Goal: Task Accomplishment & Management: Manage account settings

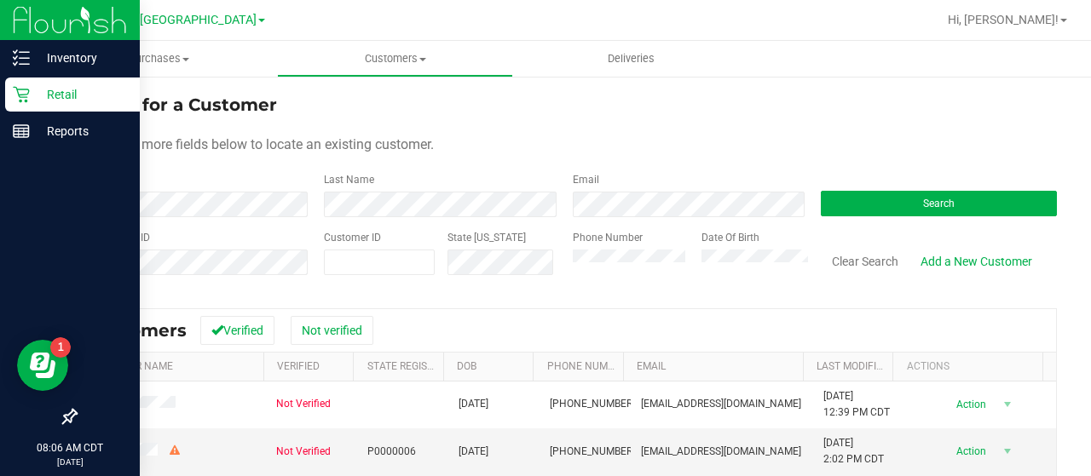
click at [26, 107] on div "Retail" at bounding box center [72, 95] width 135 height 34
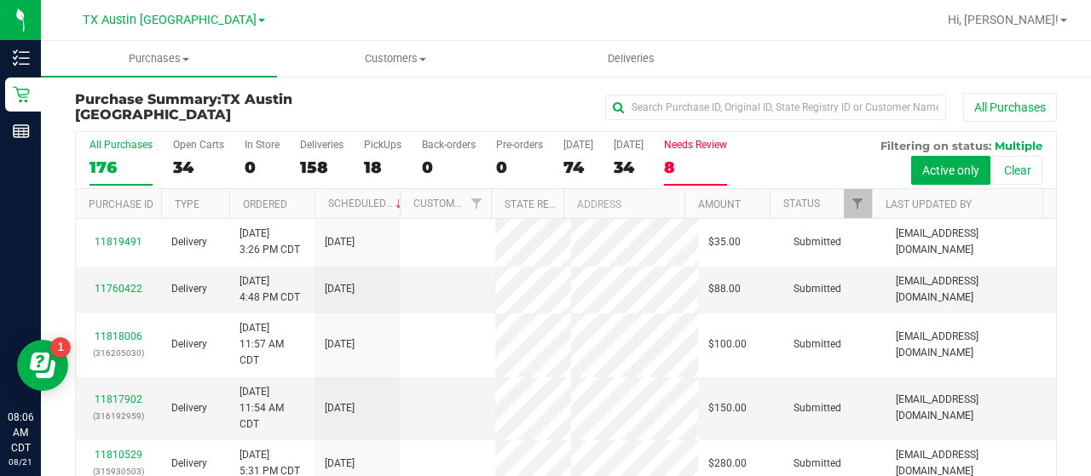
click at [695, 174] on div "8" at bounding box center [695, 168] width 63 height 20
click at [0, 0] on input "Needs Review 8" at bounding box center [0, 0] width 0 height 0
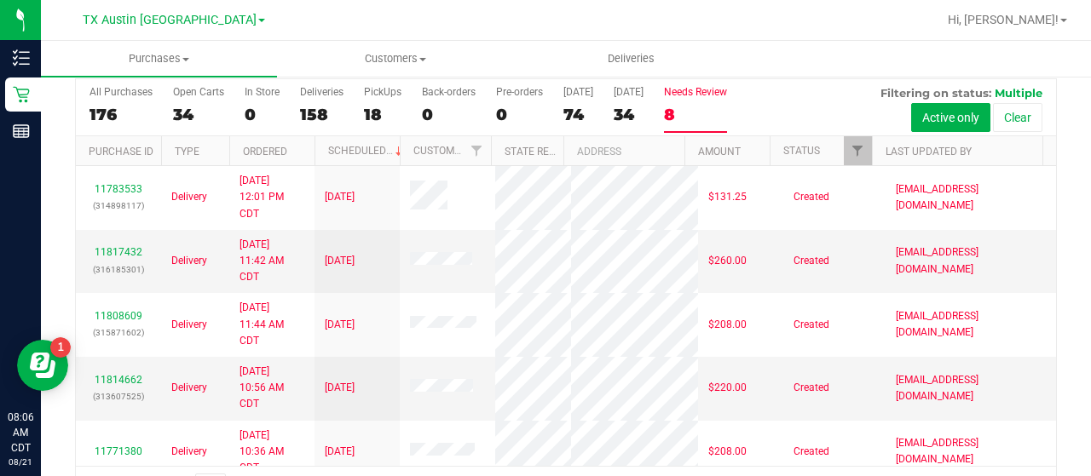
scroll to position [60, 0]
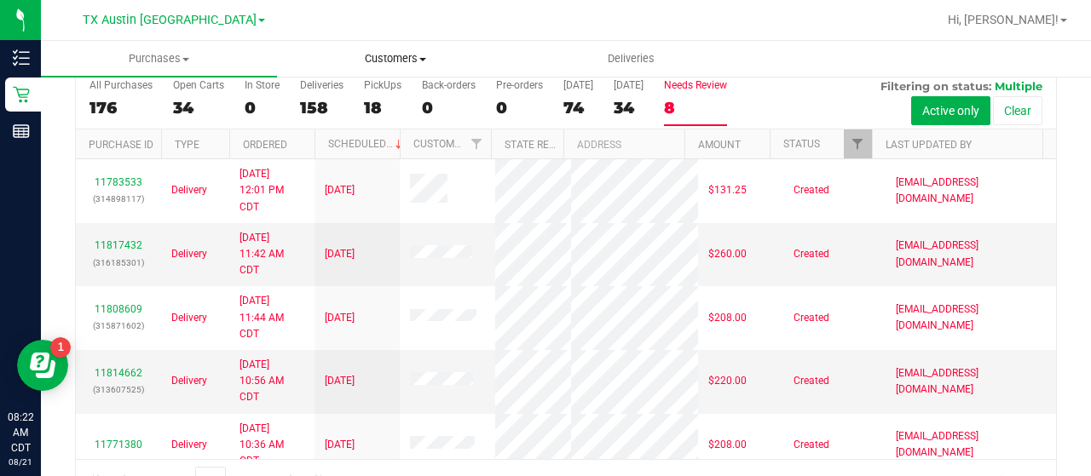
click at [371, 60] on span "Customers" at bounding box center [395, 58] width 234 height 15
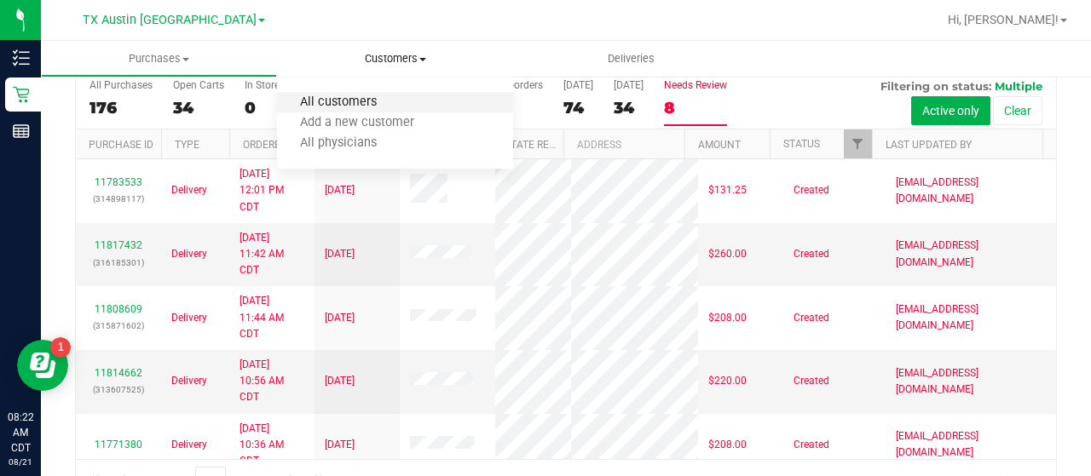
click at [354, 107] on span "All customers" at bounding box center [338, 102] width 123 height 14
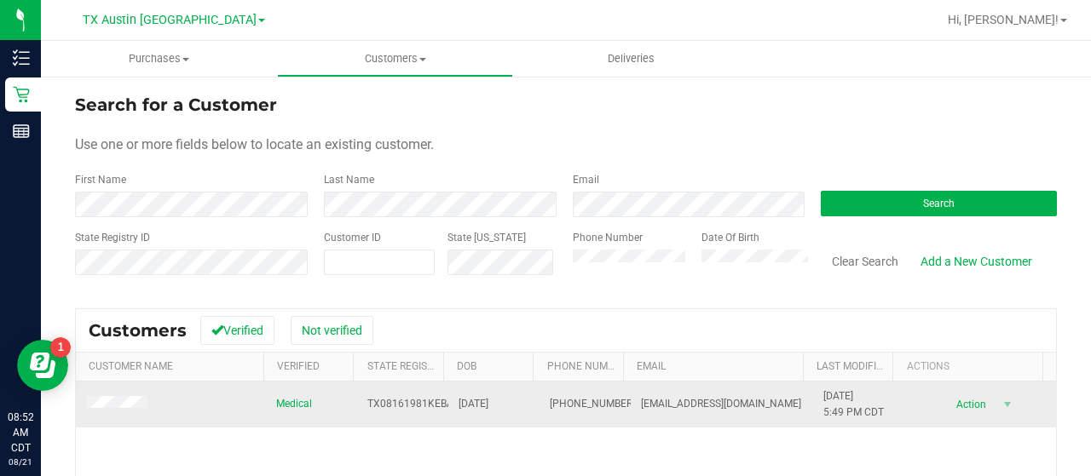
click at [128, 396] on span at bounding box center [119, 405] width 66 height 18
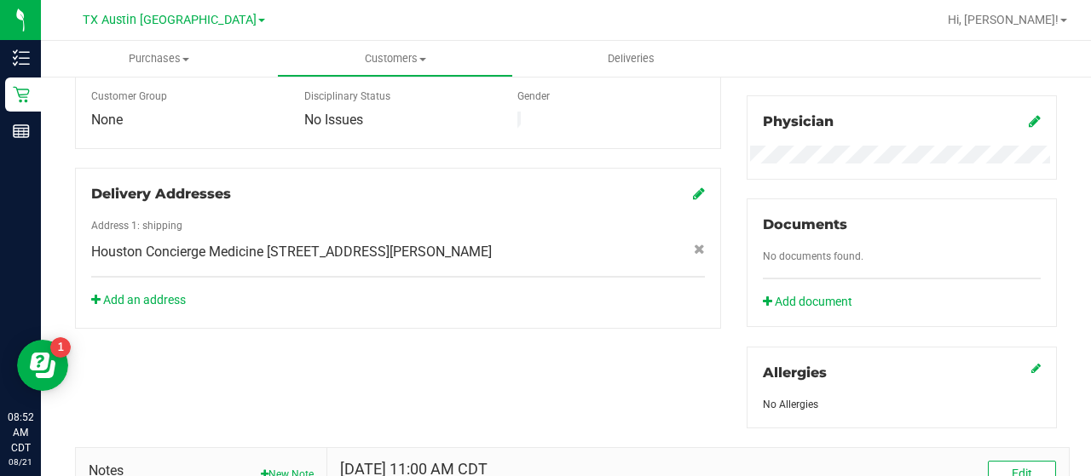
scroll to position [787, 0]
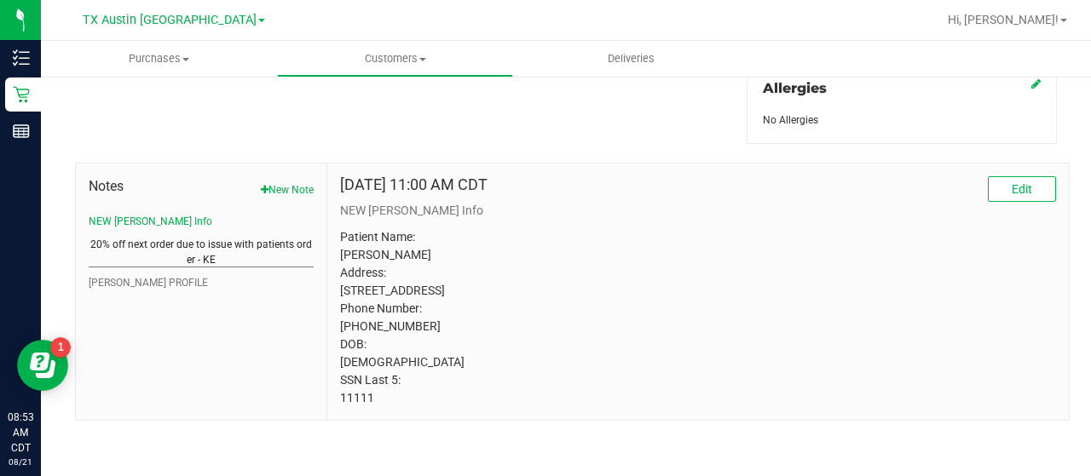
click at [250, 250] on button "20% off next order due to issue with patients order - KE" at bounding box center [201, 252] width 225 height 31
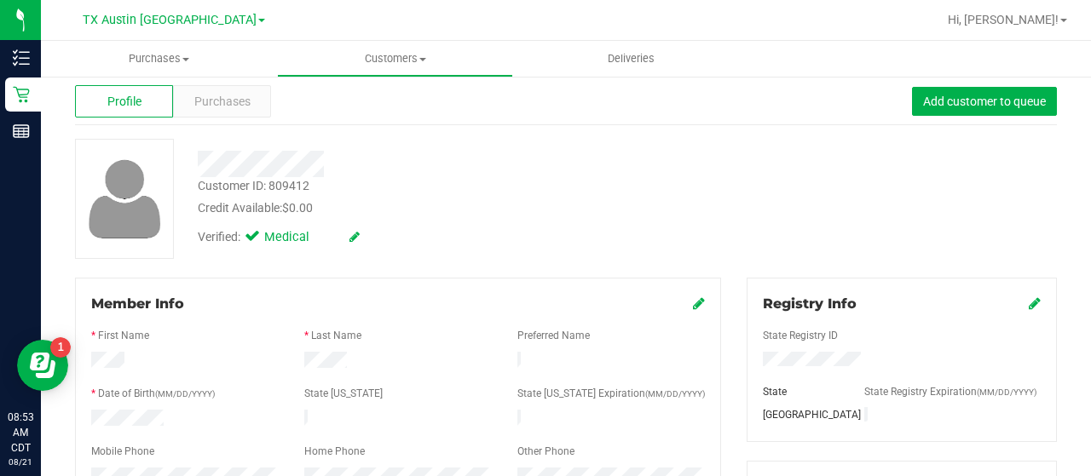
scroll to position [0, 0]
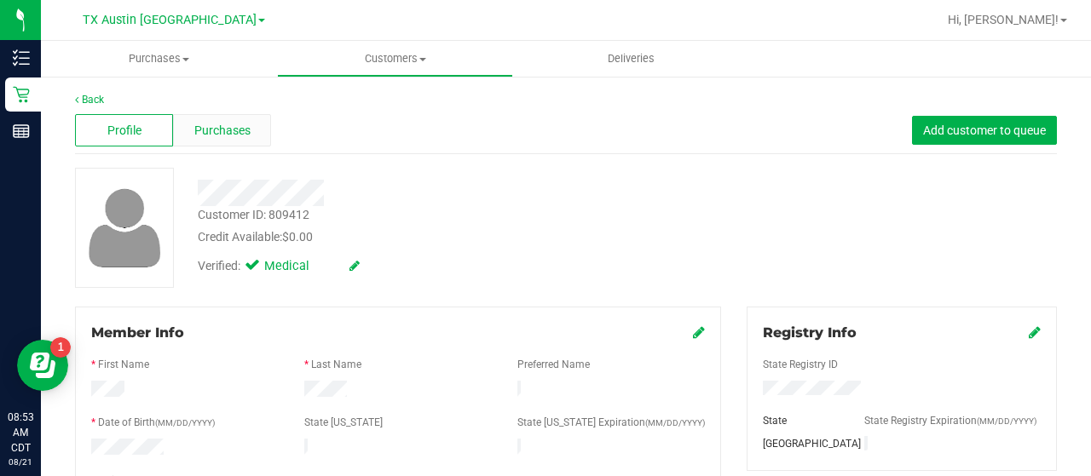
click at [244, 140] on div "Purchases" at bounding box center [222, 130] width 98 height 32
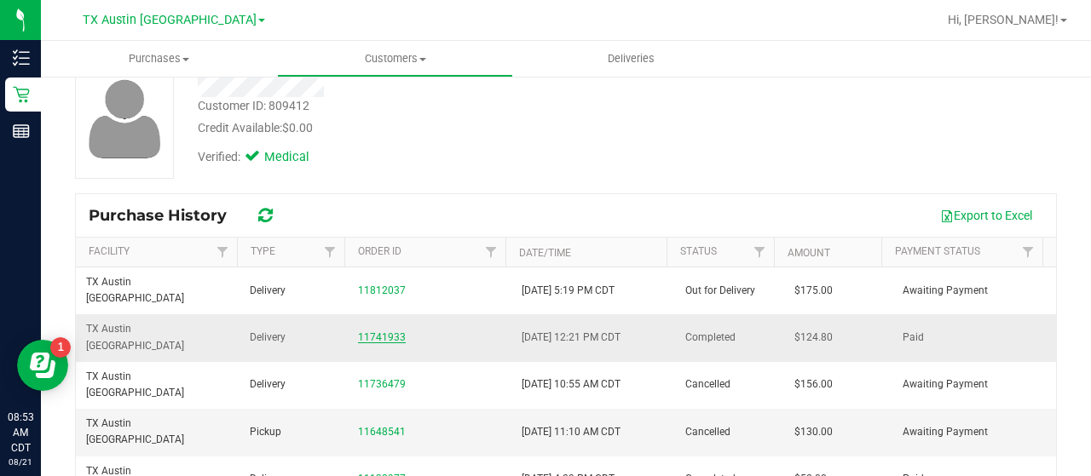
click at [389, 331] on link "11741933" at bounding box center [382, 337] width 48 height 12
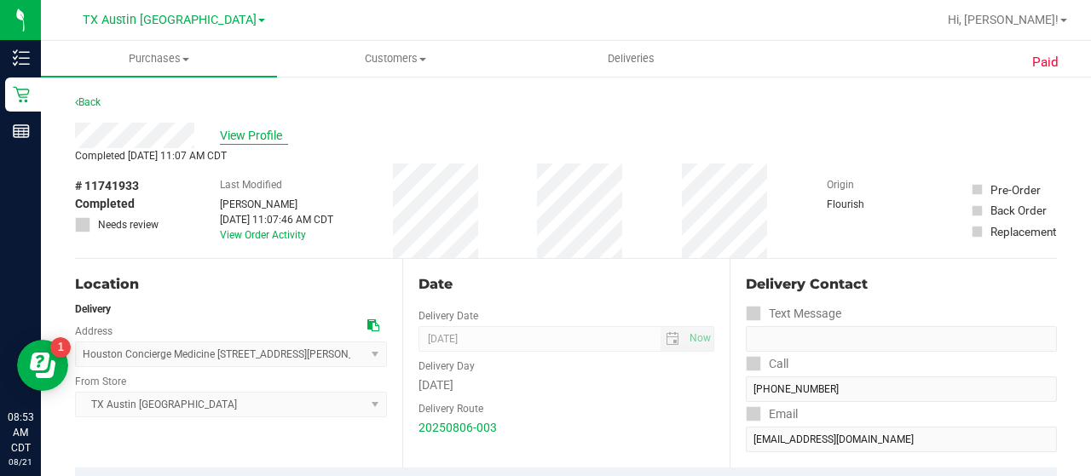
click at [242, 130] on span "View Profile" at bounding box center [254, 136] width 68 height 18
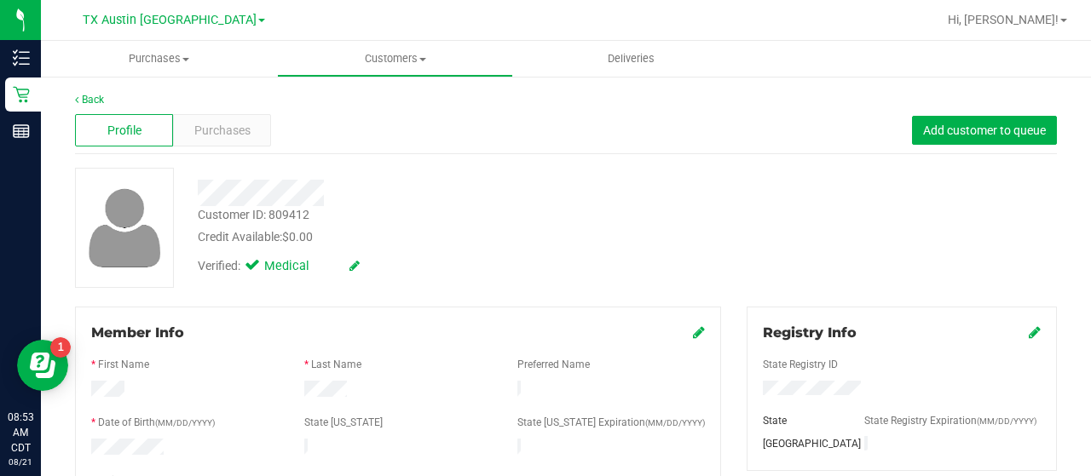
click at [239, 130] on span "Purchases" at bounding box center [222, 131] width 56 height 18
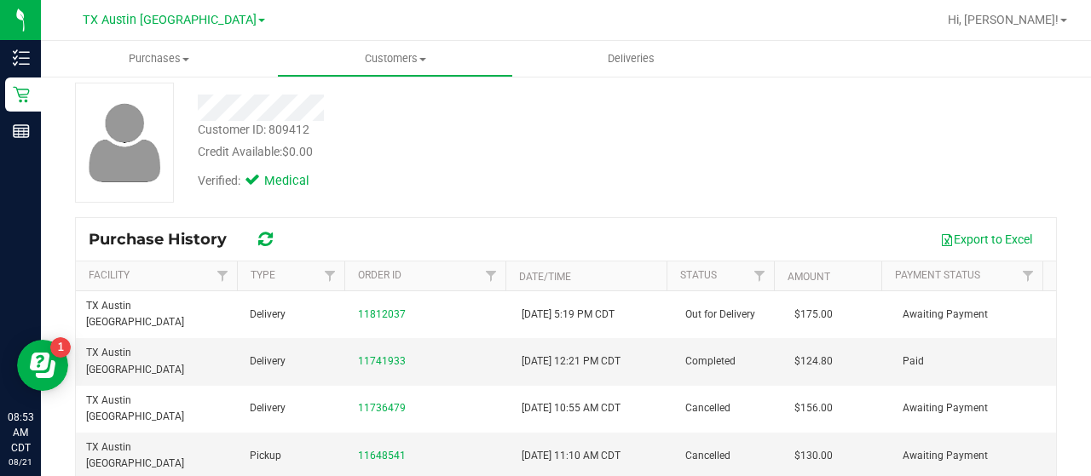
scroll to position [101, 0]
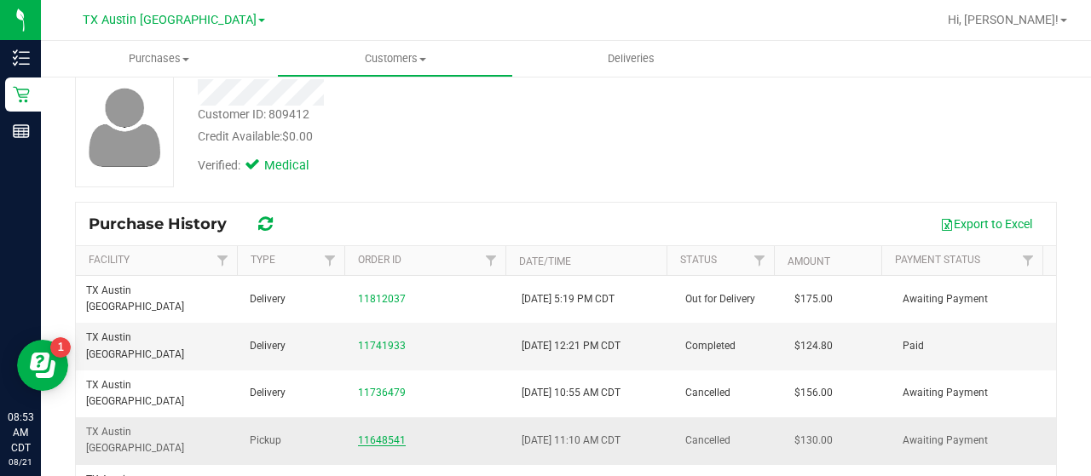
click at [385, 435] on link "11648541" at bounding box center [382, 441] width 48 height 12
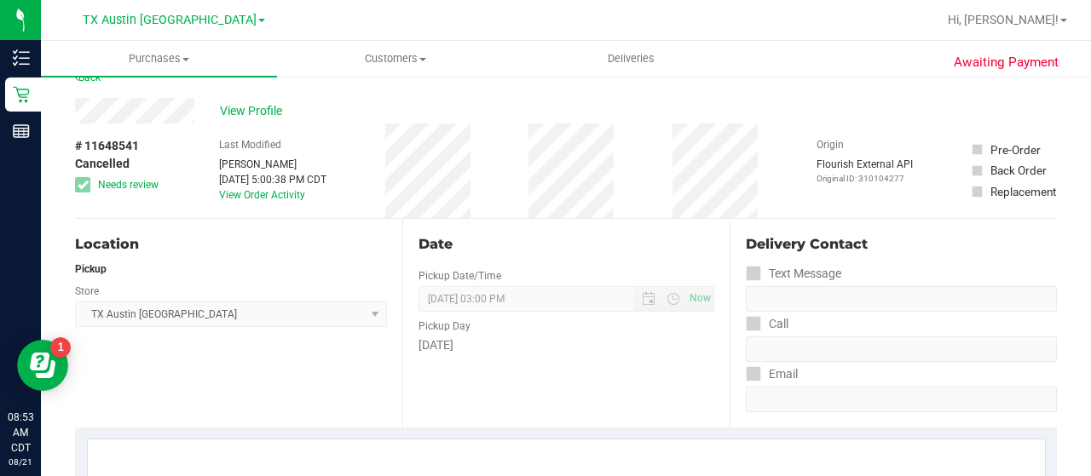
scroll to position [24, 0]
click at [264, 109] on span "View Profile" at bounding box center [254, 112] width 68 height 18
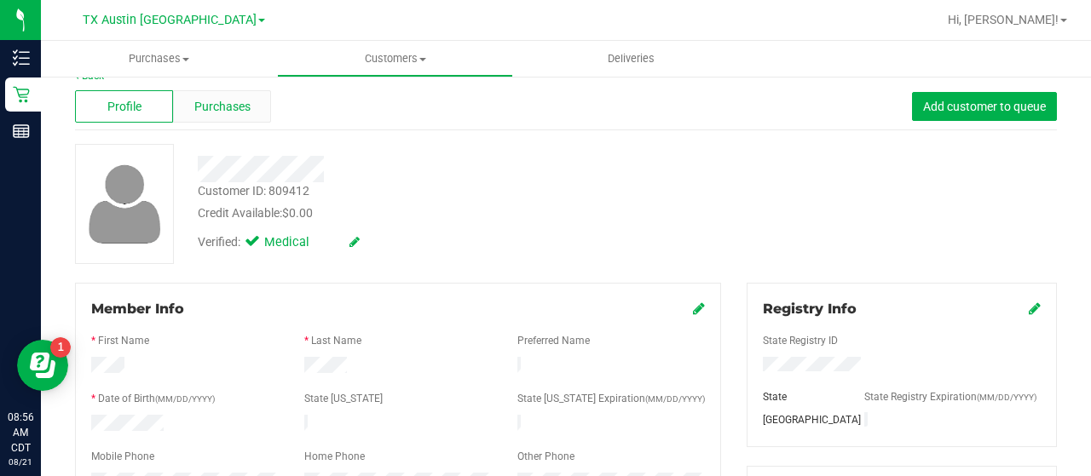
click at [228, 107] on span "Purchases" at bounding box center [222, 107] width 56 height 18
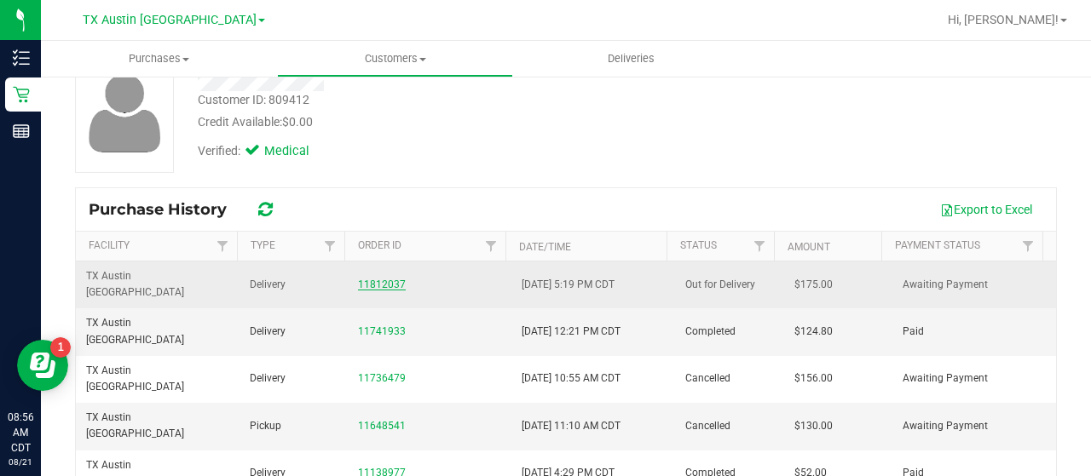
click at [377, 279] on link "11812037" at bounding box center [382, 285] width 48 height 12
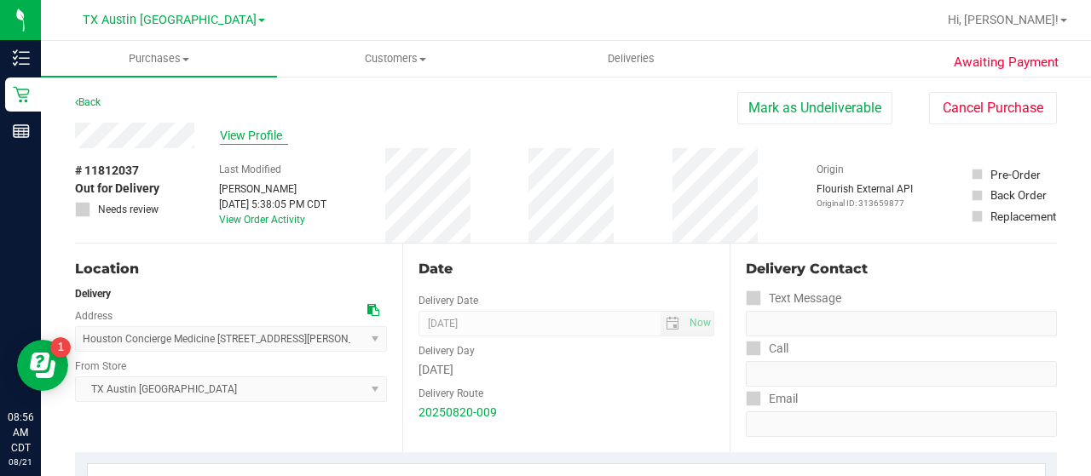
click at [247, 141] on span "View Profile" at bounding box center [254, 136] width 68 height 18
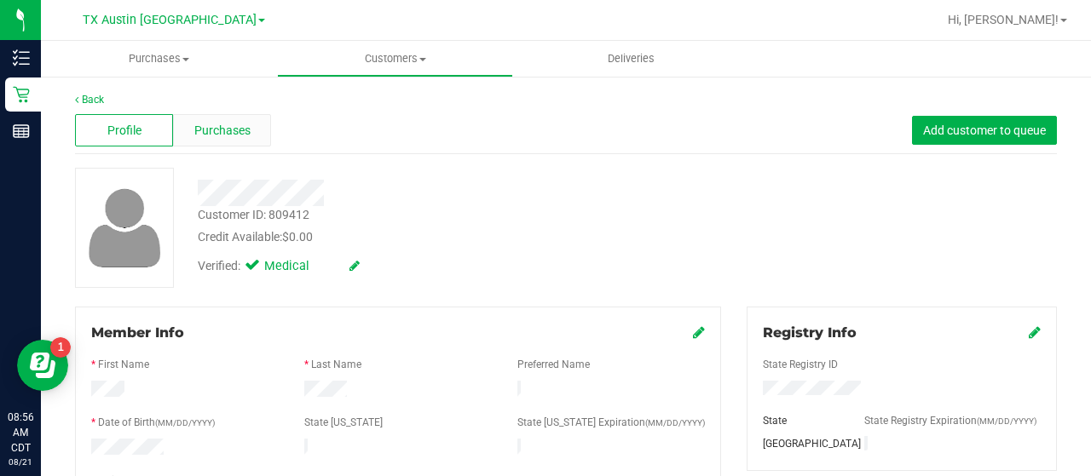
click at [216, 128] on span "Purchases" at bounding box center [222, 131] width 56 height 18
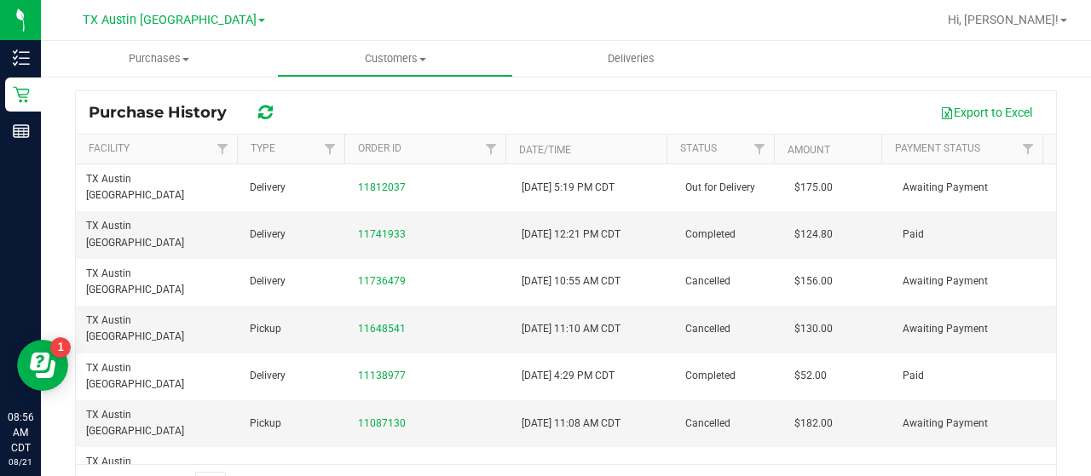
scroll to position [217, 0]
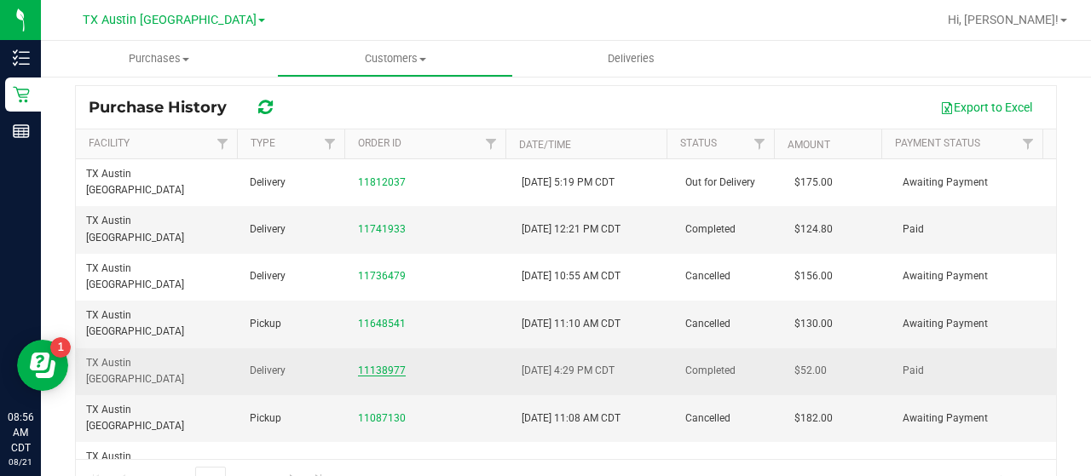
click at [383, 365] on link "11138977" at bounding box center [382, 371] width 48 height 12
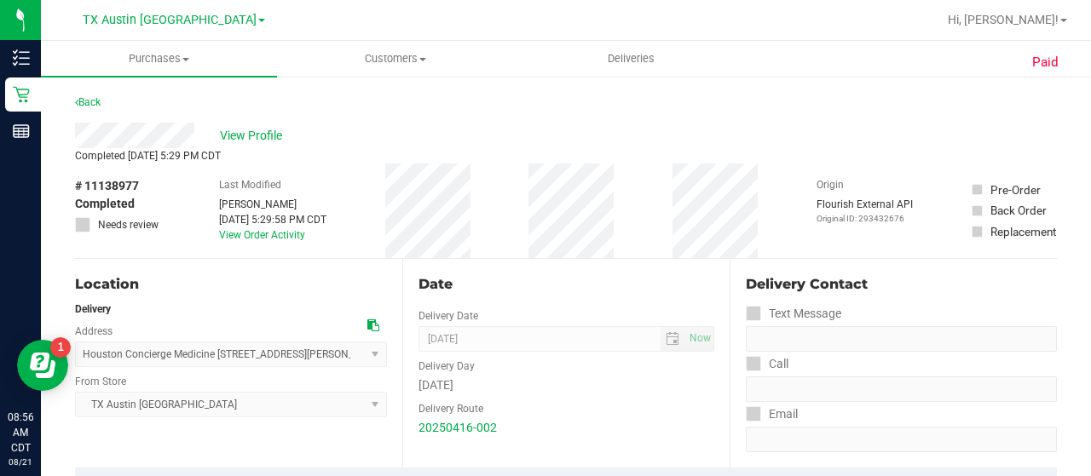
click at [209, 136] on div "View Profile" at bounding box center [566, 136] width 982 height 26
click at [278, 129] on span "View Profile" at bounding box center [254, 136] width 68 height 18
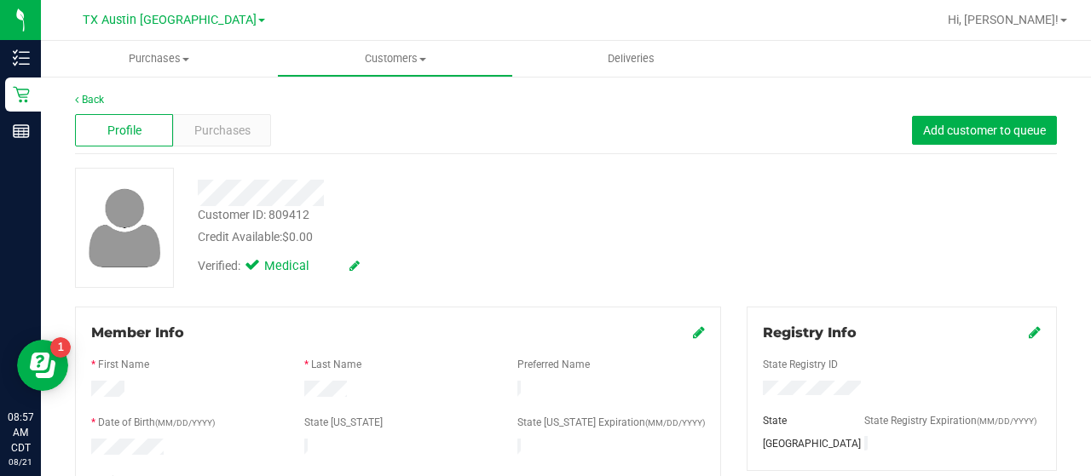
click at [219, 147] on div "Profile Purchases Add customer to queue" at bounding box center [566, 130] width 982 height 47
click at [223, 130] on span "Purchases" at bounding box center [222, 131] width 56 height 18
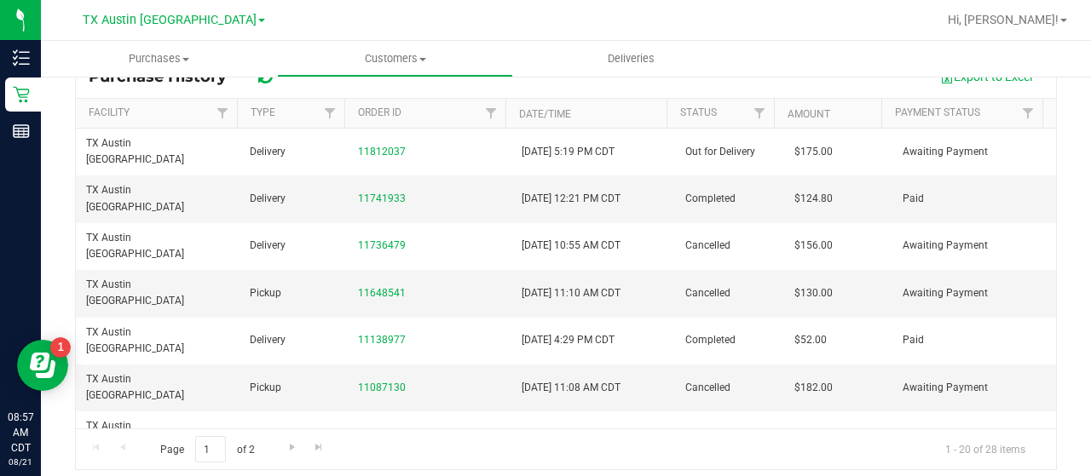
scroll to position [252, 0]
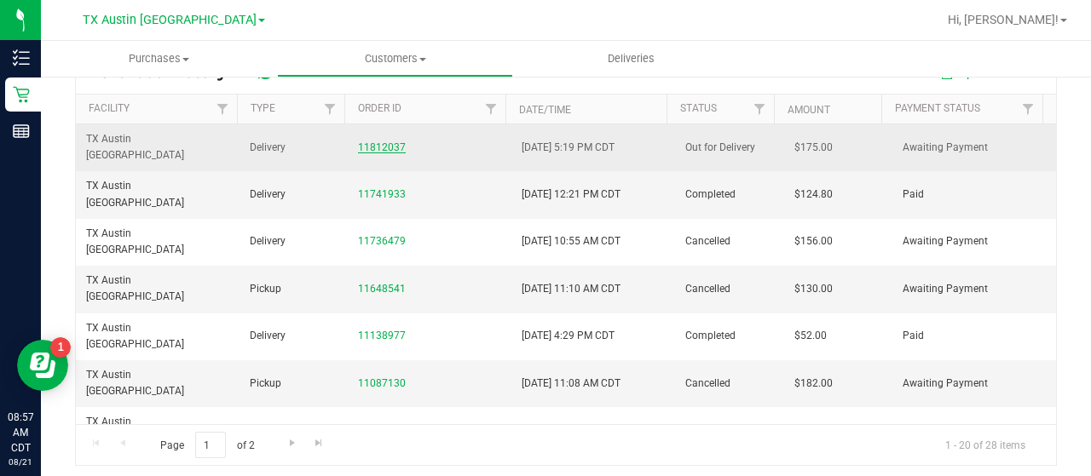
click at [375, 142] on link "11812037" at bounding box center [382, 147] width 48 height 12
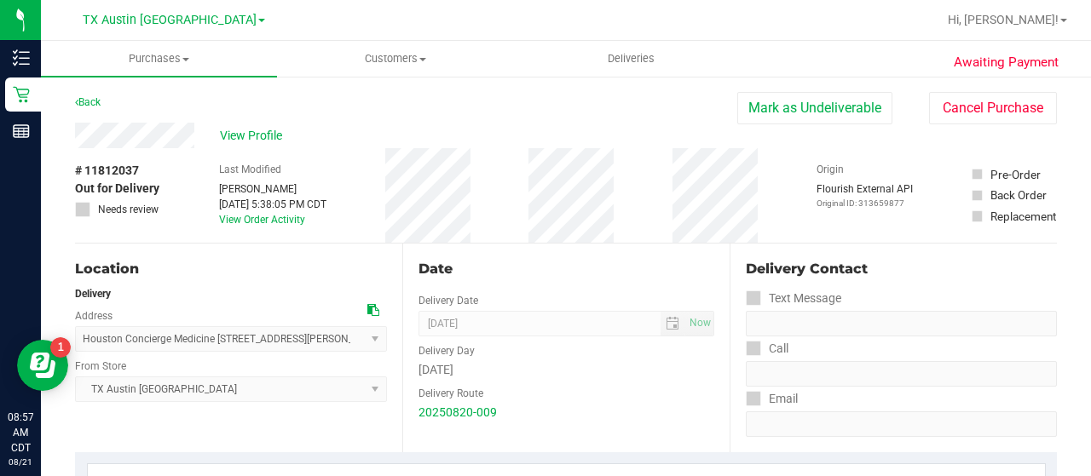
click at [153, 148] on div "# 11812037 Out for Delivery Needs review" at bounding box center [117, 195] width 85 height 95
click at [274, 143] on span "View Profile" at bounding box center [254, 136] width 68 height 18
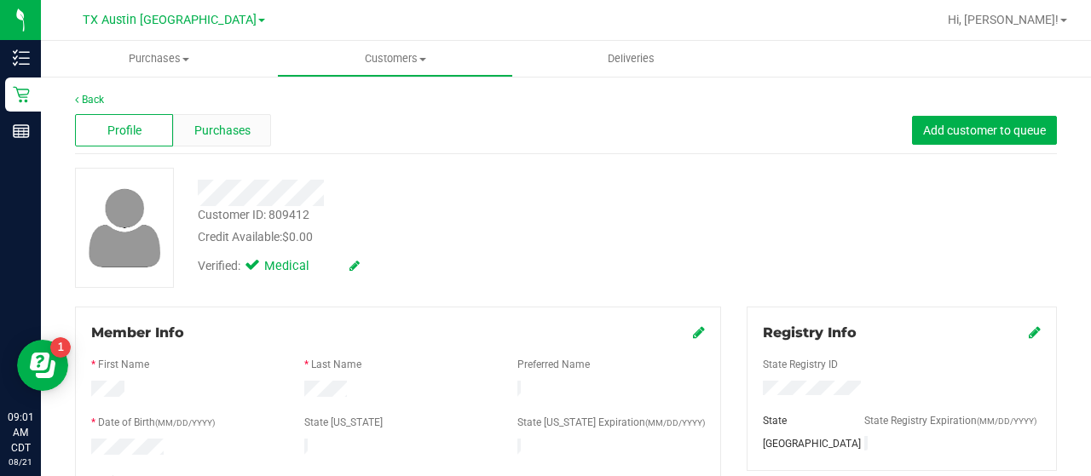
click at [218, 123] on span "Purchases" at bounding box center [222, 131] width 56 height 18
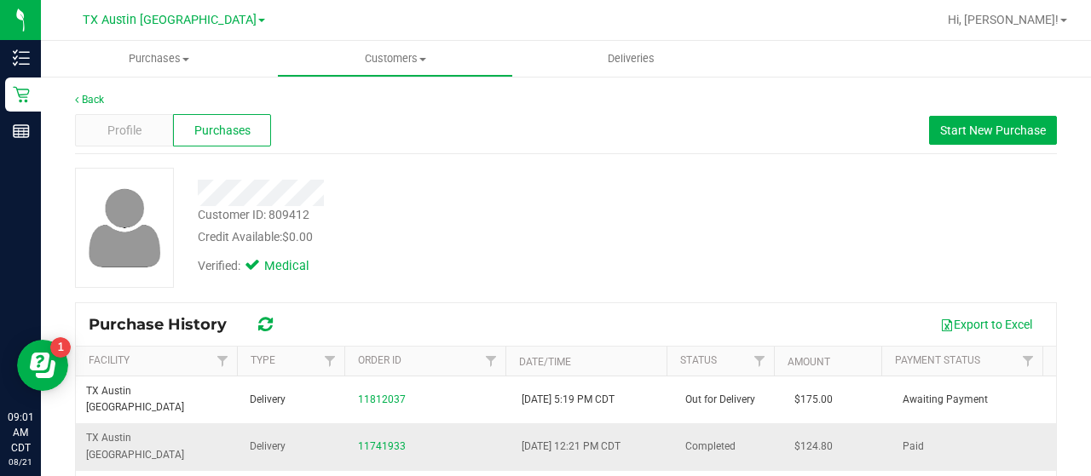
click at [377, 439] on div "11741933" at bounding box center [429, 447] width 143 height 16
click at [377, 440] on link "11741933" at bounding box center [382, 446] width 48 height 12
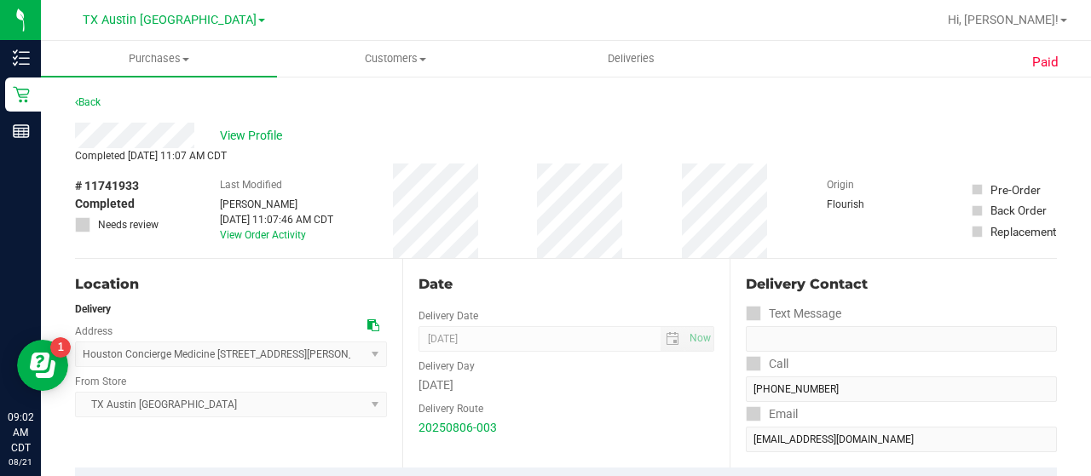
click at [266, 116] on div "Back" at bounding box center [566, 107] width 982 height 31
click at [267, 129] on span "View Profile" at bounding box center [254, 136] width 68 height 18
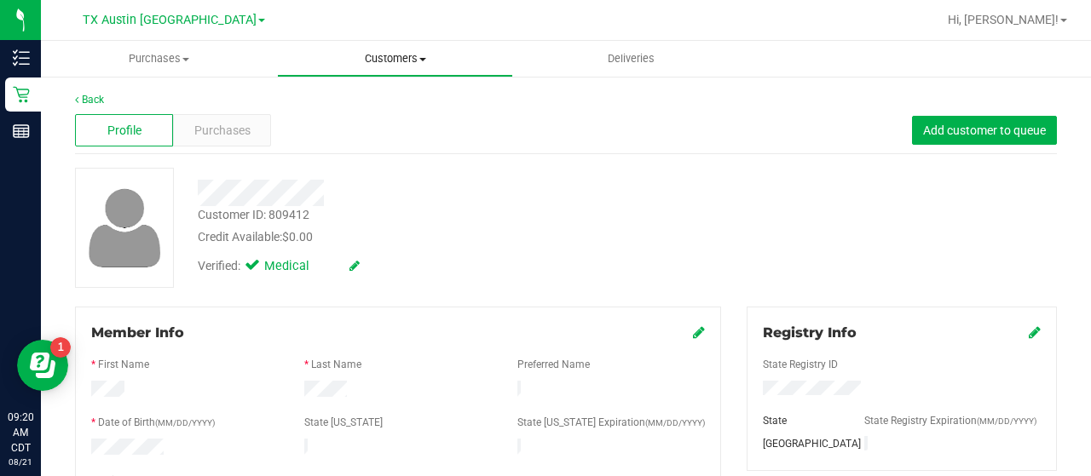
click at [384, 51] on span "Customers" at bounding box center [395, 58] width 234 height 15
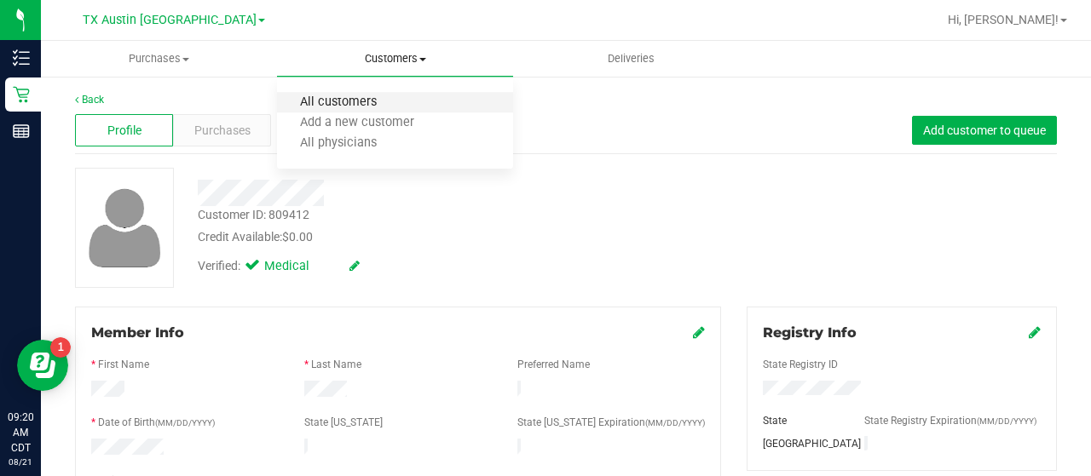
click at [366, 101] on span "All customers" at bounding box center [338, 102] width 123 height 14
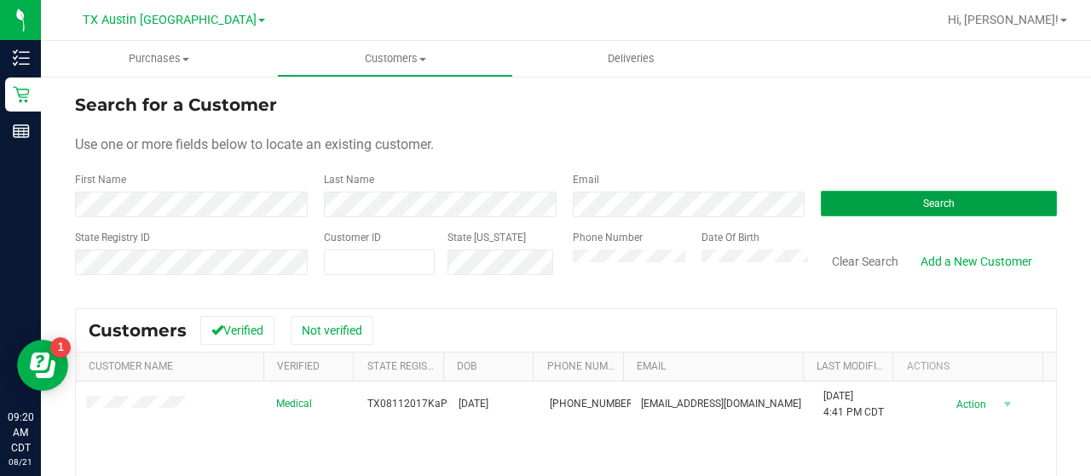
click at [855, 207] on button "Search" at bounding box center [938, 204] width 236 height 26
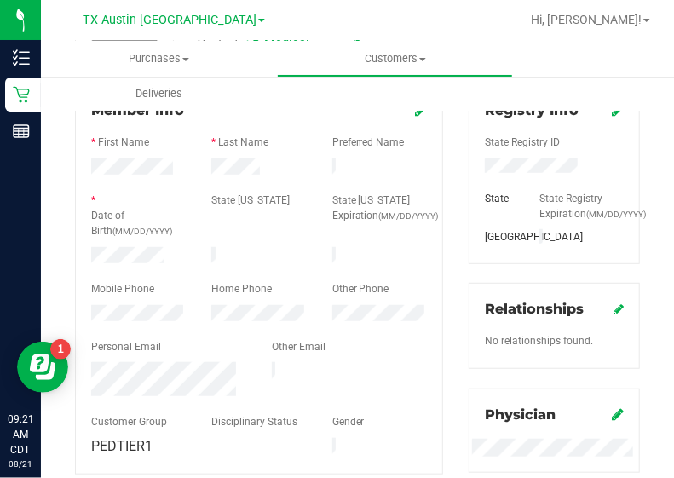
scroll to position [169, 0]
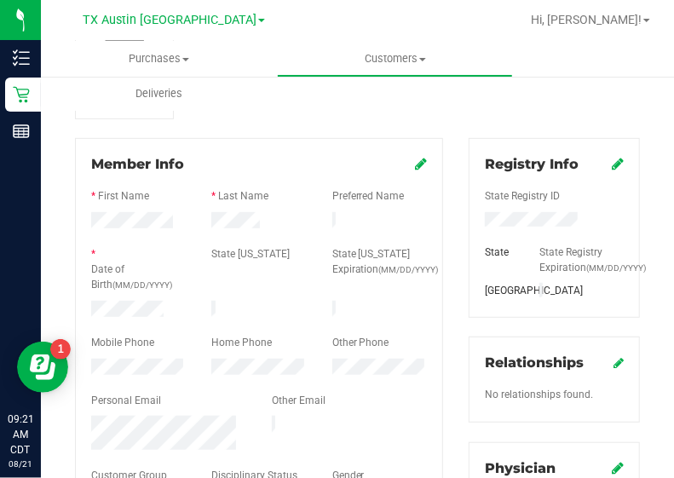
click at [120, 321] on div at bounding box center [259, 328] width 336 height 14
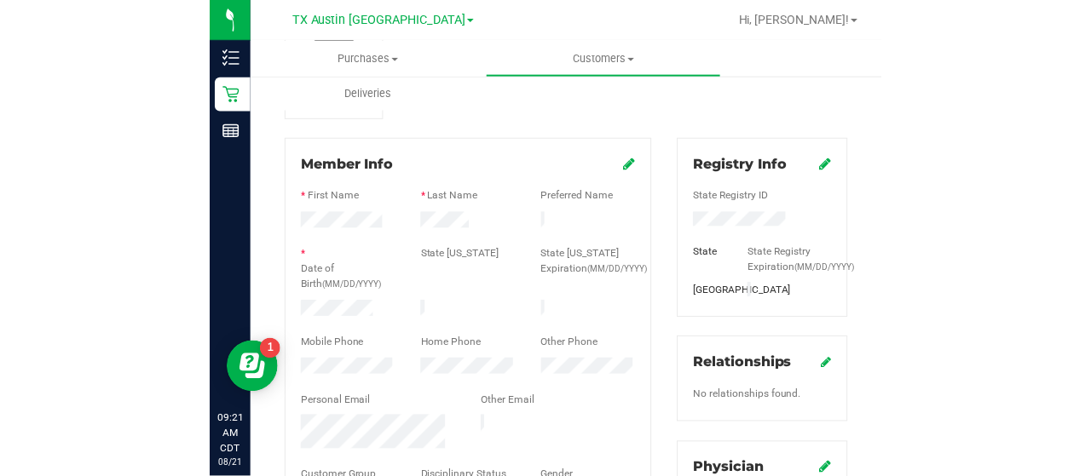
scroll to position [0, 0]
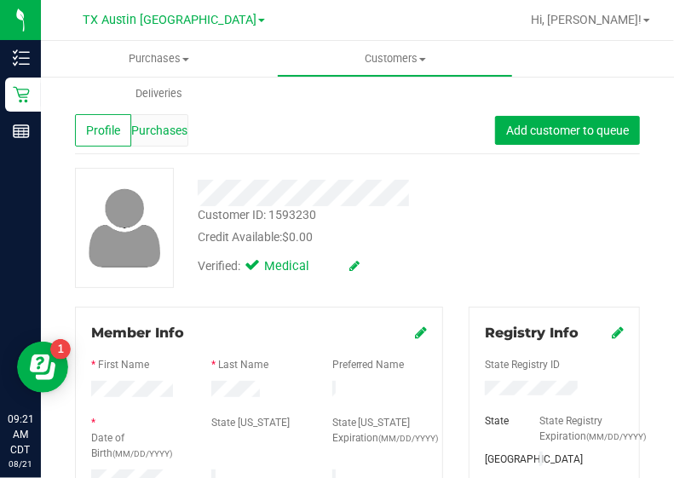
click at [182, 130] on span "Purchases" at bounding box center [159, 131] width 56 height 18
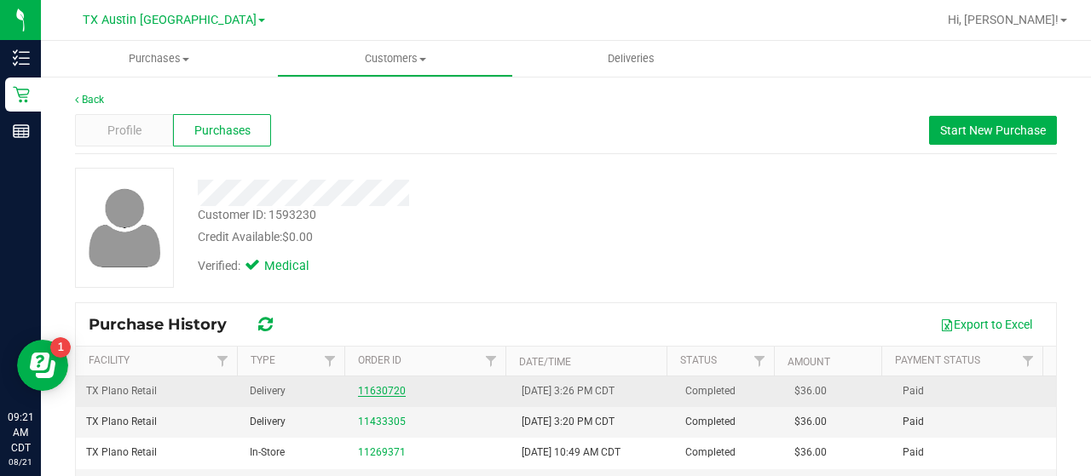
click at [389, 392] on link "11630720" at bounding box center [382, 391] width 48 height 12
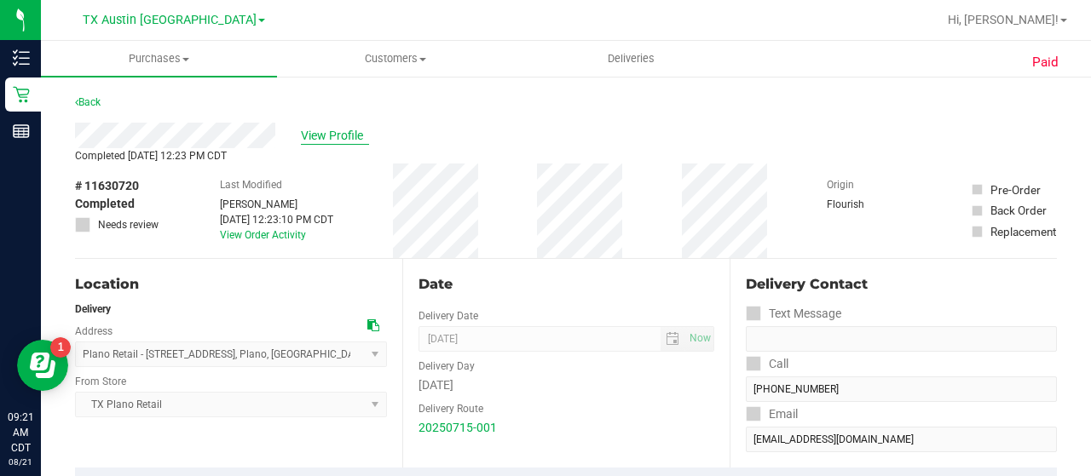
click at [343, 141] on span "View Profile" at bounding box center [335, 136] width 68 height 18
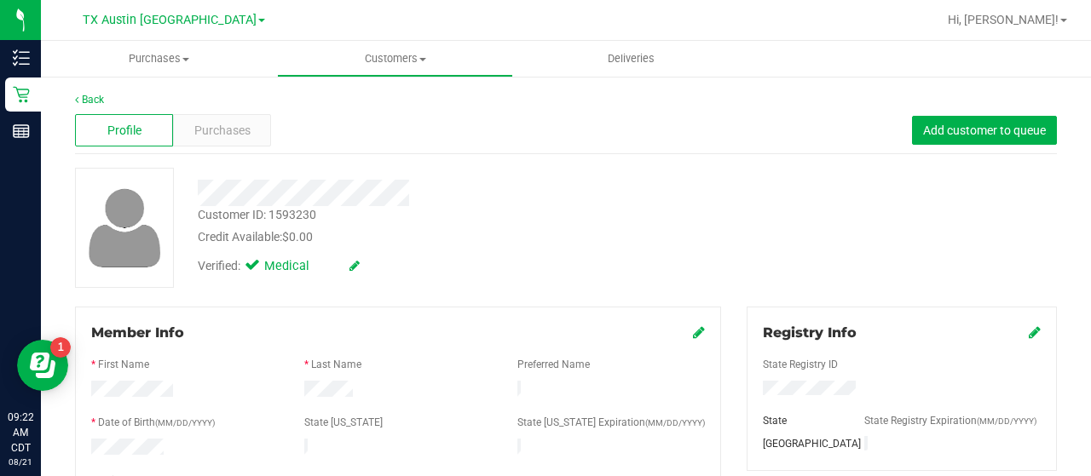
click at [608, 201] on div at bounding box center [437, 193] width 504 height 26
click at [209, 117] on div "Purchases" at bounding box center [222, 130] width 98 height 32
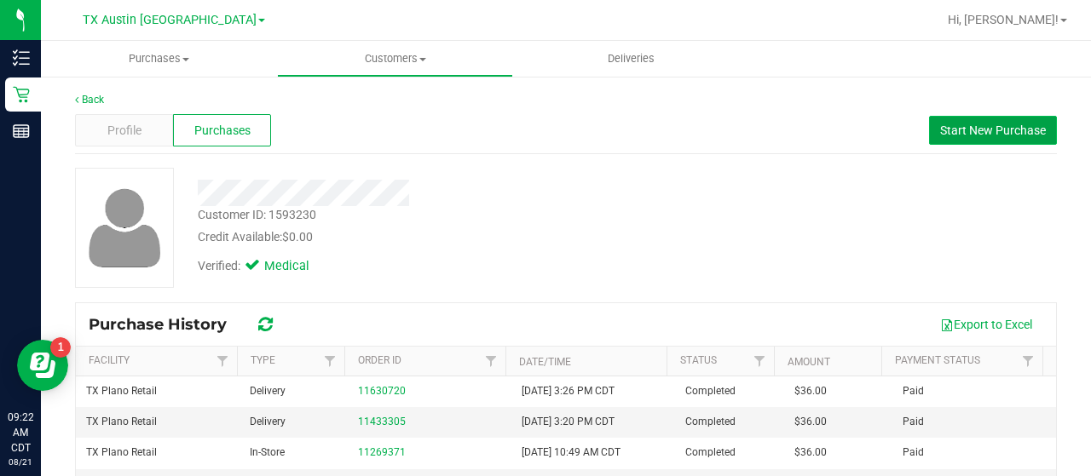
click at [956, 141] on button "Start New Purchase" at bounding box center [993, 130] width 128 height 29
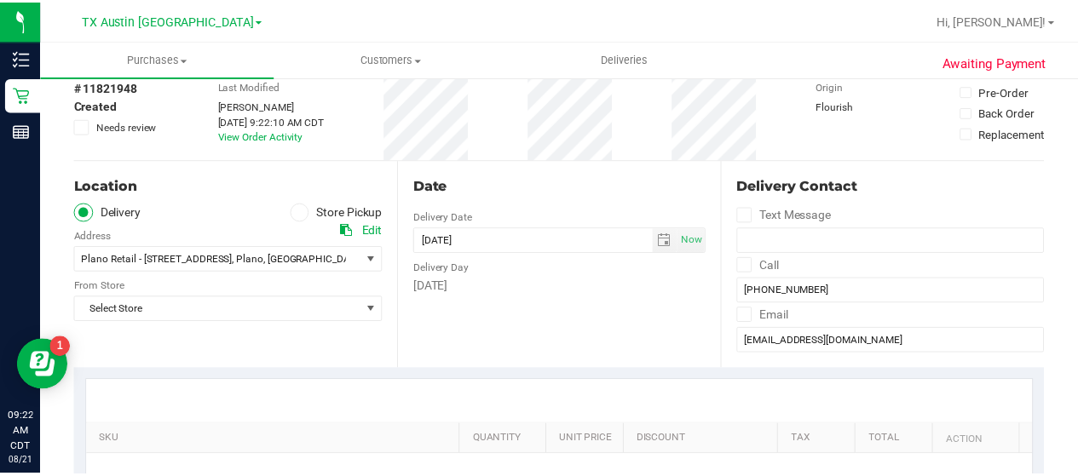
scroll to position [168, 0]
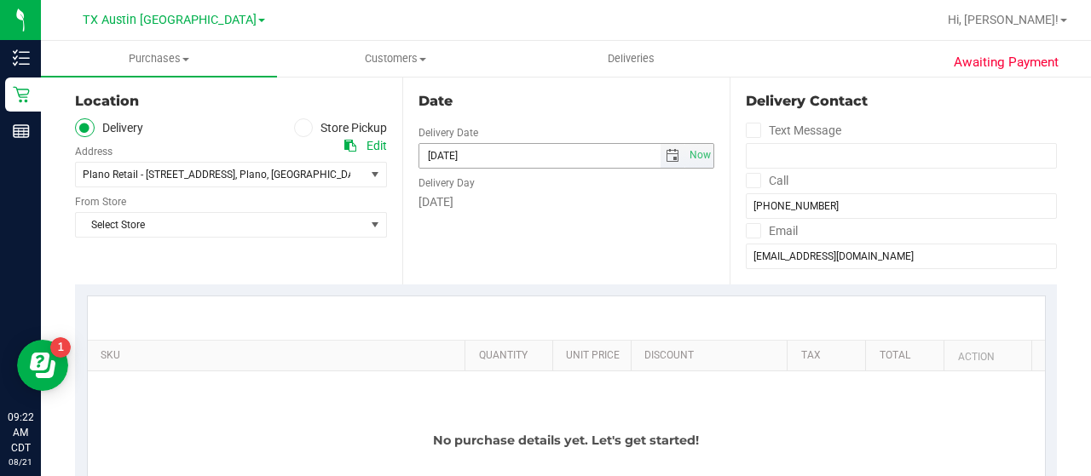
click at [673, 158] on span "select" at bounding box center [672, 156] width 25 height 24
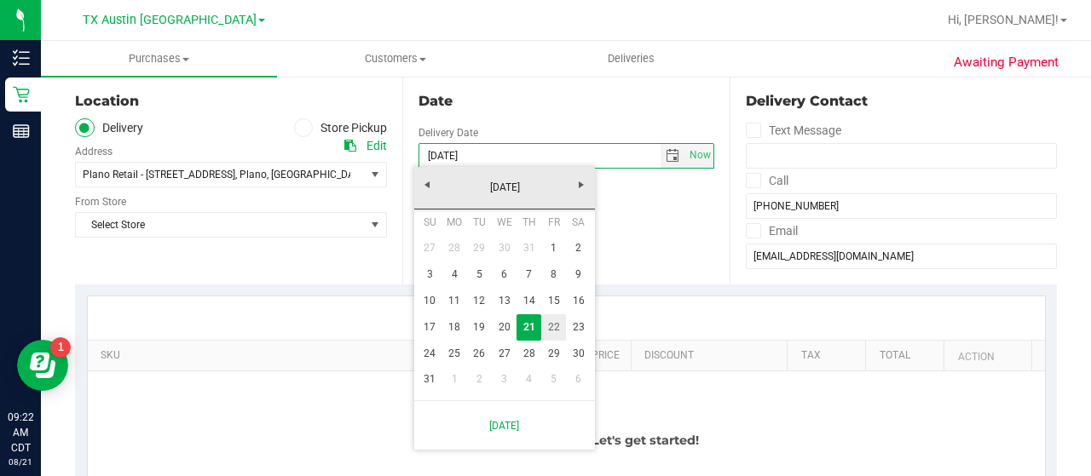
click at [550, 333] on link "22" at bounding box center [553, 327] width 25 height 26
type input "08/22/2025"
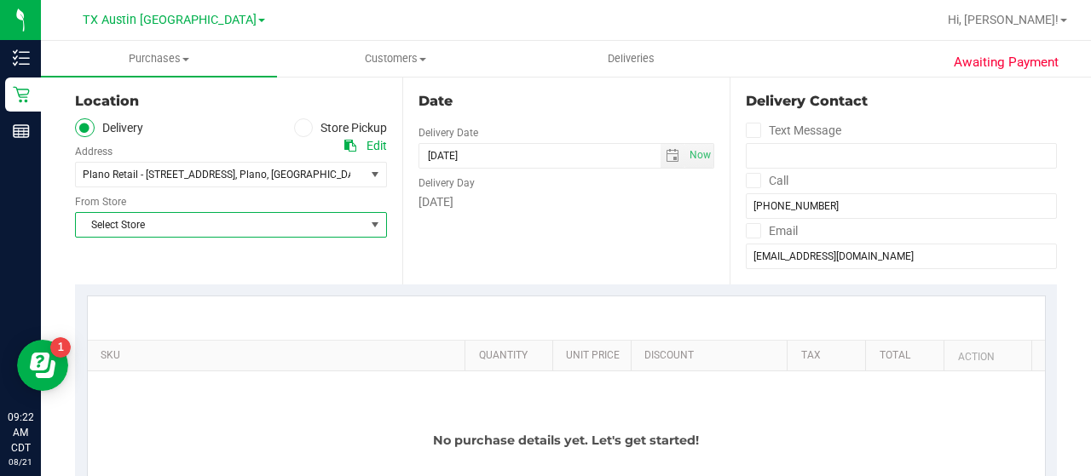
click at [326, 222] on span "Select Store" at bounding box center [220, 225] width 289 height 24
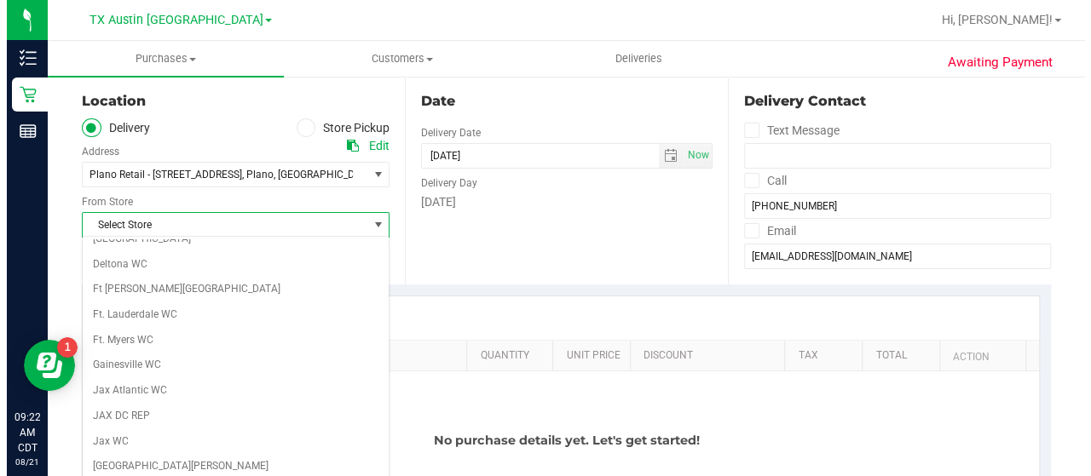
scroll to position [1205, 0]
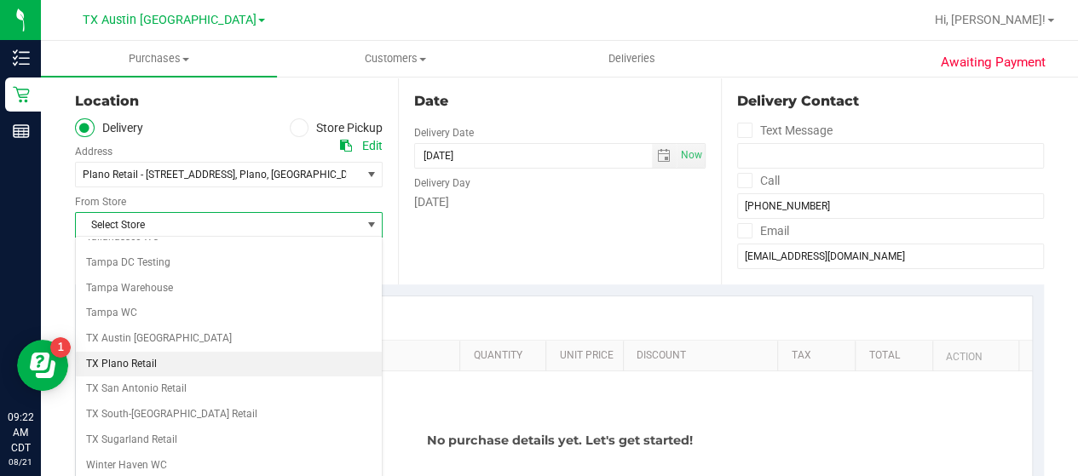
click at [145, 352] on li "TX Plano Retail" at bounding box center [229, 365] width 306 height 26
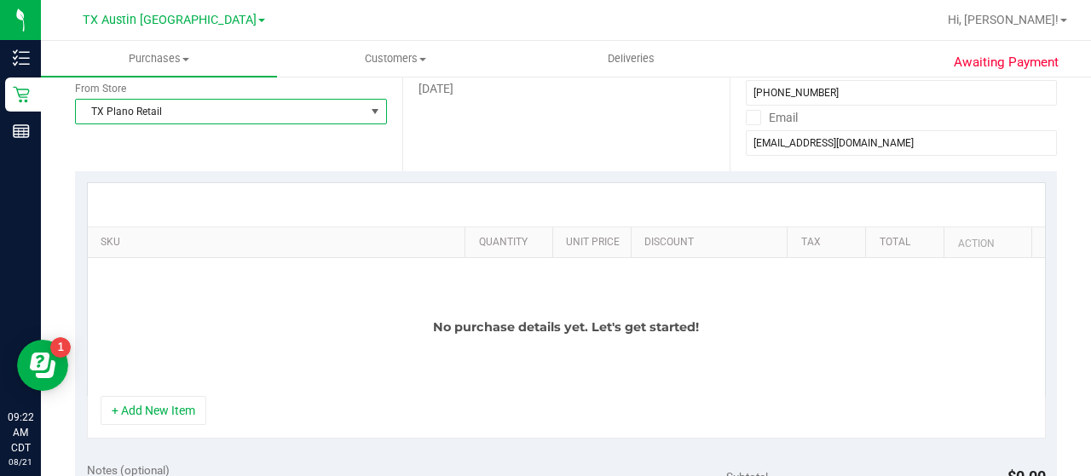
scroll to position [330, 0]
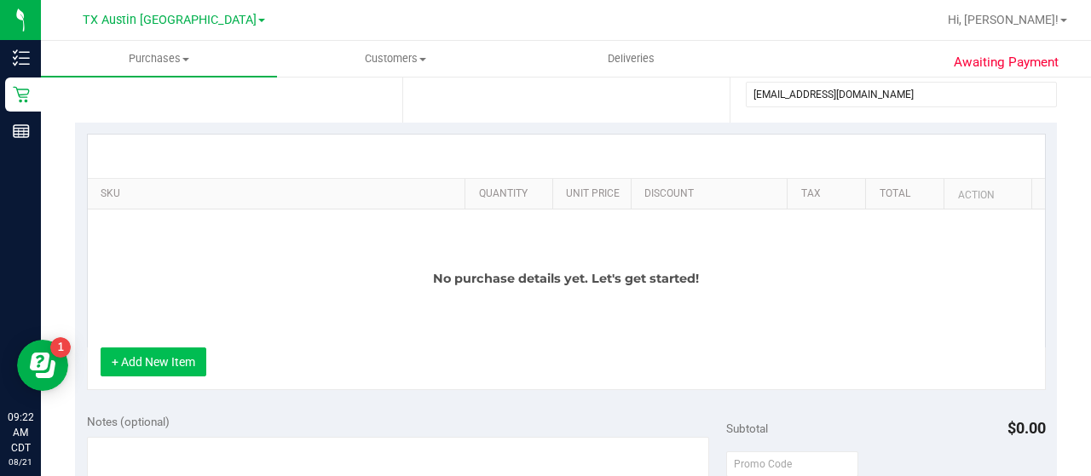
click at [134, 360] on button "+ Add New Item" at bounding box center [154, 362] width 106 height 29
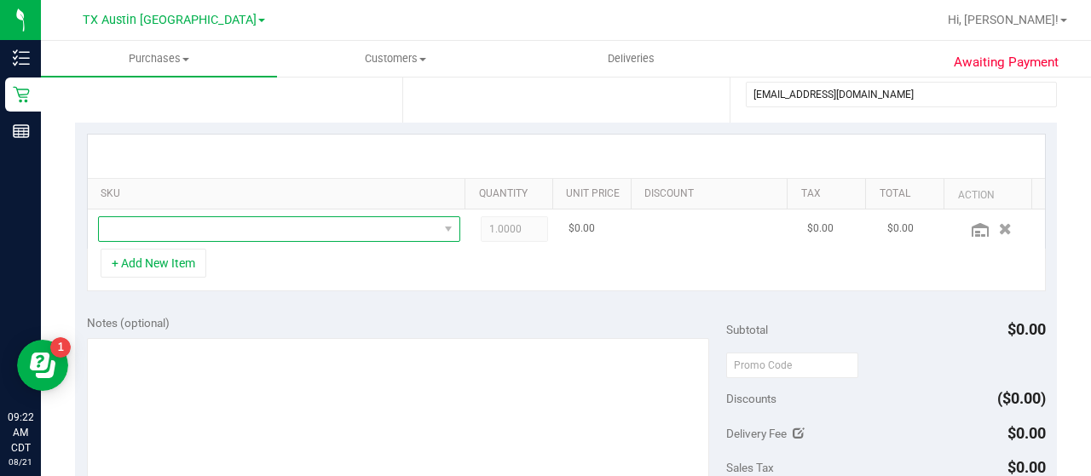
click at [324, 221] on span "NO DATA FOUND" at bounding box center [268, 229] width 339 height 24
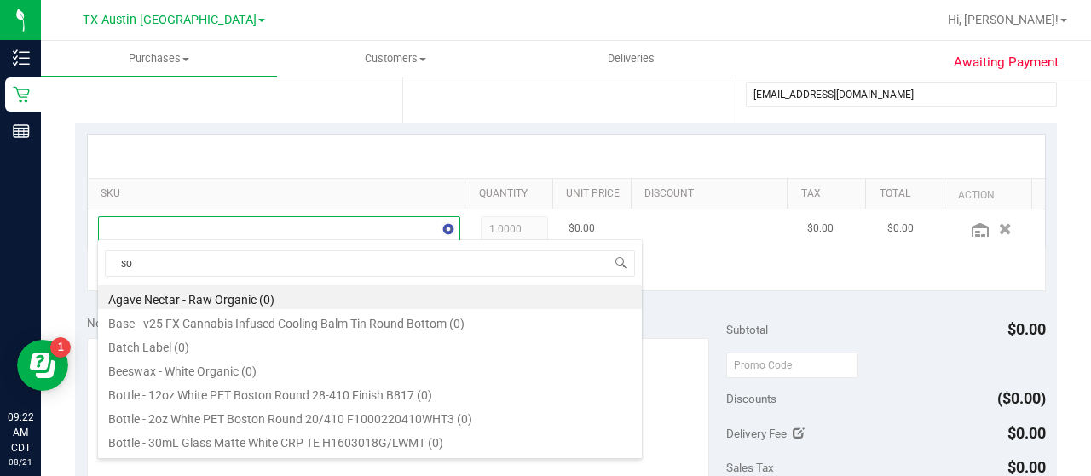
scroll to position [25, 343]
type input "soothe"
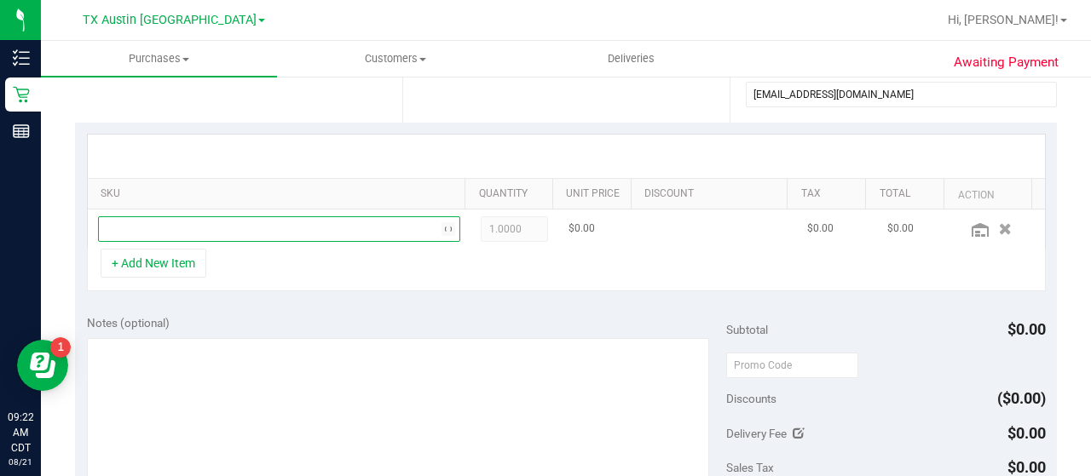
click at [371, 236] on span "NO DATA FOUND" at bounding box center [268, 229] width 339 height 24
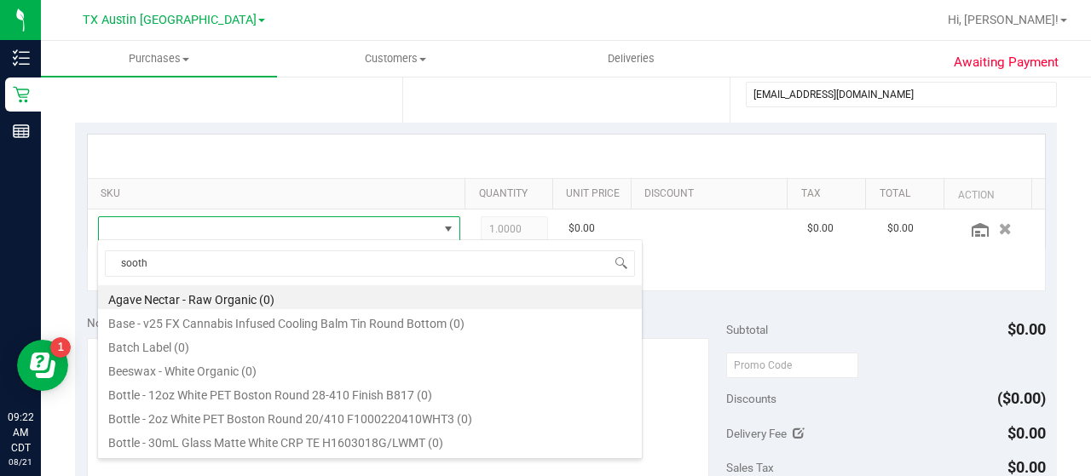
type input "soothe"
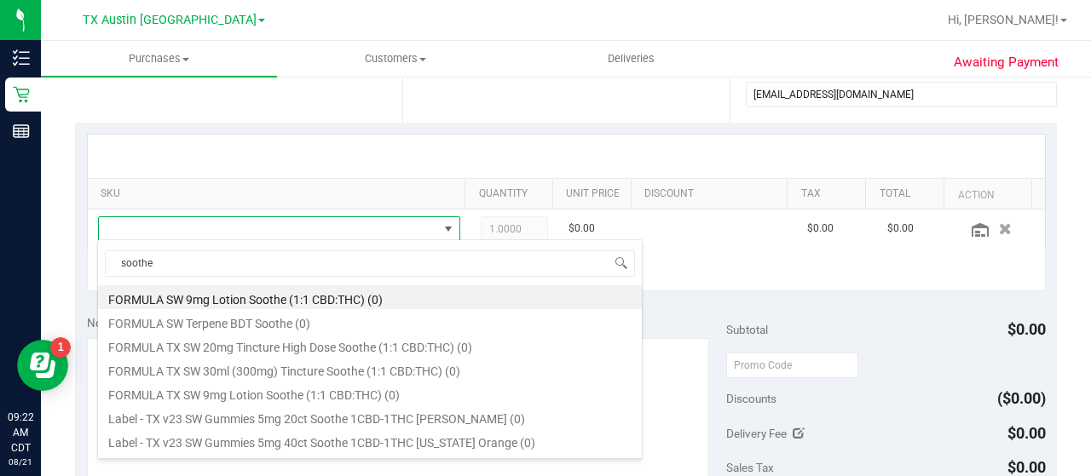
scroll to position [569, 0]
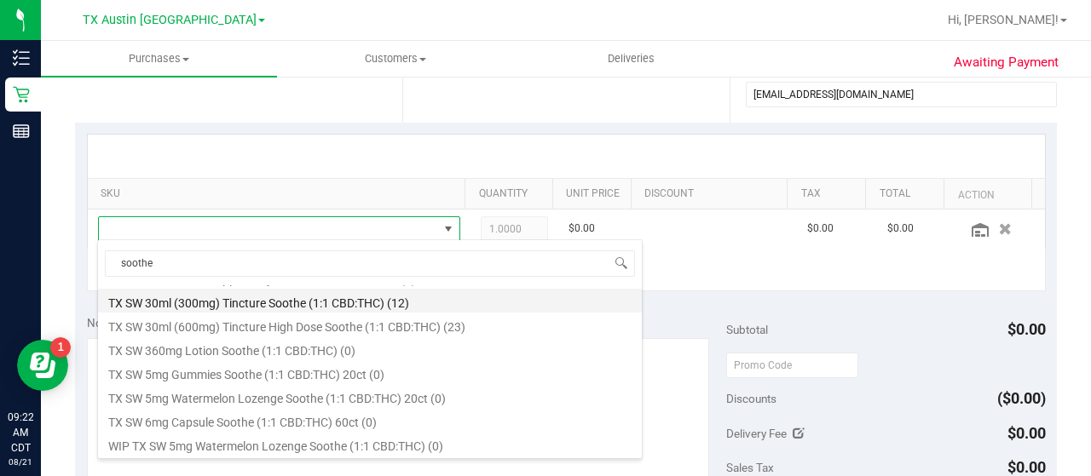
click at [422, 297] on li "TX SW 30ml (300mg) Tincture Soothe (1:1 CBD:THC) (12)" at bounding box center [370, 301] width 544 height 24
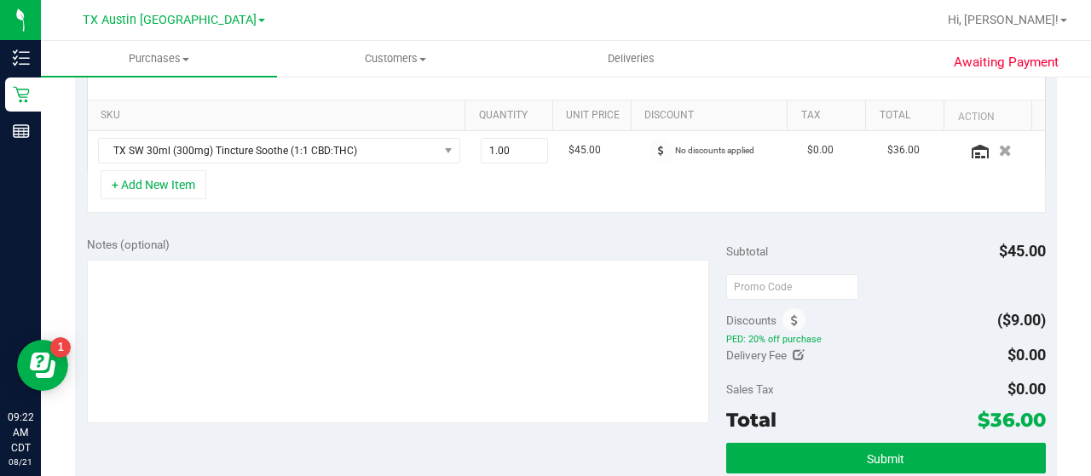
scroll to position [416, 0]
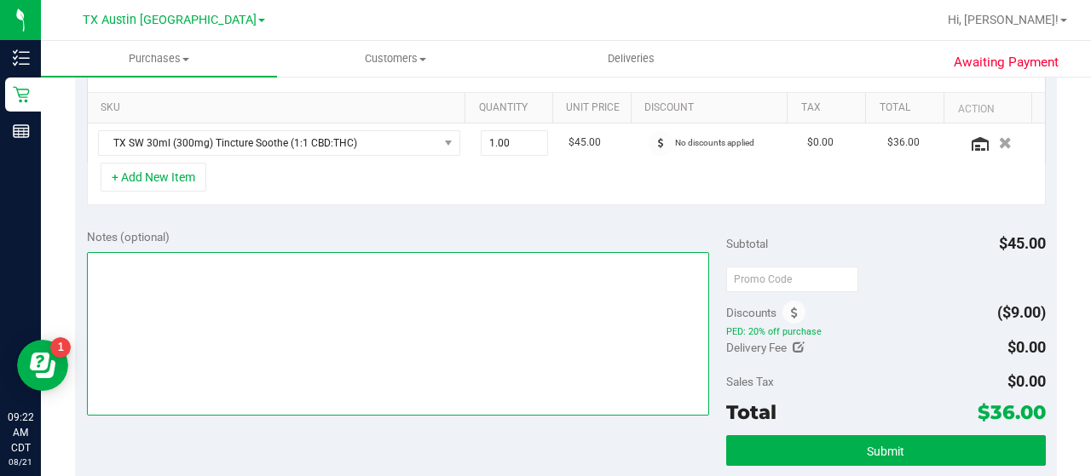
click at [462, 331] on textarea at bounding box center [398, 334] width 622 height 164
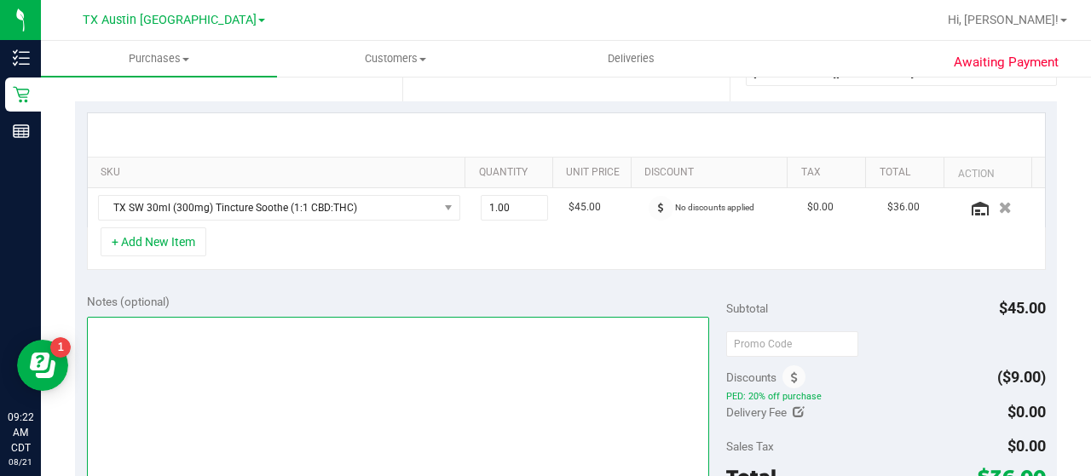
scroll to position [351, 0]
click at [373, 369] on textarea at bounding box center [398, 399] width 622 height 164
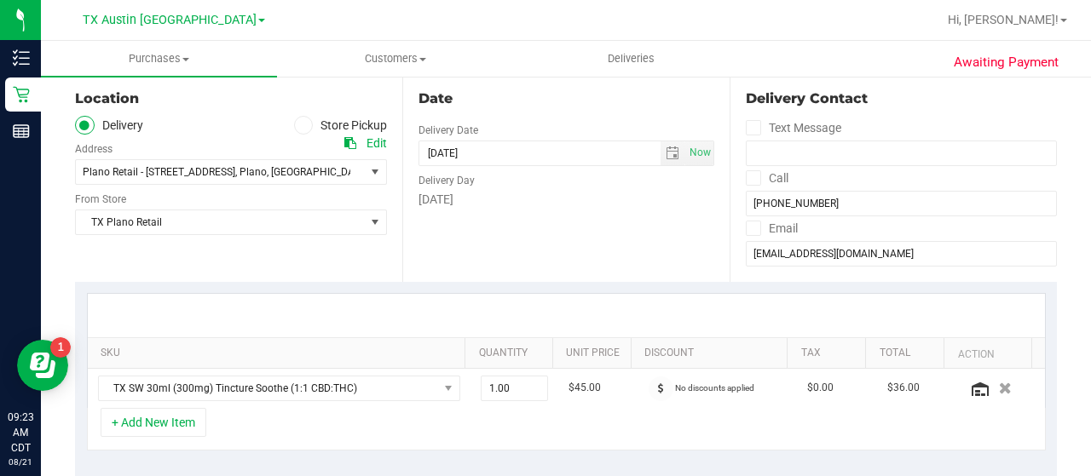
scroll to position [68, 0]
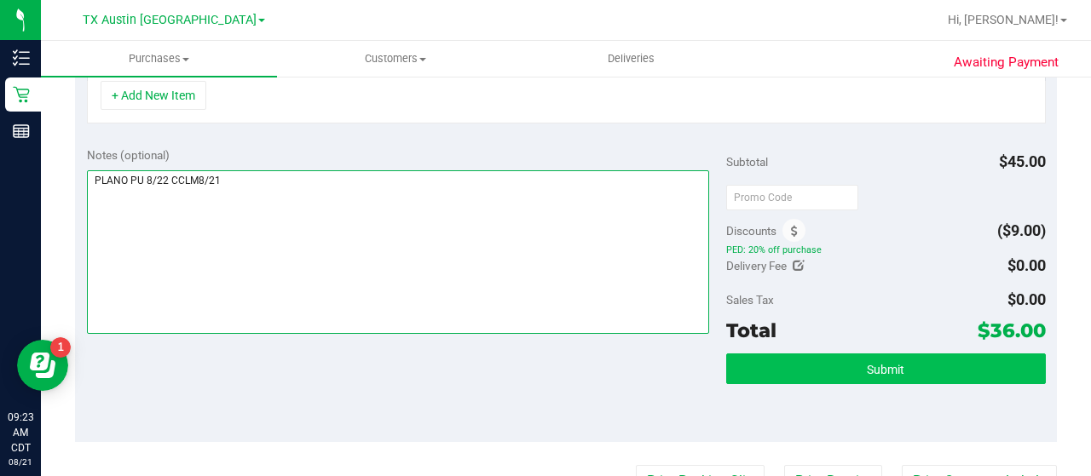
type textarea "PLANO PU 8/22 CCLM8/21"
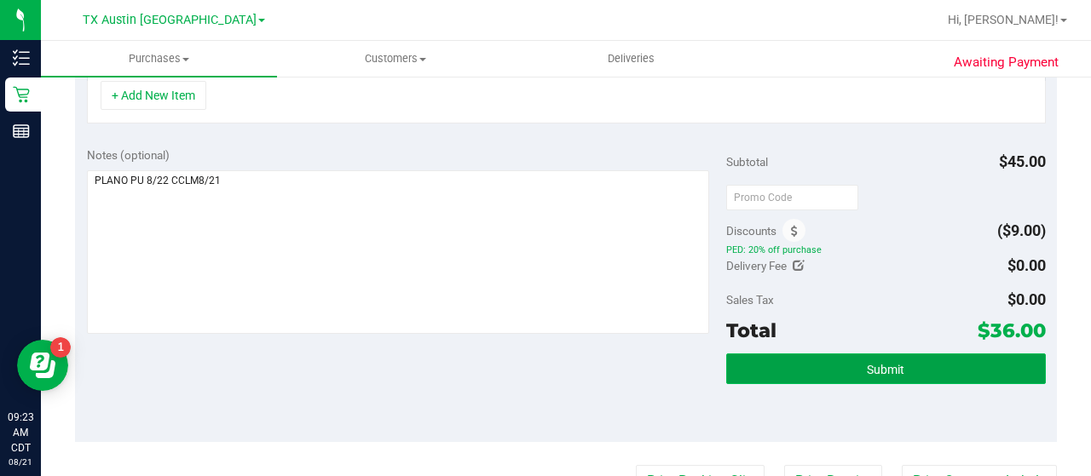
click at [866, 366] on span "Submit" at bounding box center [884, 370] width 37 height 14
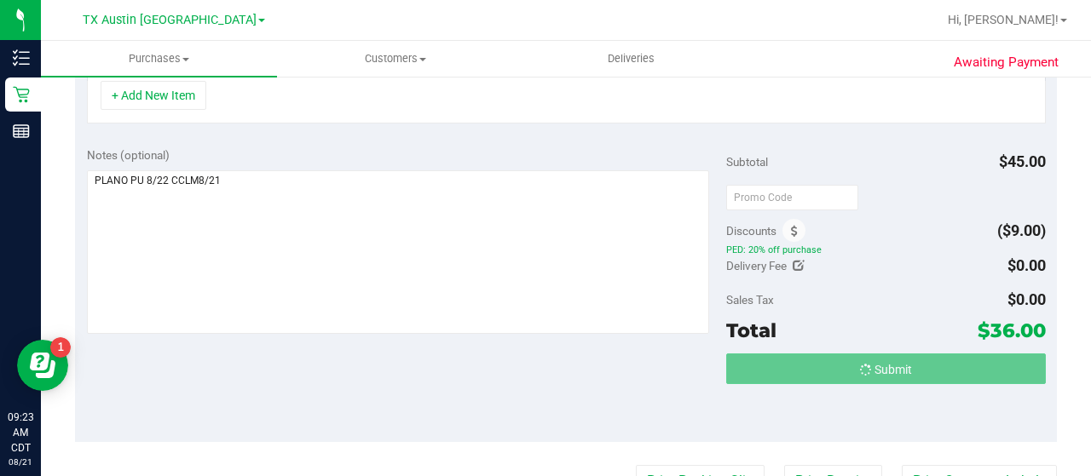
scroll to position [470, 0]
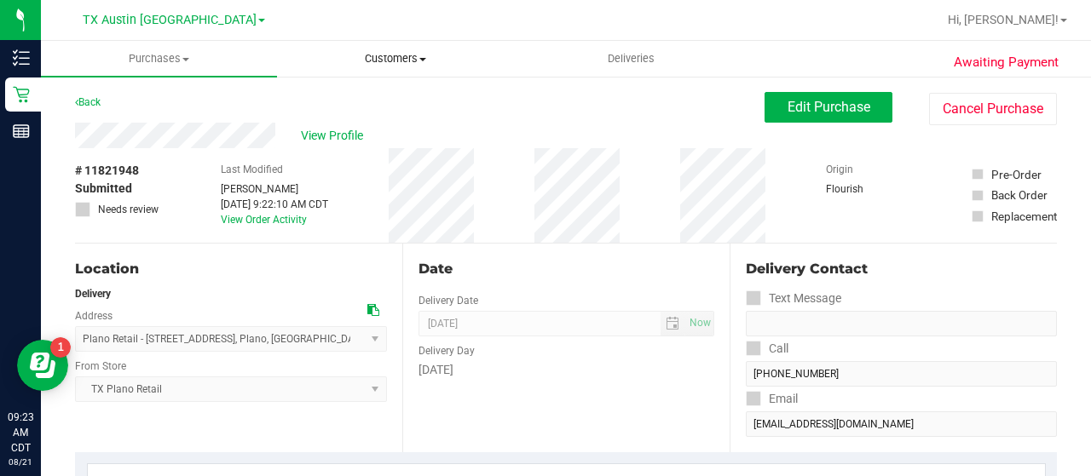
click at [391, 52] on span "Customers" at bounding box center [395, 58] width 234 height 15
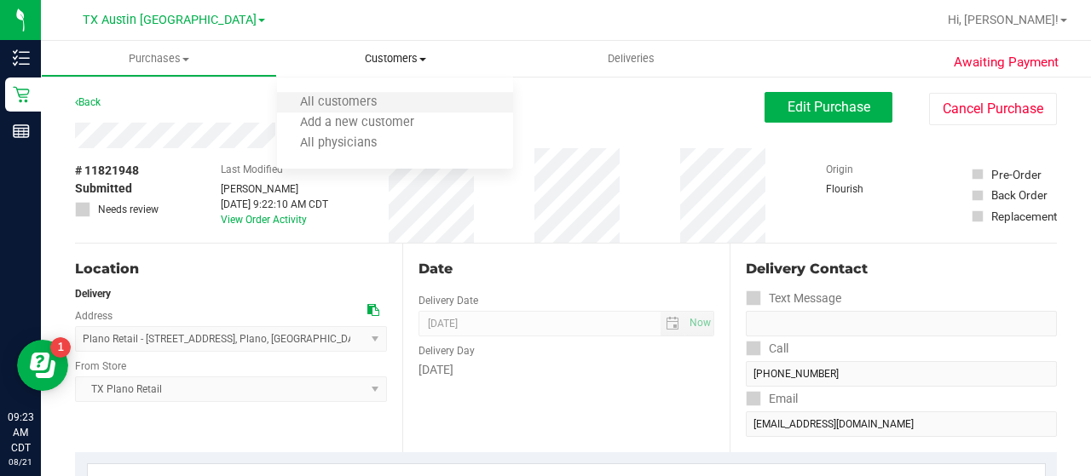
click at [351, 95] on li "All customers" at bounding box center [395, 103] width 236 height 20
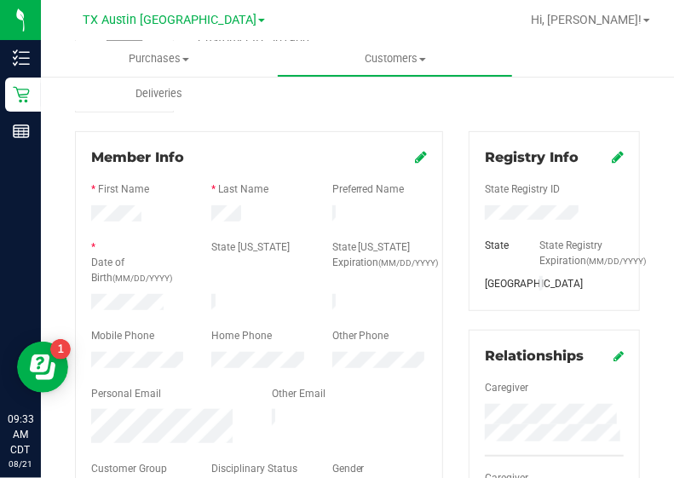
scroll to position [177, 0]
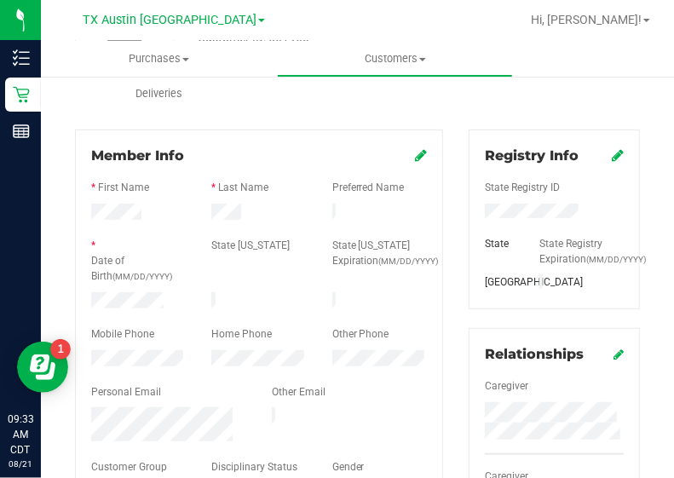
drag, startPoint x: 225, startPoint y: 295, endPoint x: 653, endPoint y: 224, distance: 433.5
click at [225, 295] on div at bounding box center [259, 302] width 120 height 20
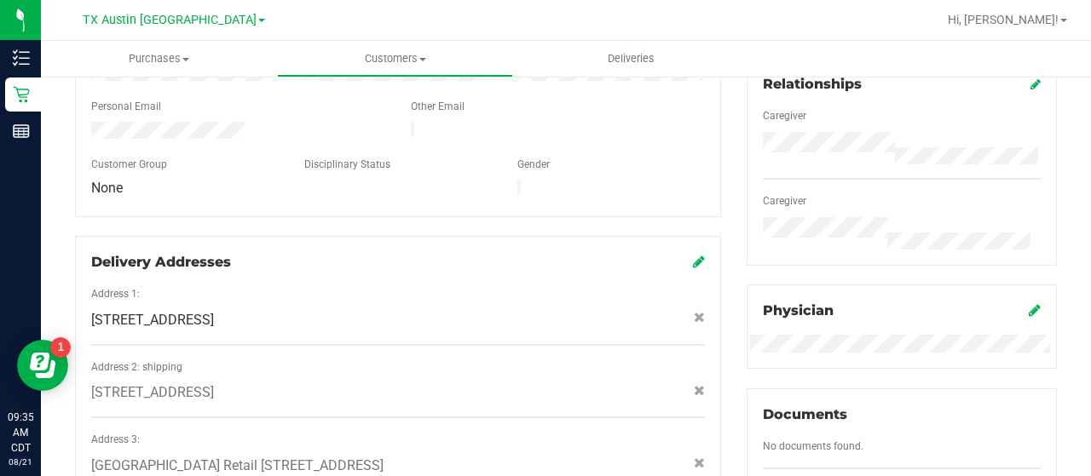
scroll to position [0, 0]
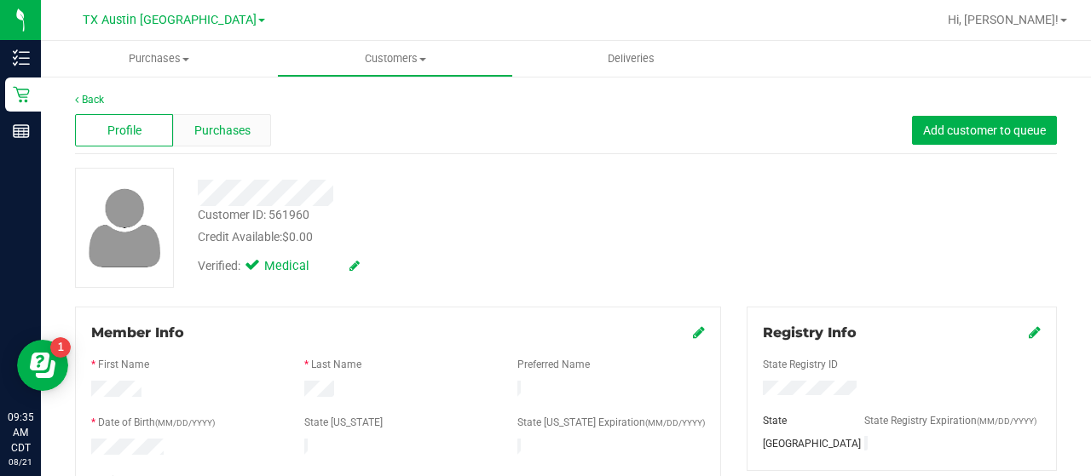
click at [227, 122] on span "Purchases" at bounding box center [222, 131] width 56 height 18
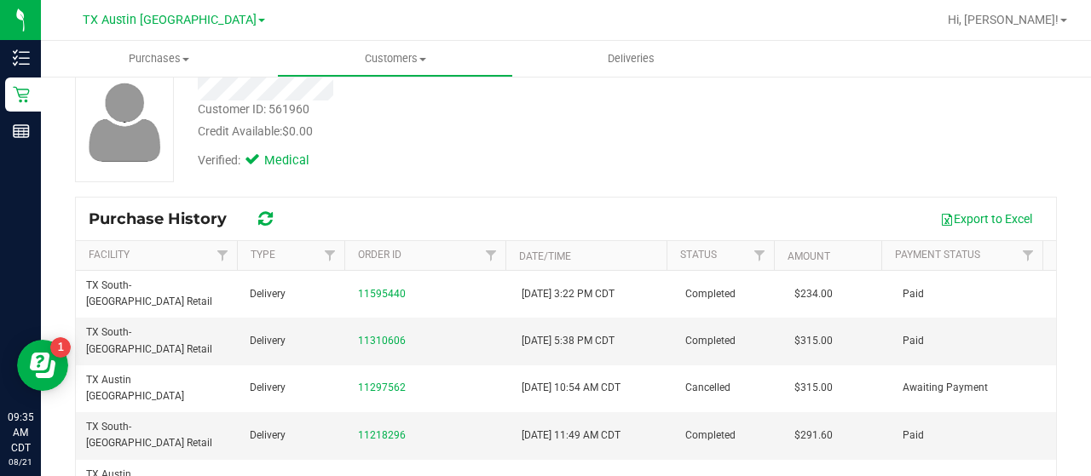
scroll to position [123, 0]
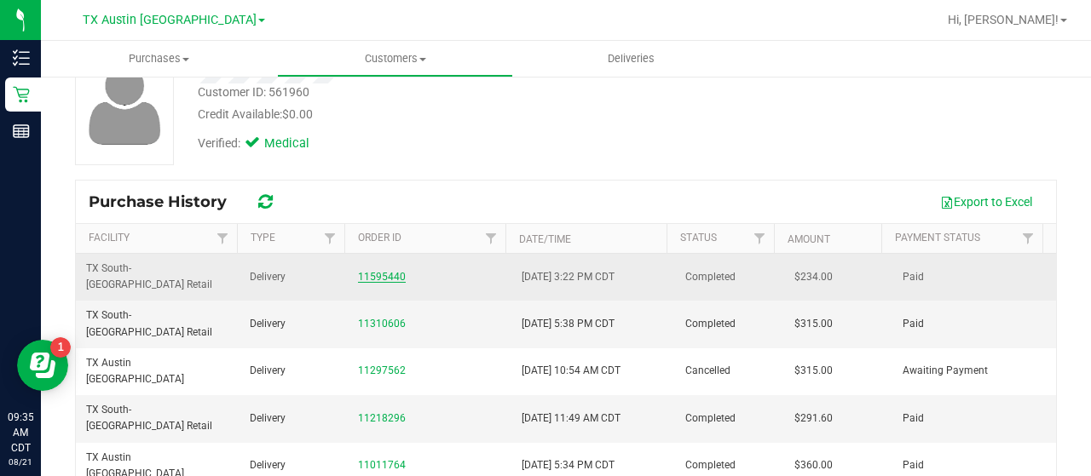
click at [386, 271] on link "11595440" at bounding box center [382, 277] width 48 height 12
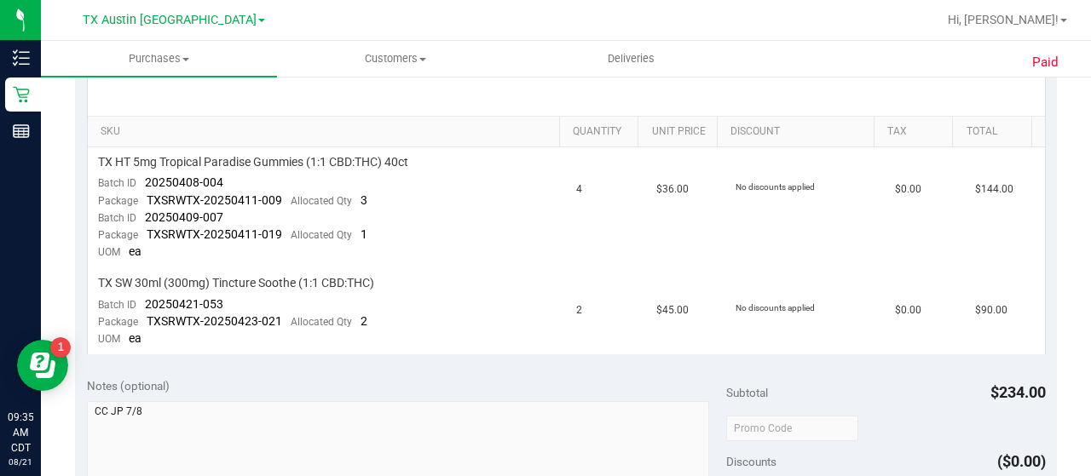
scroll to position [395, 0]
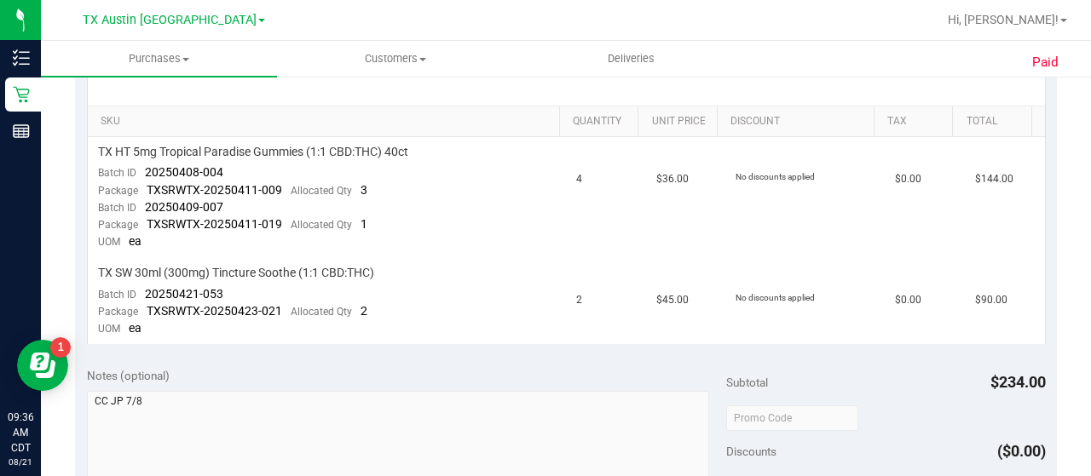
scroll to position [0, 0]
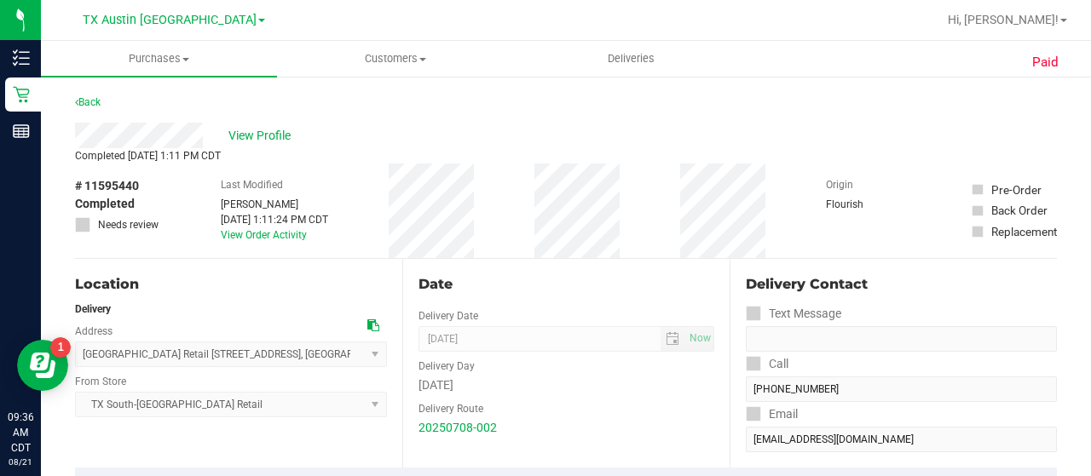
click at [252, 146] on div "View Profile" at bounding box center [566, 136] width 982 height 26
click at [257, 130] on span "View Profile" at bounding box center [262, 136] width 68 height 18
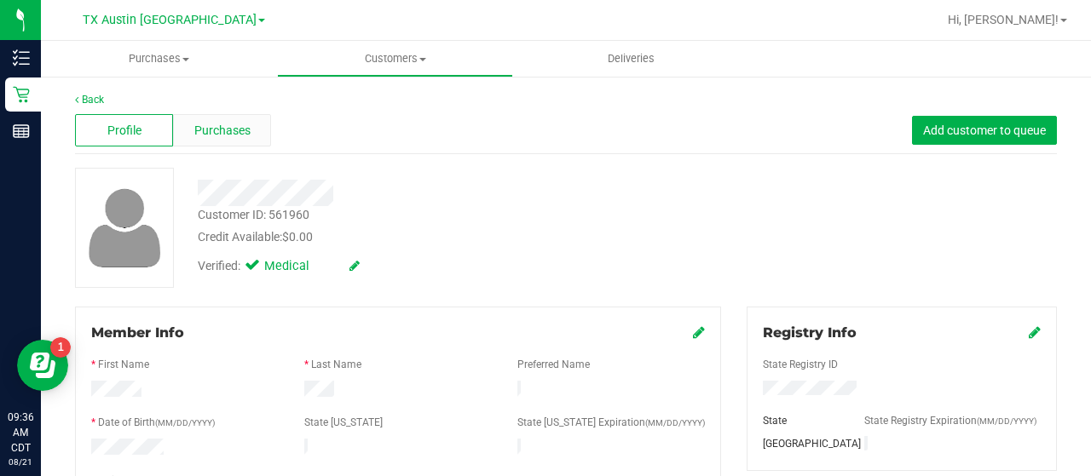
click at [241, 130] on span "Purchases" at bounding box center [222, 131] width 56 height 18
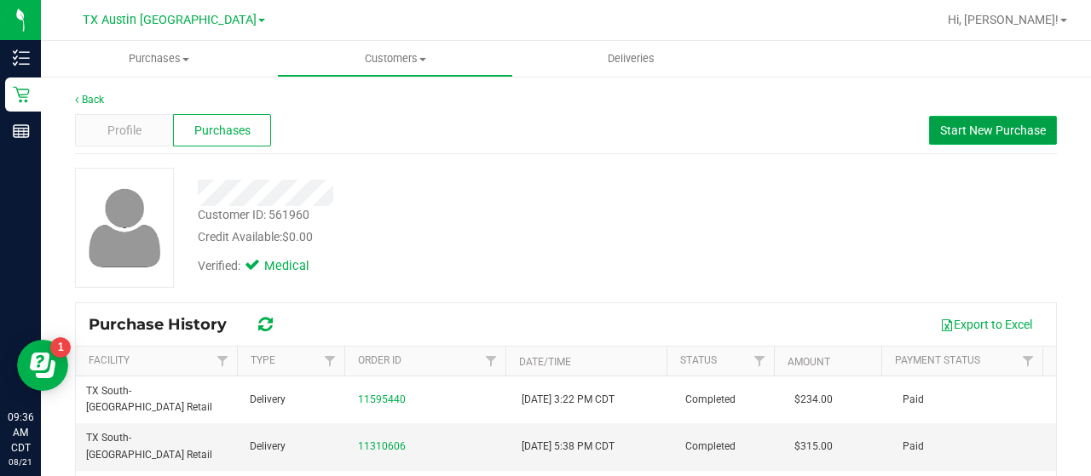
click at [975, 140] on button "Start New Purchase" at bounding box center [993, 130] width 128 height 29
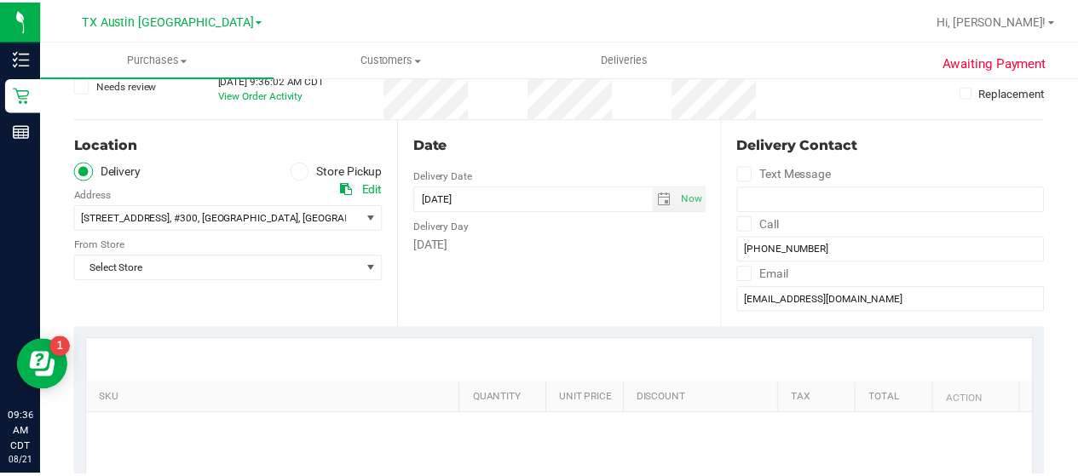
scroll to position [129, 0]
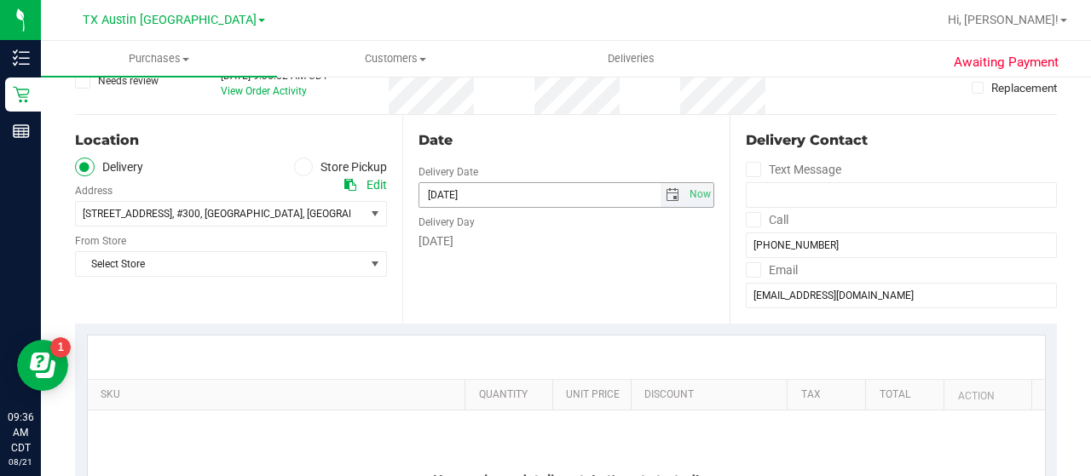
click at [665, 196] on span "select" at bounding box center [672, 195] width 14 height 14
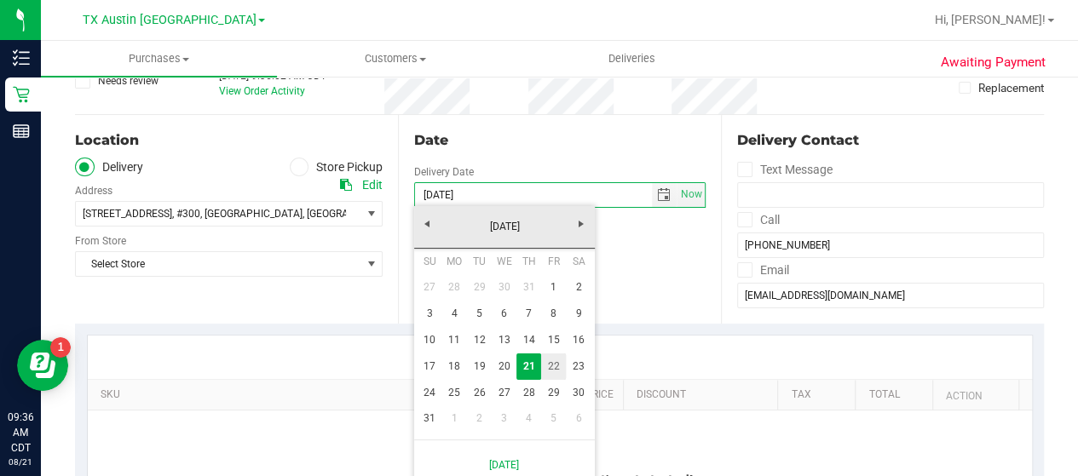
click at [554, 364] on link "22" at bounding box center [553, 367] width 25 height 26
type input "08/22/2025"
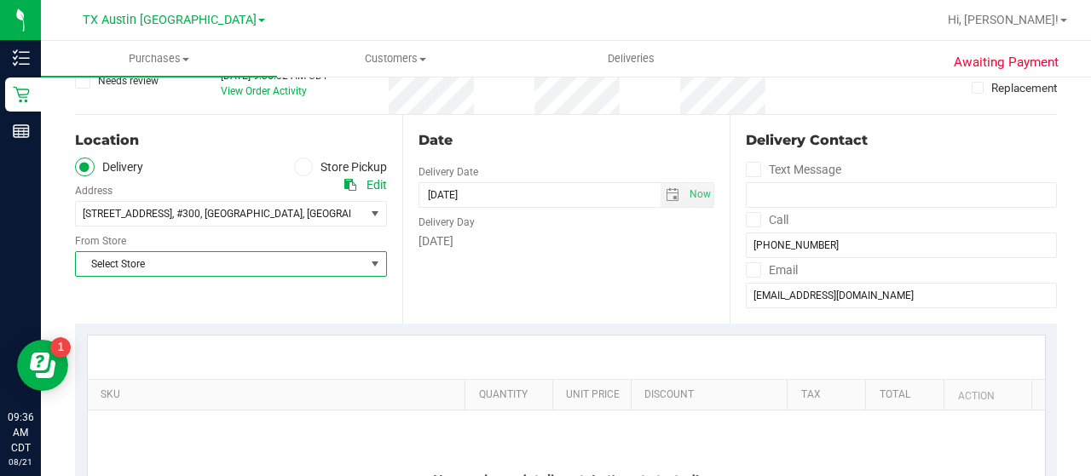
click at [294, 263] on span "Select Store" at bounding box center [220, 264] width 289 height 24
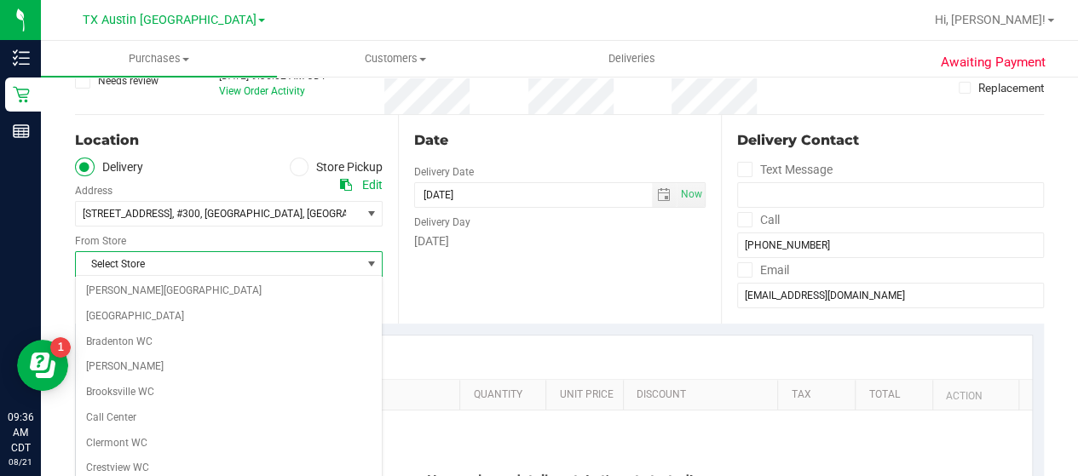
drag, startPoint x: 382, startPoint y: 305, endPoint x: 400, endPoint y: 420, distance: 116.4
click at [409, 475] on html "Inventory Retail Reports 09:36 AM CDT 08/21/2025 08/21 TX Austin DC Hi, Lauren!…" at bounding box center [539, 238] width 1078 height 476
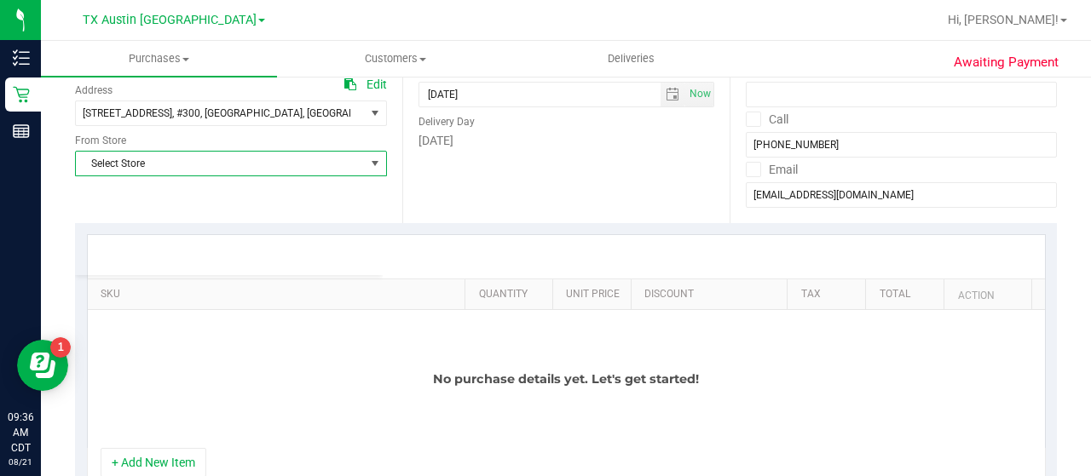
scroll to position [239, 0]
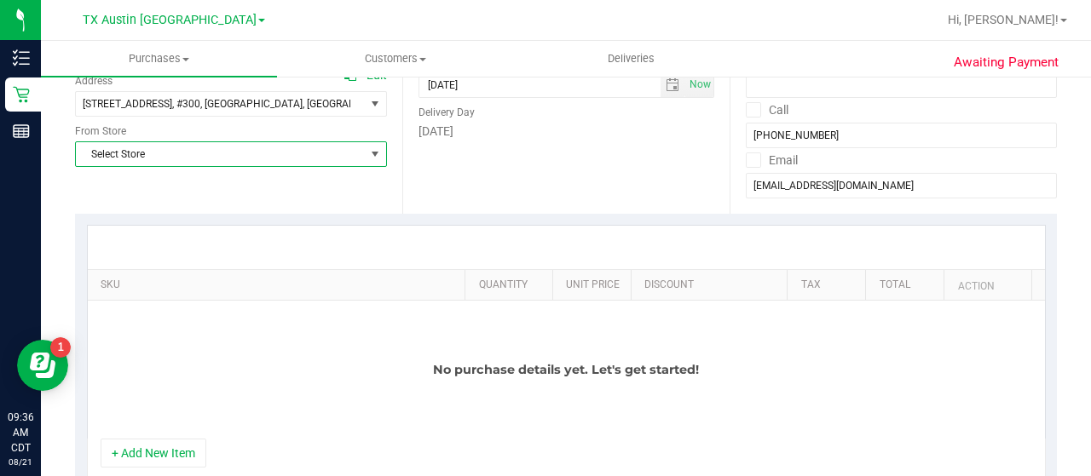
click at [503, 182] on div "Date Delivery Date 08/22/2025 Now 08/22/2025 09:36 AM Now Delivery Day Friday" at bounding box center [565, 109] width 327 height 209
click at [262, 156] on span "Select Store" at bounding box center [220, 154] width 289 height 24
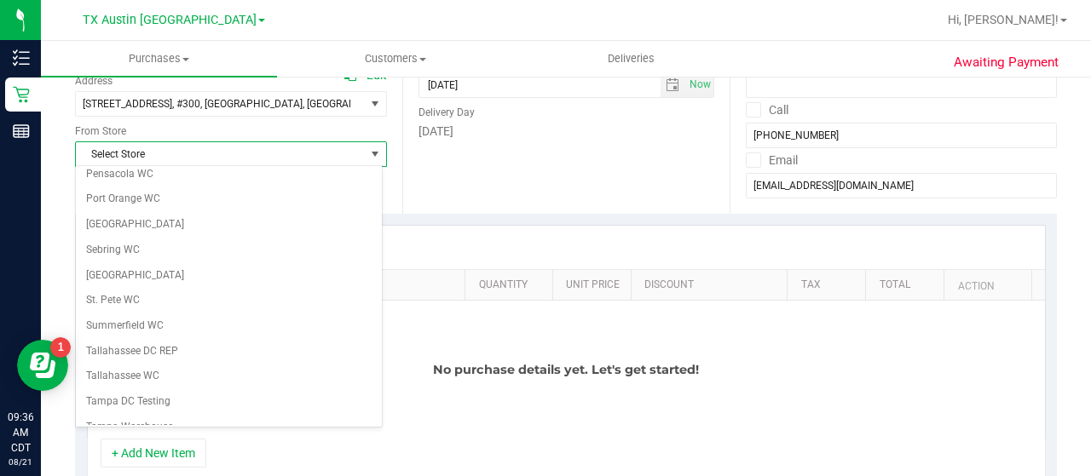
scroll to position [1205, 0]
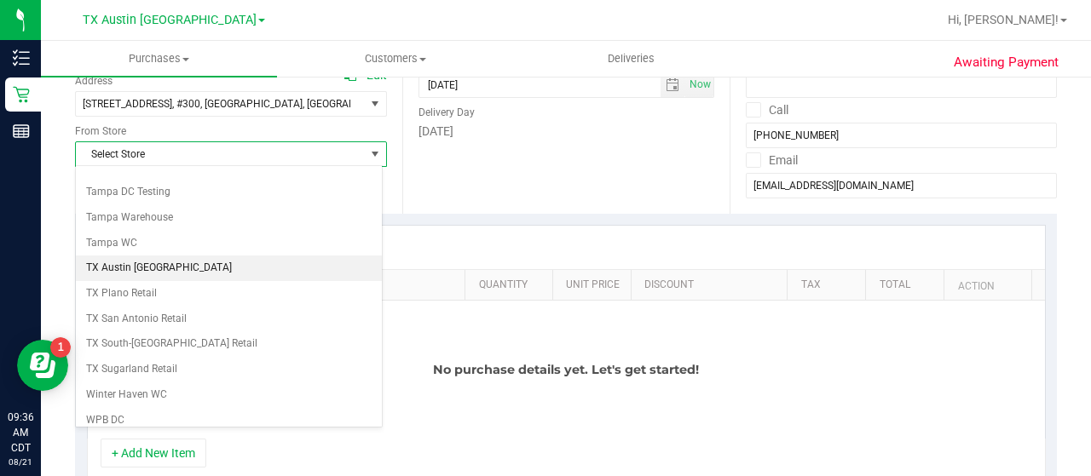
click at [128, 256] on li "TX Austin [GEOGRAPHIC_DATA]" at bounding box center [229, 269] width 306 height 26
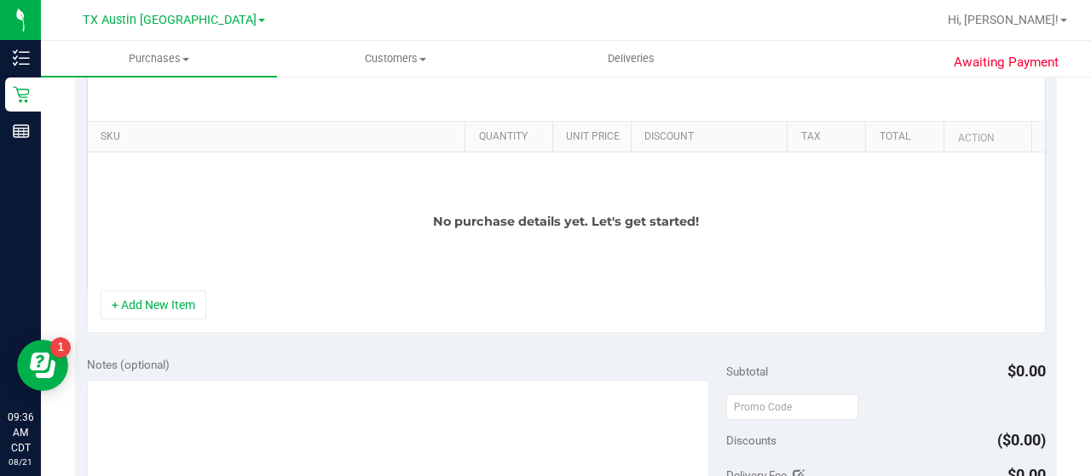
scroll to position [414, 0]
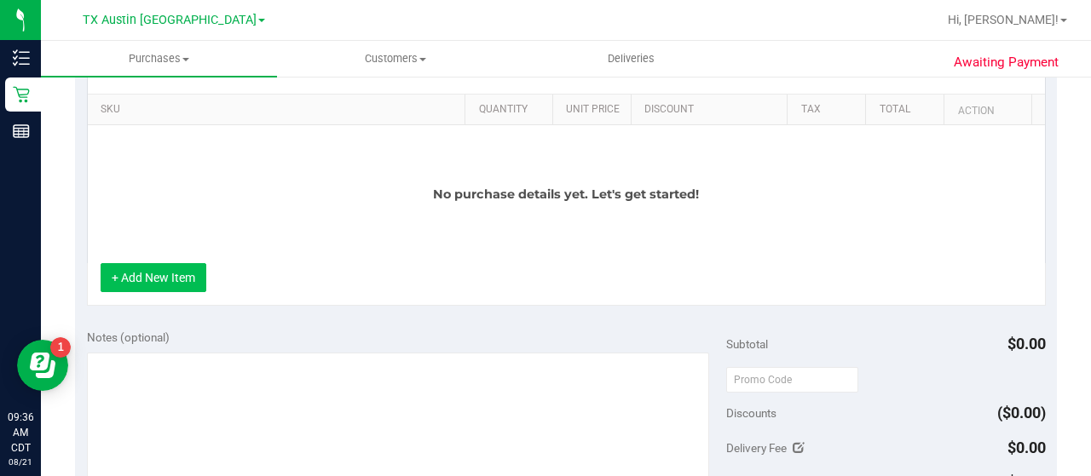
click at [159, 273] on button "+ Add New Item" at bounding box center [154, 277] width 106 height 29
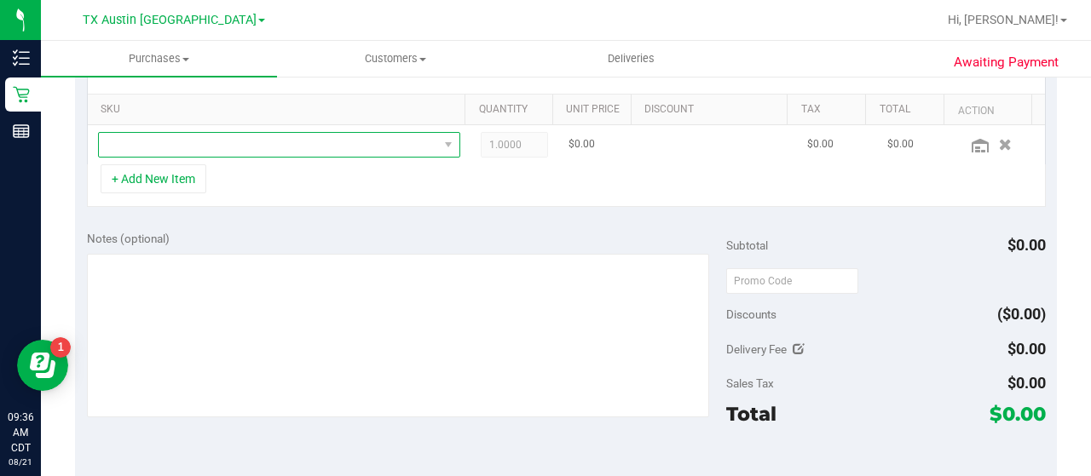
click at [302, 148] on span "NO DATA FOUND" at bounding box center [268, 145] width 339 height 24
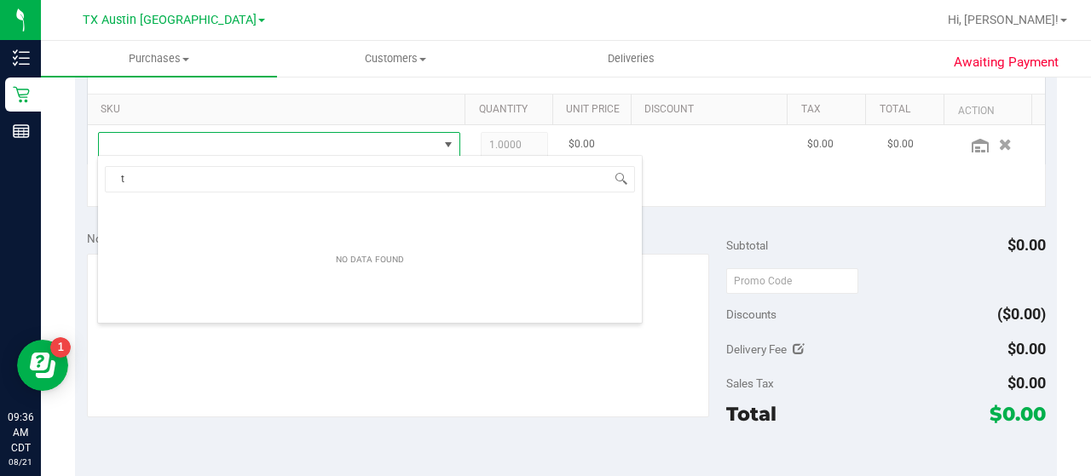
scroll to position [25, 343]
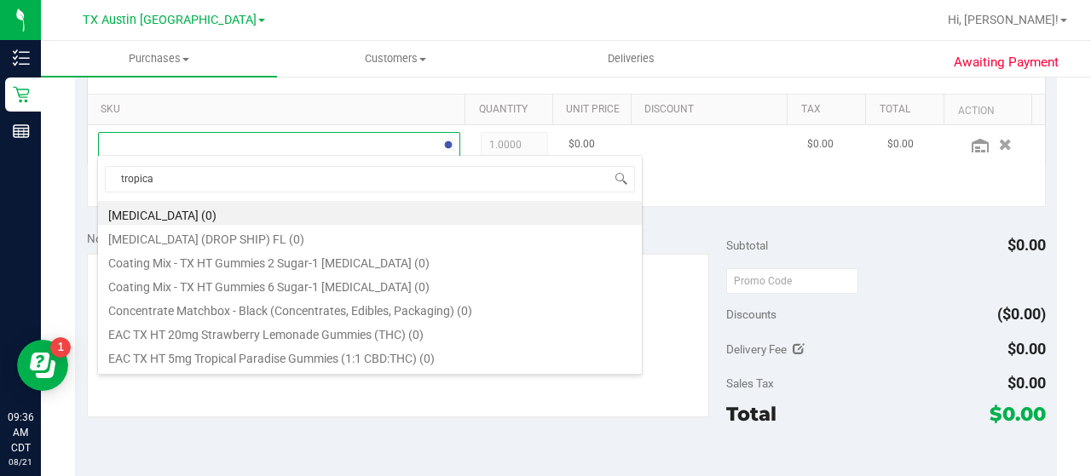
type input "tropical"
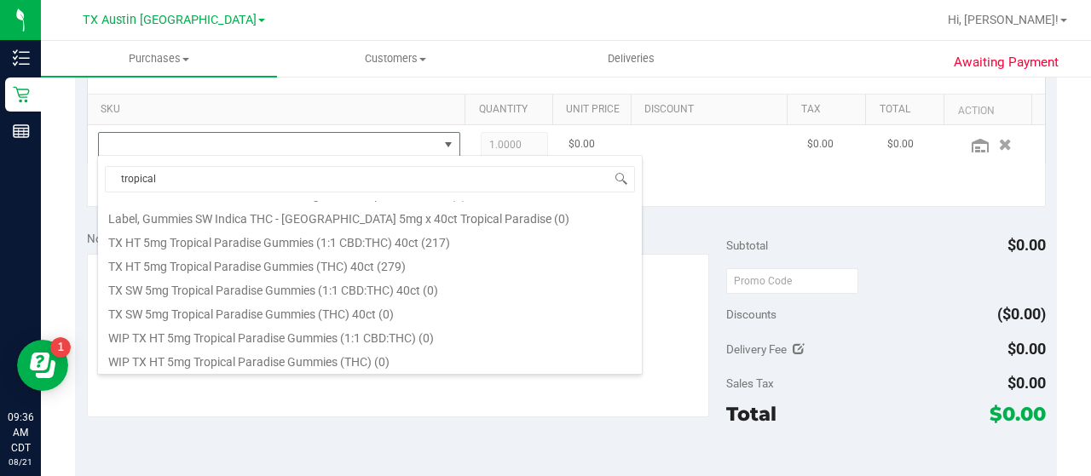
scroll to position [252, 0]
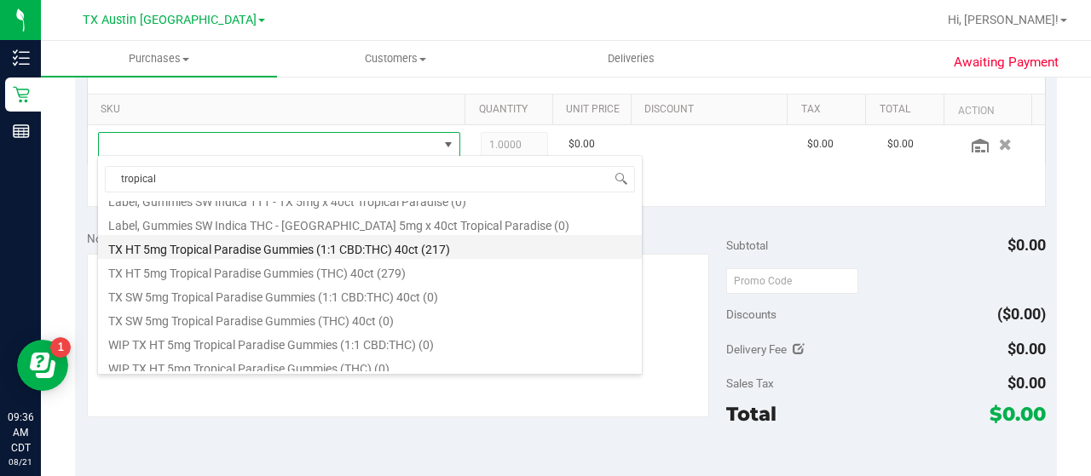
click at [373, 250] on li "TX HT 5mg Tropical Paradise Gummies (1:1 CBD:THC) 40ct (217)" at bounding box center [370, 247] width 544 height 24
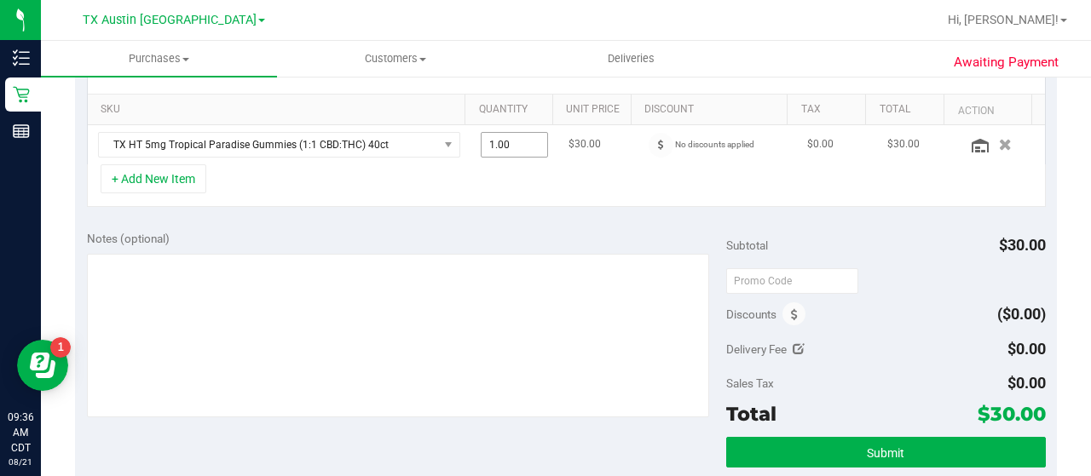
click at [501, 142] on input "1.00" at bounding box center [514, 145] width 66 height 24
type input "6"
click at [499, 213] on div "SKU Quantity Unit Price Discount Tax Total Action TX HT 5mg Tropical Paradise G…" at bounding box center [566, 128] width 982 height 181
type input "6.00"
click at [143, 170] on button "+ Add New Item" at bounding box center [154, 178] width 106 height 29
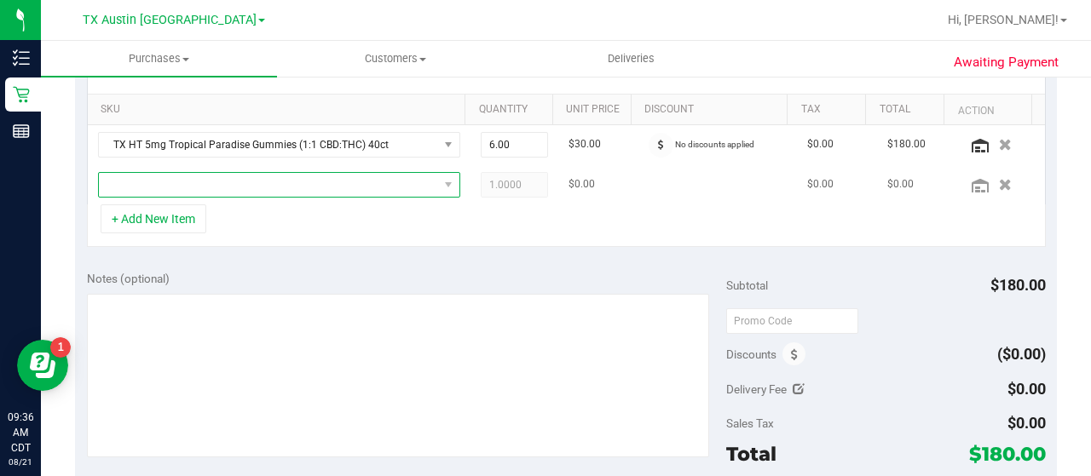
click at [300, 181] on span "NO DATA FOUND" at bounding box center [268, 185] width 339 height 24
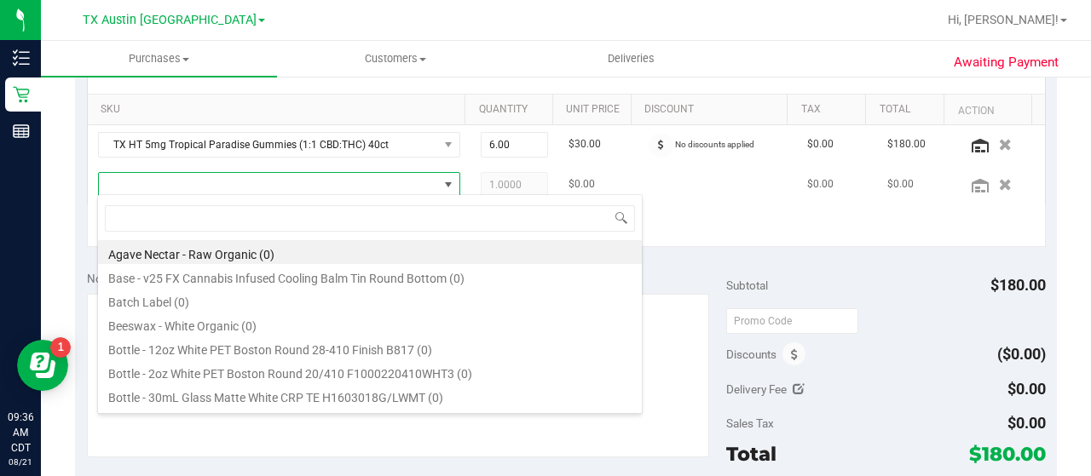
scroll to position [25, 343]
type input "soothe"
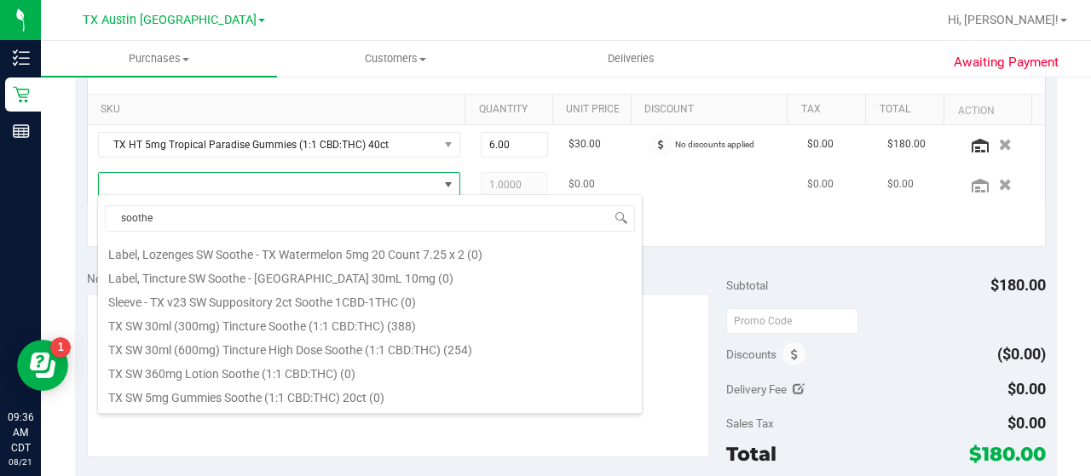
scroll to position [499, 0]
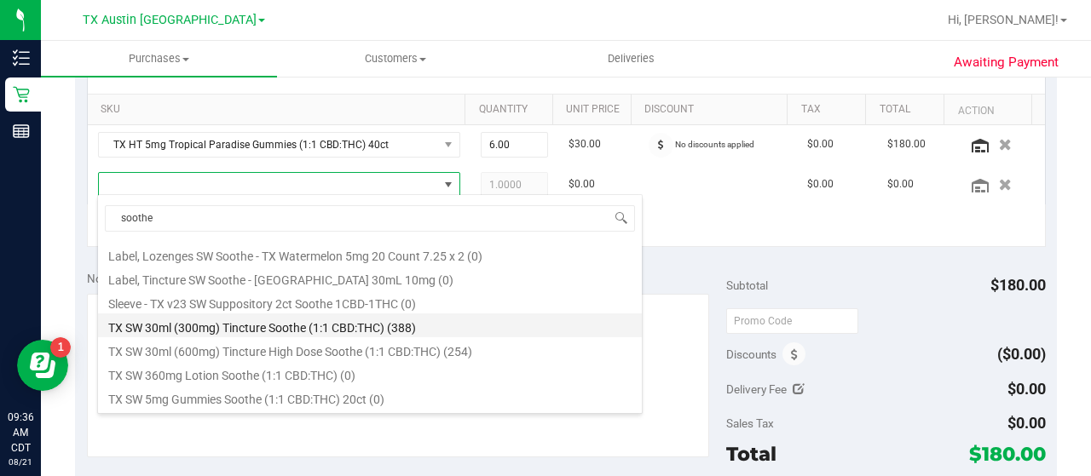
click at [383, 324] on li "TX SW 30ml (300mg) Tincture Soothe (1:1 CBD:THC) (388)" at bounding box center [370, 326] width 544 height 24
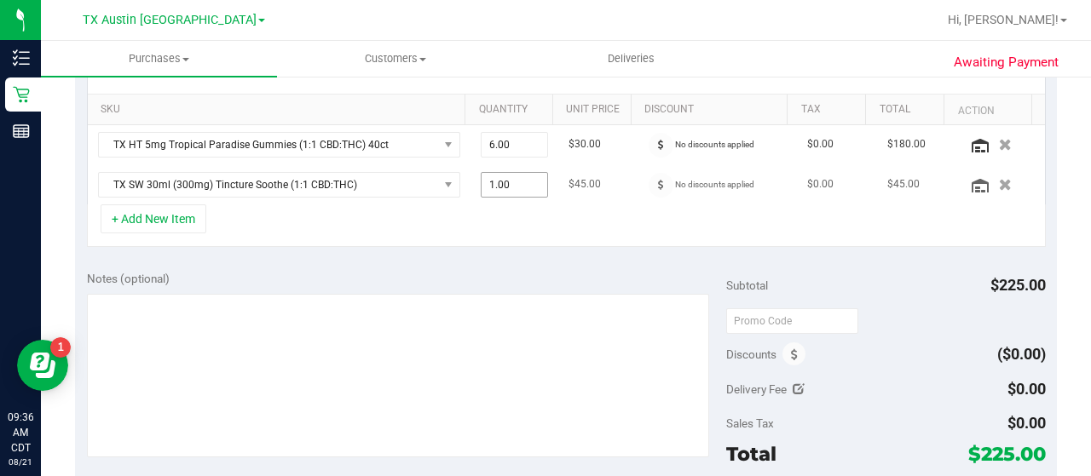
click at [504, 184] on input "1.00" at bounding box center [514, 185] width 66 height 24
type input "4"
click at [475, 259] on div "Notes (optional) Subtotal $225.00 Discounts ($0.00) Delivery Fee $0.00 Sales Ta…" at bounding box center [566, 412] width 982 height 307
type input "4.00"
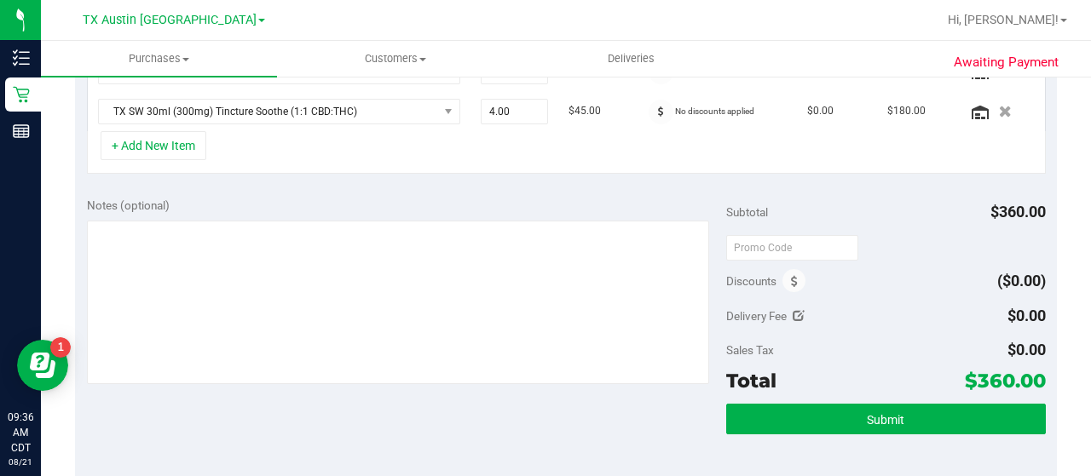
scroll to position [489, 0]
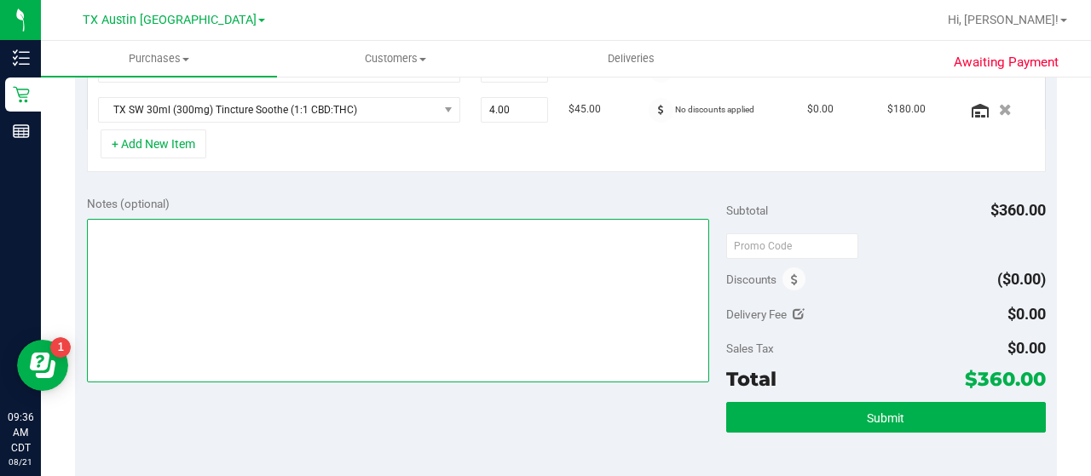
click at [458, 325] on textarea at bounding box center [398, 301] width 622 height 164
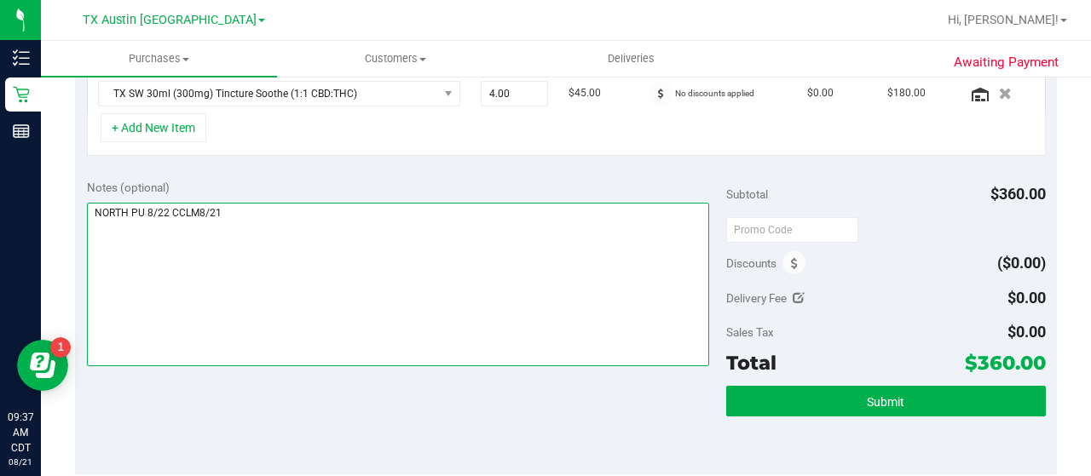
scroll to position [588, 0]
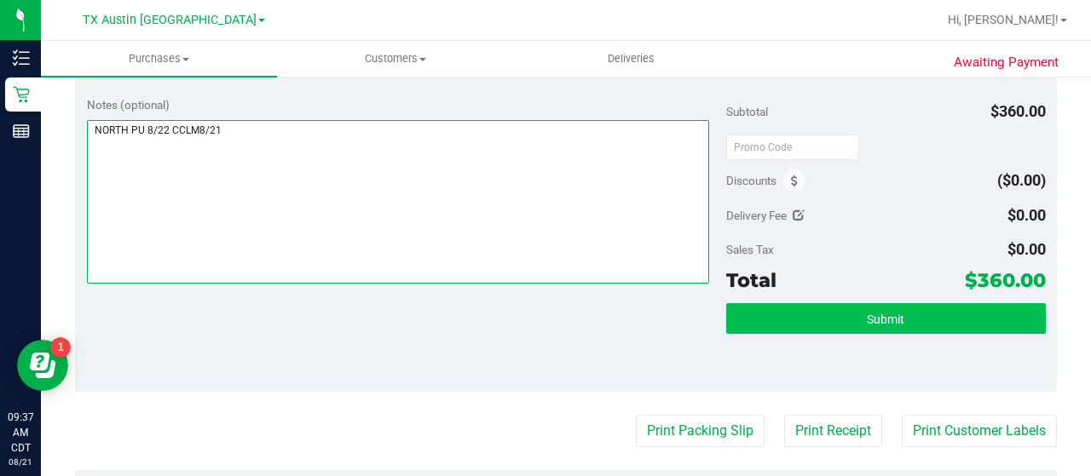
type textarea "NORTH PU 8/22 CCLM8/21"
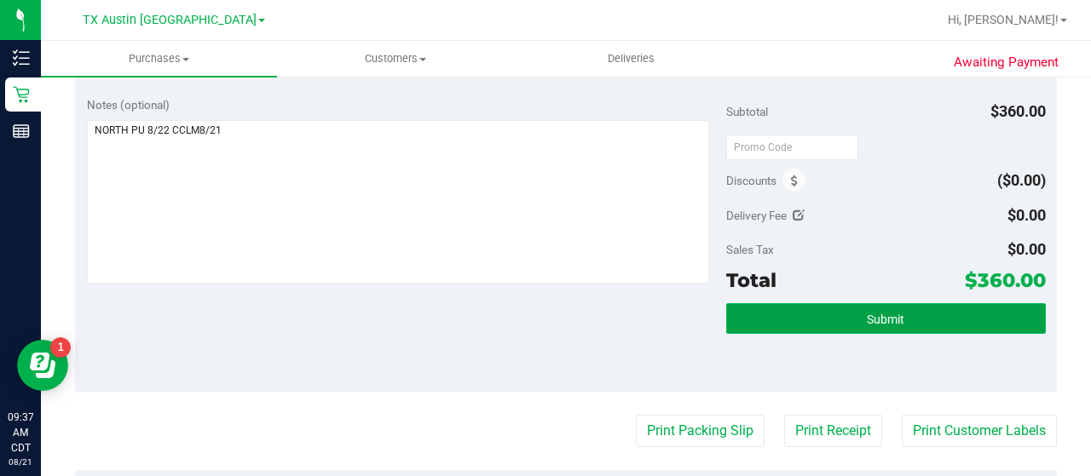
click at [794, 311] on button "Submit" at bounding box center [886, 318] width 320 height 31
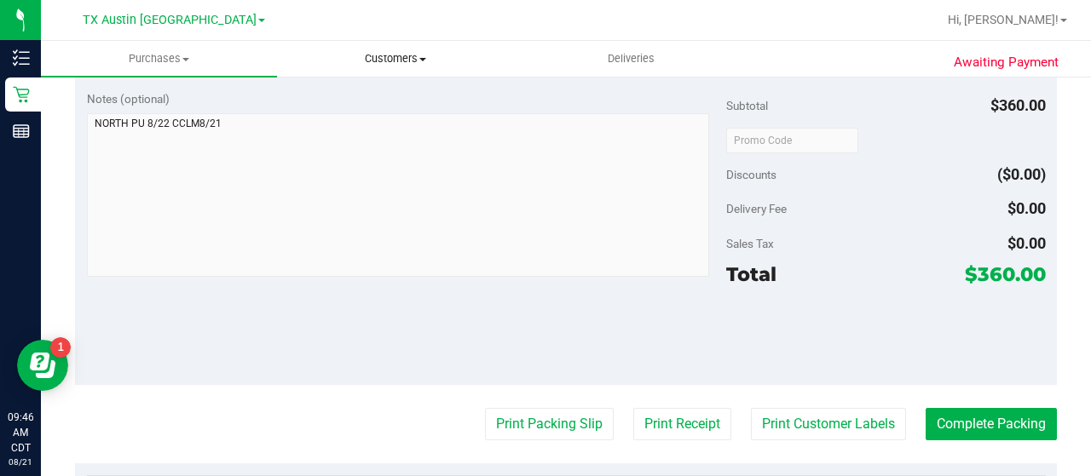
click at [402, 60] on span "Customers" at bounding box center [395, 58] width 234 height 15
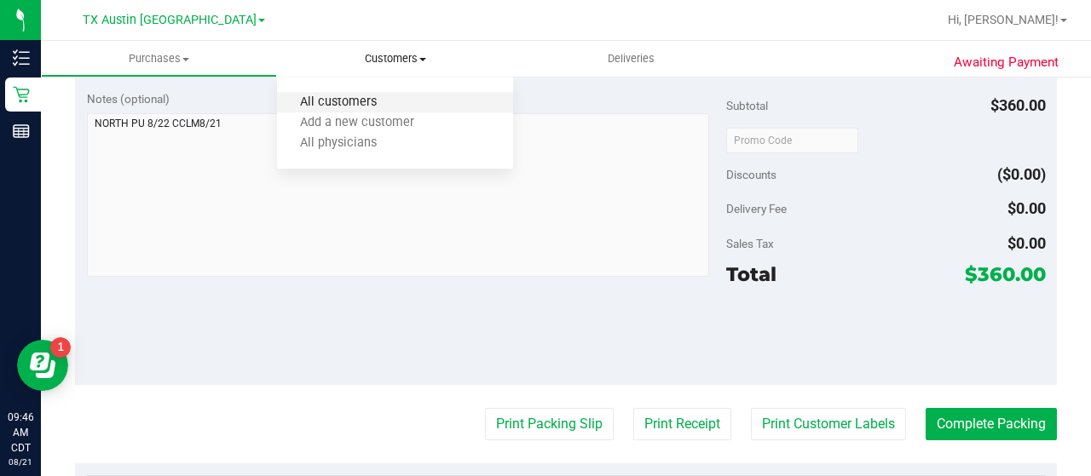
click at [374, 106] on span "All customers" at bounding box center [338, 102] width 123 height 14
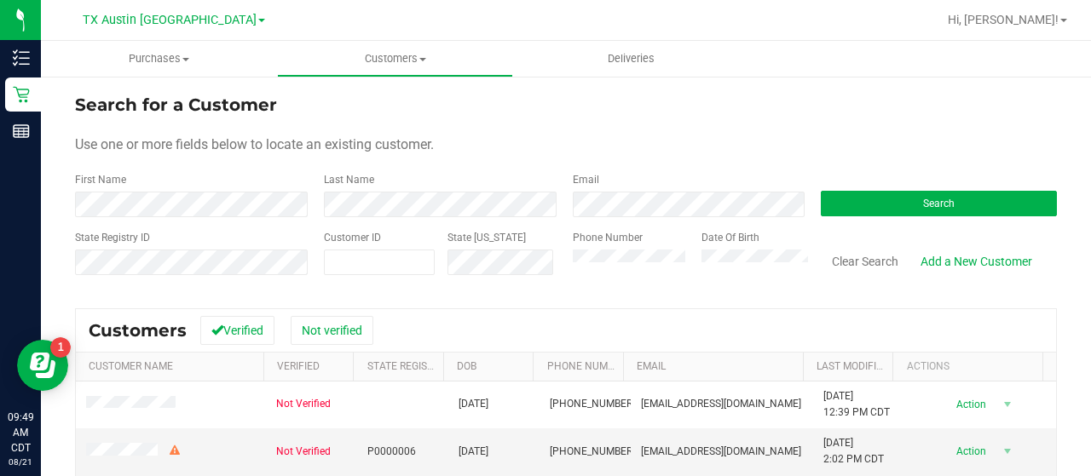
click at [593, 187] on div "Email" at bounding box center [684, 194] width 249 height 45
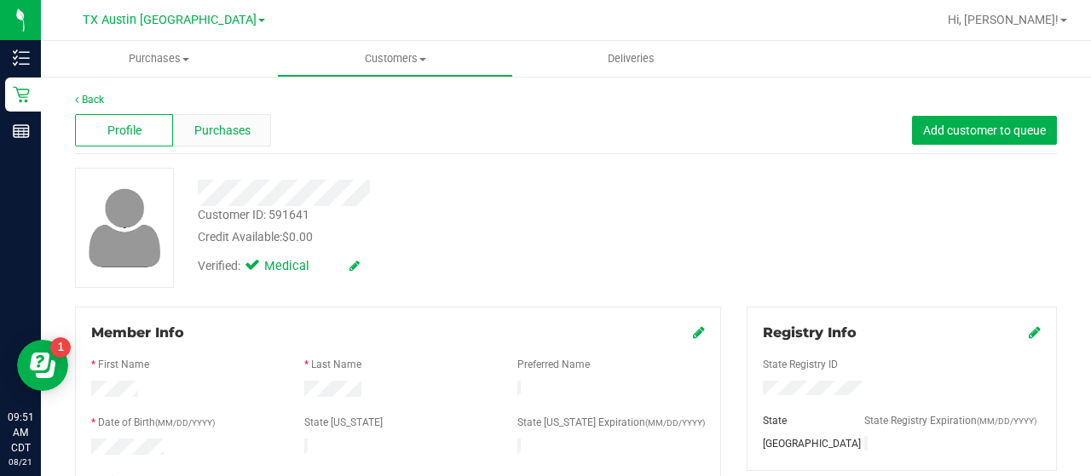
click at [245, 134] on span "Purchases" at bounding box center [222, 131] width 56 height 18
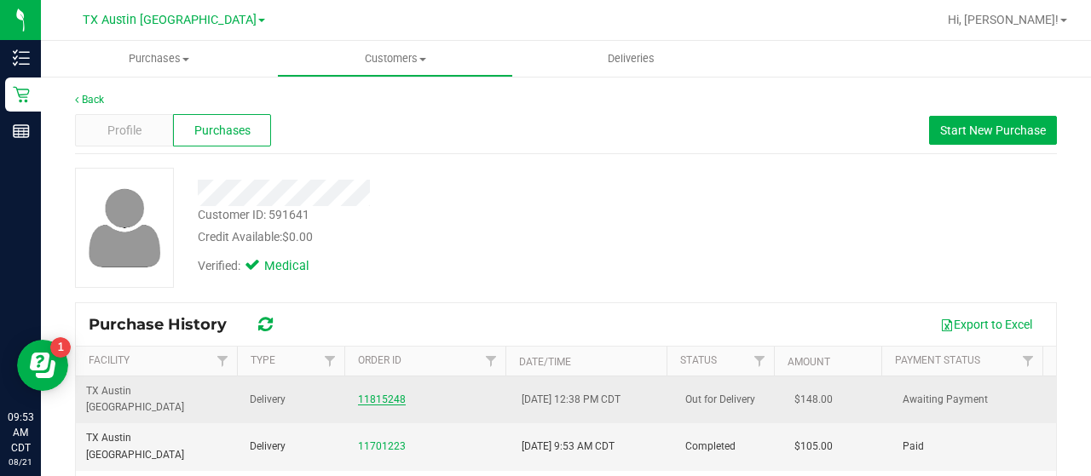
click at [387, 394] on link "11815248" at bounding box center [382, 400] width 48 height 12
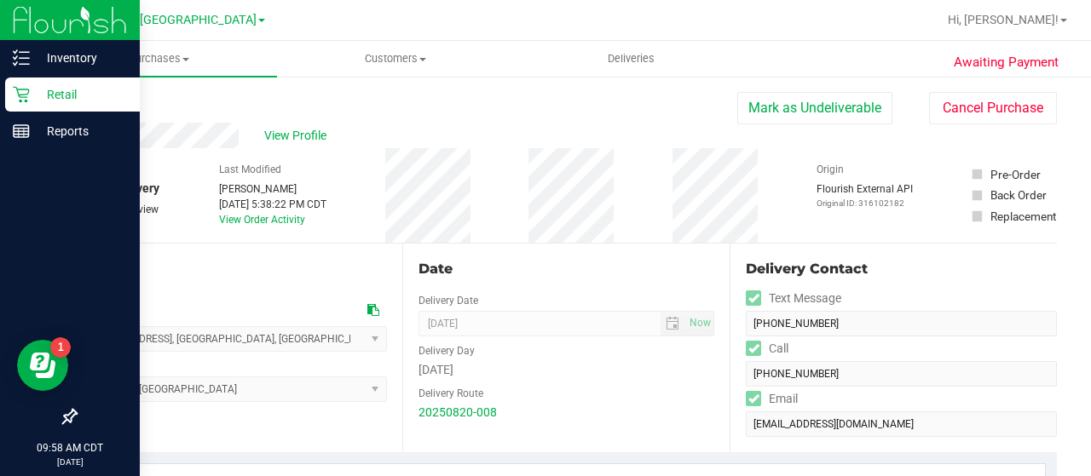
click at [14, 91] on icon at bounding box center [21, 94] width 17 height 17
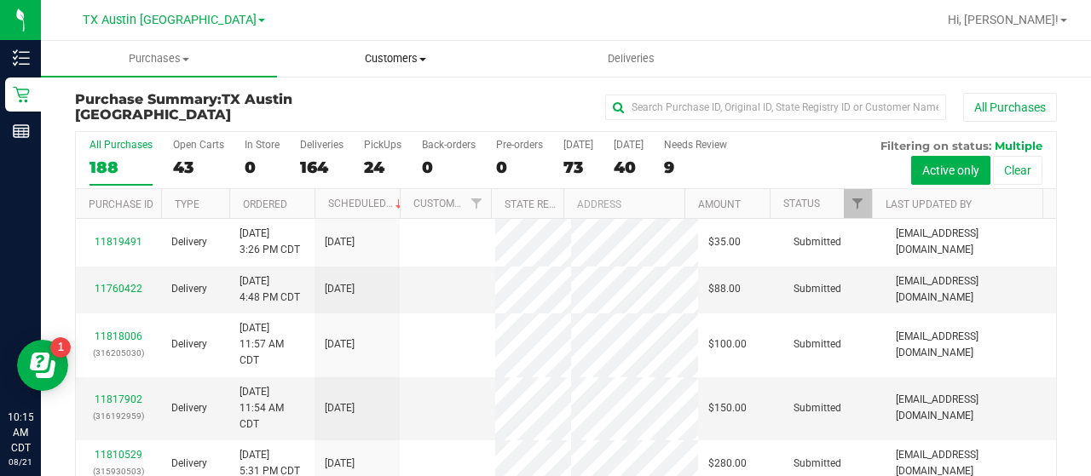
click at [389, 67] on uib-tab-heading "Customers All customers Add a new customer All physicians" at bounding box center [395, 59] width 234 height 34
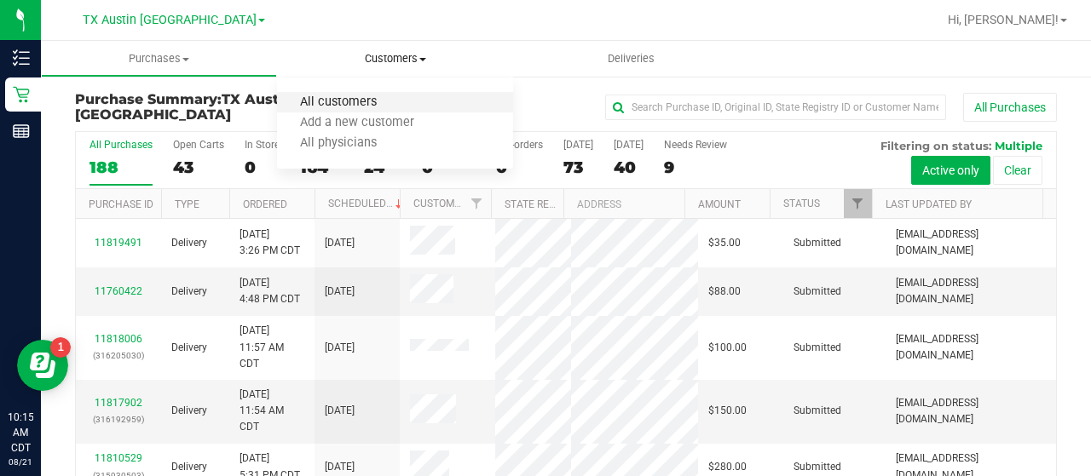
click at [345, 101] on span "All customers" at bounding box center [338, 102] width 123 height 14
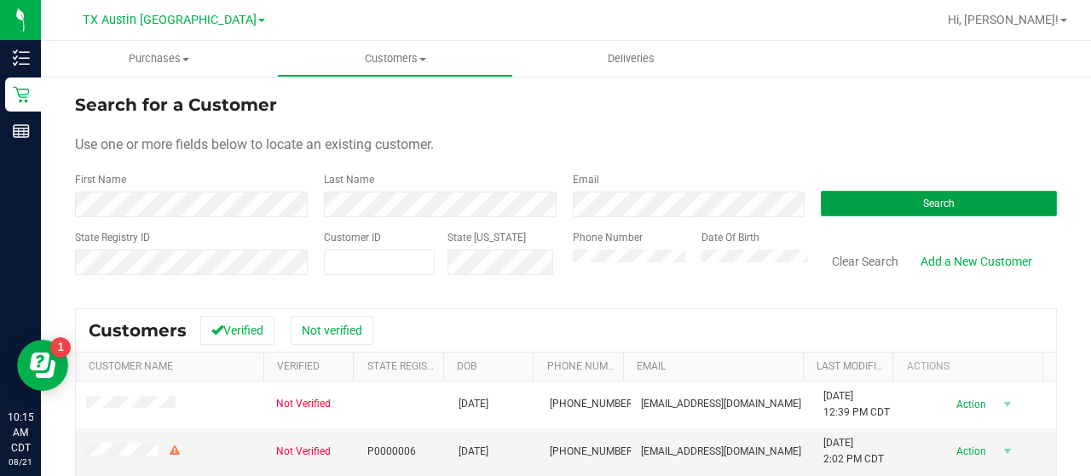
click at [936, 199] on span "Search" at bounding box center [939, 204] width 32 height 12
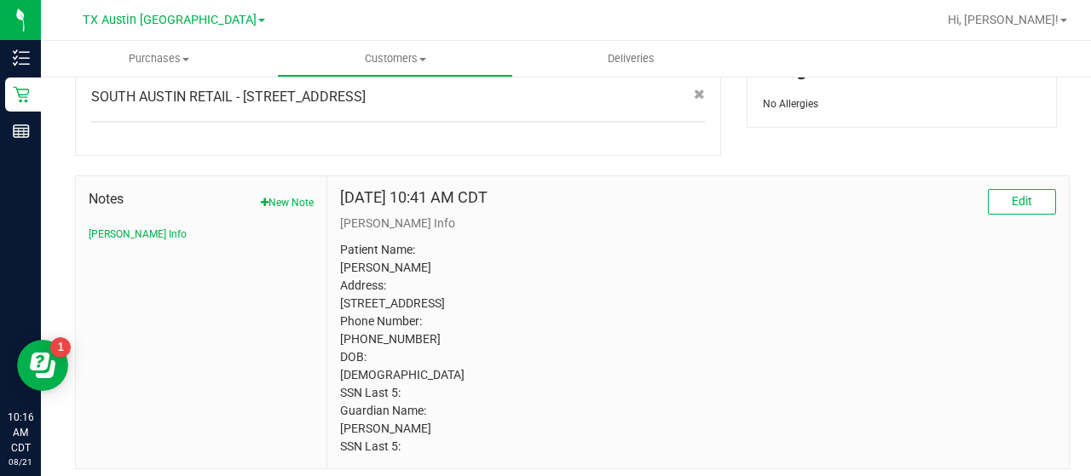
scroll to position [823, 0]
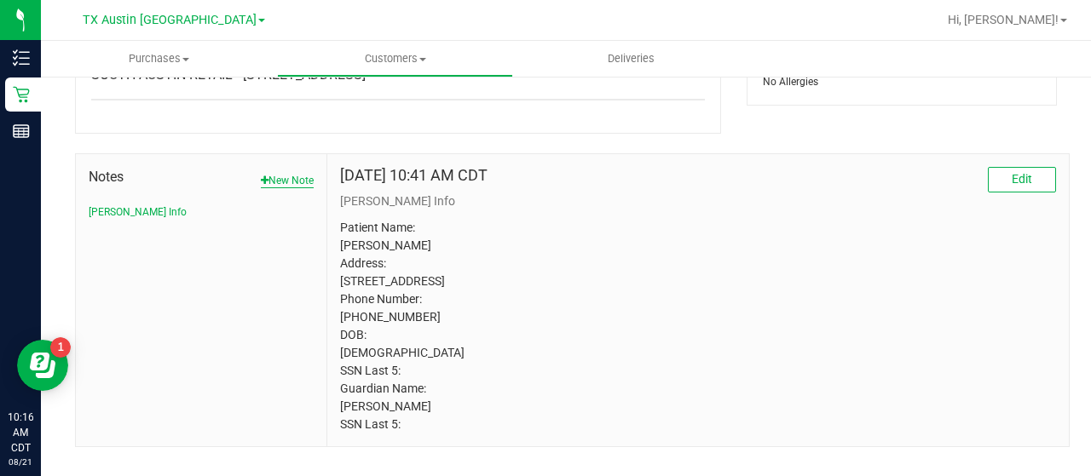
click at [288, 173] on button "New Note" at bounding box center [287, 180] width 53 height 15
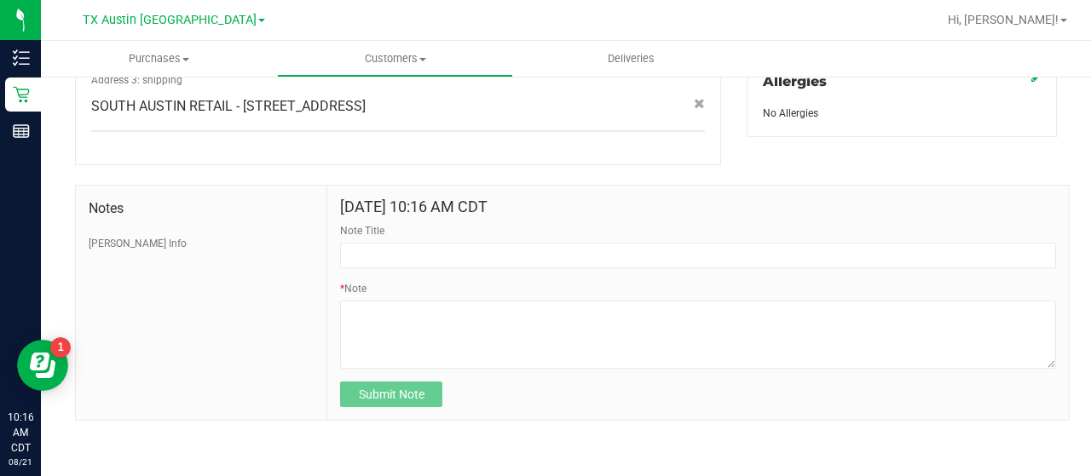
scroll to position [774, 0]
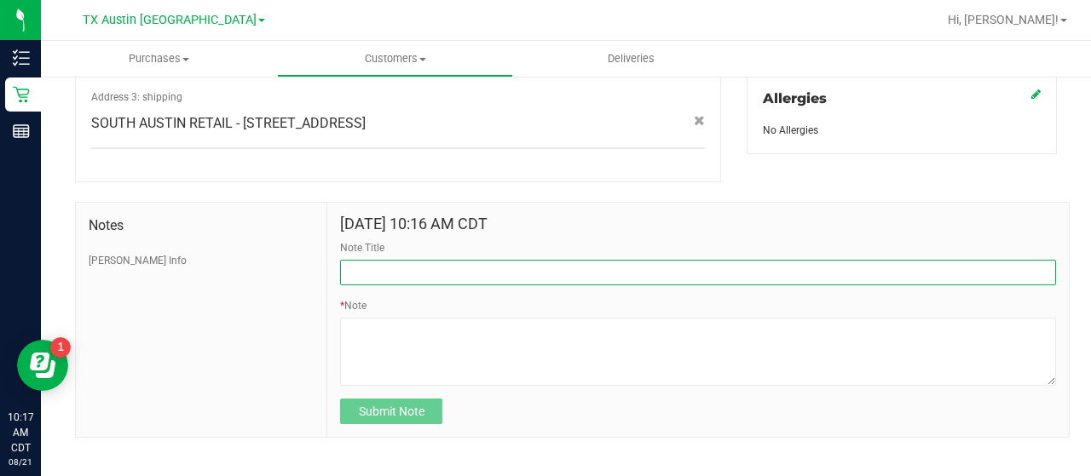
click at [450, 260] on input "Note Title" at bounding box center [698, 273] width 716 height 26
type input "HONOR $25 WINBACK - ABSENT TOGGLE."
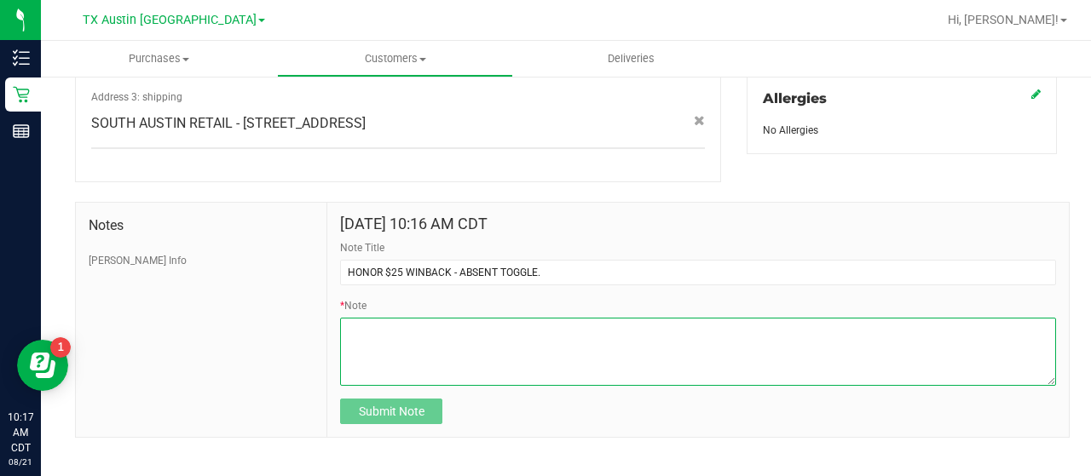
click at [518, 343] on textarea "* Note" at bounding box center [698, 352] width 716 height 68
click at [520, 343] on textarea "* Note" at bounding box center [698, 352] width 716 height 68
paste textarea "Stacks with all discounts. Update once redeemed."
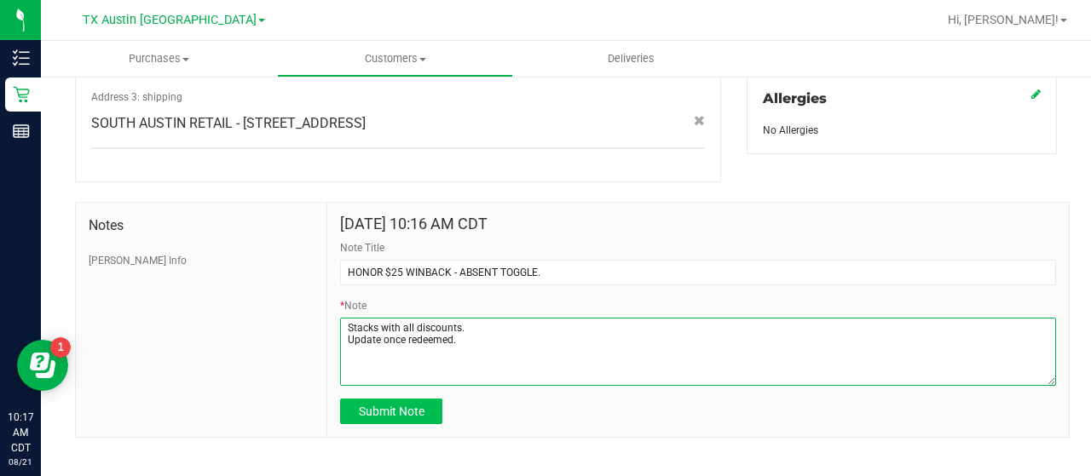
type textarea "Stacks with all discounts. Update once redeemed."
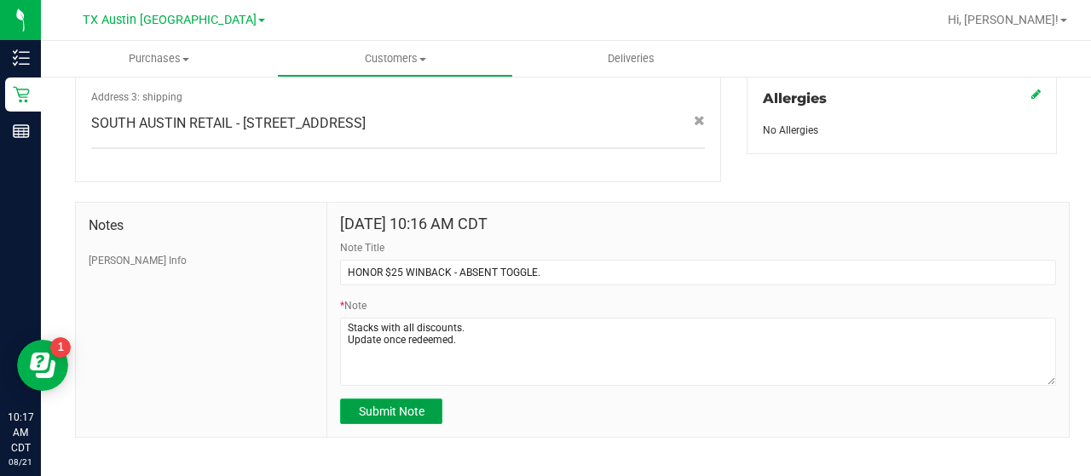
click at [404, 405] on span "Submit Note" at bounding box center [392, 412] width 66 height 14
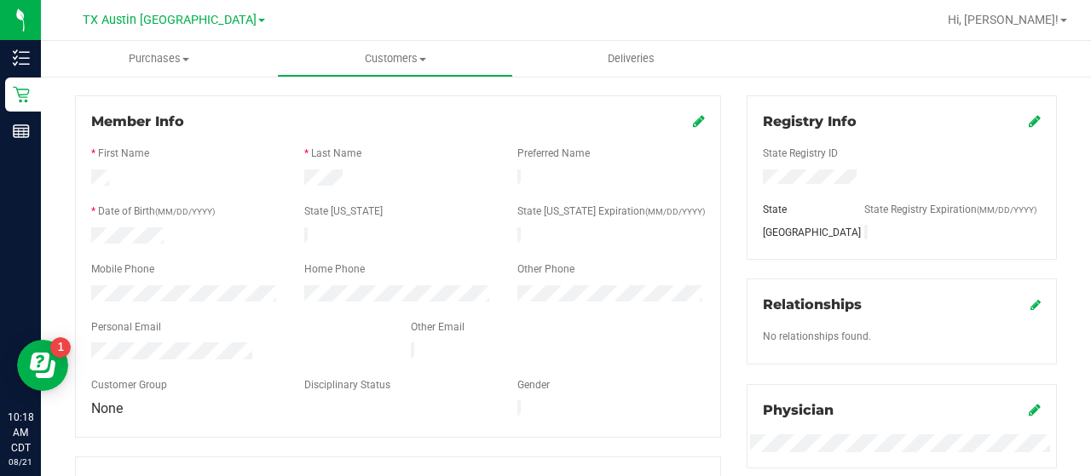
scroll to position [0, 0]
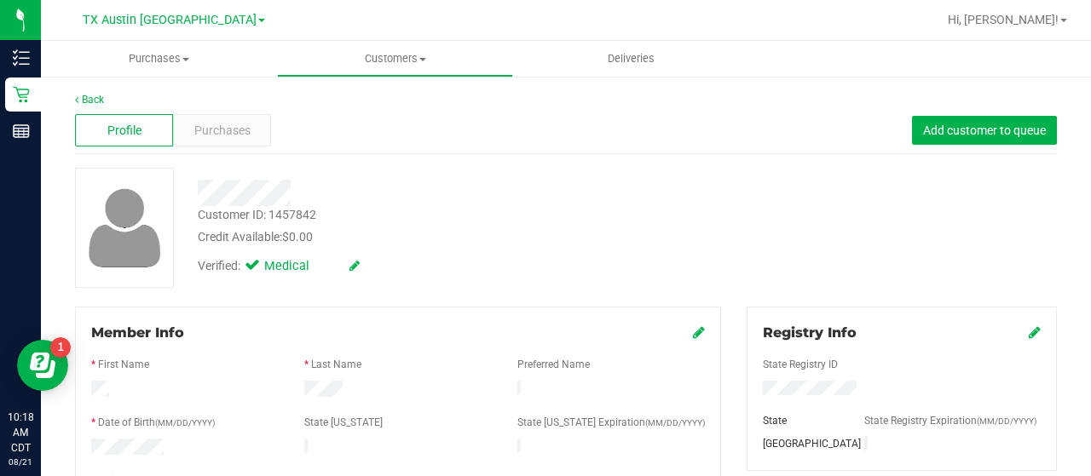
click at [172, 170] on div at bounding box center [124, 228] width 99 height 120
click at [241, 146] on div "Purchases" at bounding box center [222, 130] width 98 height 32
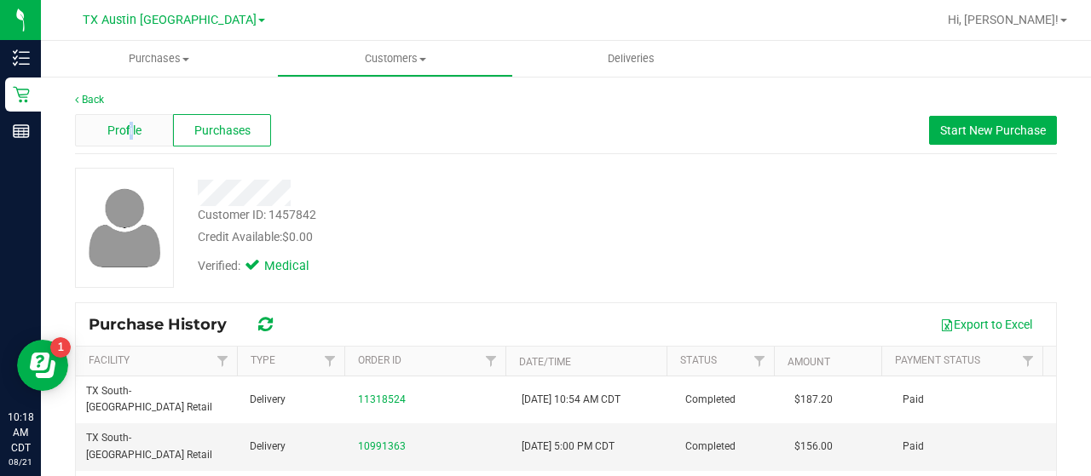
click at [129, 127] on span "Profile" at bounding box center [124, 131] width 34 height 18
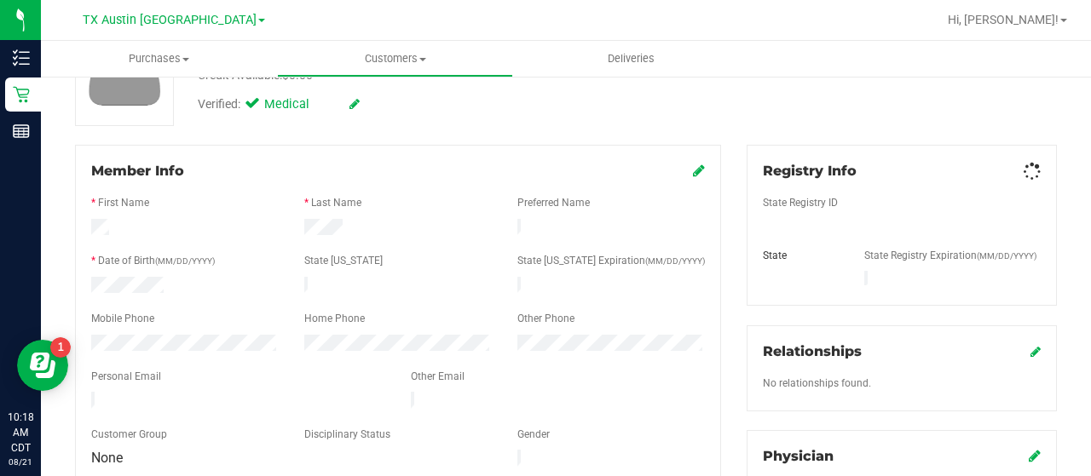
scroll to position [165, 0]
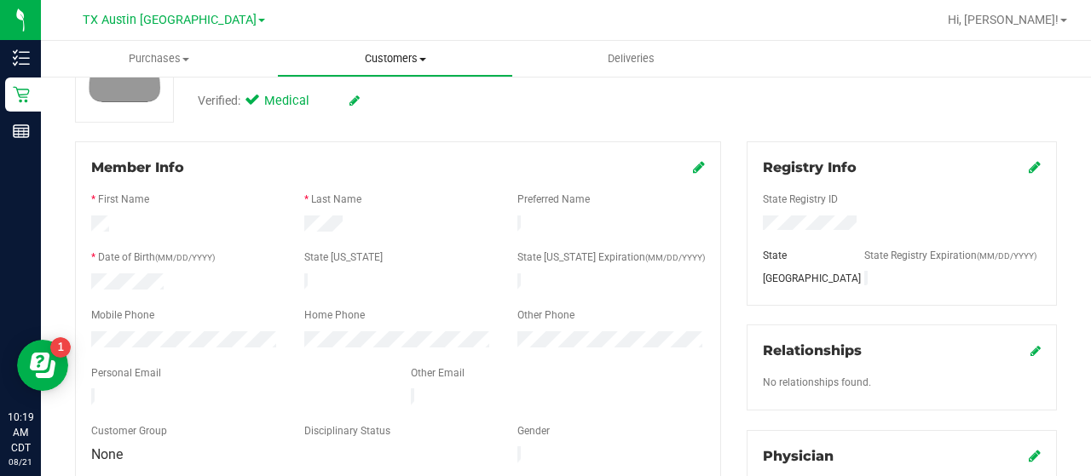
click at [404, 55] on span "Customers" at bounding box center [395, 58] width 234 height 15
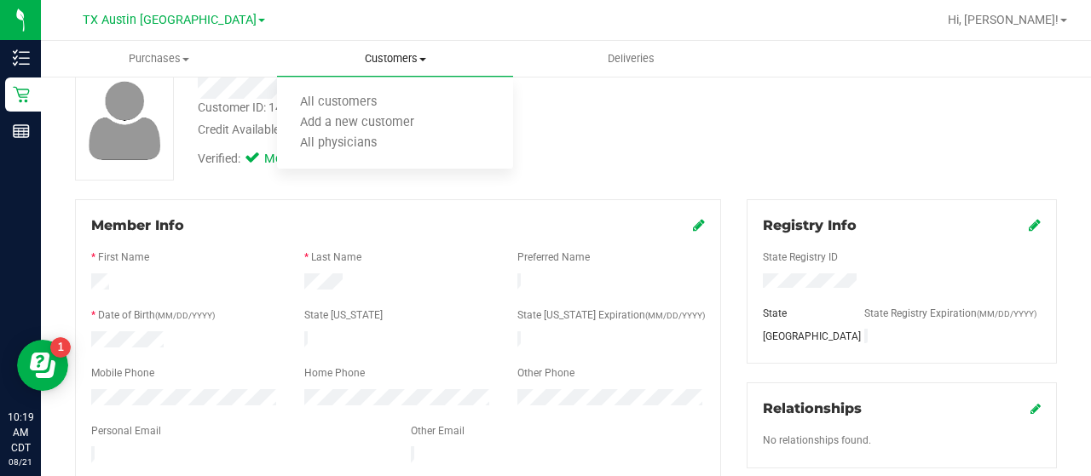
scroll to position [0, 0]
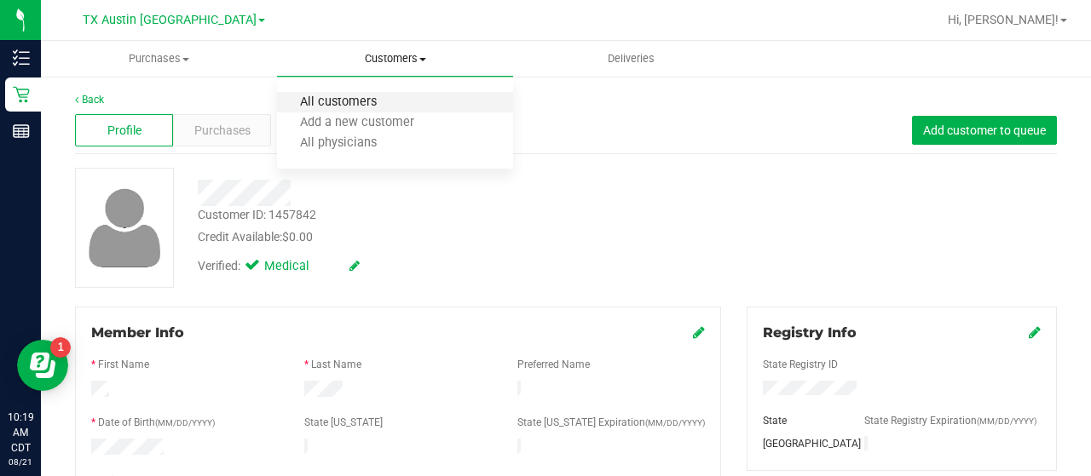
click at [347, 105] on span "All customers" at bounding box center [338, 102] width 123 height 14
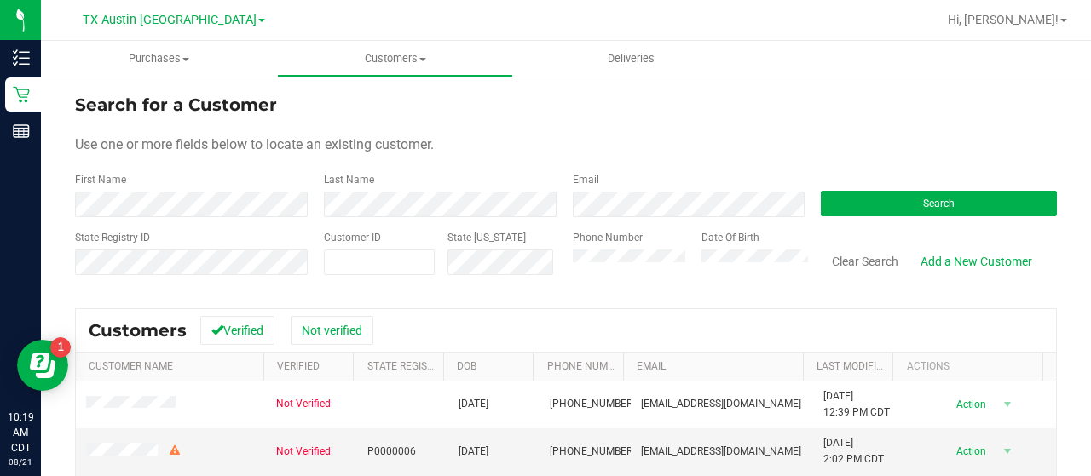
click at [680, 222] on form "Search for a Customer Use one or more fields below to locate an existing custom…" at bounding box center [566, 191] width 982 height 199
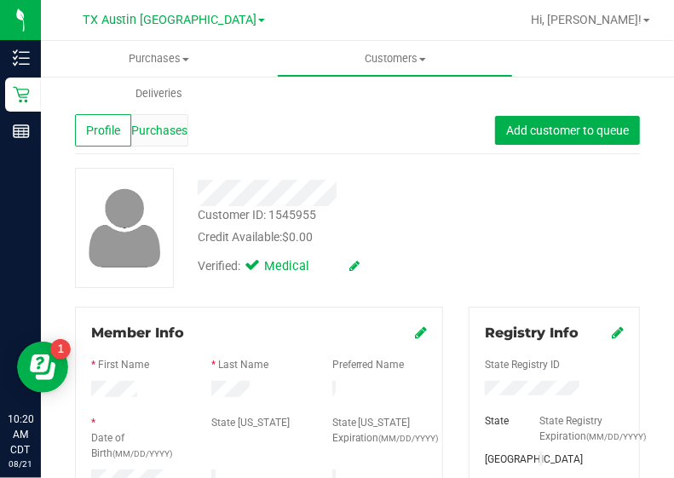
click at [159, 130] on span "Purchases" at bounding box center [159, 131] width 56 height 18
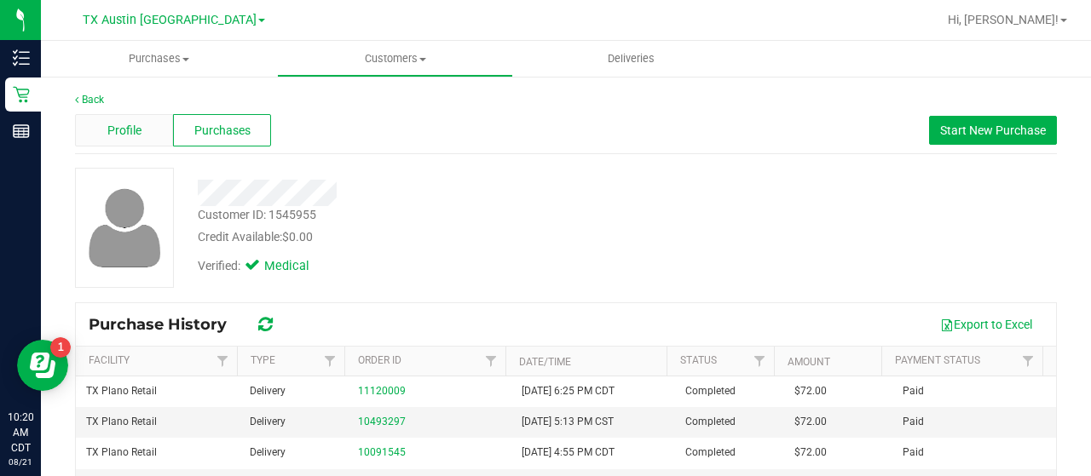
click at [123, 130] on span "Profile" at bounding box center [124, 131] width 34 height 18
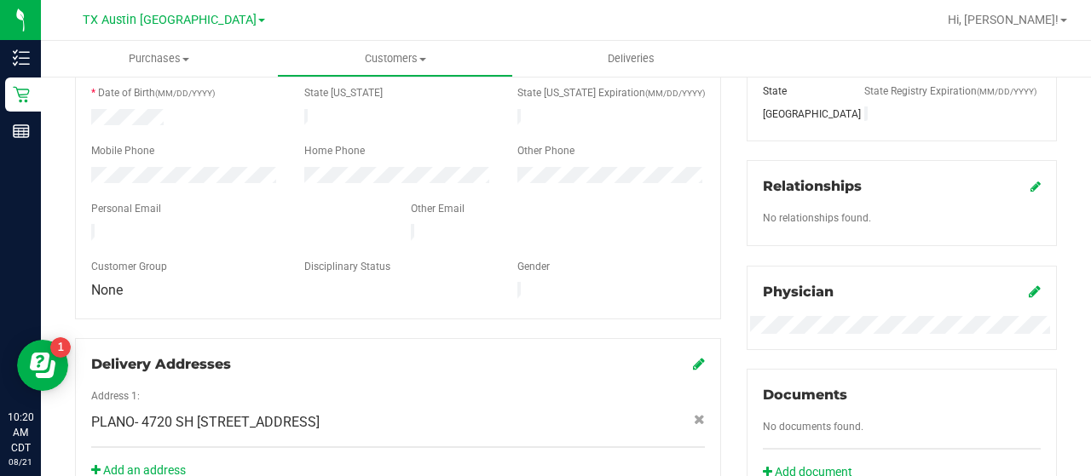
scroll to position [761, 0]
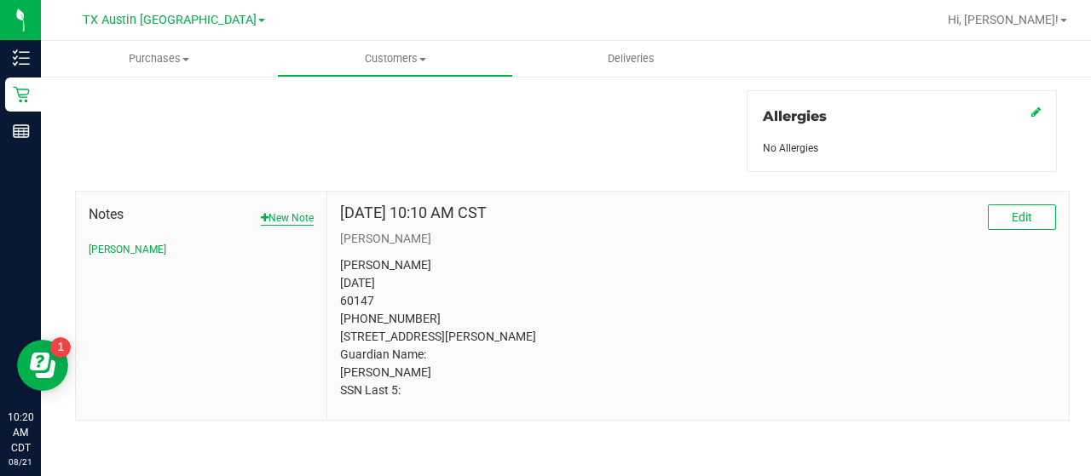
click at [295, 210] on button "New Note" at bounding box center [287, 217] width 53 height 15
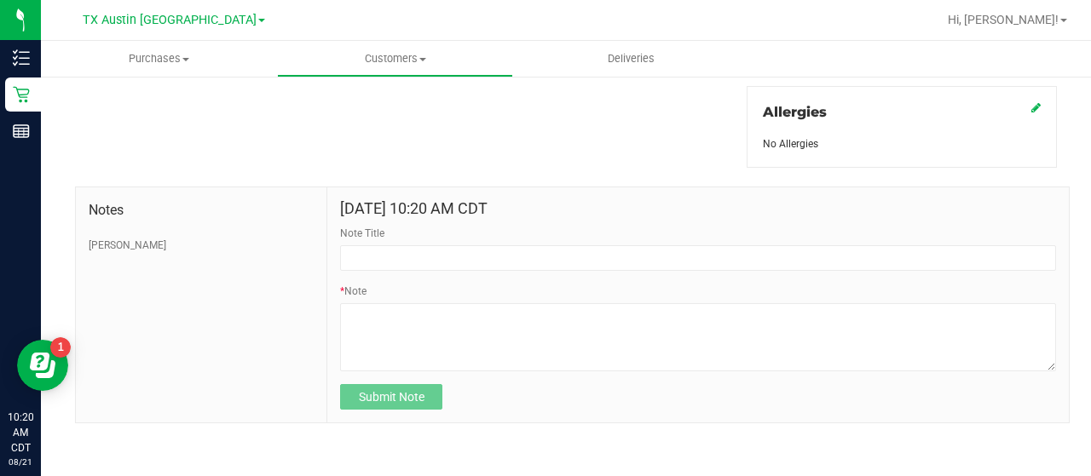
scroll to position [760, 0]
click at [422, 268] on form "Aug 21, 2025 10:20 AM CDT Note Title * Note Submit Note" at bounding box center [698, 306] width 716 height 210
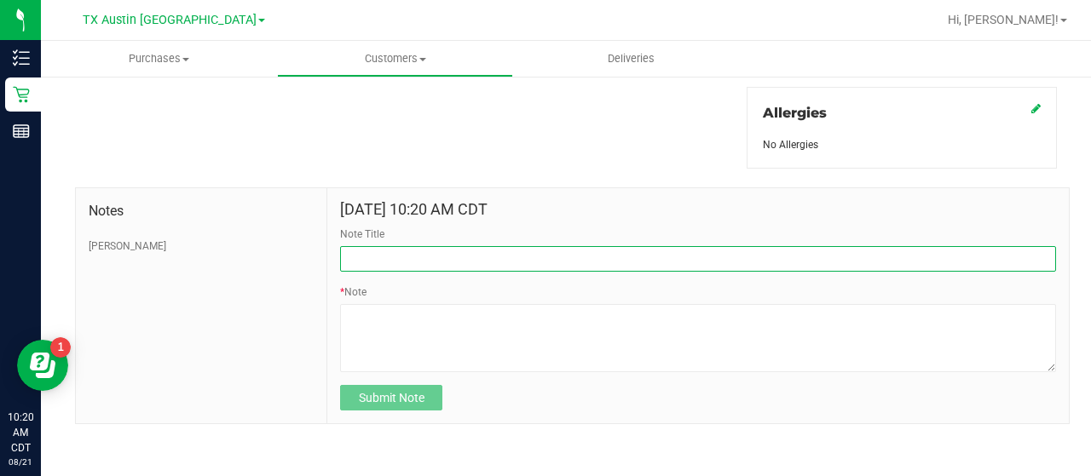
click at [426, 258] on input "Note Title" at bounding box center [698, 259] width 716 height 26
click at [441, 255] on input "CURT." at bounding box center [698, 259] width 716 height 26
type input "C"
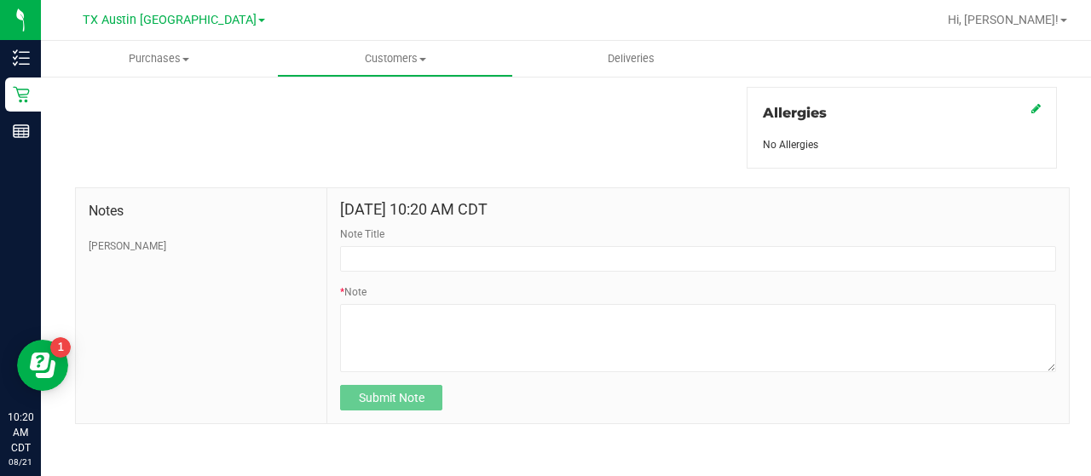
click at [448, 235] on div "Note Title" at bounding box center [698, 249] width 716 height 45
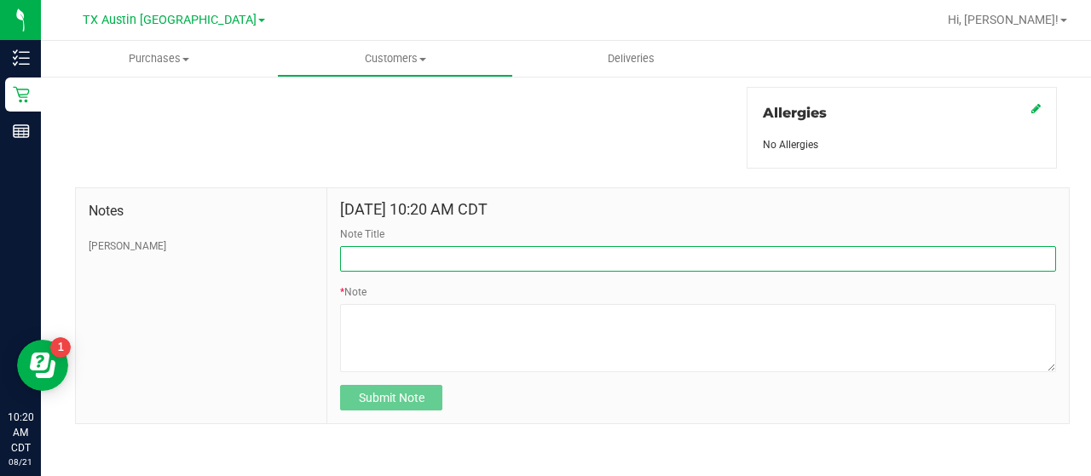
click at [448, 246] on input "Note Title" at bounding box center [698, 259] width 716 height 26
type input "HONOR $25 WINBACK - ABSENT TOGGLE."
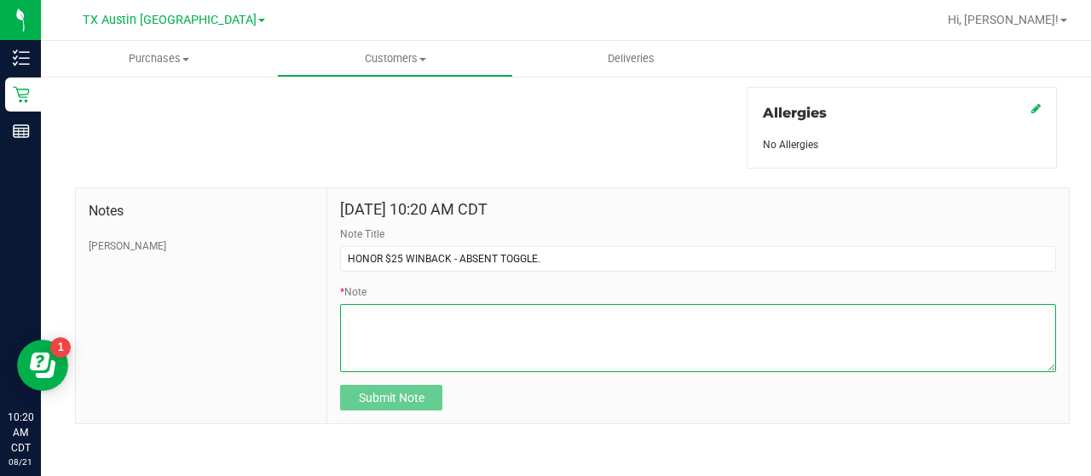
click at [539, 330] on textarea "* Note" at bounding box center [698, 338] width 716 height 68
paste textarea "Stacks with all discounts. Update once redeemed."
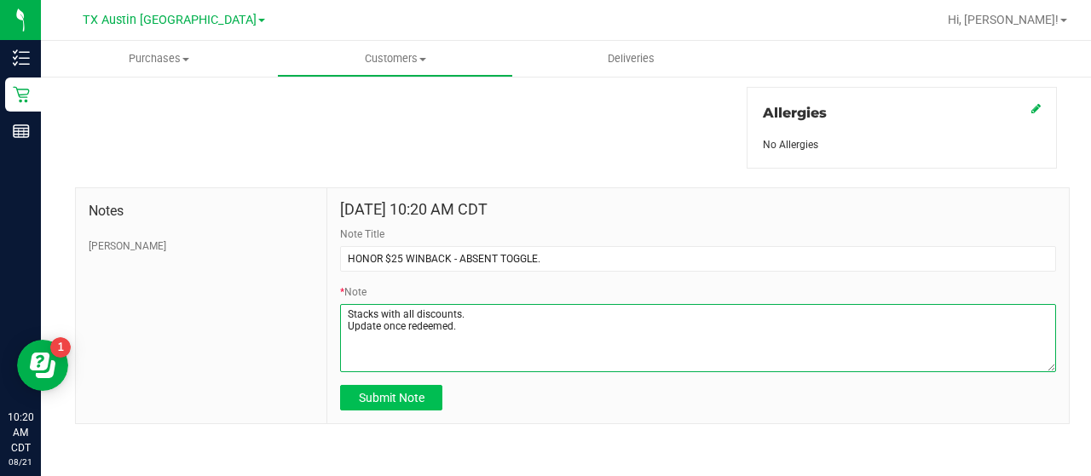
type textarea "Stacks with all discounts. Update once redeemed."
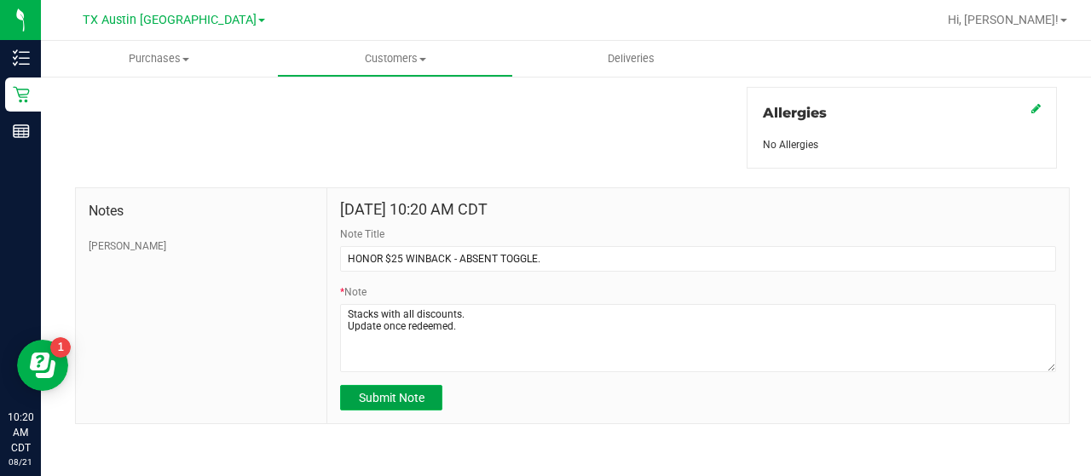
click at [377, 396] on span "Submit Note" at bounding box center [392, 398] width 66 height 14
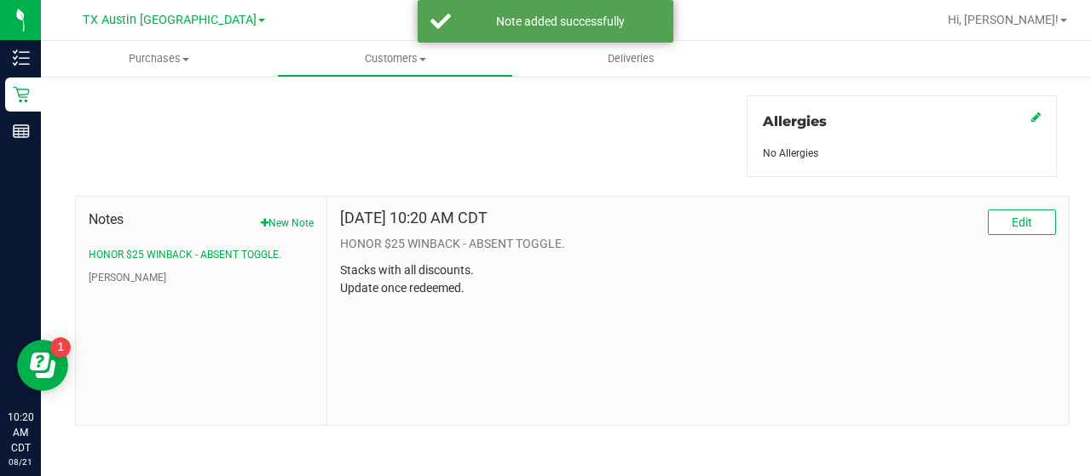
scroll to position [0, 0]
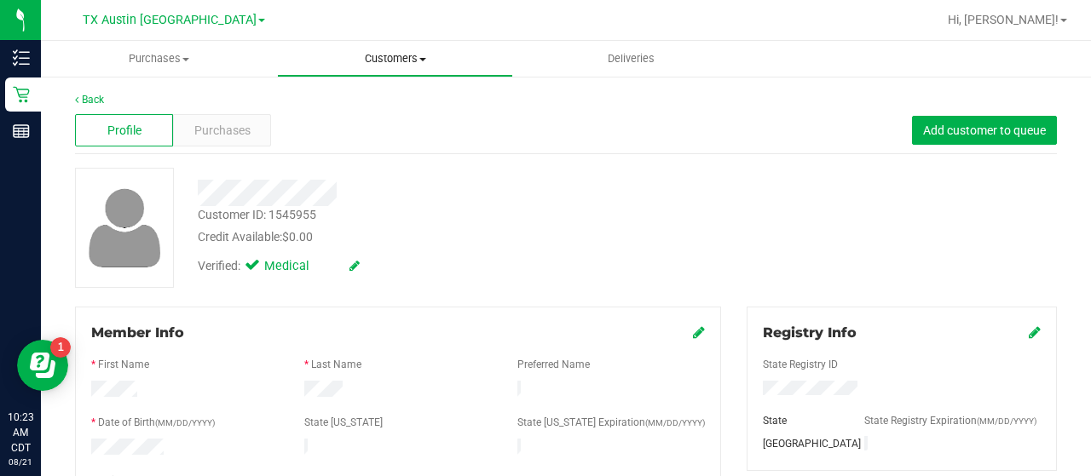
click at [416, 49] on uib-tab-heading "Customers All customers Add a new customer All physicians" at bounding box center [395, 59] width 234 height 34
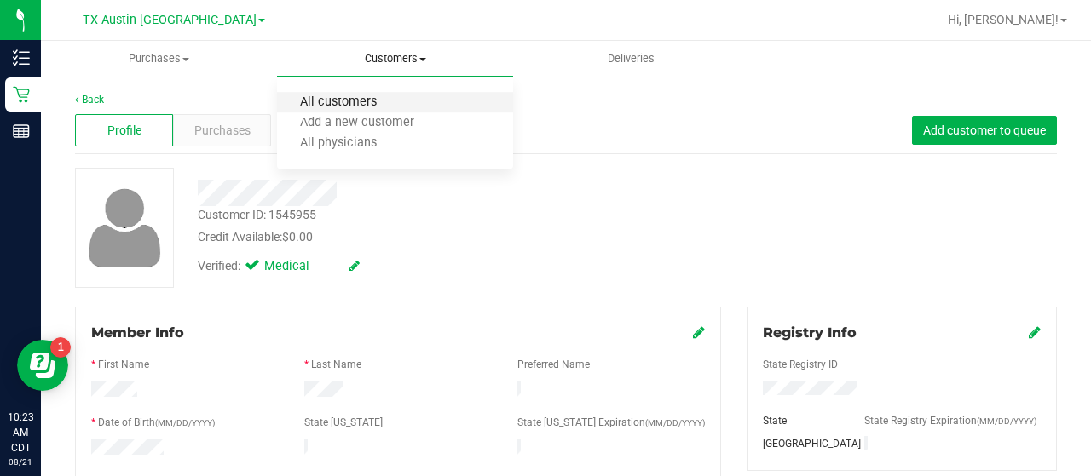
click at [339, 106] on span "All customers" at bounding box center [338, 102] width 123 height 14
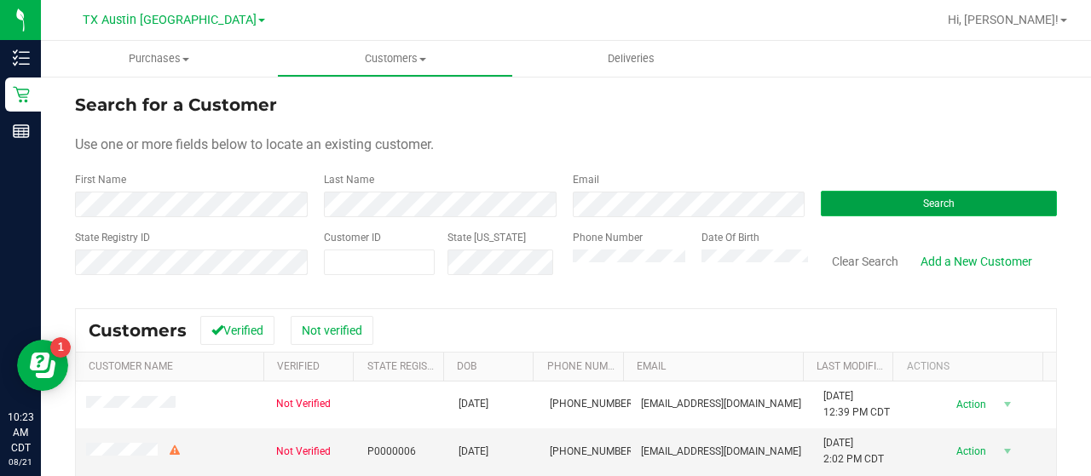
click at [920, 196] on button "Search" at bounding box center [938, 204] width 236 height 26
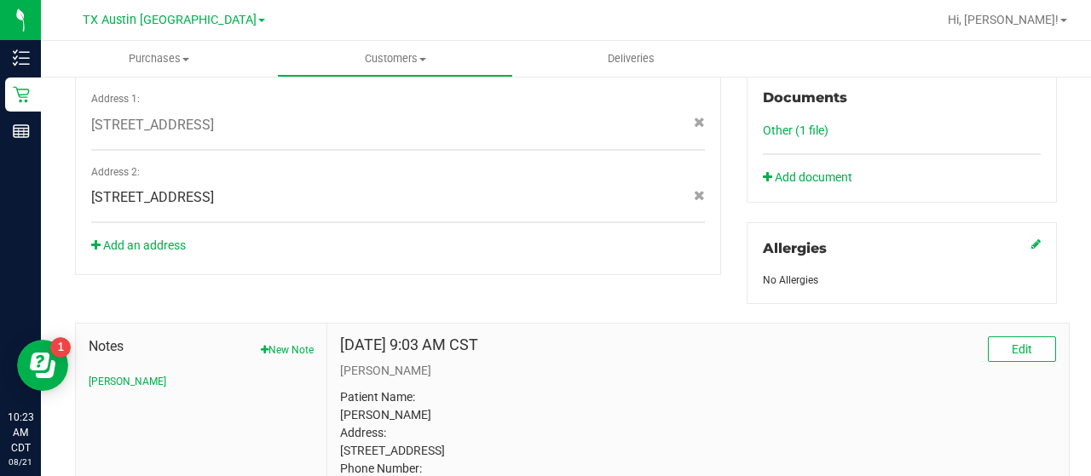
scroll to position [799, 0]
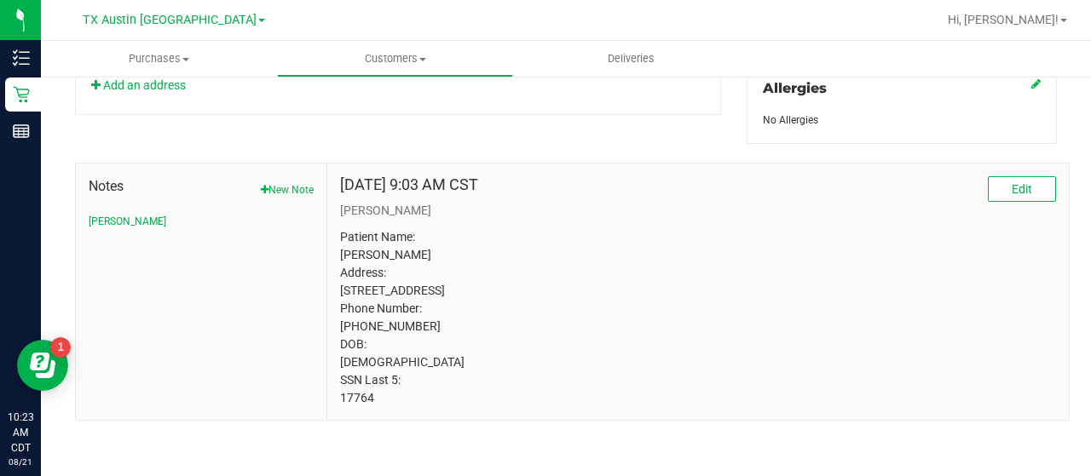
click at [294, 182] on button "New Note" at bounding box center [287, 189] width 53 height 15
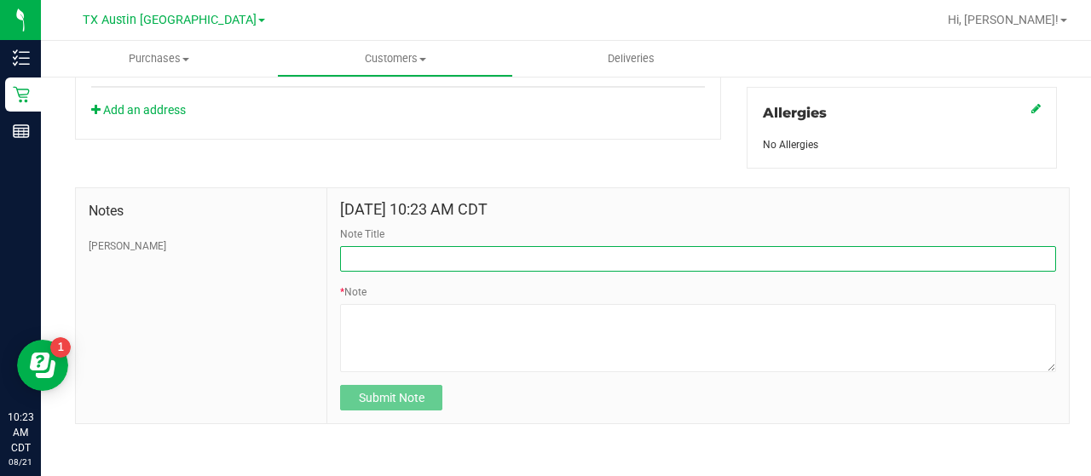
click at [472, 255] on input "Note Title" at bounding box center [698, 259] width 716 height 26
type input "DUP CURT"
drag, startPoint x: 477, startPoint y: 250, endPoint x: 198, endPoint y: 268, distance: 280.0
click at [198, 268] on div "Notes CURT Aug 21, 2025 10:23 AM CDT Note Title DUP CURT * Note Submit Note" at bounding box center [572, 305] width 994 height 237
click at [406, 258] on input "Note Title" at bounding box center [698, 259] width 716 height 26
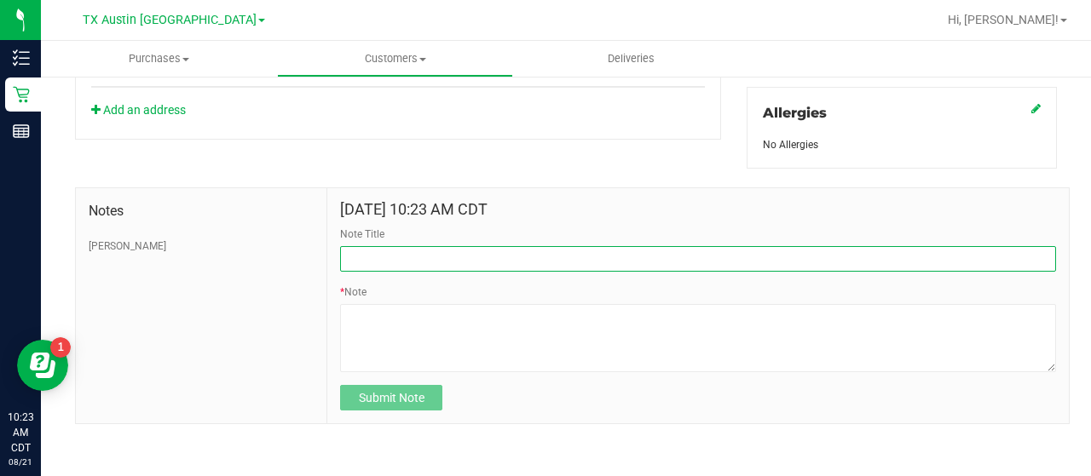
type input "HONOR $25 WINBACK - ABSENT TOGGLE."
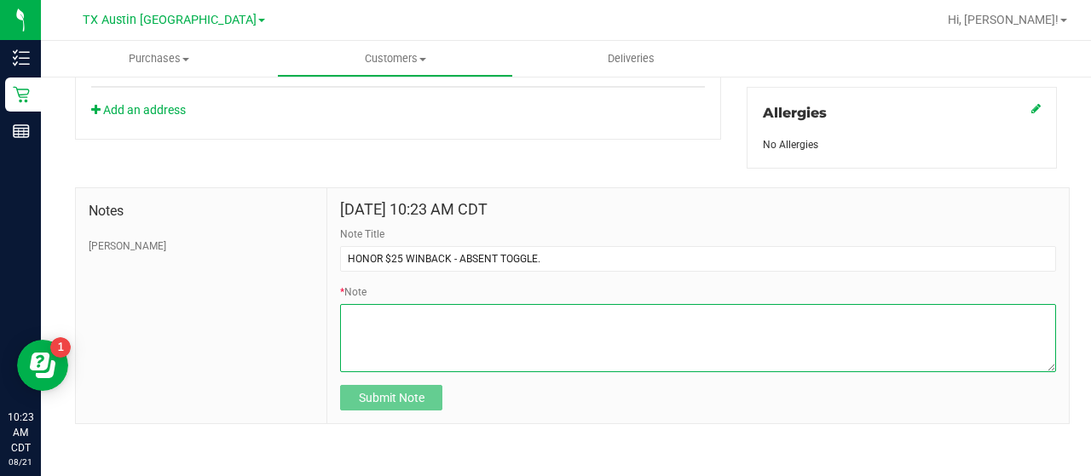
click at [489, 337] on textarea "* Note" at bounding box center [698, 338] width 716 height 68
click at [525, 306] on textarea "* Note" at bounding box center [698, 338] width 716 height 68
paste textarea "Stacks with all discounts. Update once redeemed."
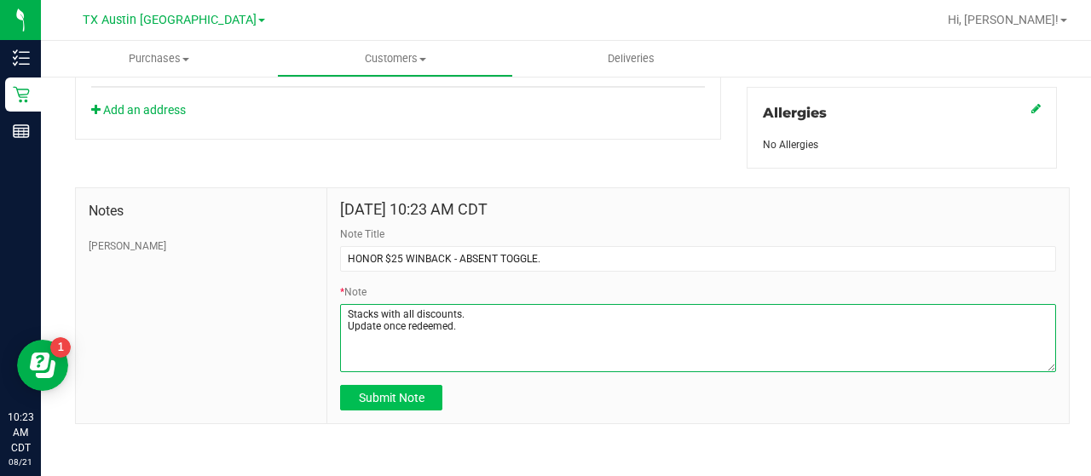
type textarea "Stacks with all discounts. Update once redeemed."
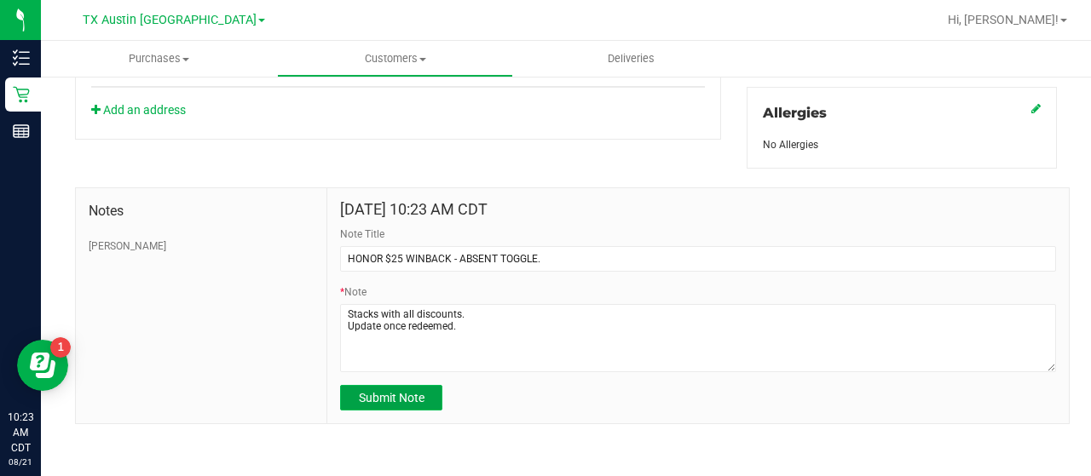
click at [392, 391] on span "Submit Note" at bounding box center [392, 398] width 66 height 14
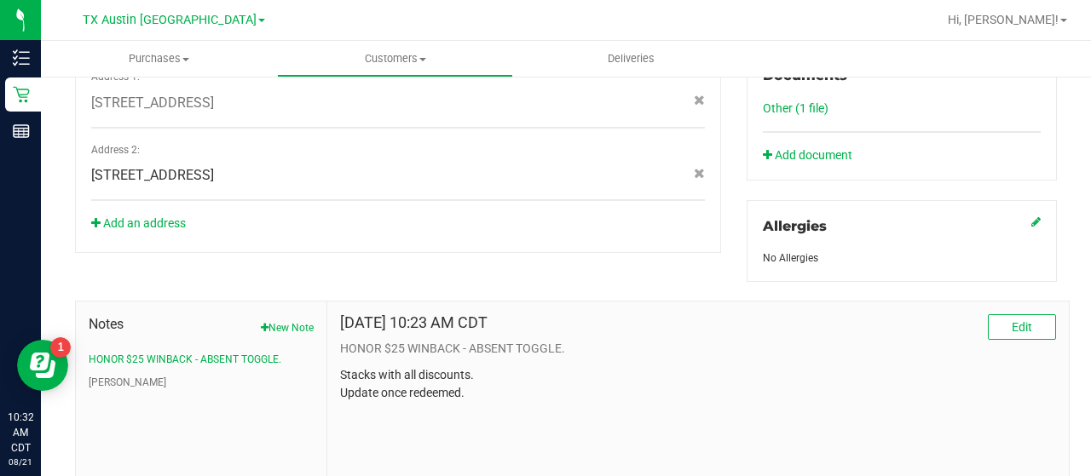
scroll to position [0, 0]
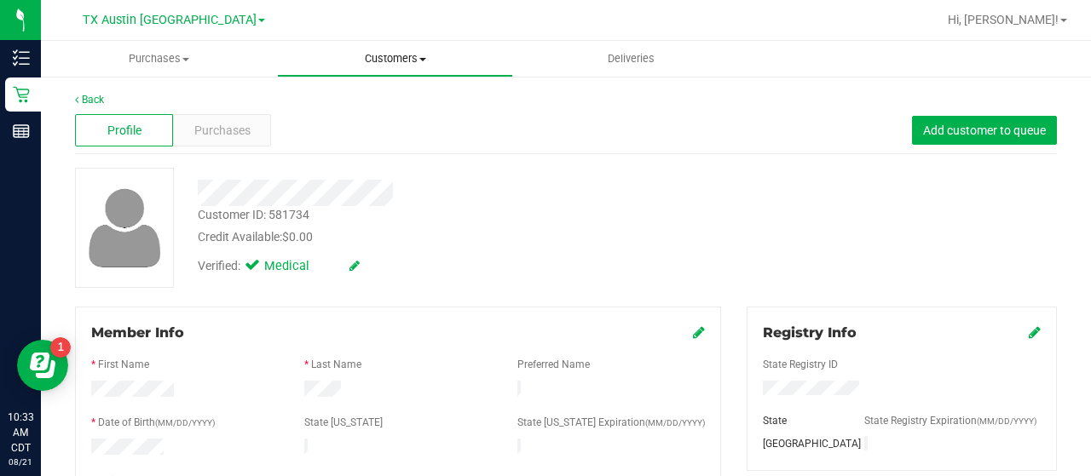
click at [394, 46] on uib-tab-heading "Customers All customers Add a new customer All physicians" at bounding box center [395, 59] width 234 height 34
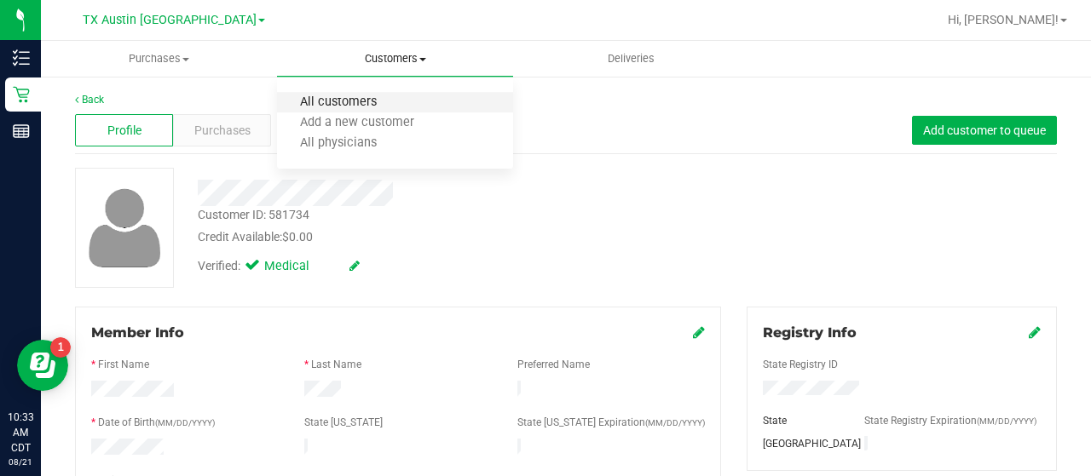
click at [369, 98] on span "All customers" at bounding box center [338, 102] width 123 height 14
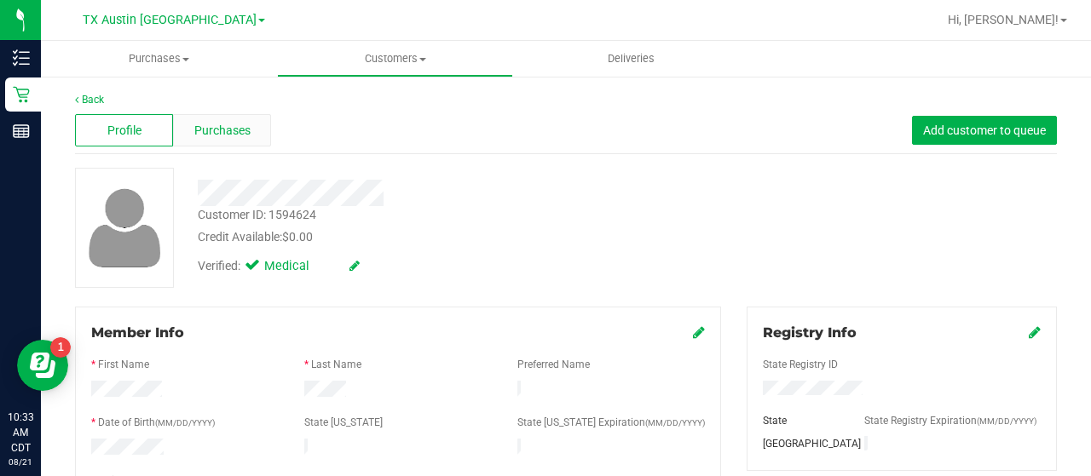
click at [204, 142] on div "Purchases" at bounding box center [222, 130] width 98 height 32
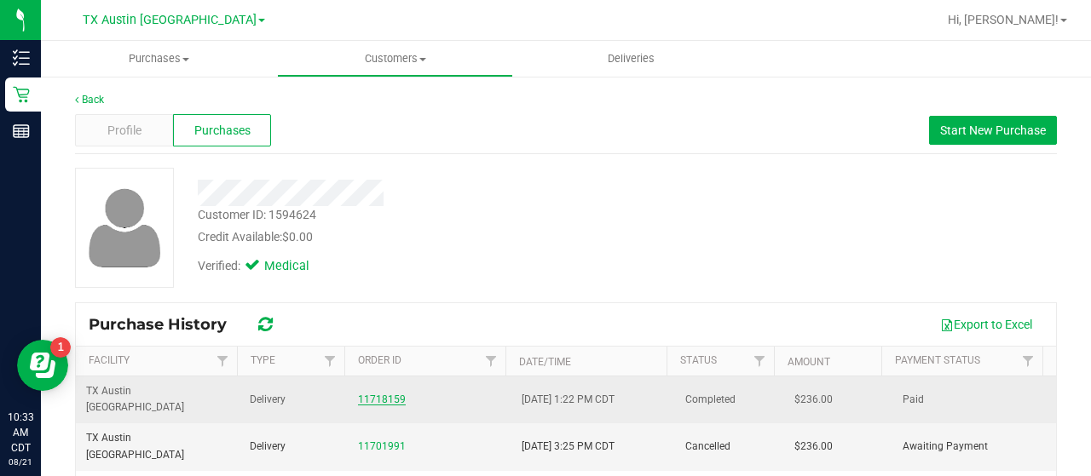
click at [374, 394] on link "11718159" at bounding box center [382, 400] width 48 height 12
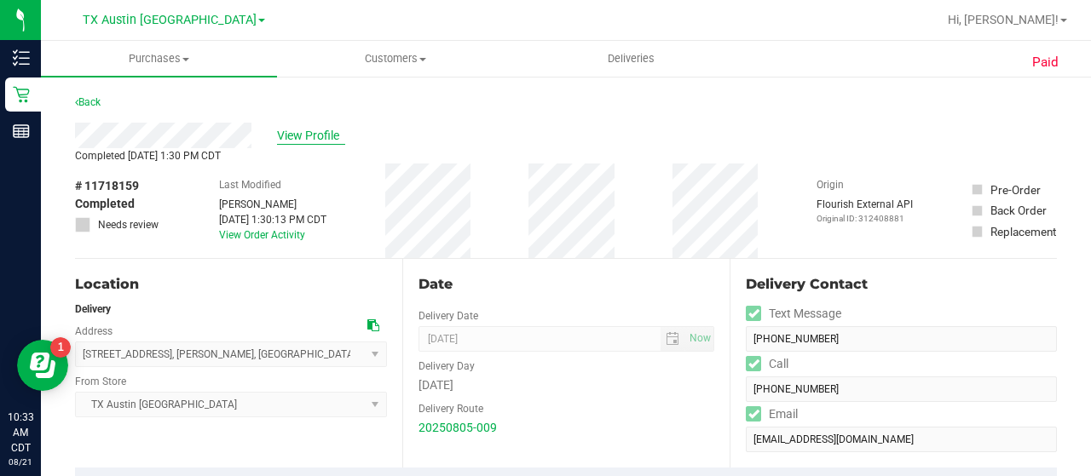
click at [296, 139] on span "View Profile" at bounding box center [311, 136] width 68 height 18
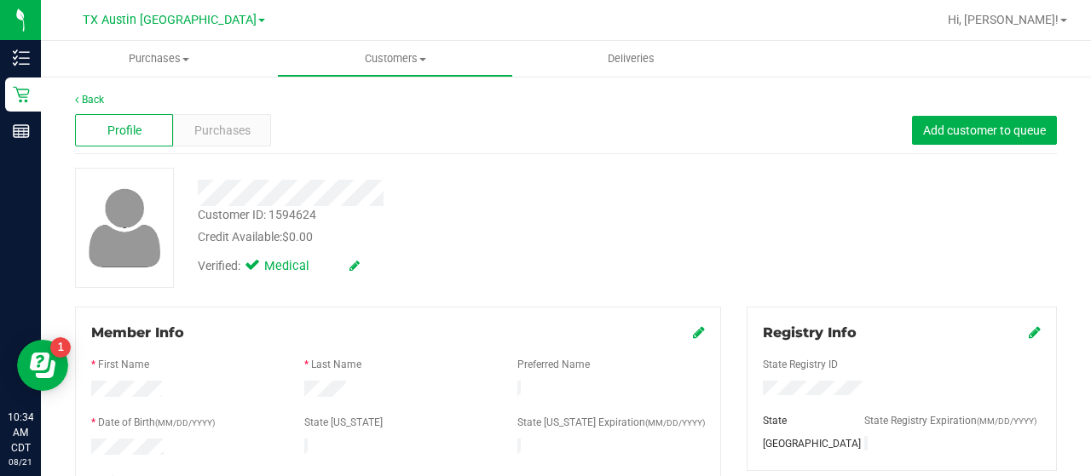
click at [223, 151] on div "Profile Purchases Add customer to queue" at bounding box center [566, 130] width 982 height 47
click at [227, 137] on span "Purchases" at bounding box center [222, 131] width 56 height 18
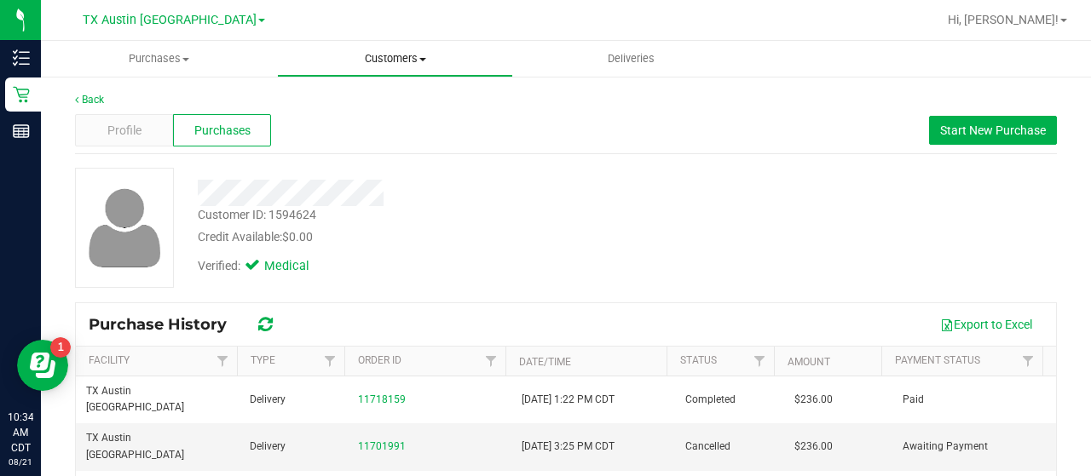
click at [399, 58] on span "Customers" at bounding box center [395, 58] width 234 height 15
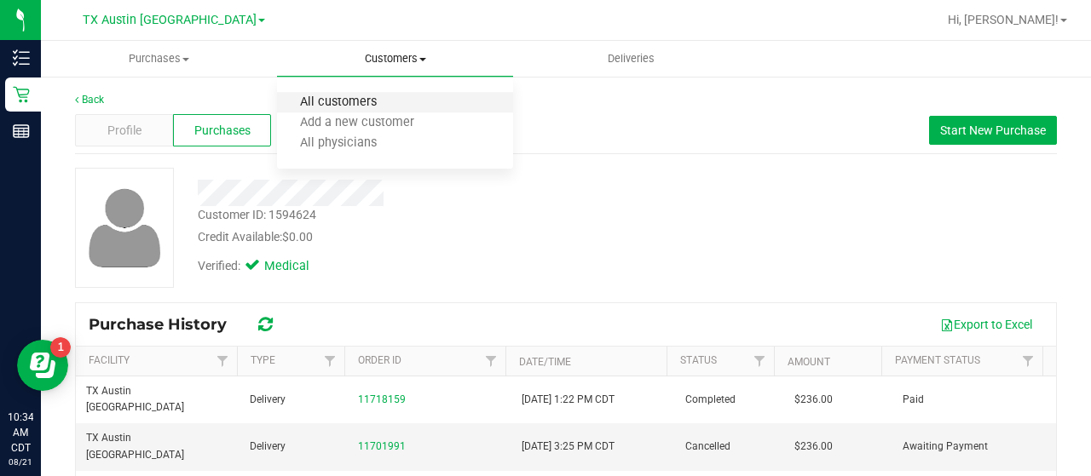
click at [371, 109] on span "All customers" at bounding box center [338, 102] width 123 height 14
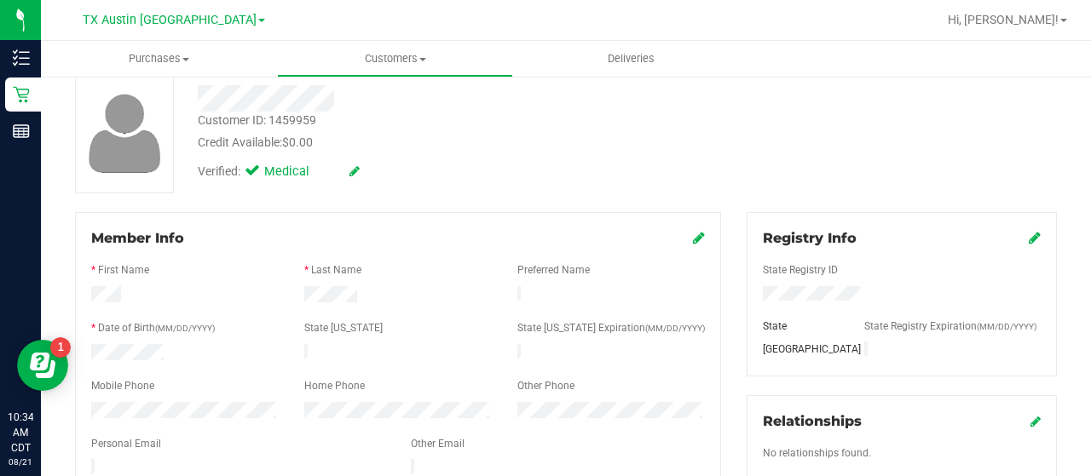
scroll to position [141, 0]
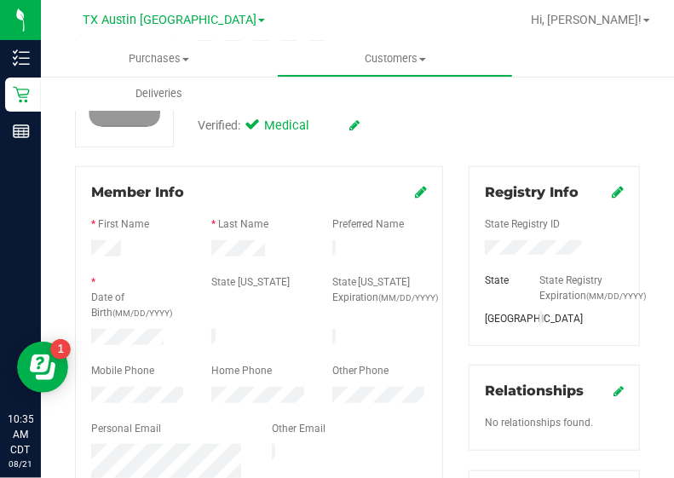
click at [149, 342] on div at bounding box center [138, 339] width 120 height 20
click at [572, 91] on div "Purchases Summary of purchases Fulfillment All purchases Customers All customer…" at bounding box center [378, 76] width 674 height 70
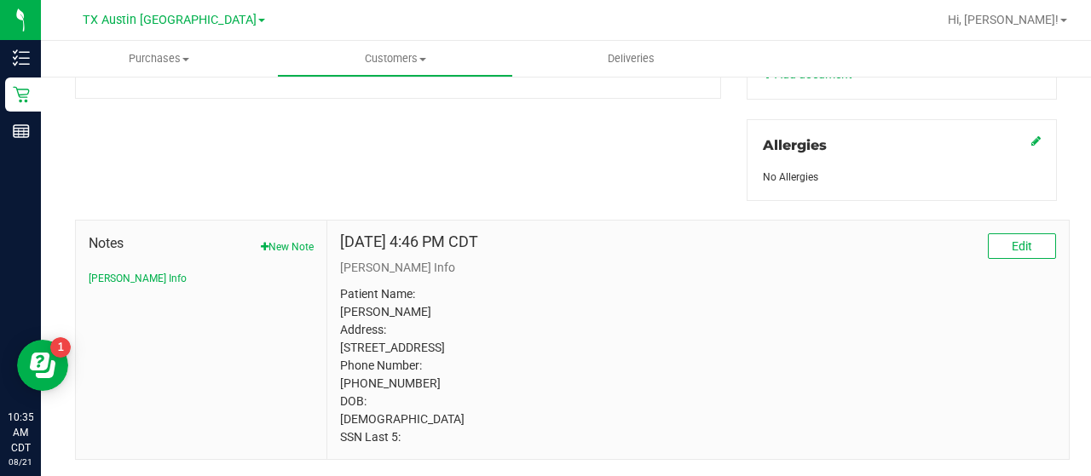
scroll to position [781, 0]
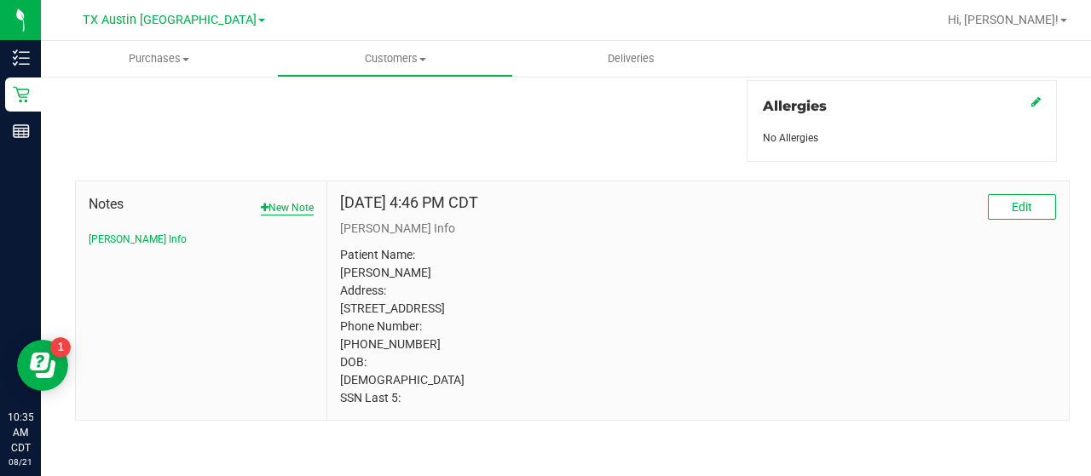
click at [296, 194] on span "Notes" at bounding box center [201, 204] width 225 height 20
click at [296, 200] on button "New Note" at bounding box center [287, 207] width 53 height 15
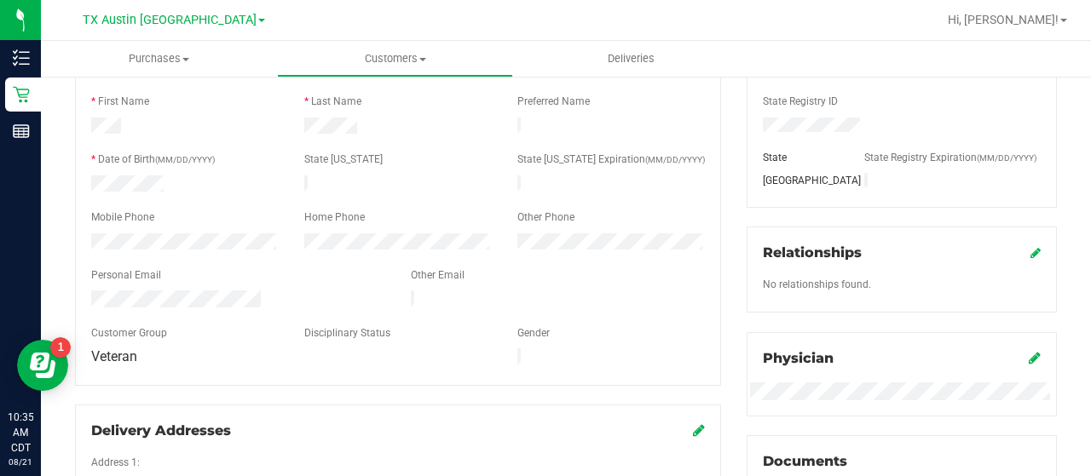
scroll to position [0, 0]
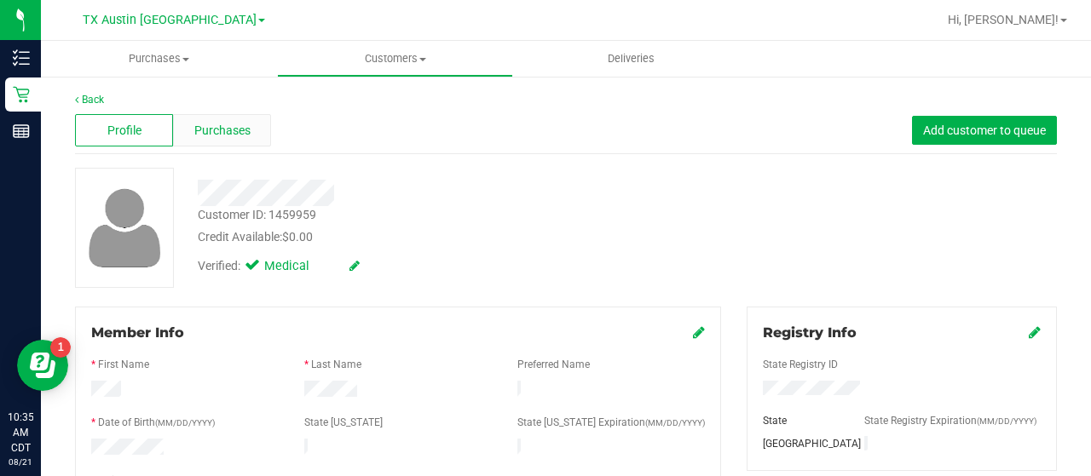
click at [233, 143] on div "Purchases" at bounding box center [222, 130] width 98 height 32
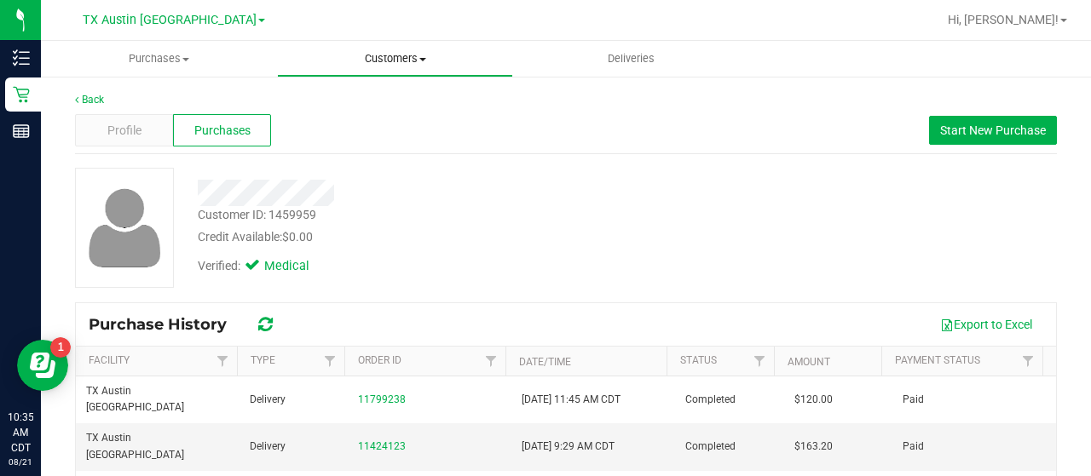
click at [408, 61] on span "Customers" at bounding box center [395, 58] width 234 height 15
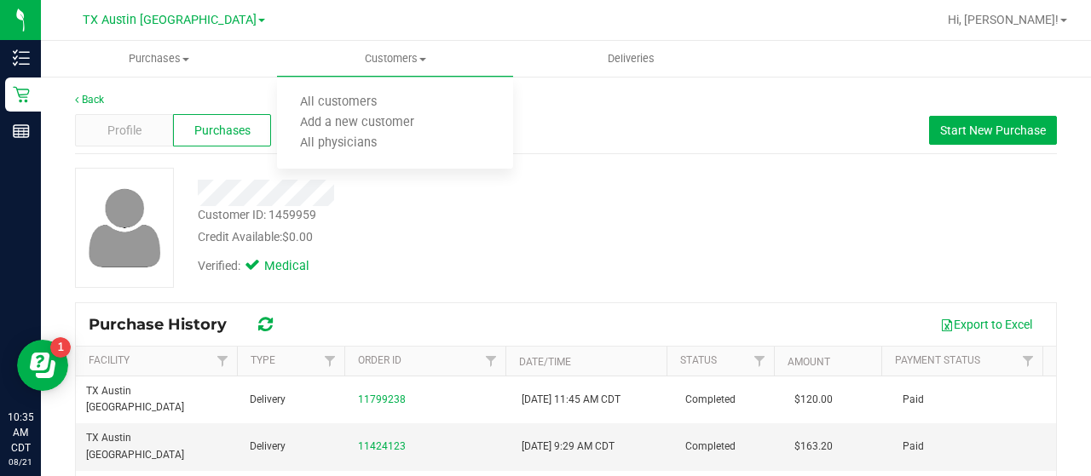
click at [441, 304] on div "Purchase History Export to Excel" at bounding box center [566, 324] width 980 height 43
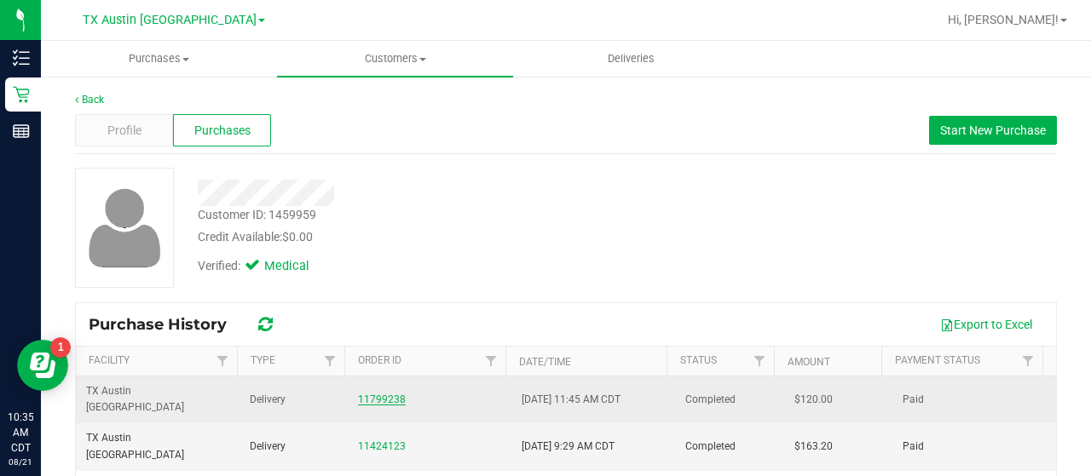
click at [387, 394] on link "11799238" at bounding box center [382, 400] width 48 height 12
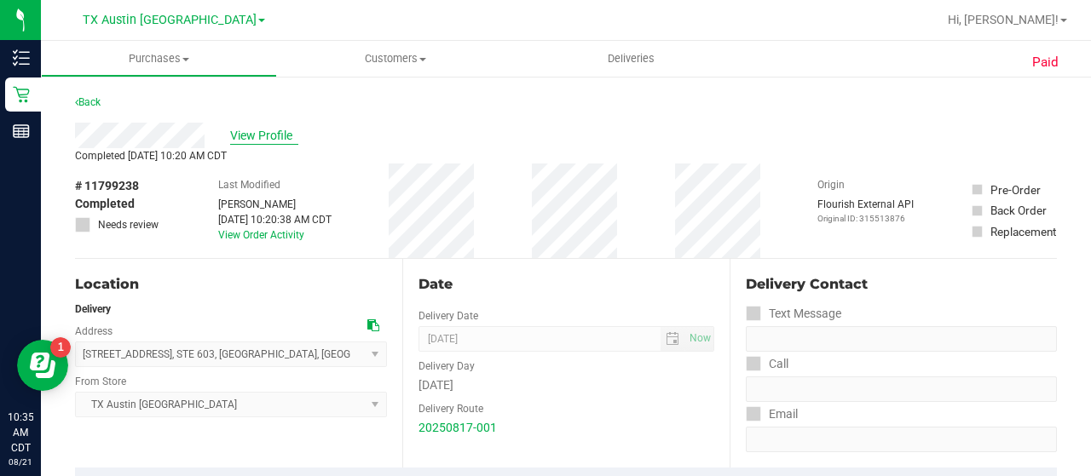
click at [255, 137] on span "View Profile" at bounding box center [264, 136] width 68 height 18
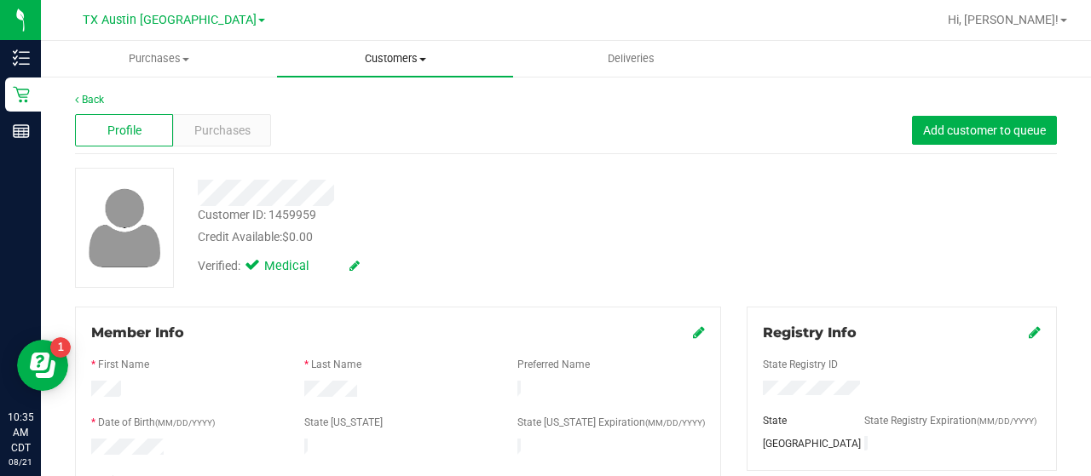
click at [356, 63] on span "Customers" at bounding box center [395, 58] width 236 height 15
click at [397, 59] on span "Customers" at bounding box center [395, 58] width 236 height 15
click at [394, 59] on span "Customers" at bounding box center [395, 58] width 236 height 15
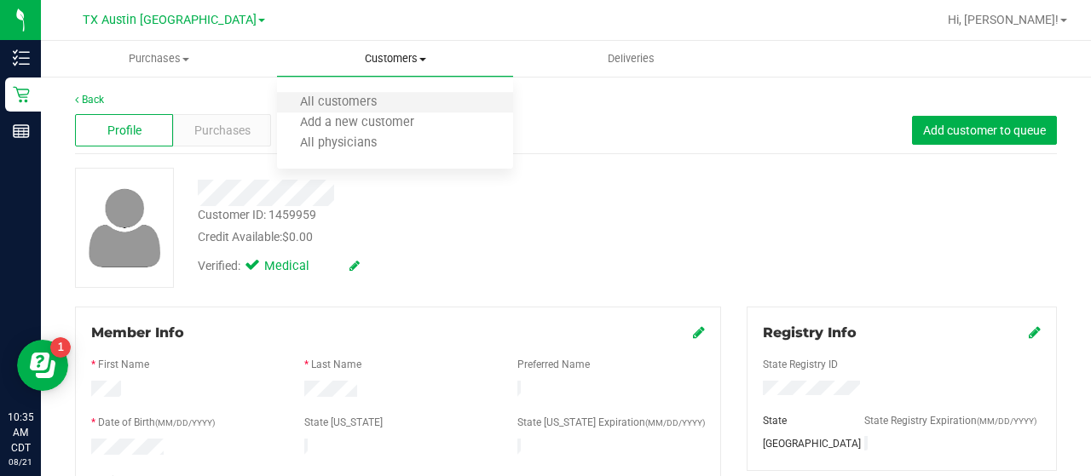
click at [377, 94] on li "All customers" at bounding box center [395, 103] width 236 height 20
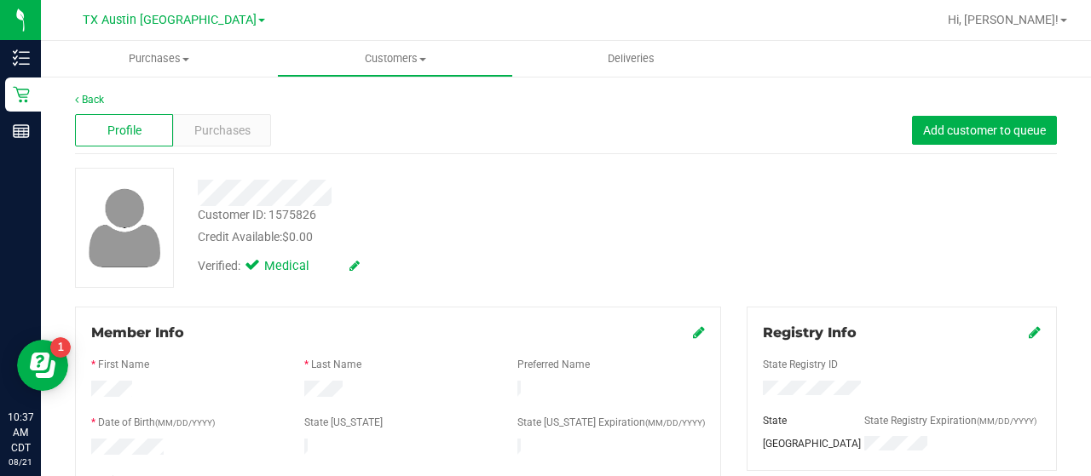
scroll to position [10, 0]
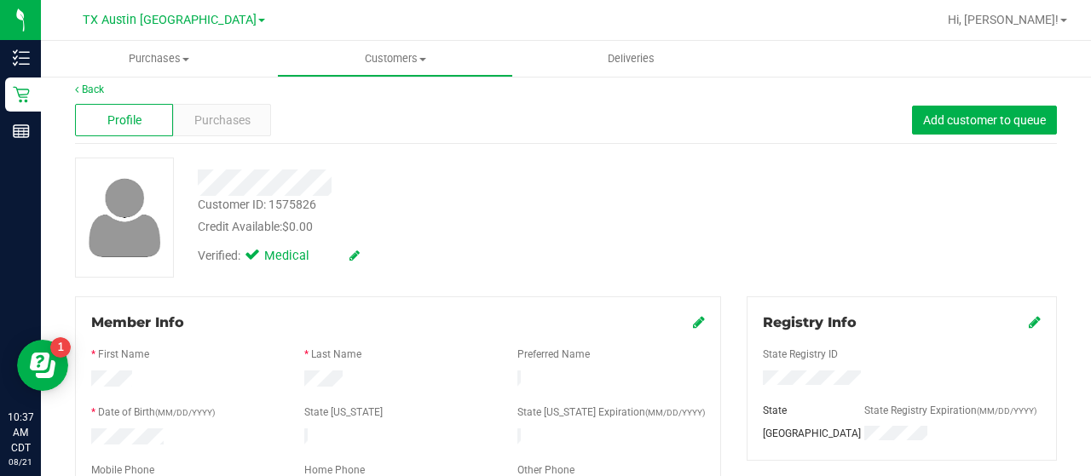
click at [228, 127] on span "Purchases" at bounding box center [222, 121] width 56 height 18
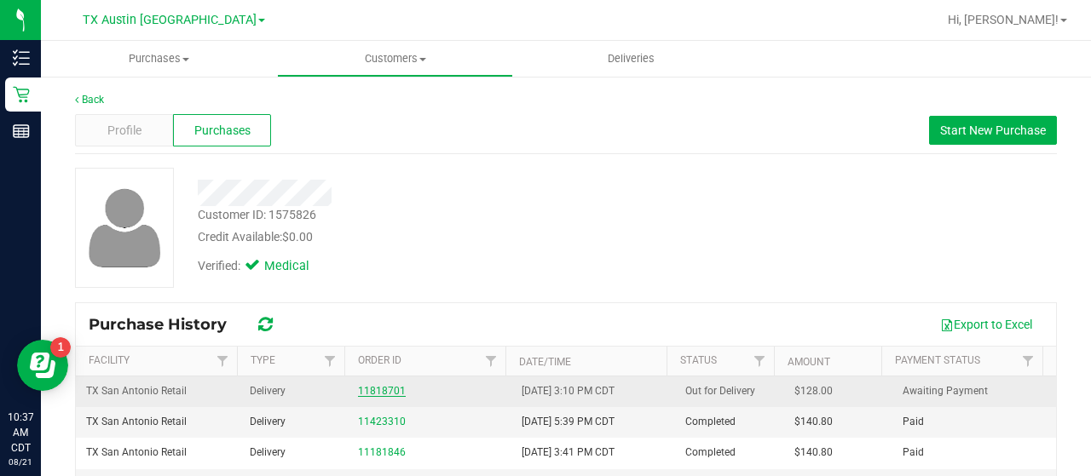
click at [389, 386] on link "11818701" at bounding box center [382, 391] width 48 height 12
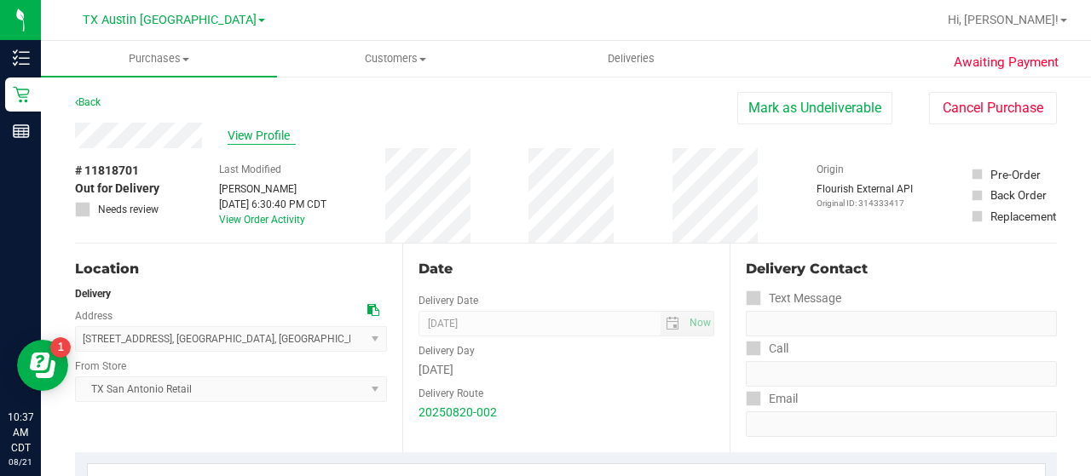
click at [262, 130] on span "View Profile" at bounding box center [261, 136] width 68 height 18
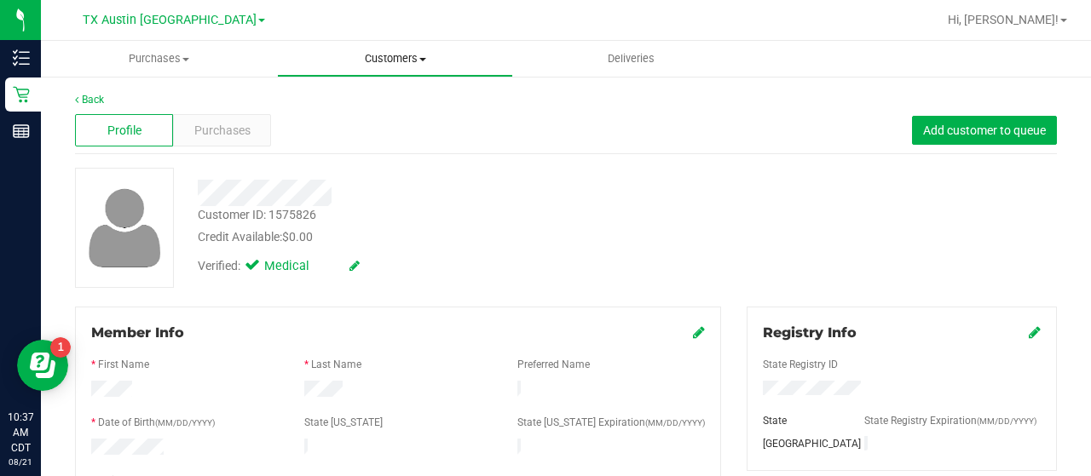
click at [389, 43] on uib-tab-heading "Customers All customers Add a new customer All physicians" at bounding box center [395, 59] width 234 height 34
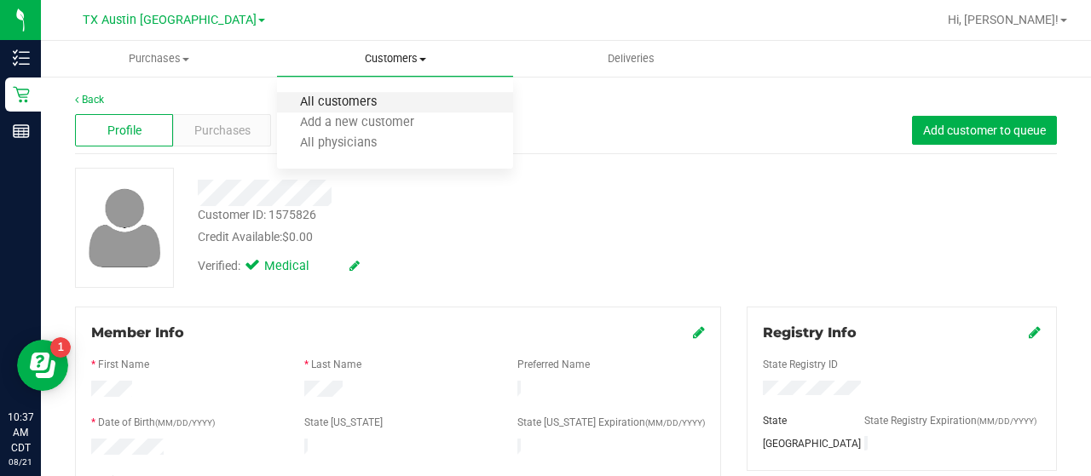
click at [360, 103] on span "All customers" at bounding box center [338, 102] width 123 height 14
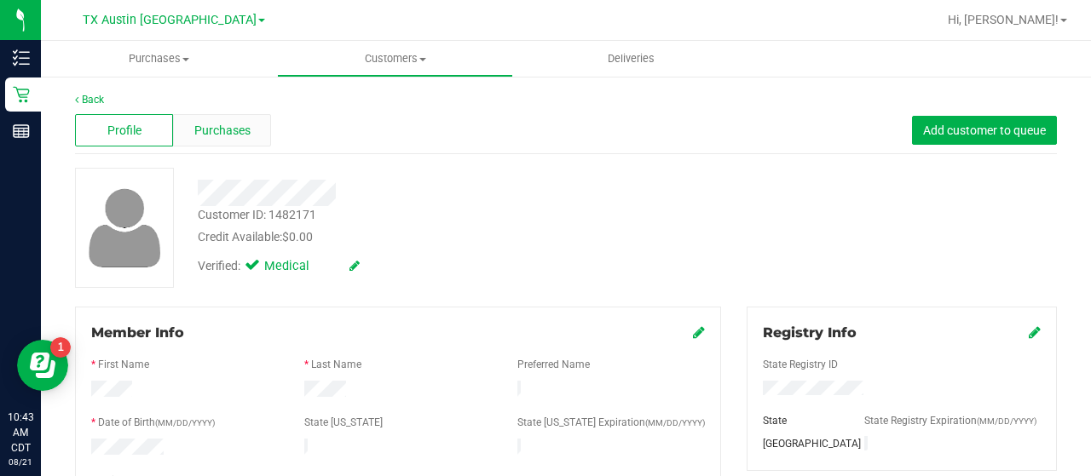
click at [204, 138] on span "Purchases" at bounding box center [222, 131] width 56 height 18
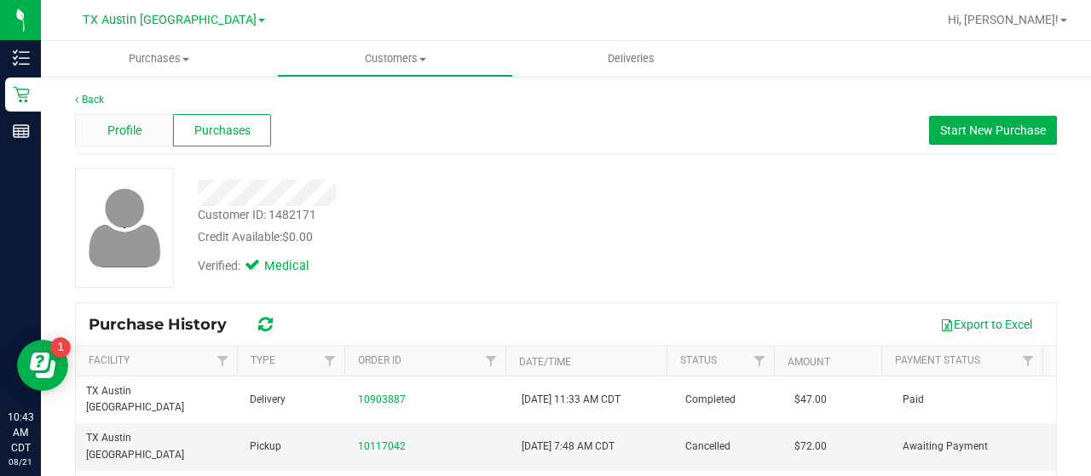
click at [147, 137] on div "Profile" at bounding box center [124, 130] width 98 height 32
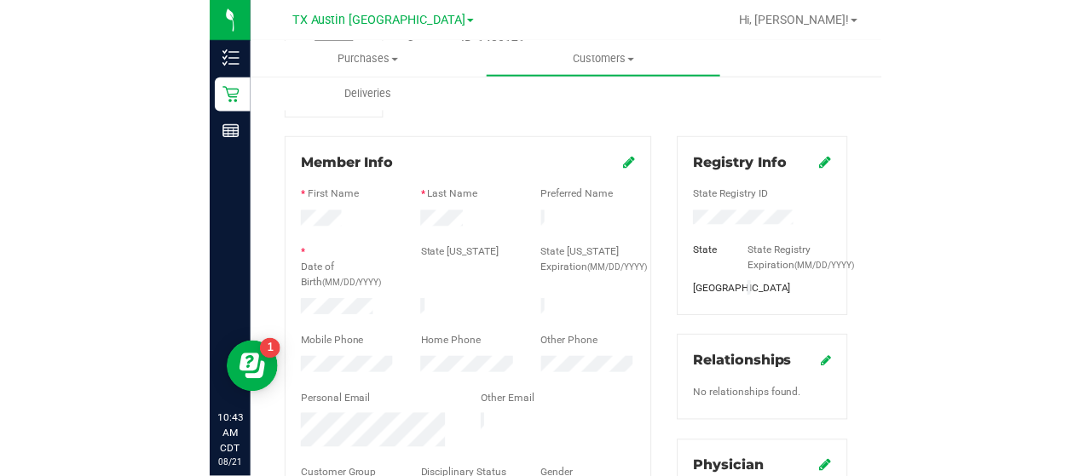
scroll to position [172, 0]
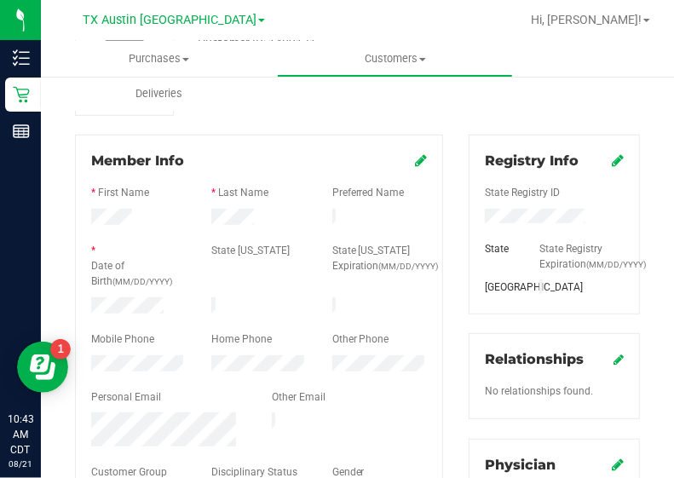
click at [131, 318] on div at bounding box center [259, 325] width 336 height 14
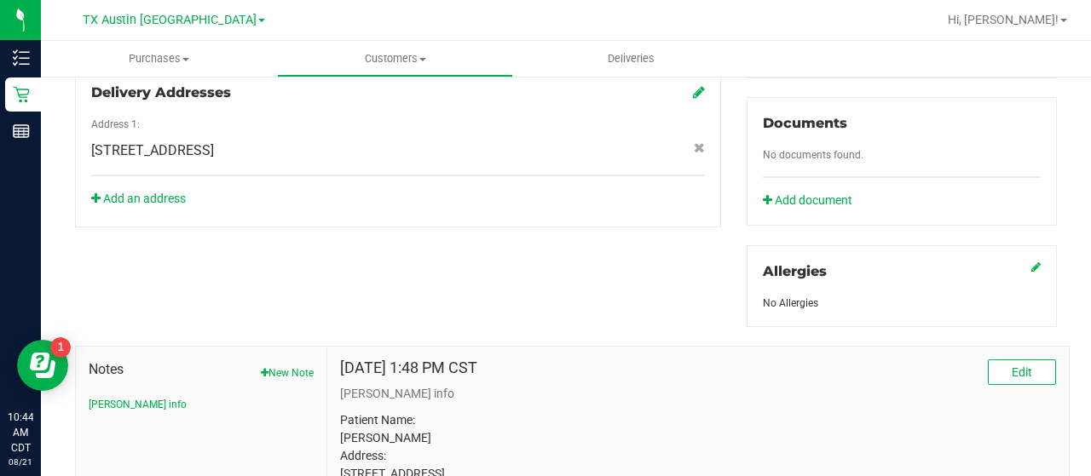
scroll to position [221, 0]
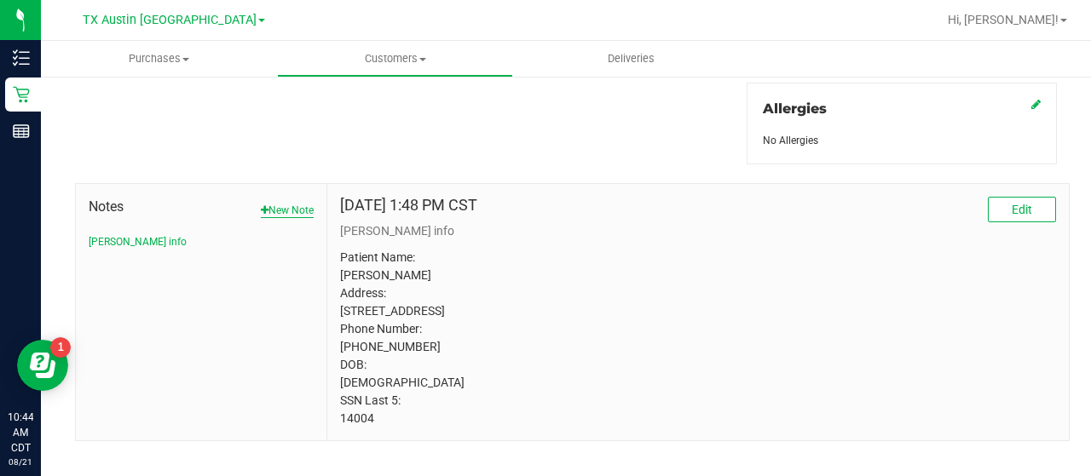
click at [268, 210] on button "New Note" at bounding box center [287, 210] width 53 height 15
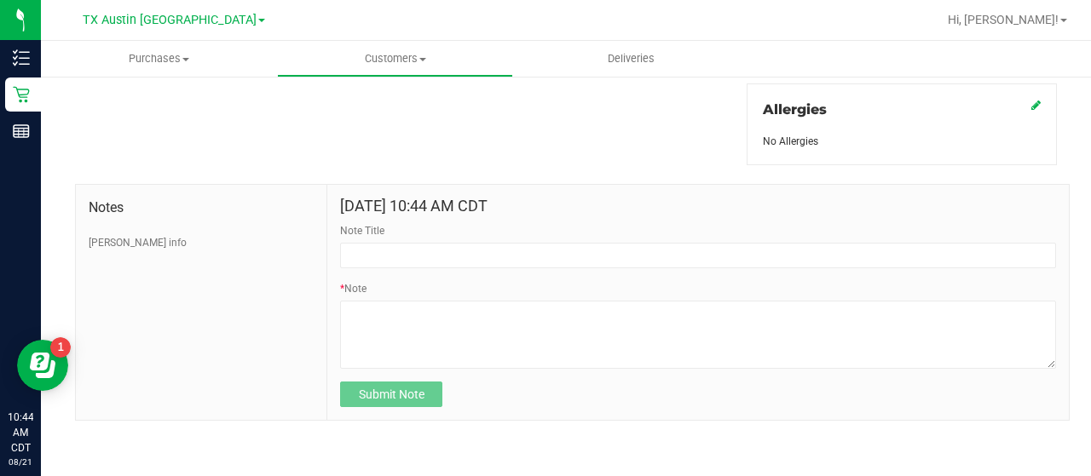
scroll to position [760, 0]
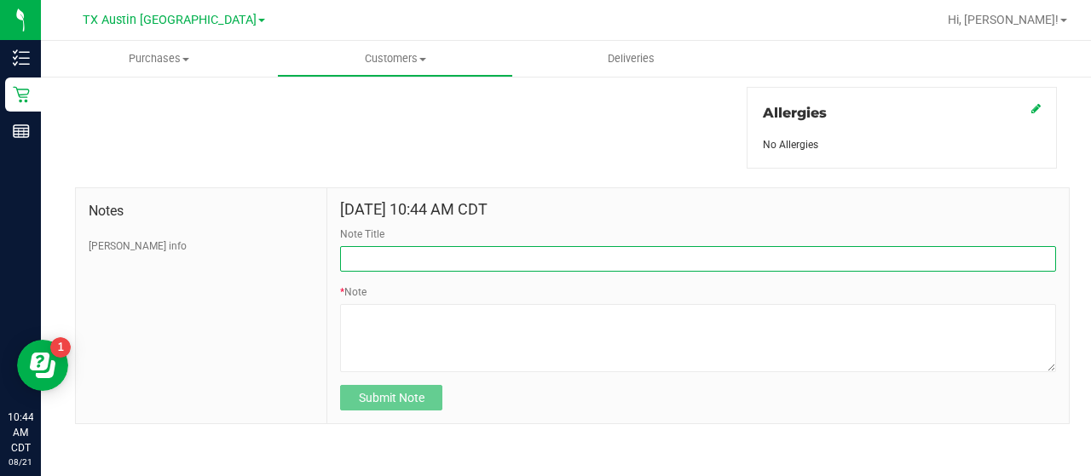
click at [387, 256] on input "Note Title" at bounding box center [698, 259] width 716 height 26
type input "HONOR $25 WINBACK - ABSENT TOGGLE."
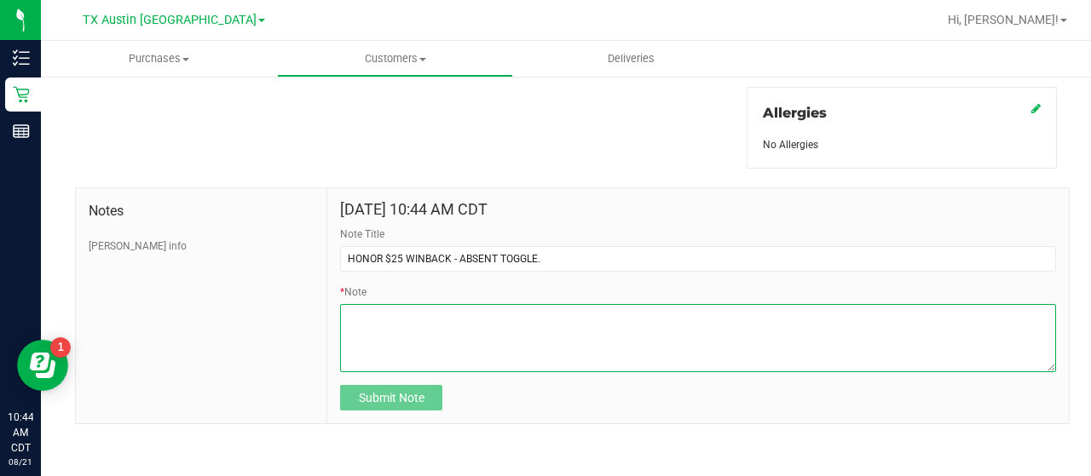
click at [382, 340] on textarea "* Note" at bounding box center [698, 338] width 716 height 68
click at [537, 328] on textarea "* Note" at bounding box center [698, 338] width 716 height 68
paste textarea "Stacks with all discounts. Update once redeemed."
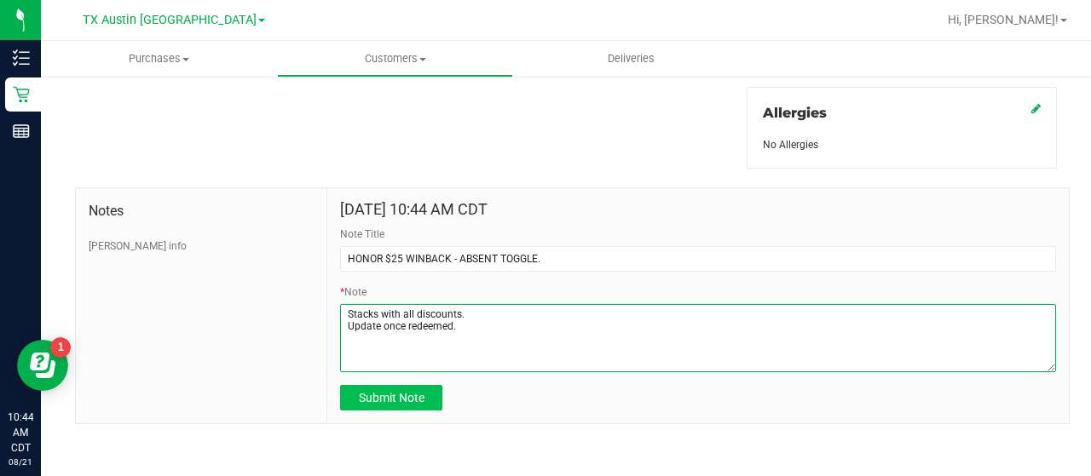
type textarea "Stacks with all discounts. Update once redeemed."
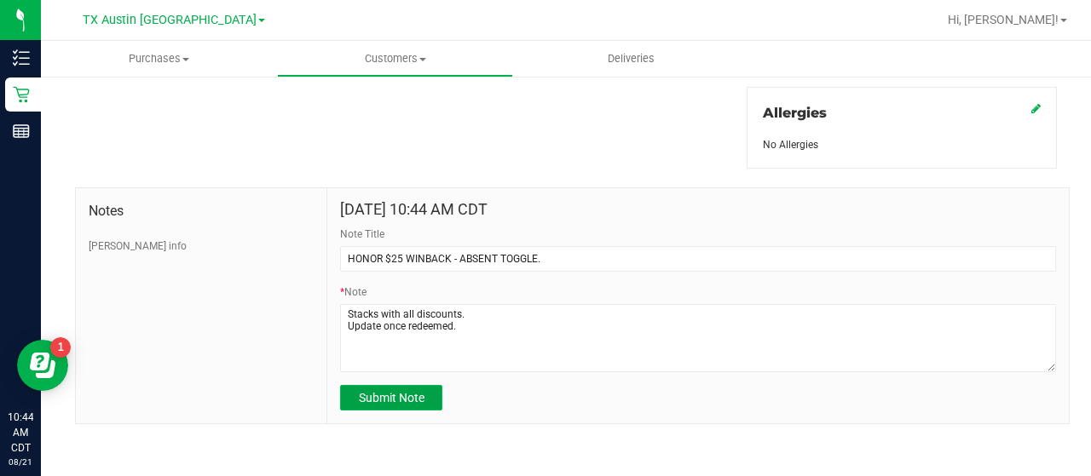
click at [373, 393] on span "Submit Note" at bounding box center [392, 398] width 66 height 14
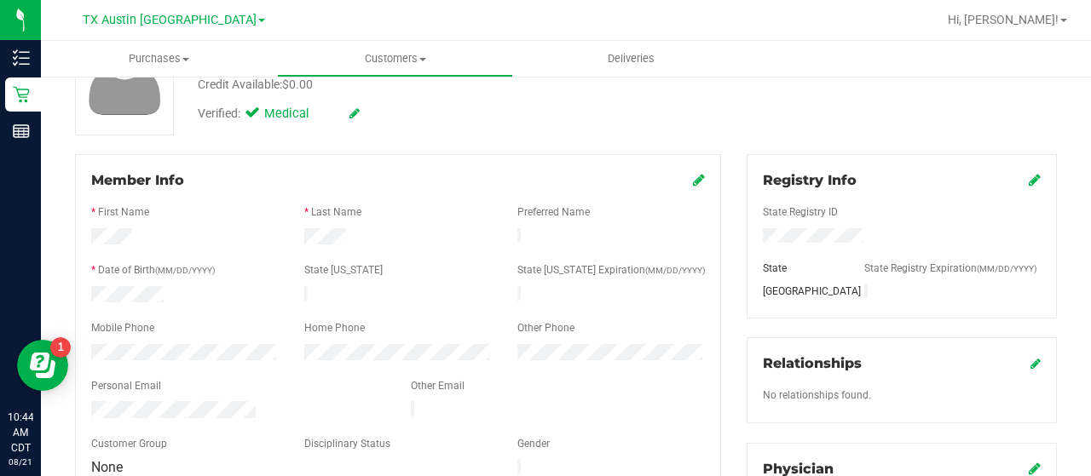
scroll to position [172, 0]
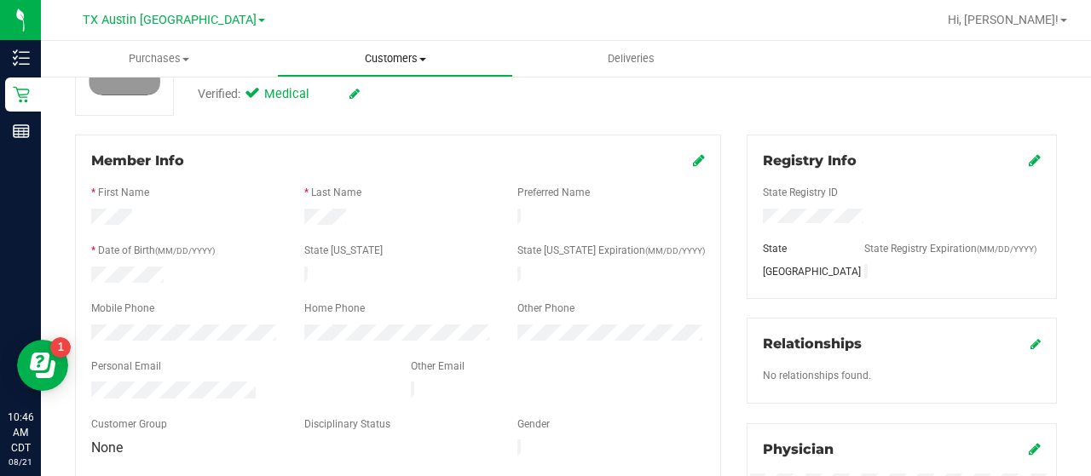
click at [392, 66] on span "Customers" at bounding box center [395, 58] width 234 height 15
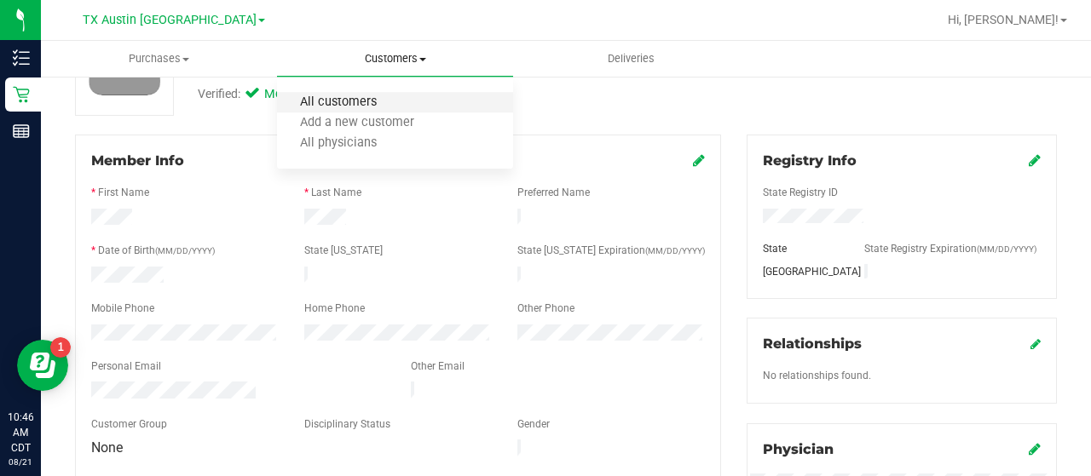
click at [339, 103] on span "All customers" at bounding box center [338, 102] width 123 height 14
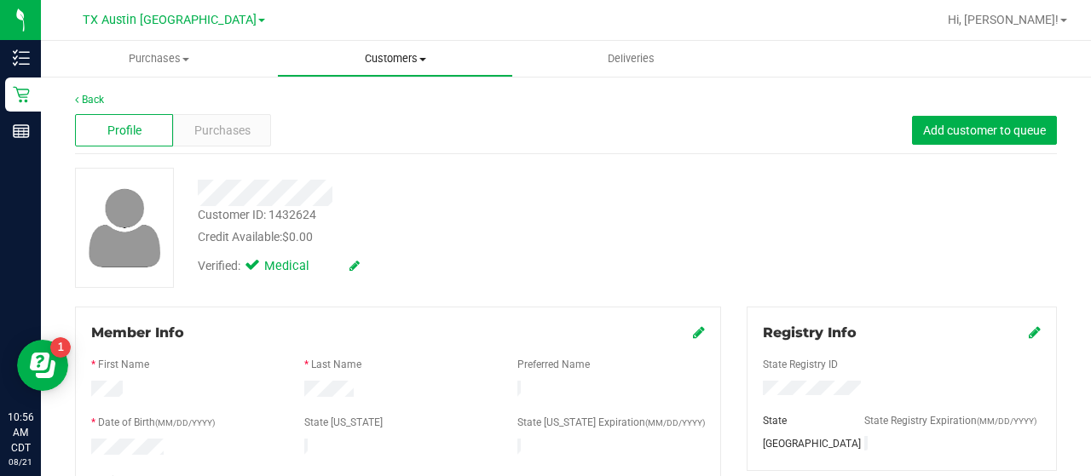
click at [410, 57] on span "Customers" at bounding box center [395, 58] width 234 height 15
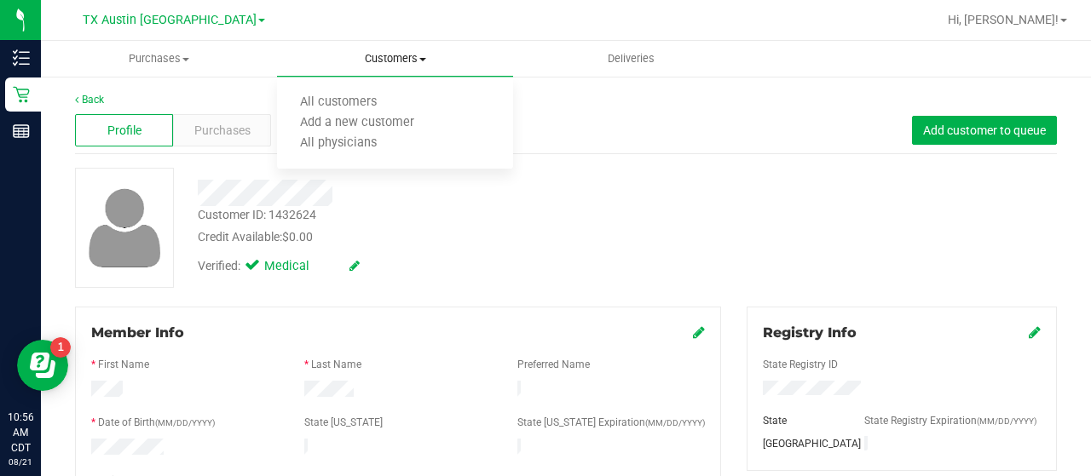
click at [343, 91] on ul "All customers Add a new customer All physicians" at bounding box center [395, 124] width 236 height 92
click at [343, 100] on div "Back" at bounding box center [566, 99] width 982 height 15
click at [367, 54] on span "Customers" at bounding box center [395, 58] width 236 height 15
click at [348, 99] on span "All customers" at bounding box center [338, 102] width 123 height 14
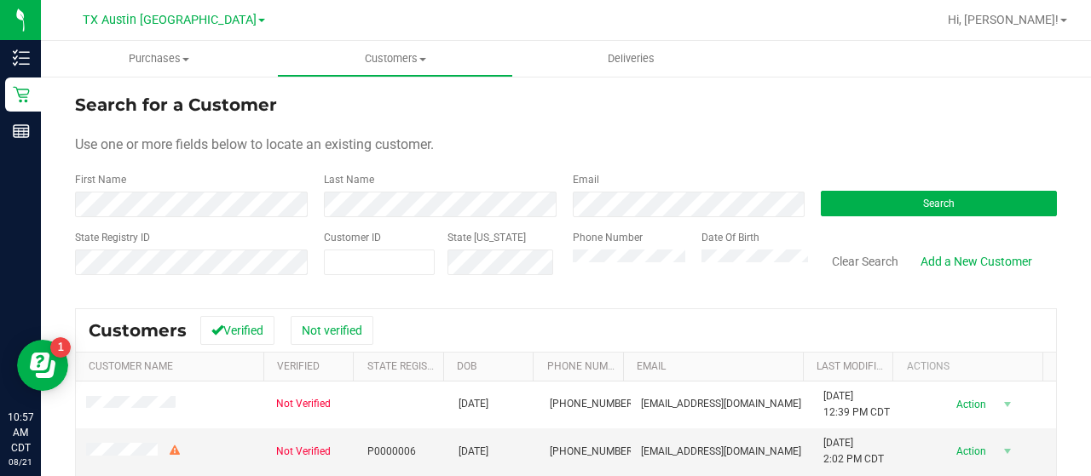
click at [602, 188] on div "Email" at bounding box center [684, 194] width 249 height 45
click at [216, 180] on div "First Name" at bounding box center [193, 194] width 236 height 45
click at [205, 219] on form "Search for a Customer Use one or more fields below to locate an existing custom…" at bounding box center [566, 191] width 982 height 199
click at [206, 216] on form "Search for a Customer Use one or more fields below to locate an existing custom…" at bounding box center [566, 191] width 982 height 199
click at [876, 191] on button "Search" at bounding box center [938, 204] width 236 height 26
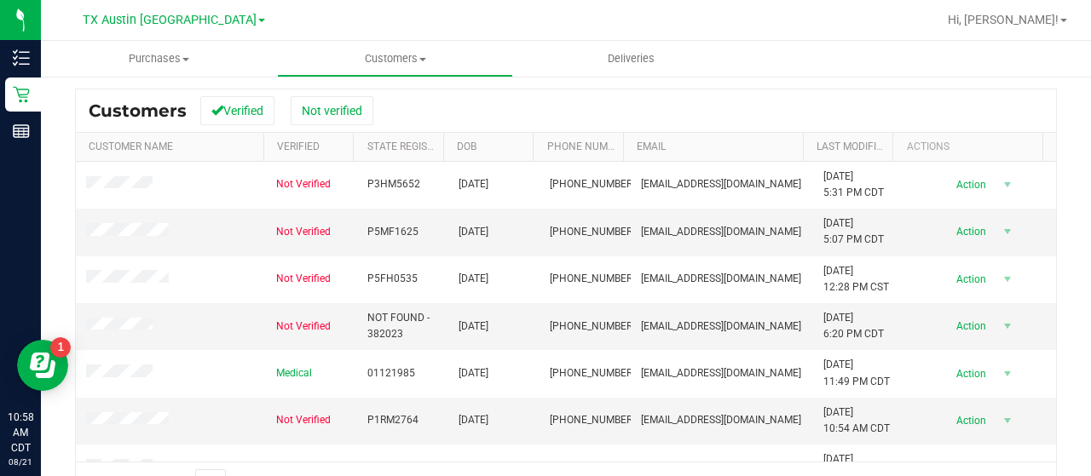
scroll to position [27, 0]
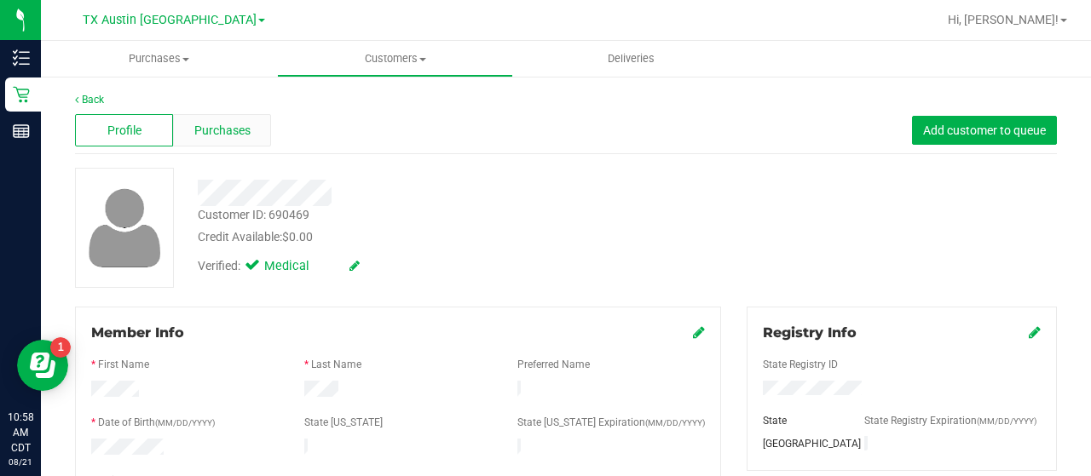
click at [218, 143] on div "Purchases" at bounding box center [222, 130] width 98 height 32
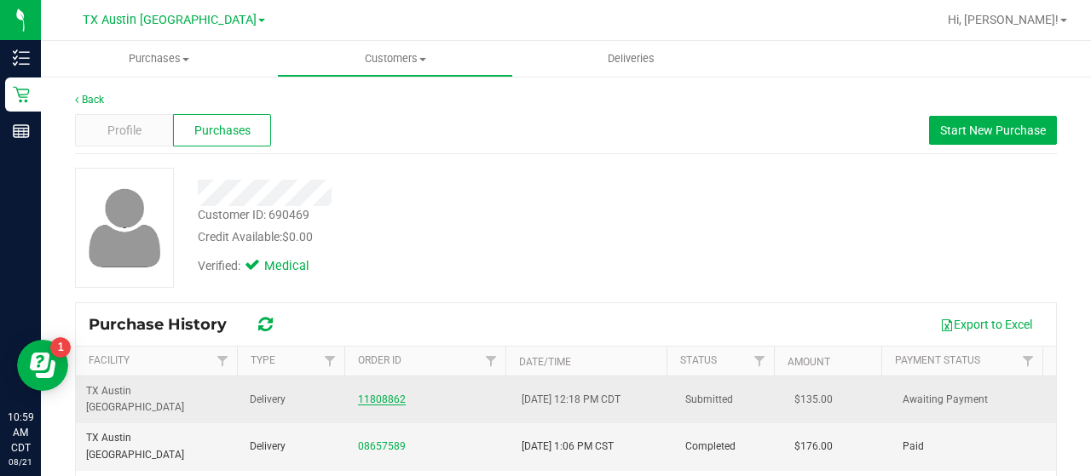
click at [371, 394] on link "11808862" at bounding box center [382, 400] width 48 height 12
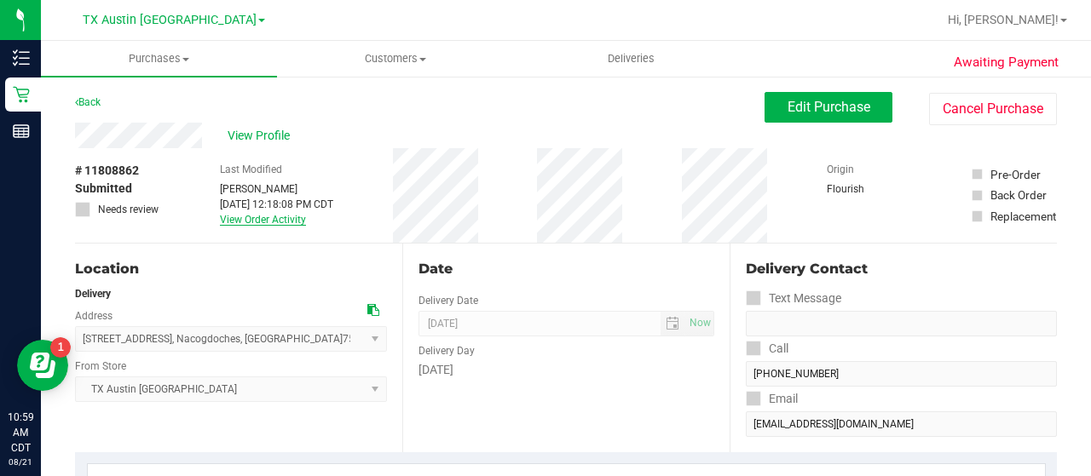
click at [282, 222] on link "View Order Activity" at bounding box center [263, 220] width 86 height 12
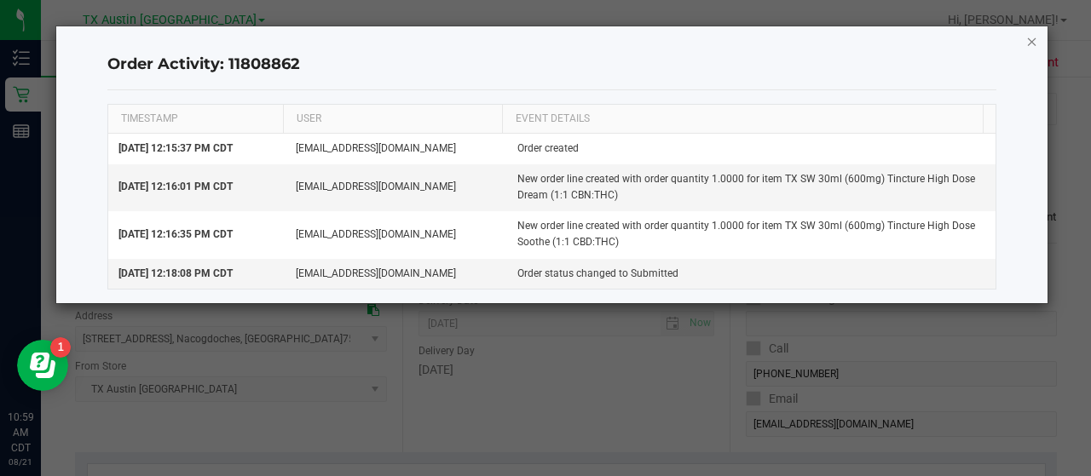
click at [1033, 43] on icon "button" at bounding box center [1032, 41] width 12 height 20
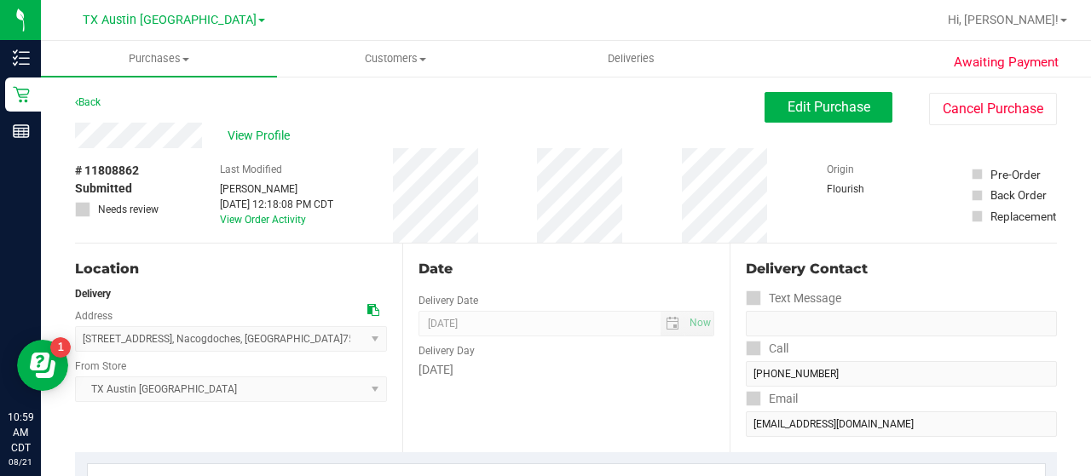
scroll to position [9, 0]
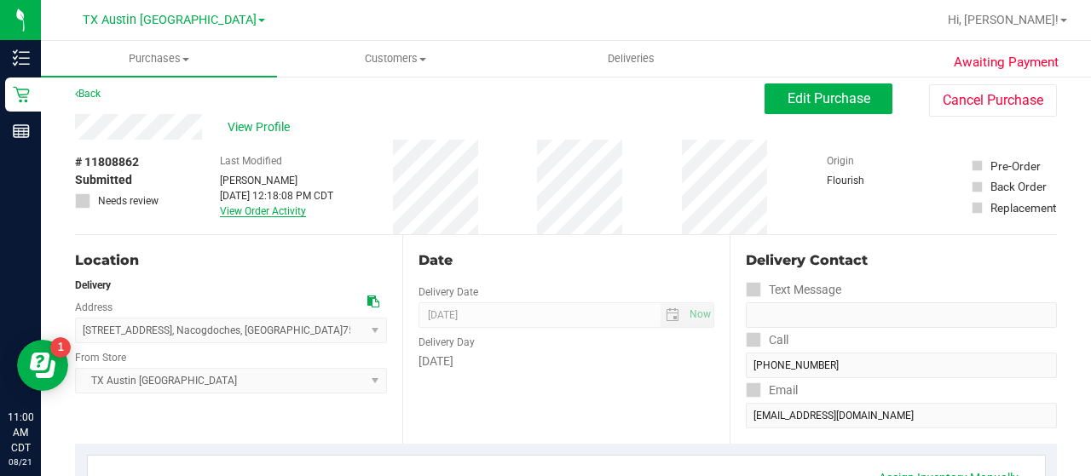
click at [274, 207] on link "View Order Activity" at bounding box center [263, 211] width 86 height 12
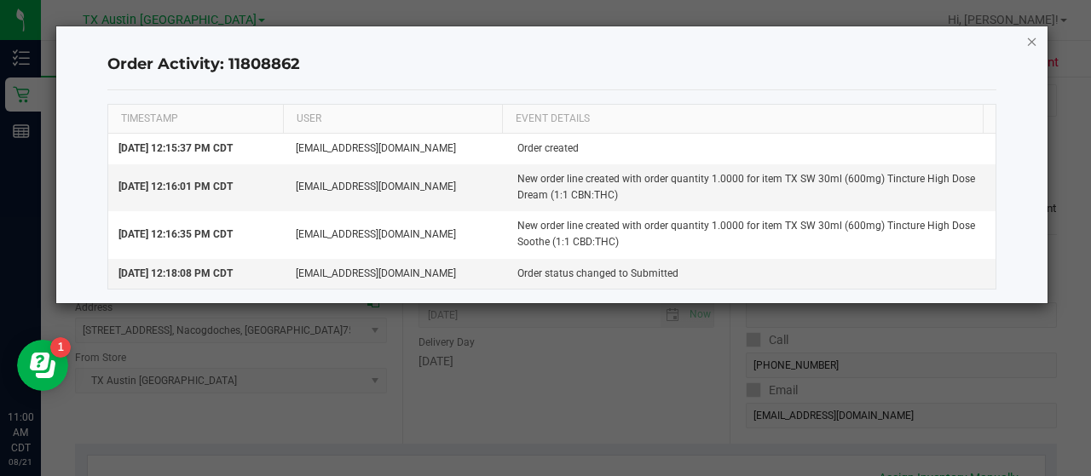
click at [1031, 43] on icon "button" at bounding box center [1032, 41] width 12 height 20
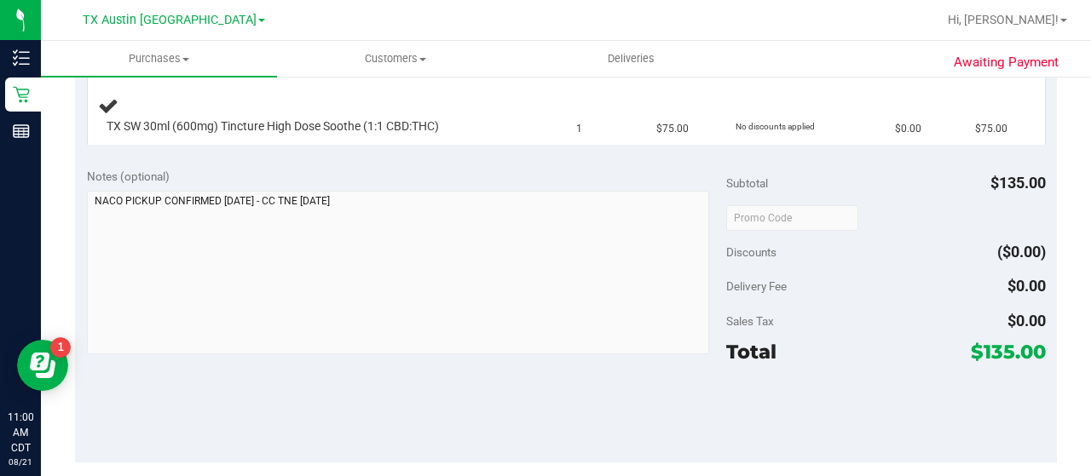
scroll to position [0, 0]
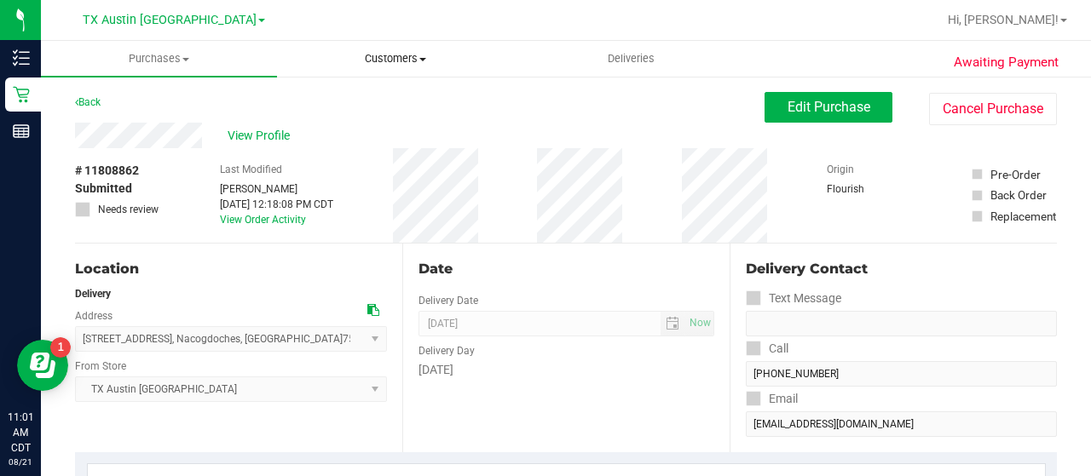
click at [372, 61] on span "Customers" at bounding box center [395, 58] width 234 height 15
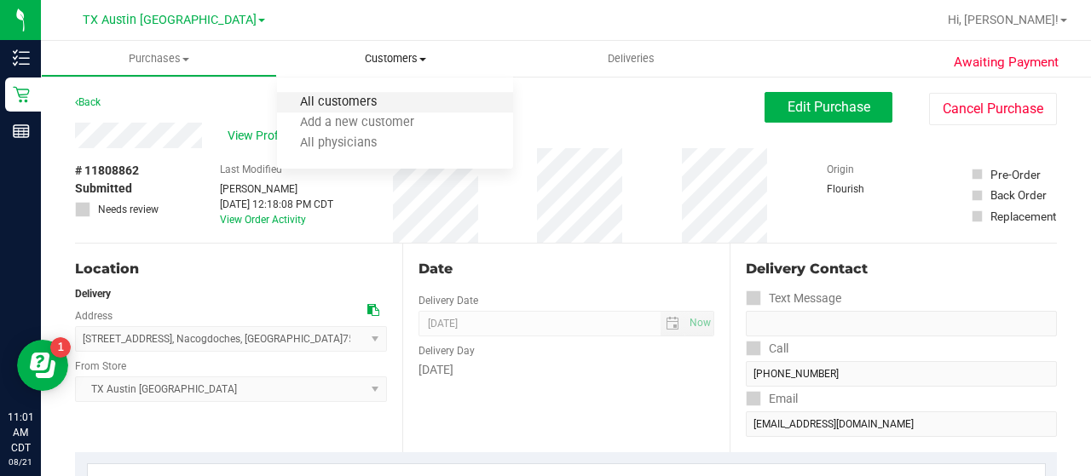
click at [353, 110] on span "All customers" at bounding box center [338, 102] width 123 height 14
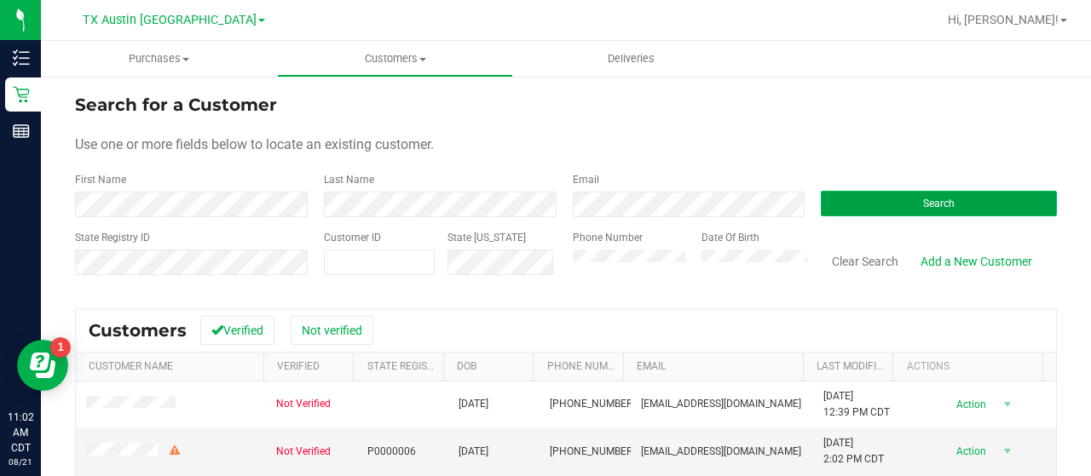
drag, startPoint x: 876, startPoint y: 193, endPoint x: 883, endPoint y: 202, distance: 10.9
click at [883, 202] on button "Search" at bounding box center [938, 204] width 236 height 26
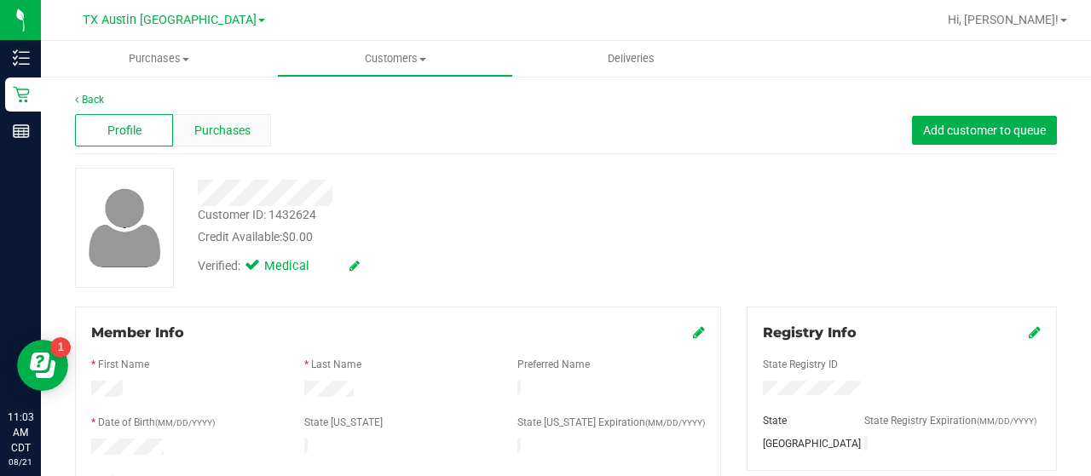
click at [199, 127] on span "Purchases" at bounding box center [222, 131] width 56 height 18
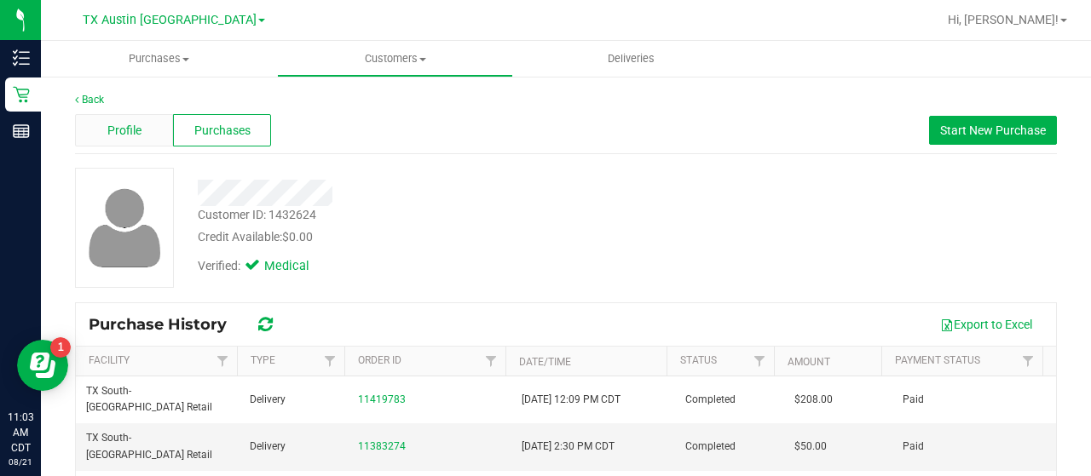
click at [152, 120] on div "Profile" at bounding box center [124, 130] width 98 height 32
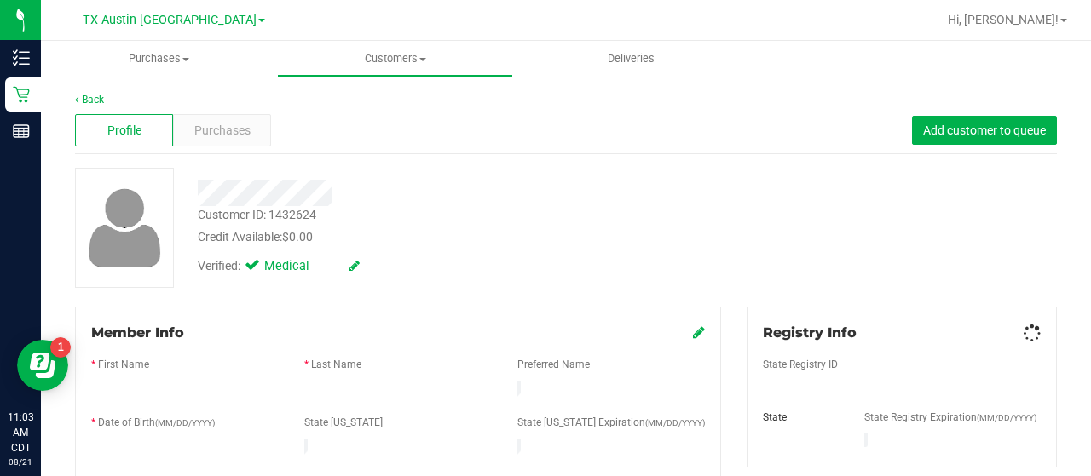
scroll to position [762, 0]
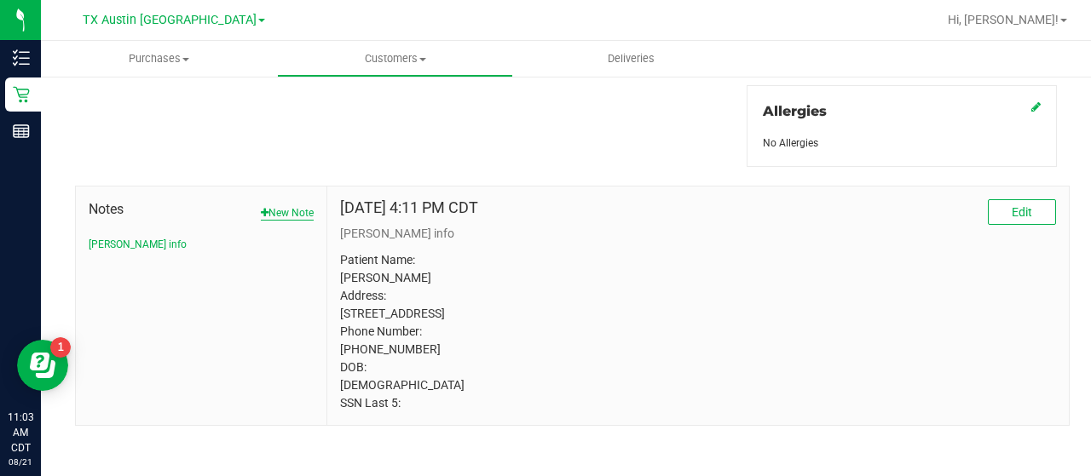
click at [298, 210] on button "New Note" at bounding box center [287, 212] width 53 height 15
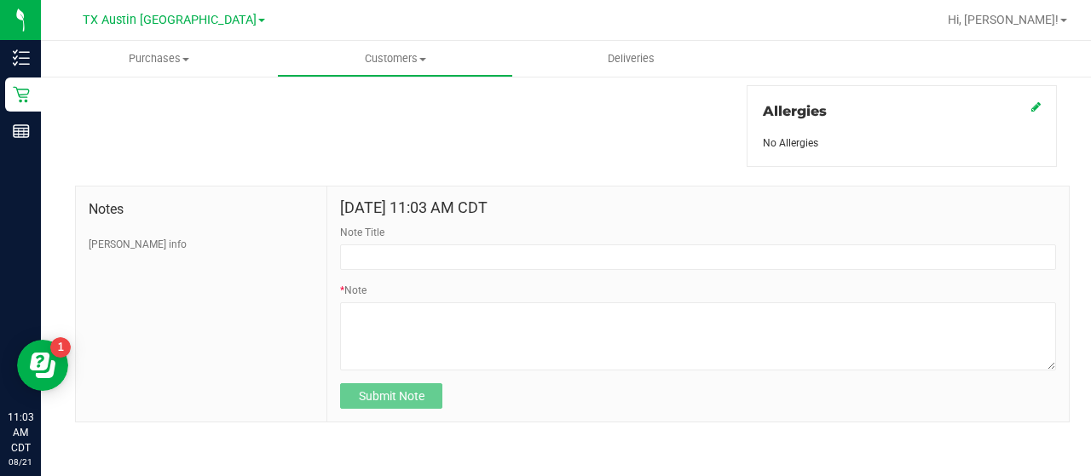
scroll to position [760, 0]
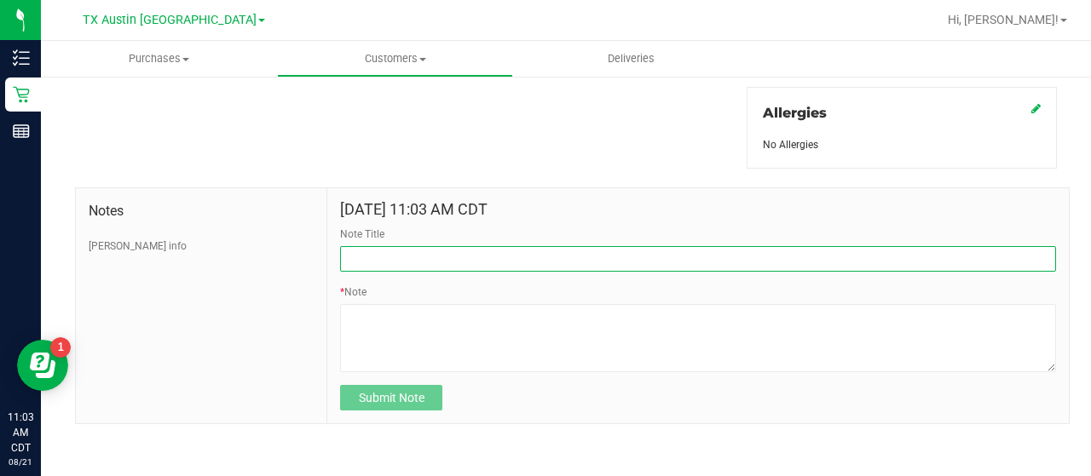
click at [411, 258] on input "Note Title" at bounding box center [698, 259] width 716 height 26
type input "HONOR $25 WINBACK - ABSENT TOGGLE."
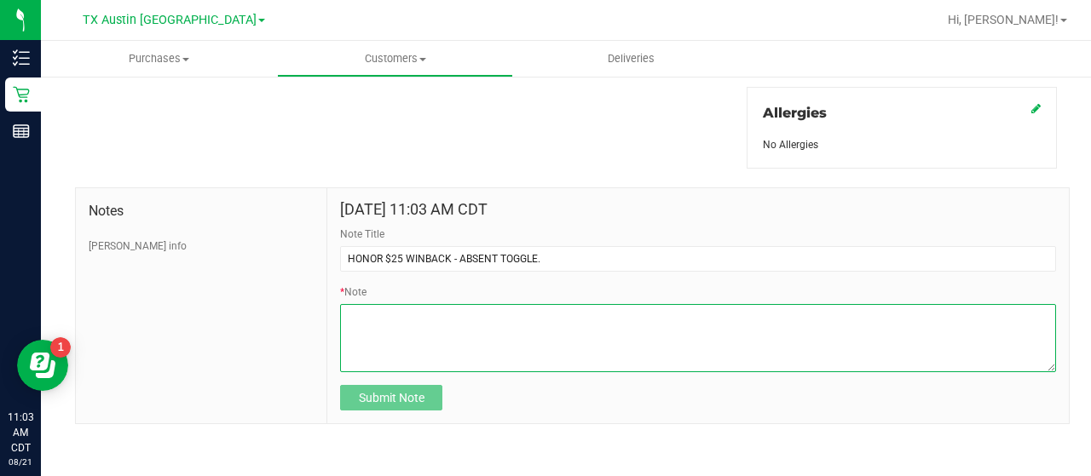
click at [415, 340] on textarea "* Note" at bounding box center [698, 338] width 716 height 68
click at [547, 319] on textarea "* Note" at bounding box center [698, 338] width 716 height 68
paste textarea "Stacks with all discounts. Update once redeemed."
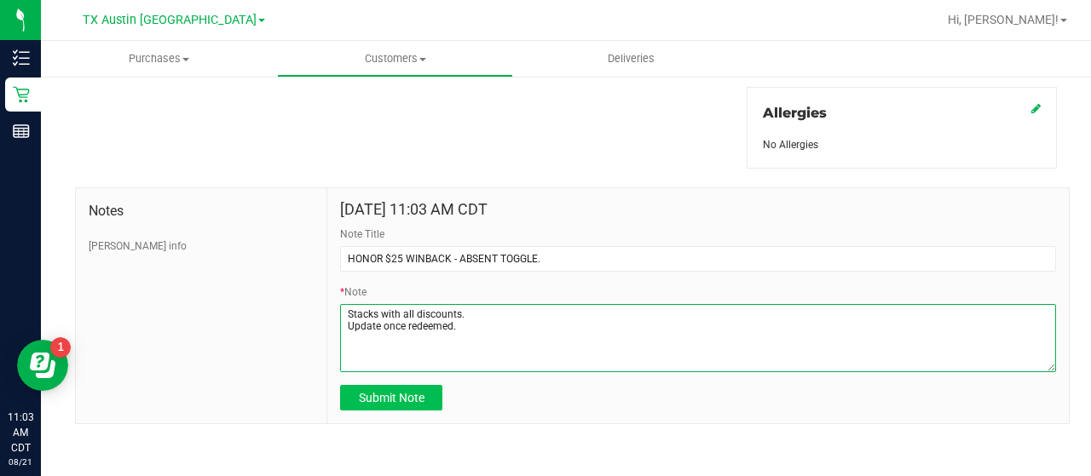
type textarea "Stacks with all discounts. Update once redeemed."
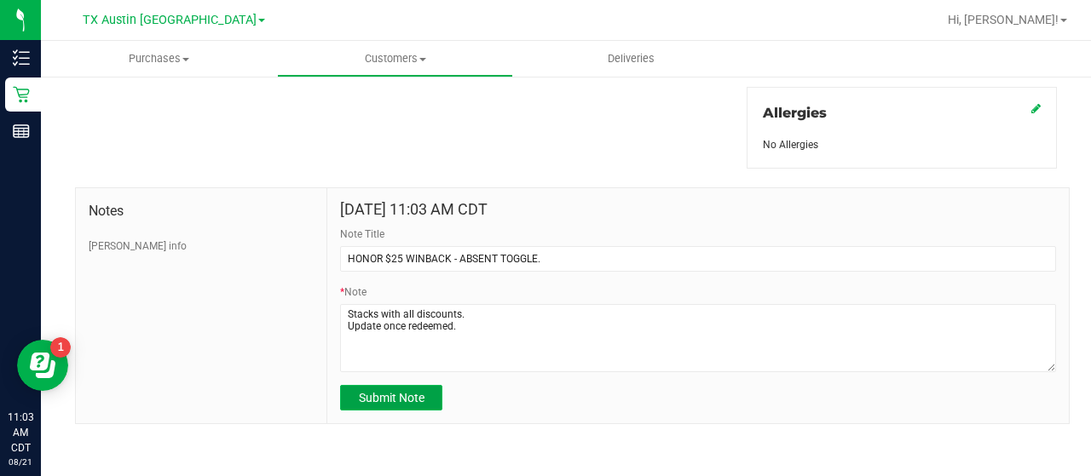
click at [383, 402] on button "Submit Note" at bounding box center [391, 398] width 102 height 26
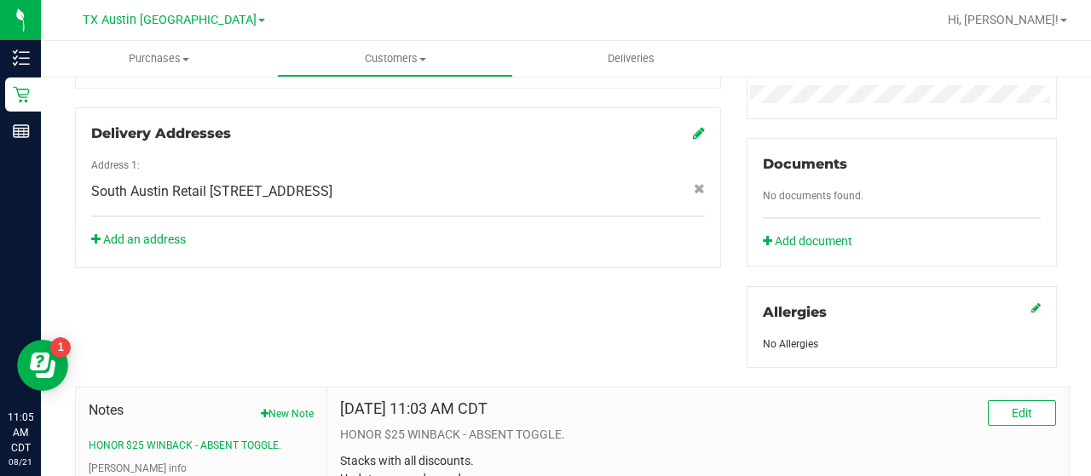
scroll to position [0, 0]
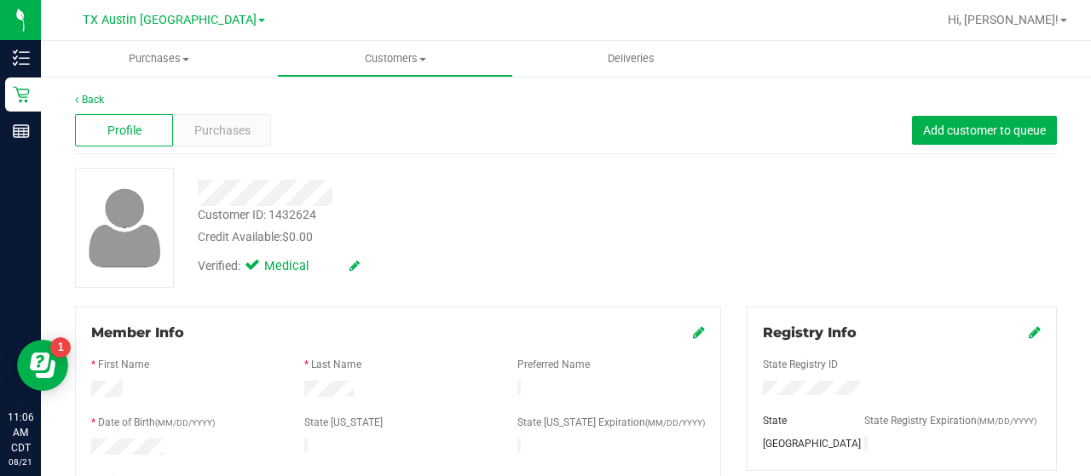
click at [364, 36] on div at bounding box center [620, 19] width 631 height 33
click at [374, 72] on uib-tab-heading "Customers All customers Add a new customer All physicians" at bounding box center [395, 59] width 234 height 34
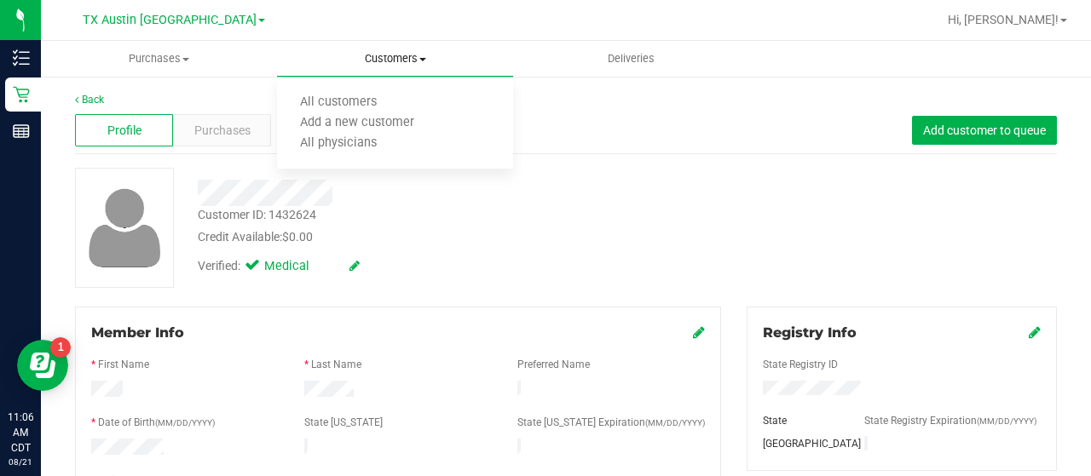
click at [375, 87] on ul "All customers Add a new customer All physicians" at bounding box center [395, 124] width 236 height 92
click at [375, 91] on ul "All customers Add a new customer All physicians" at bounding box center [357, 124] width 160 height 92
click at [368, 111] on li "All customers" at bounding box center [395, 103] width 236 height 20
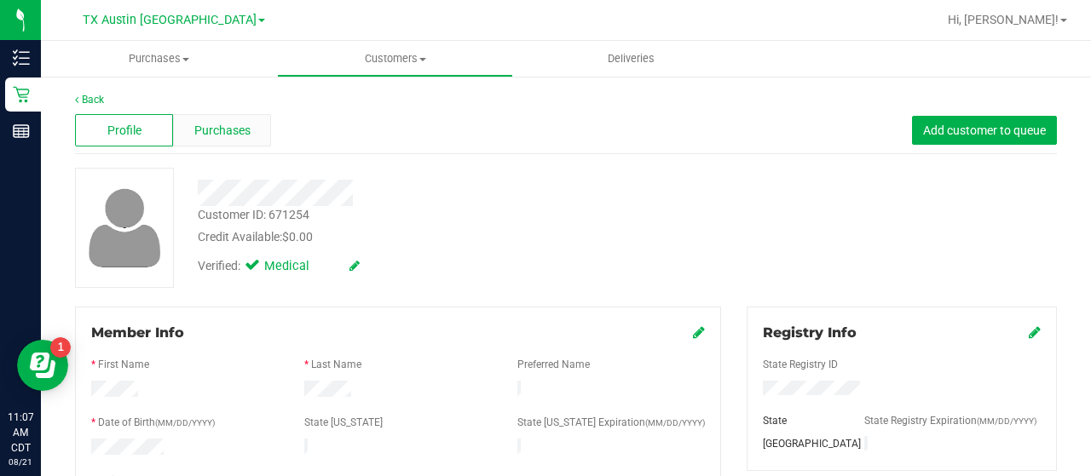
click at [250, 144] on div "Purchases" at bounding box center [222, 130] width 98 height 32
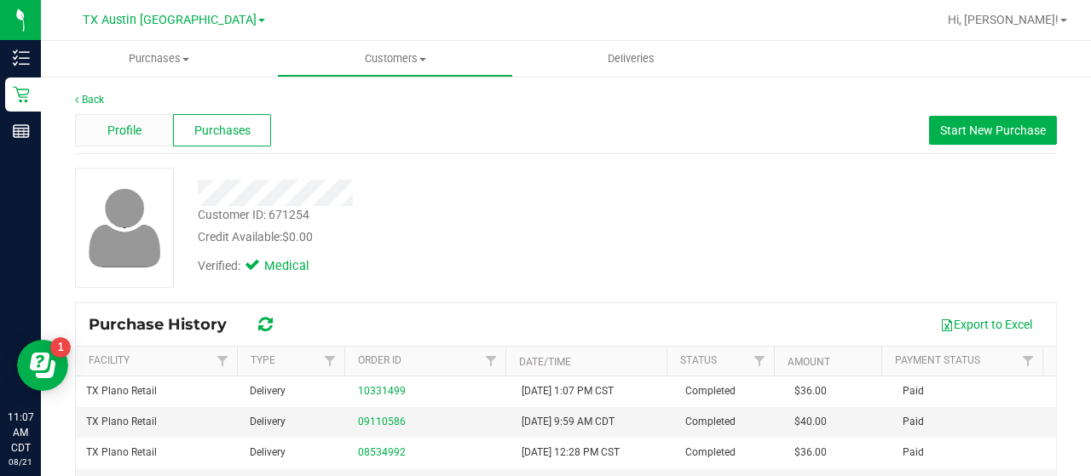
click at [140, 124] on span "Profile" at bounding box center [124, 131] width 34 height 18
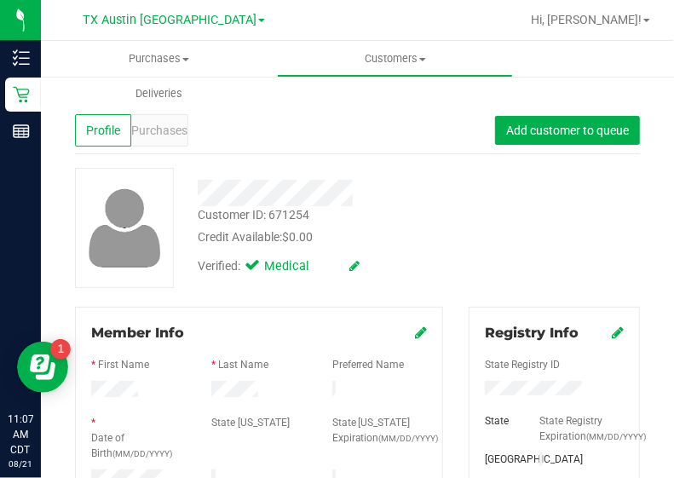
click at [463, 238] on div "Customer ID: 671254 Credit Available: $0.00" at bounding box center [333, 226] width 296 height 40
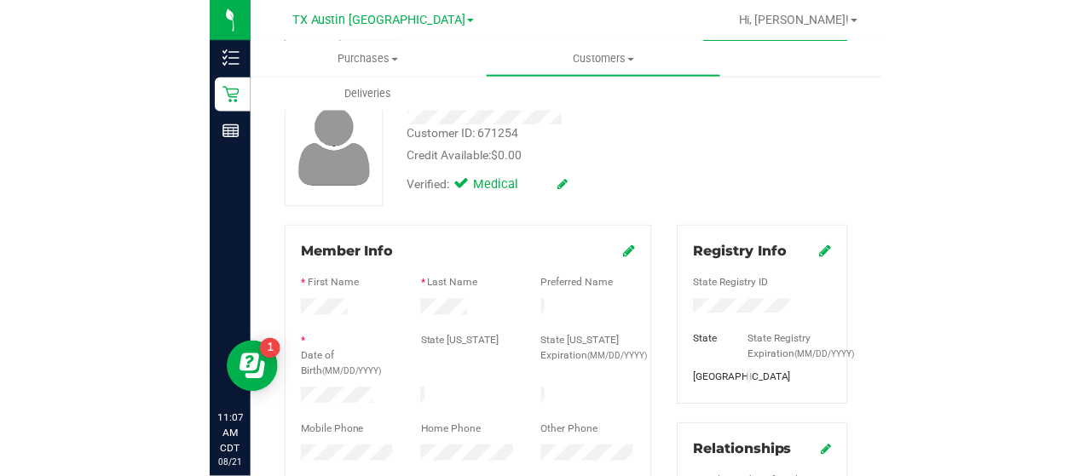
scroll to position [108, 0]
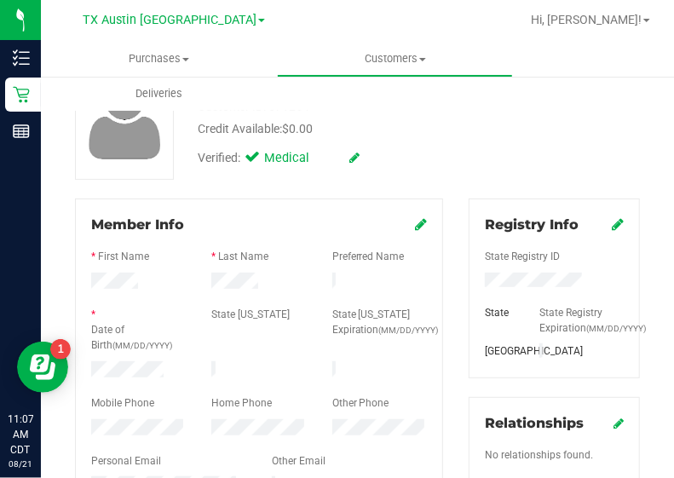
click at [249, 270] on div at bounding box center [259, 270] width 336 height 4
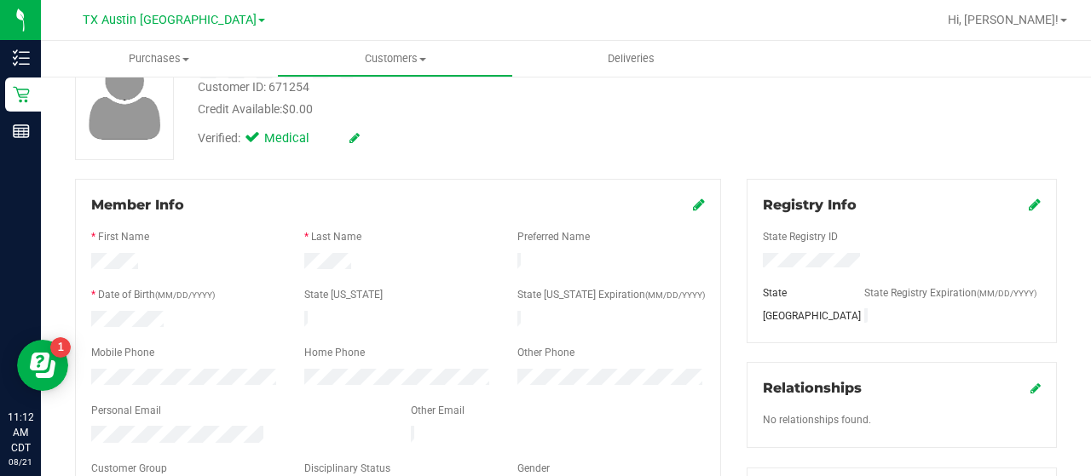
scroll to position [178, 0]
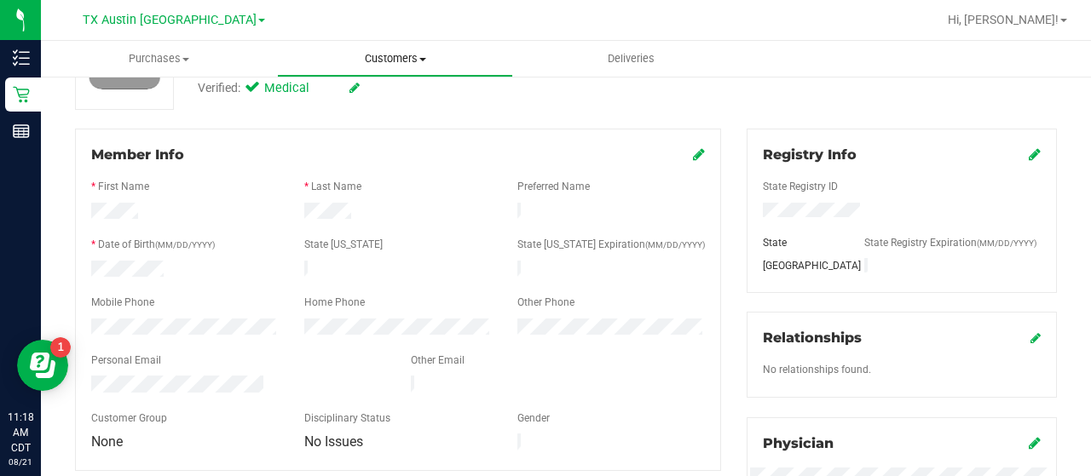
click at [404, 57] on span "Customers" at bounding box center [395, 58] width 234 height 15
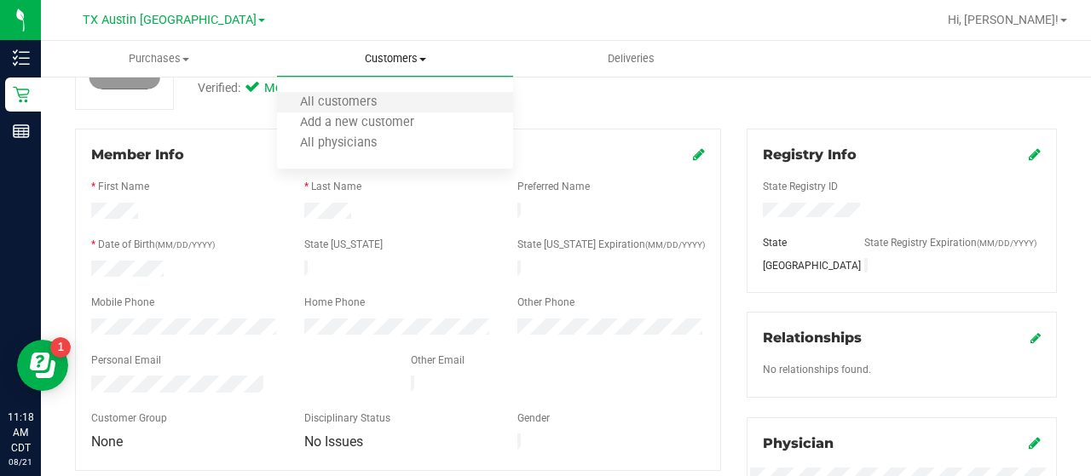
click at [379, 112] on li "All customers" at bounding box center [395, 103] width 236 height 20
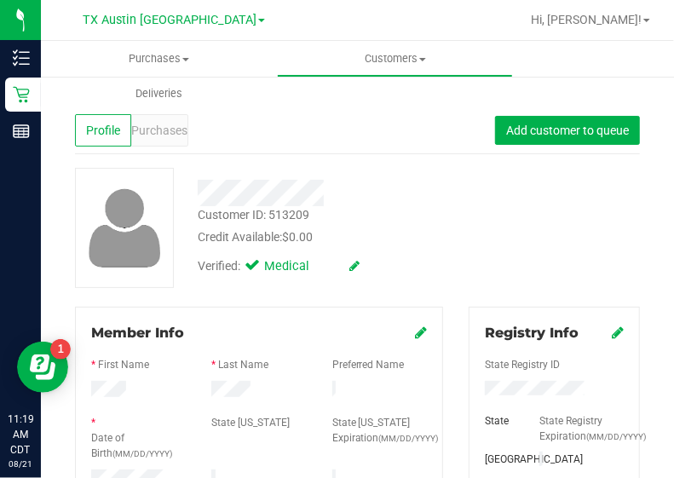
click at [551, 239] on div "Customer ID: 513209 Credit Available: $0.00 Verified: Medical" at bounding box center [357, 228] width 590 height 120
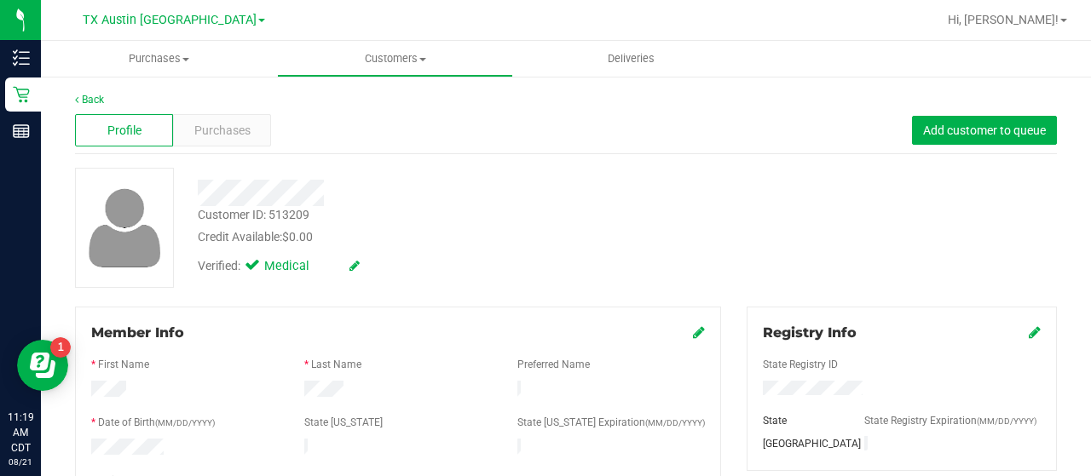
click at [146, 124] on div "Profile" at bounding box center [124, 130] width 98 height 32
click at [225, 136] on span "Purchases" at bounding box center [222, 131] width 56 height 18
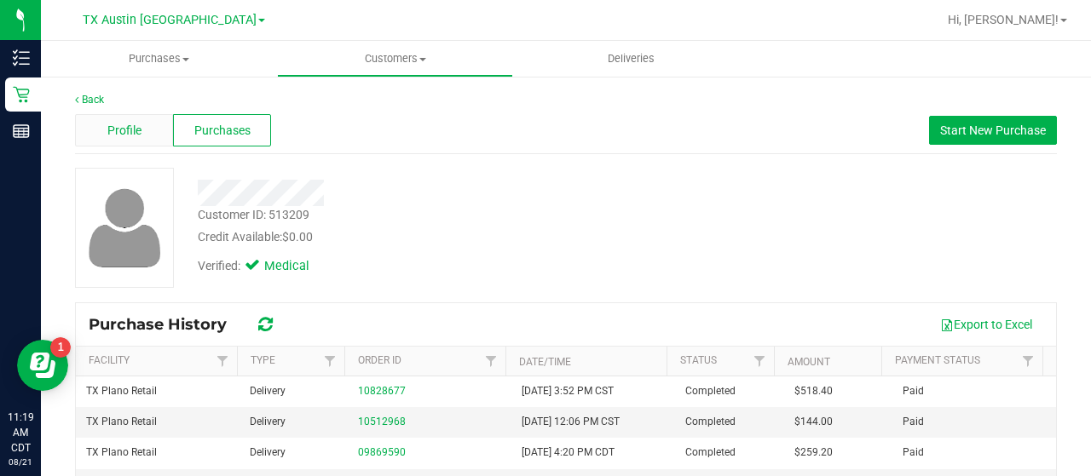
click at [137, 129] on span "Profile" at bounding box center [124, 131] width 34 height 18
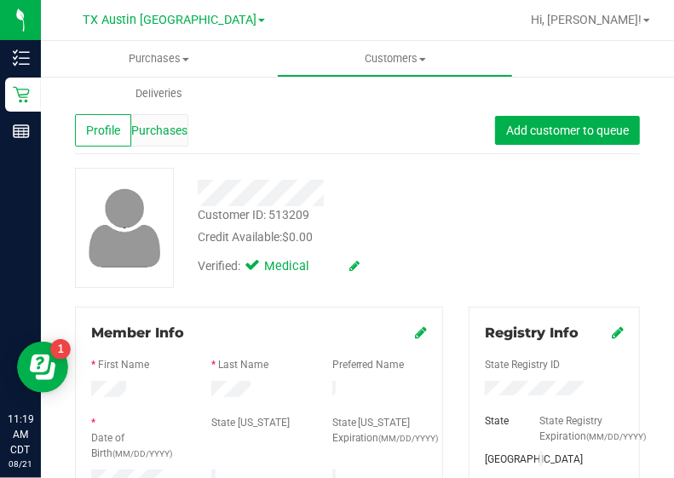
click at [175, 137] on span "Purchases" at bounding box center [159, 131] width 56 height 18
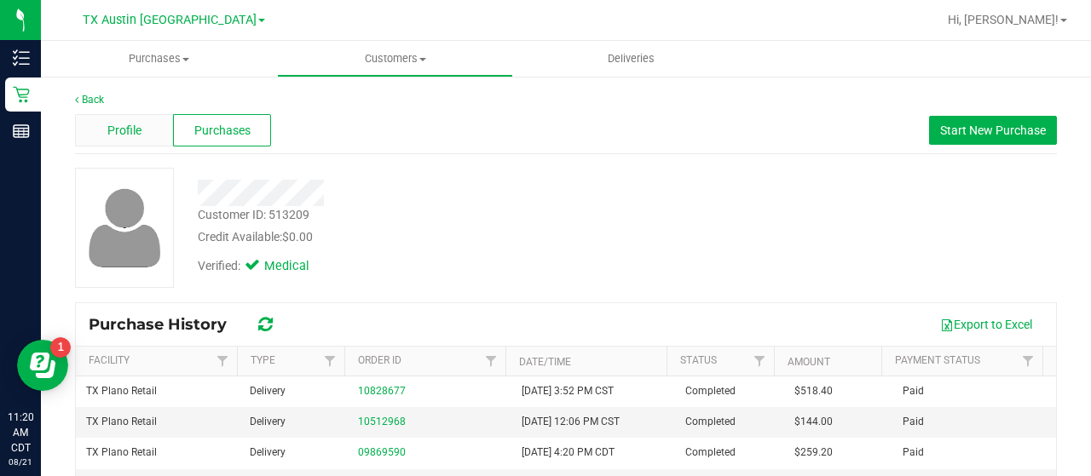
click at [143, 129] on div "Profile" at bounding box center [124, 130] width 98 height 32
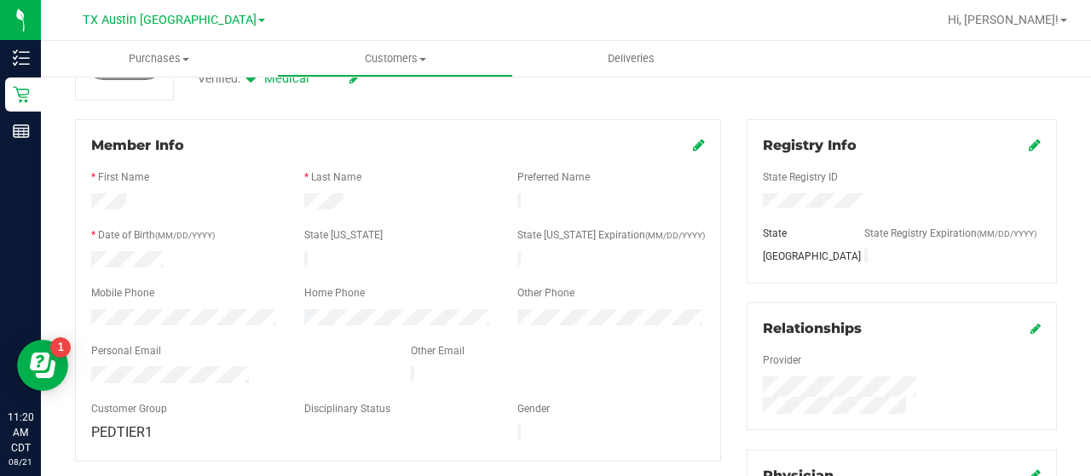
scroll to position [167, 0]
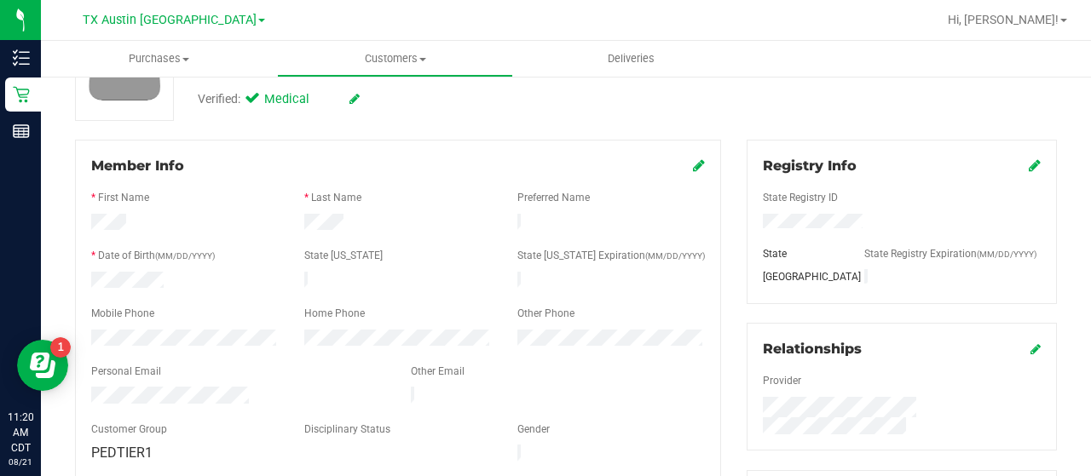
click at [693, 170] on icon at bounding box center [699, 165] width 12 height 14
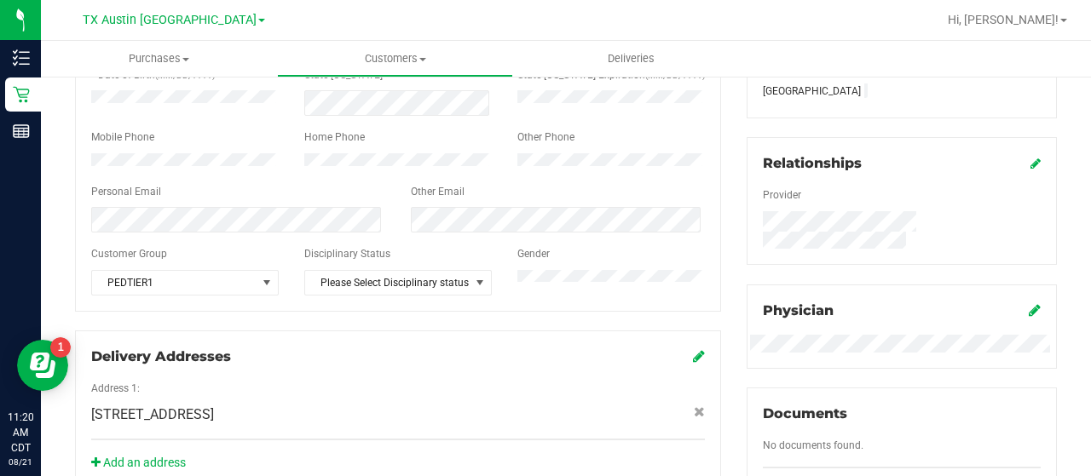
scroll to position [356, 0]
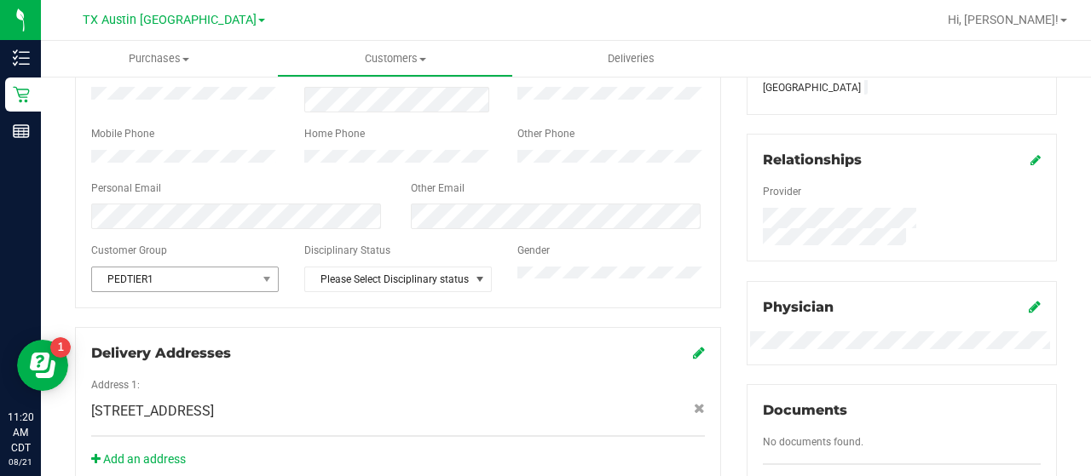
click at [234, 291] on span "PEDTIER1" at bounding box center [174, 280] width 164 height 24
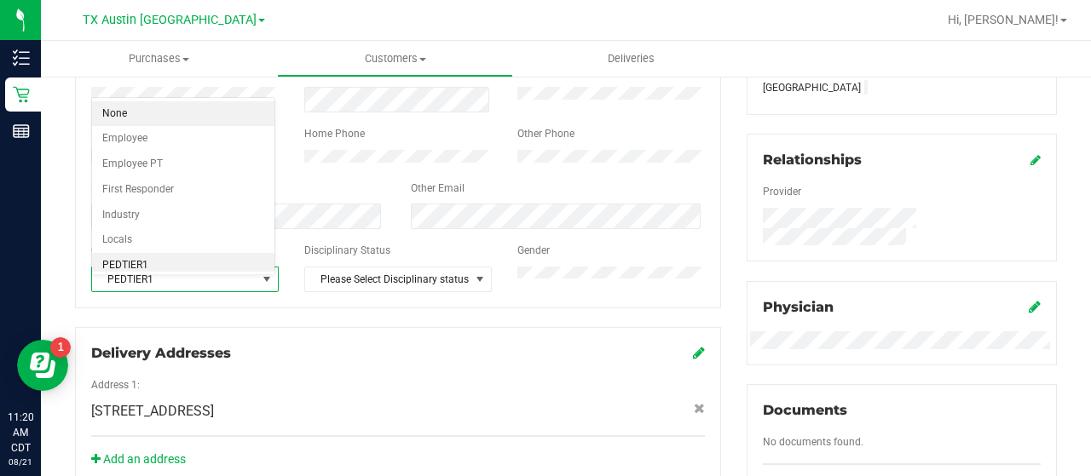
click at [155, 118] on li "None" at bounding box center [183, 114] width 183 height 26
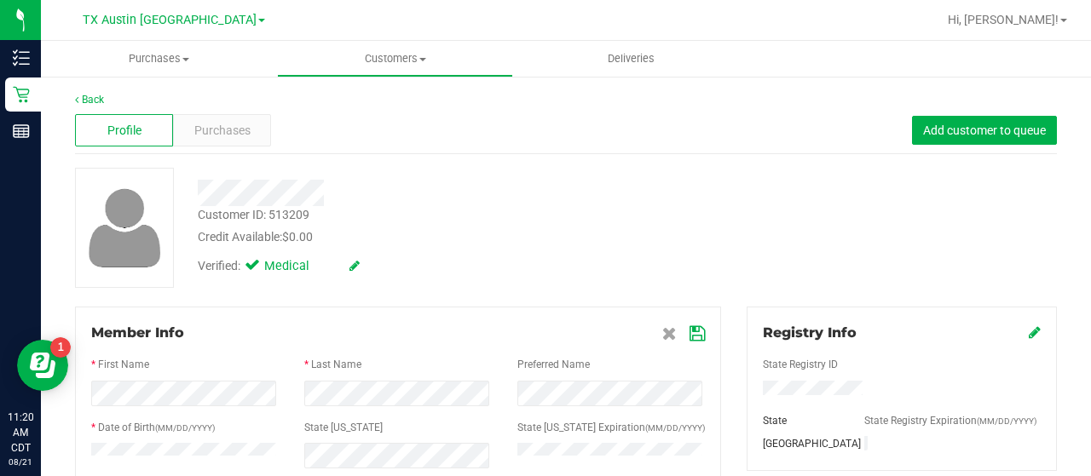
click at [689, 337] on icon at bounding box center [696, 334] width 15 height 14
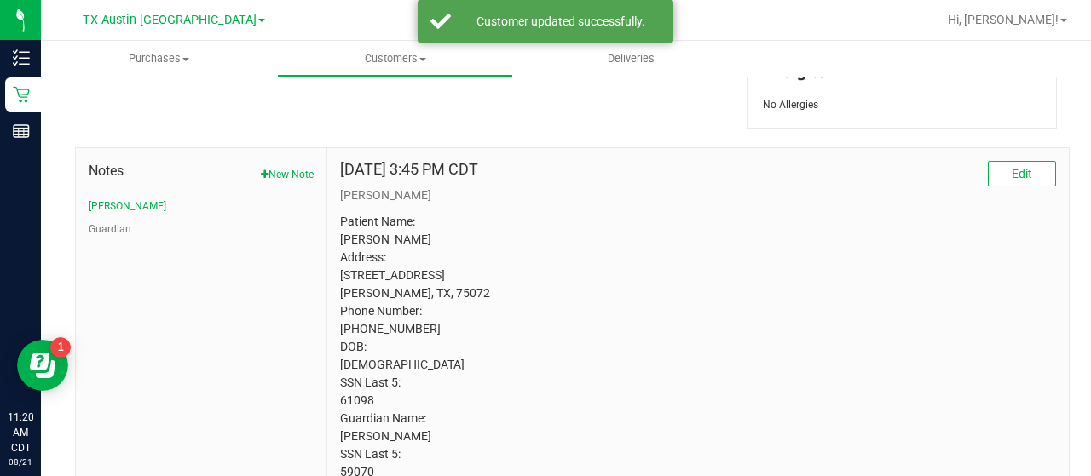
scroll to position [895, 0]
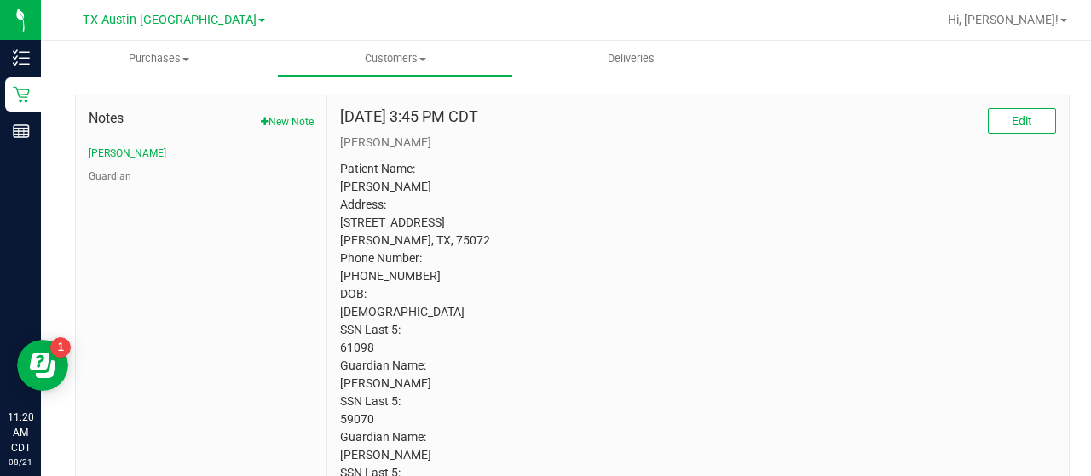
click at [286, 120] on button "New Note" at bounding box center [287, 121] width 53 height 15
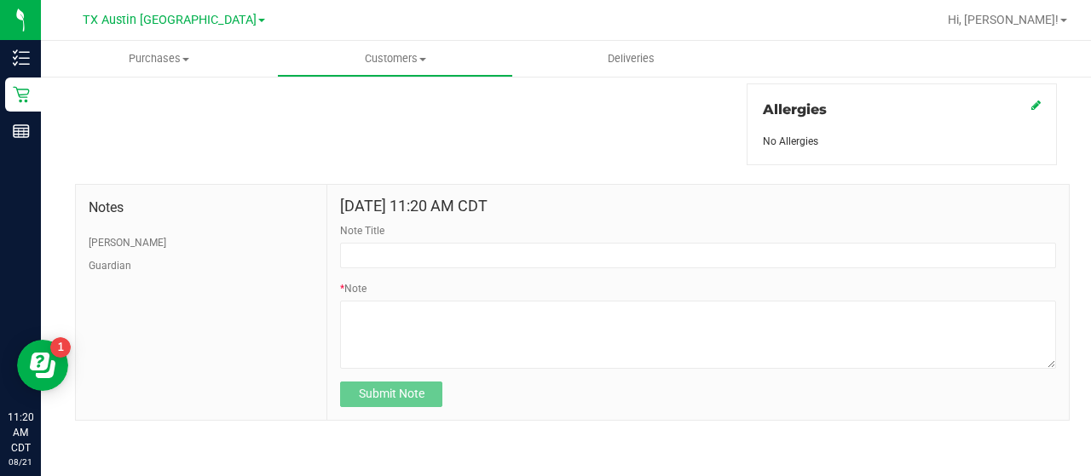
scroll to position [801, 0]
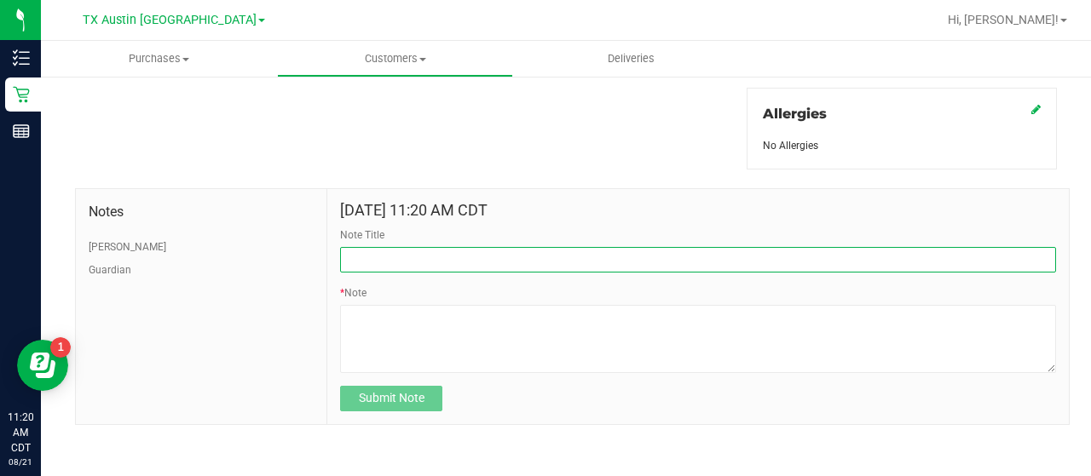
click at [456, 247] on input "Note Title" at bounding box center [698, 260] width 716 height 26
type input "HONOR $25 WINBACK - ABSENT TOGGLE."
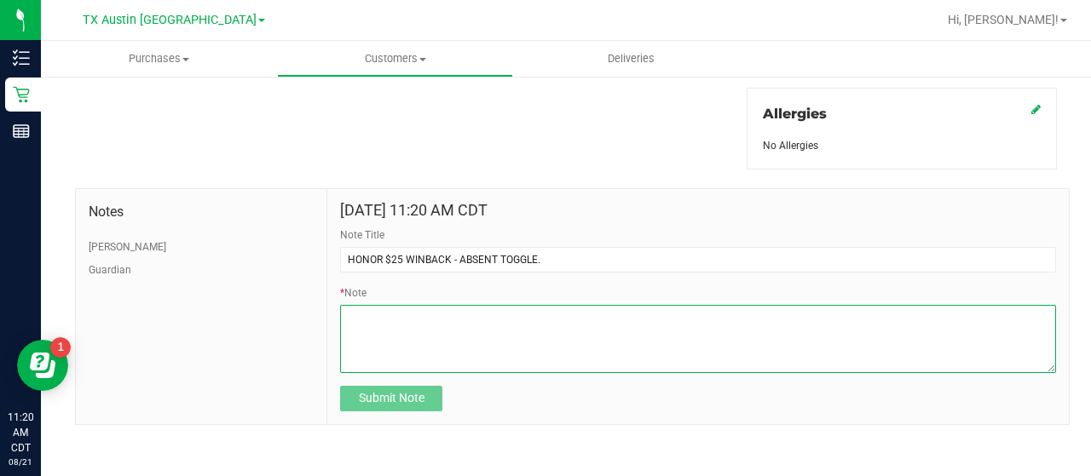
click at [437, 336] on textarea "* Note" at bounding box center [698, 339] width 716 height 68
click at [489, 340] on textarea "* Note" at bounding box center [698, 339] width 716 height 68
paste textarea "Stacks with all discounts. Update once redeemed."
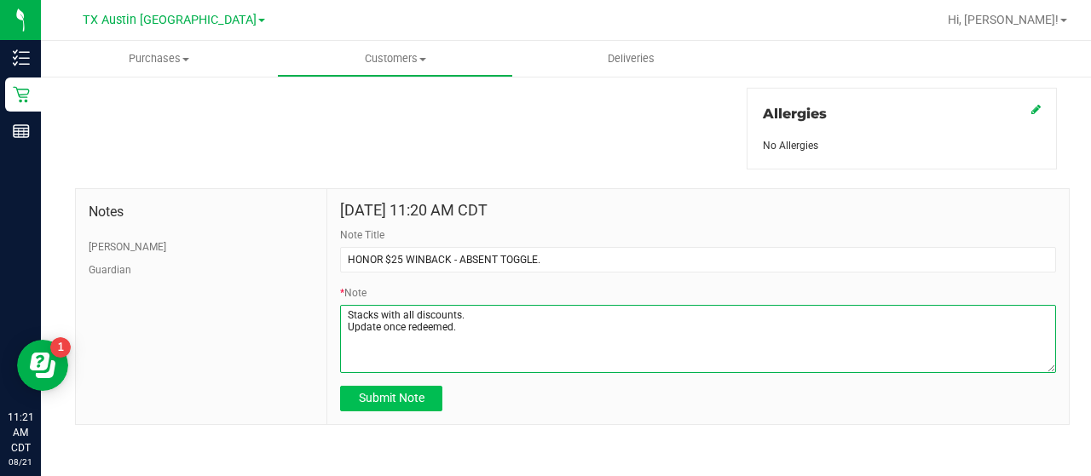
type textarea "Stacks with all discounts. Update once redeemed."
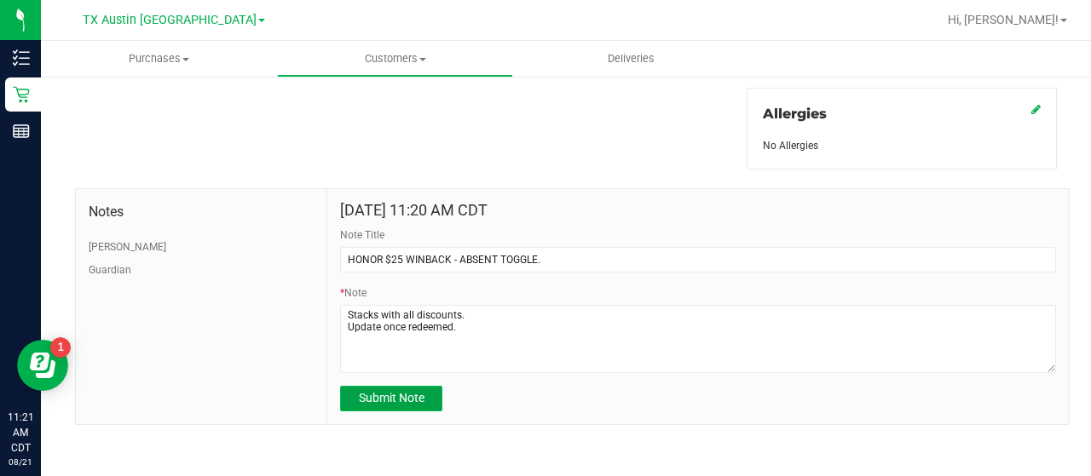
click at [422, 398] on button "Submit Note" at bounding box center [391, 399] width 102 height 26
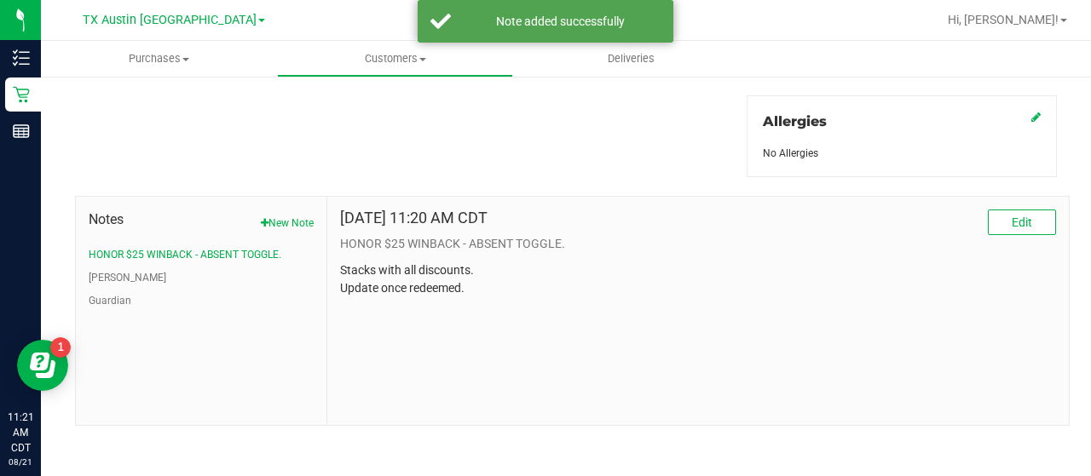
scroll to position [0, 0]
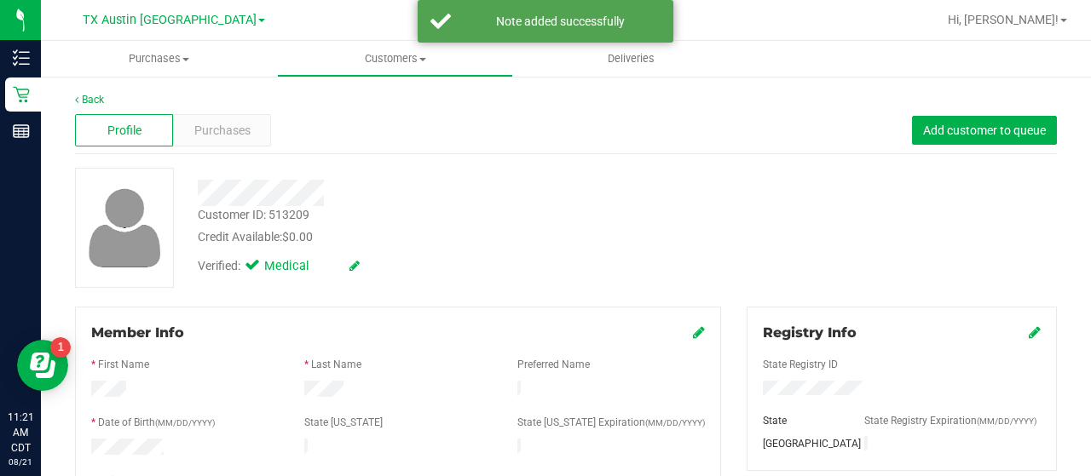
click at [506, 256] on div "Verified: Medical" at bounding box center [437, 264] width 504 height 37
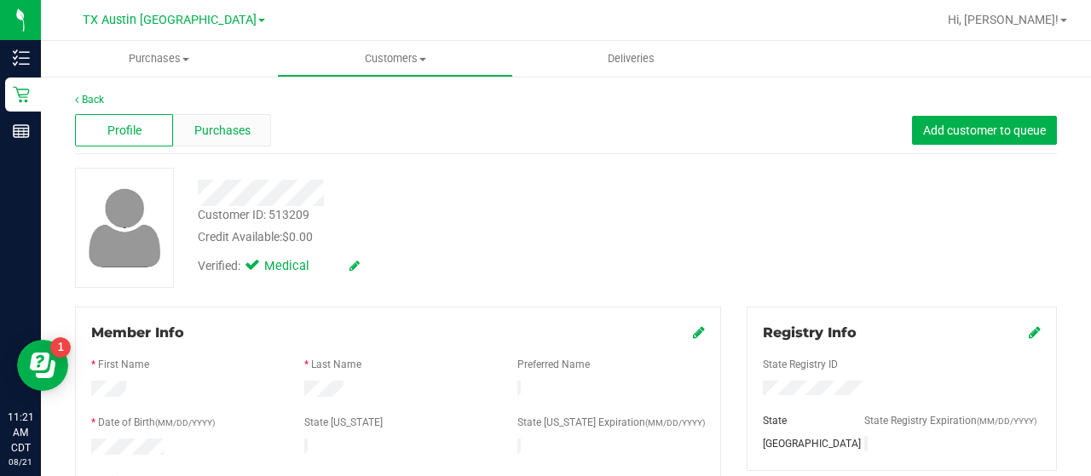
click at [225, 116] on div "Purchases" at bounding box center [222, 130] width 98 height 32
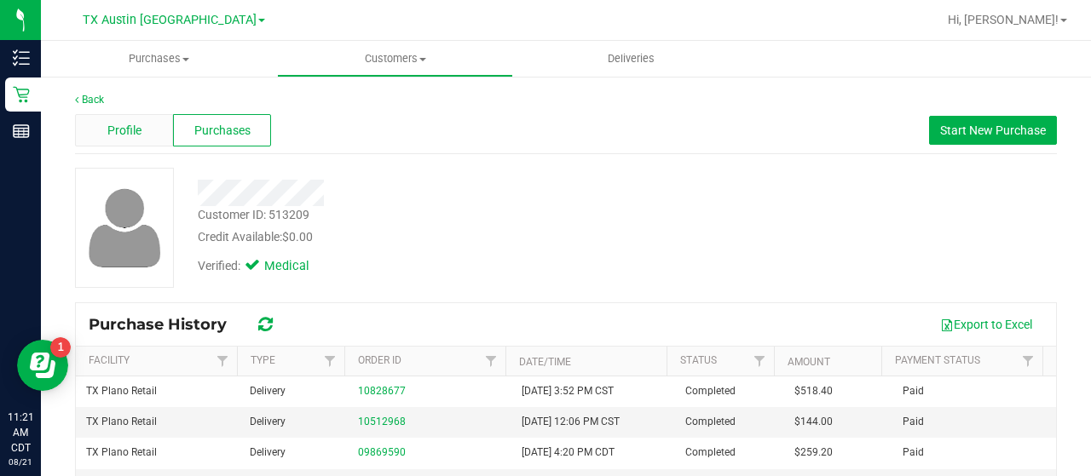
click at [92, 137] on div "Profile" at bounding box center [124, 130] width 98 height 32
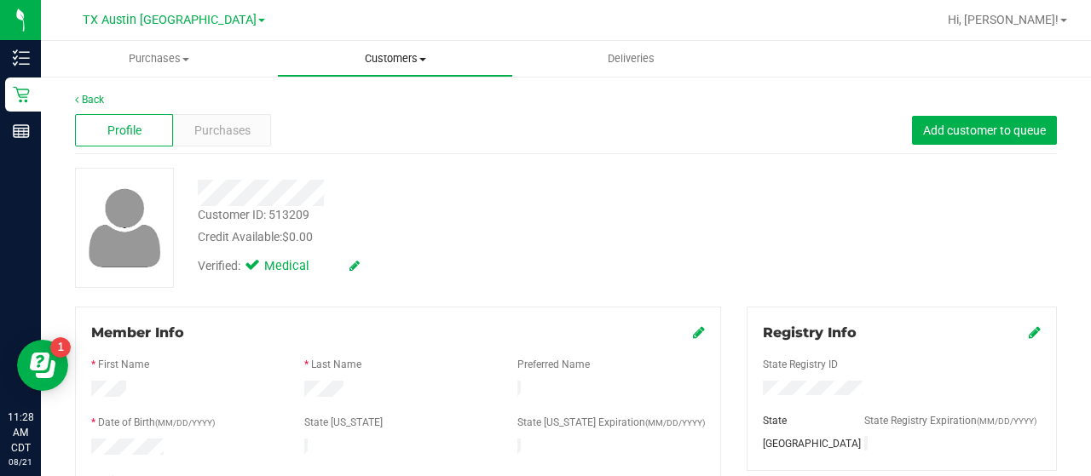
click at [383, 62] on span "Customers" at bounding box center [395, 58] width 234 height 15
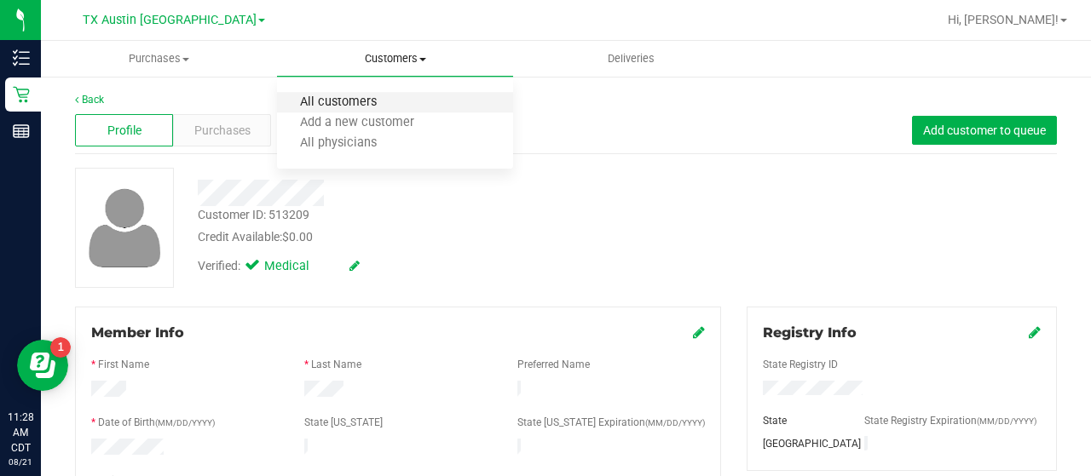
click at [361, 101] on span "All customers" at bounding box center [338, 102] width 123 height 14
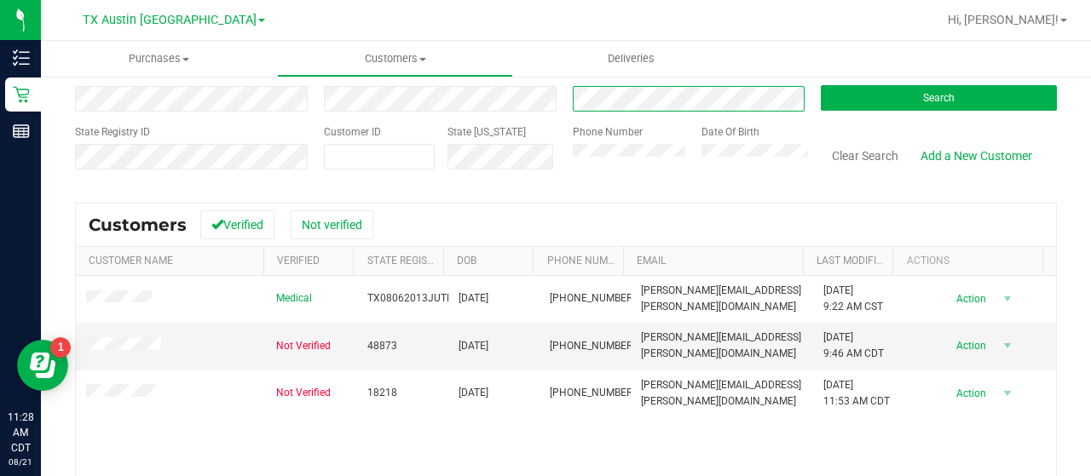
scroll to position [111, 0]
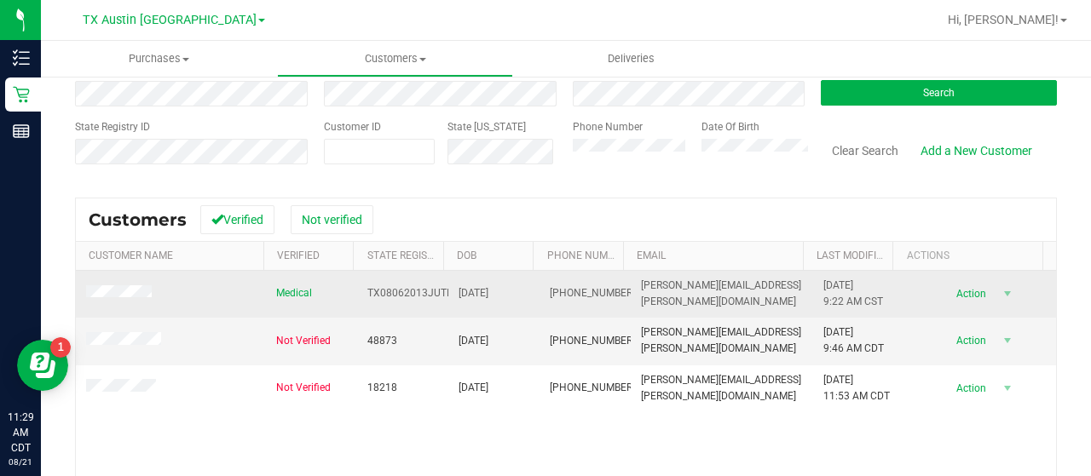
click at [138, 285] on span at bounding box center [121, 294] width 71 height 18
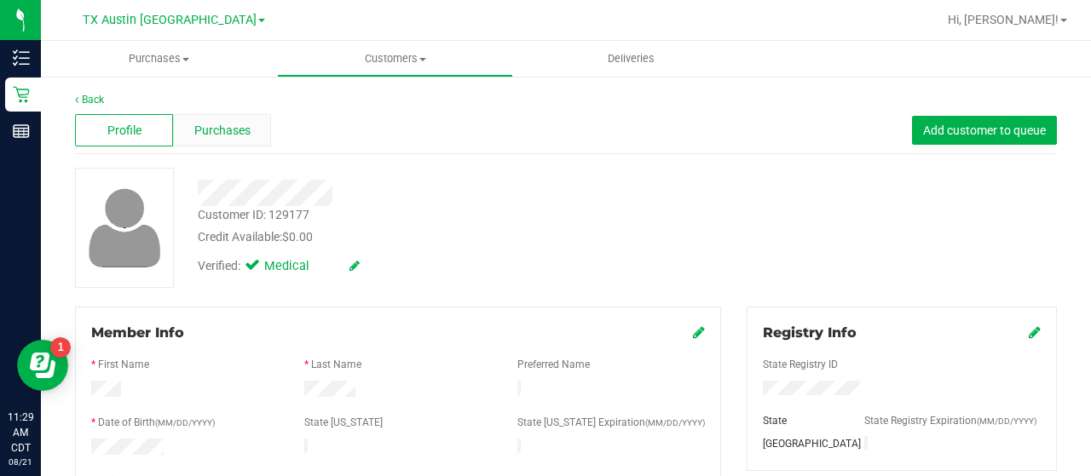
click at [241, 132] on span "Purchases" at bounding box center [222, 131] width 56 height 18
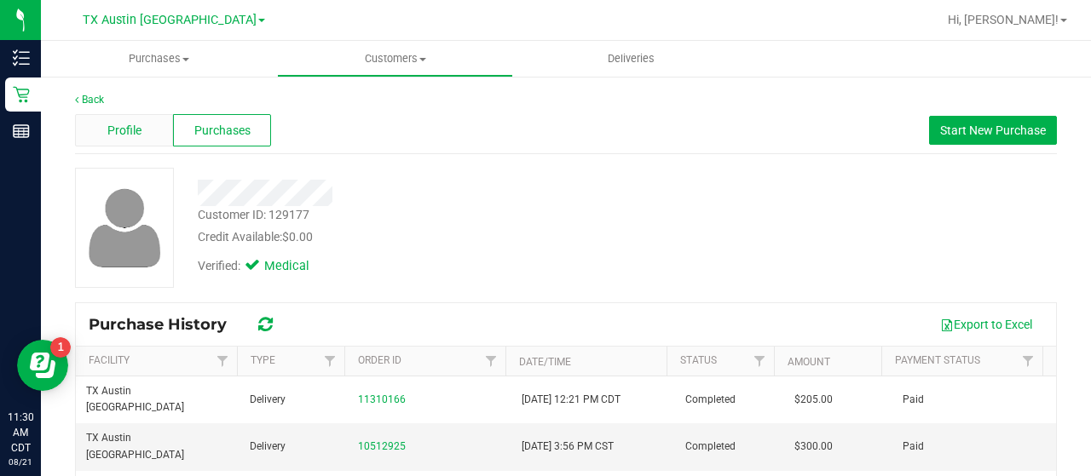
click at [136, 124] on span "Profile" at bounding box center [124, 131] width 34 height 18
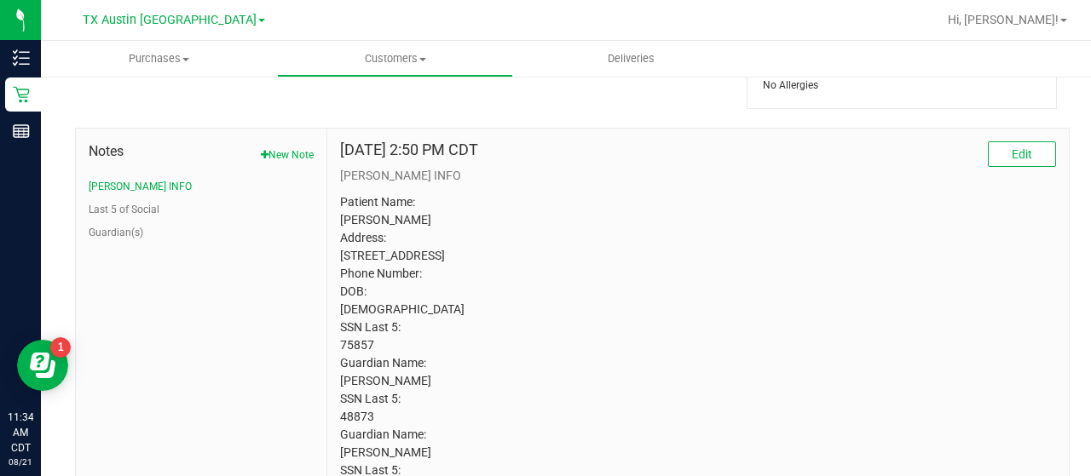
scroll to position [930, 0]
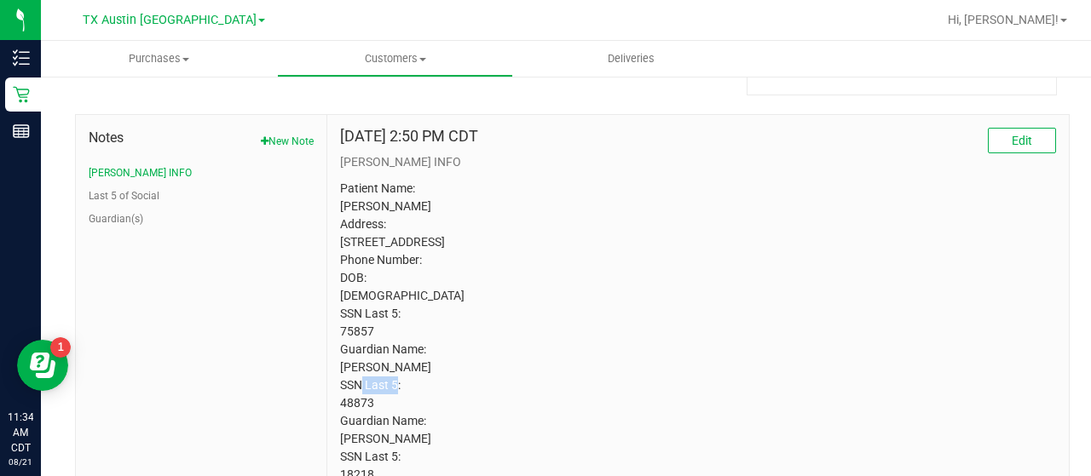
drag, startPoint x: 435, startPoint y: 375, endPoint x: 377, endPoint y: 377, distance: 58.0
click at [377, 377] on p "Patient Name: June Traweek Address: 24614 Bay Hill Blvd Katy, TX, 77494 Phone N…" at bounding box center [698, 332] width 716 height 304
click at [341, 377] on p "Patient Name: June Traweek Address: 24614 Bay Hill Blvd Katy, TX, 77494 Phone N…" at bounding box center [698, 332] width 716 height 304
drag, startPoint x: 423, startPoint y: 380, endPoint x: 335, endPoint y: 381, distance: 87.8
click at [335, 381] on div "Apr 22, 2022 2:50 PM CDT Edit CURT INFO Patient Name: June Traweek Address: 246…" at bounding box center [697, 306] width 741 height 382
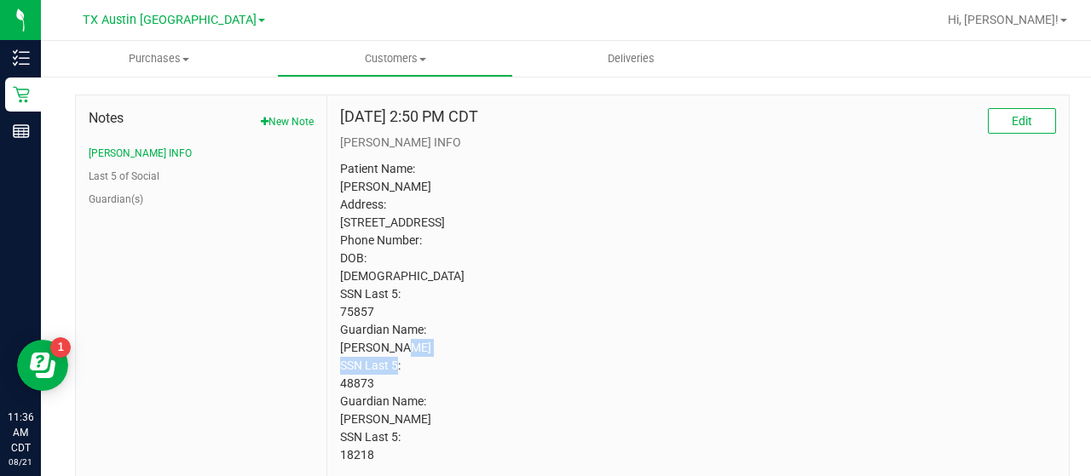
scroll to position [1019, 0]
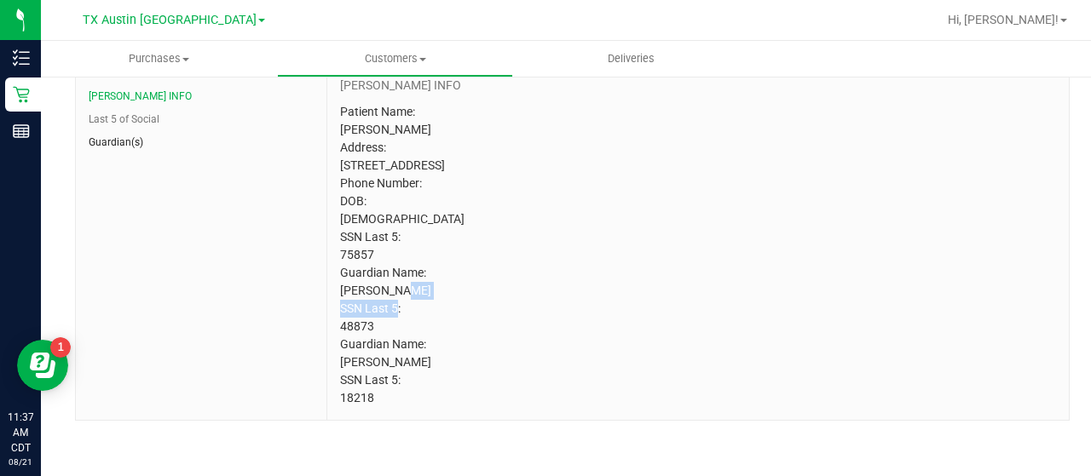
click at [95, 135] on button "Guardian(s)" at bounding box center [116, 142] width 55 height 15
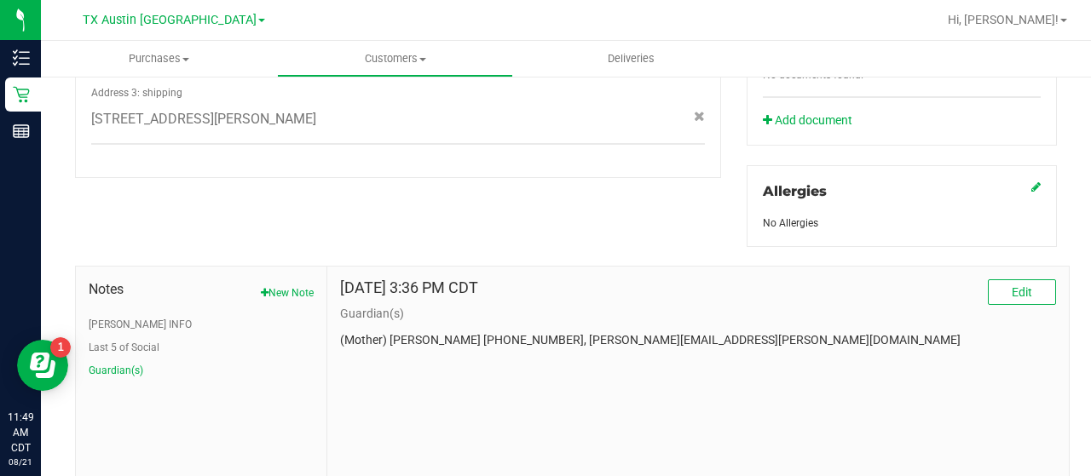
scroll to position [847, 0]
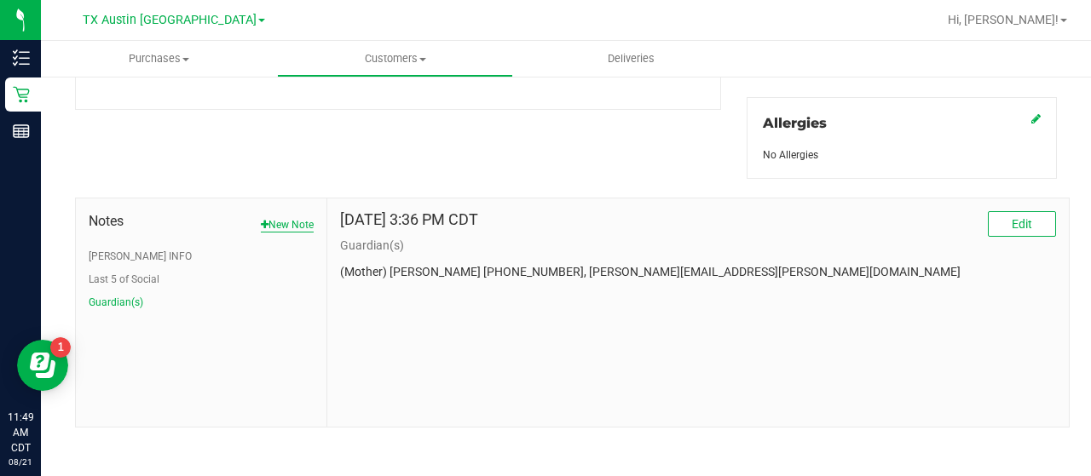
click at [273, 217] on button "New Note" at bounding box center [287, 224] width 53 height 15
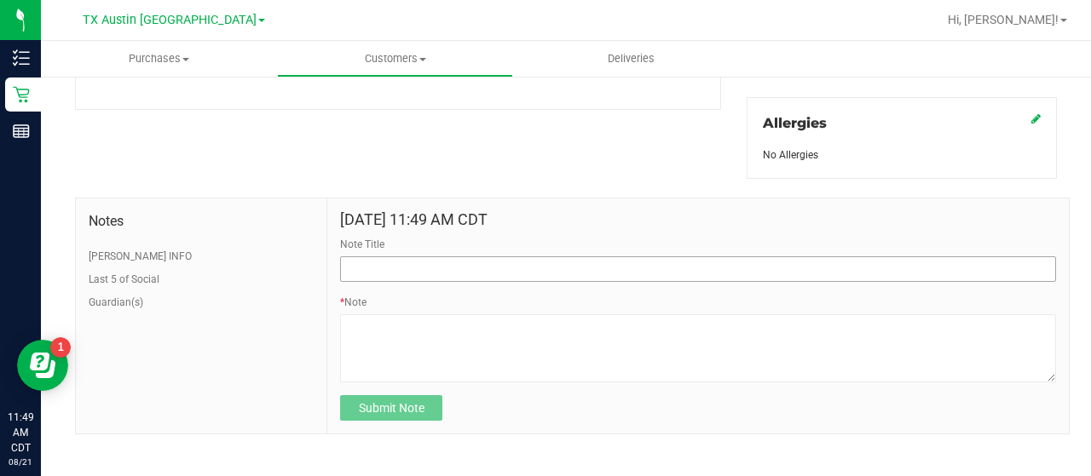
click at [520, 250] on div "Note Title" at bounding box center [698, 259] width 716 height 45
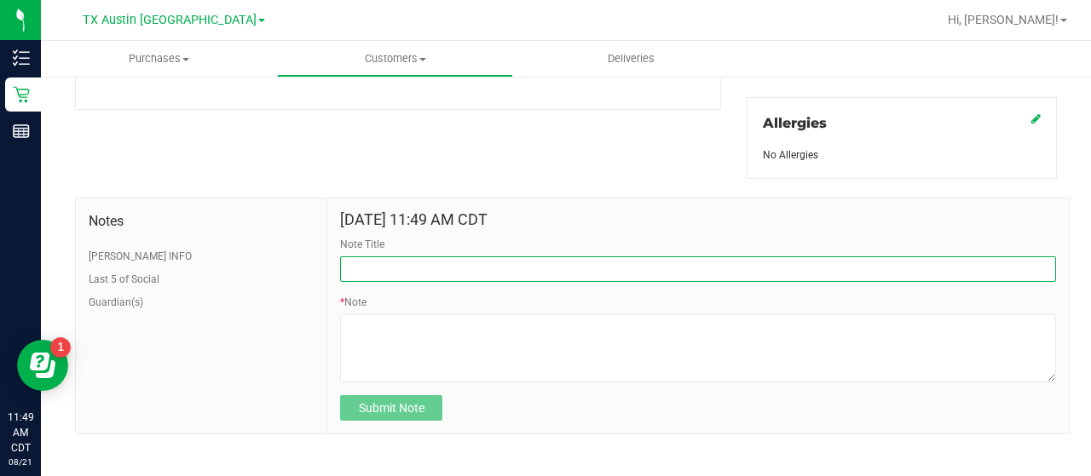
click at [521, 261] on input "Note Title" at bounding box center [698, 269] width 716 height 26
type input "HONOR $25 WINBACK - ABSENT TOGGLE."
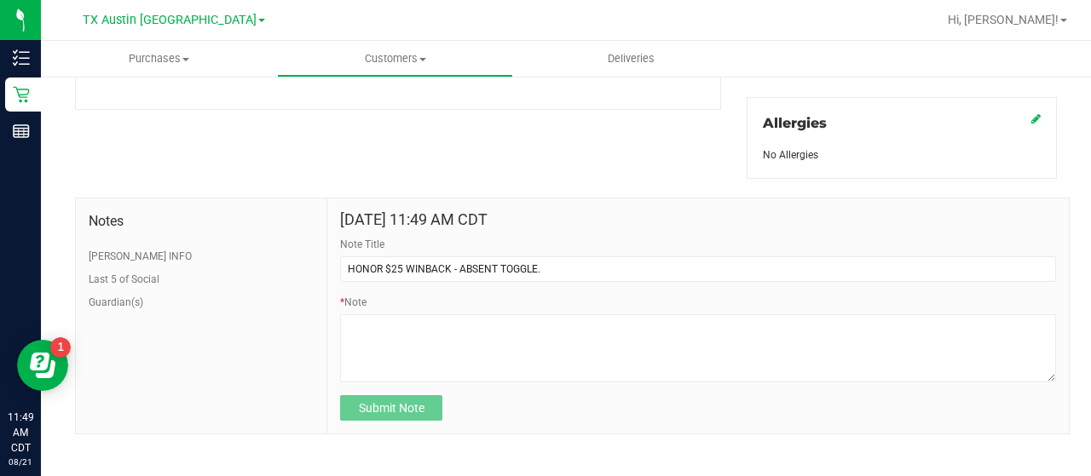
click at [419, 382] on form "Aug 21, 2025 11:49 AM CDT Note Title HONOR $25 WINBACK - ABSENT TOGGLE. * Note …" at bounding box center [698, 316] width 716 height 210
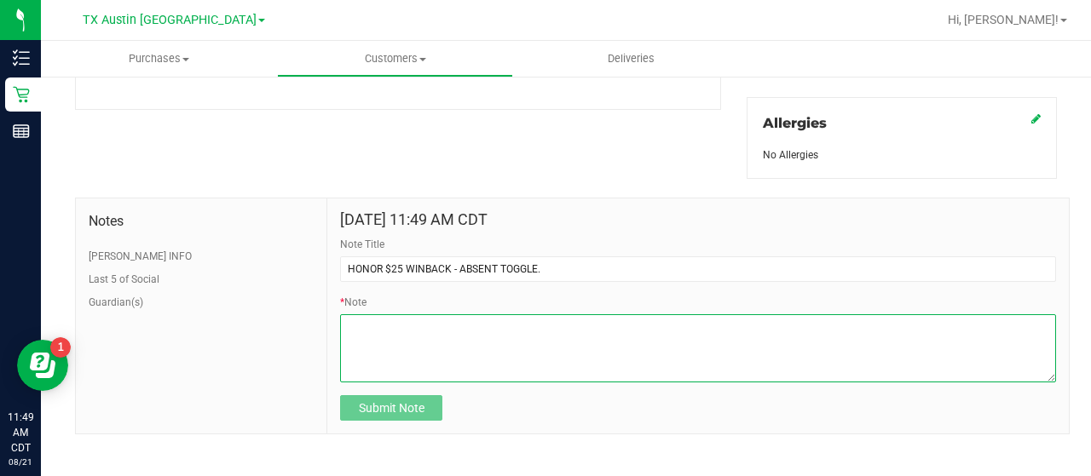
click at [458, 360] on textarea "* Note" at bounding box center [698, 348] width 716 height 68
click at [515, 335] on textarea "* Note" at bounding box center [698, 348] width 716 height 68
paste textarea "Stacks with all discounts. Update once redeemed."
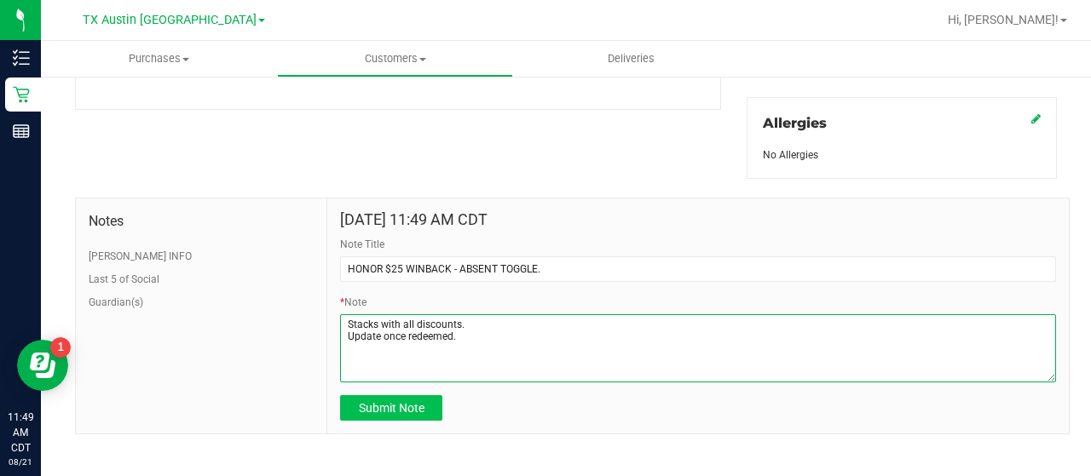
type textarea "Stacks with all discounts. Update once redeemed."
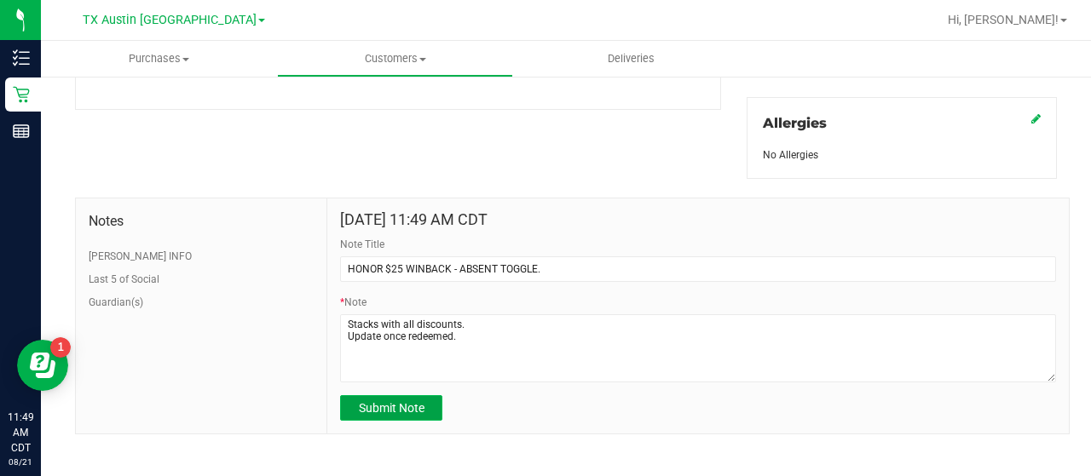
click at [415, 401] on span "Submit Note" at bounding box center [392, 408] width 66 height 14
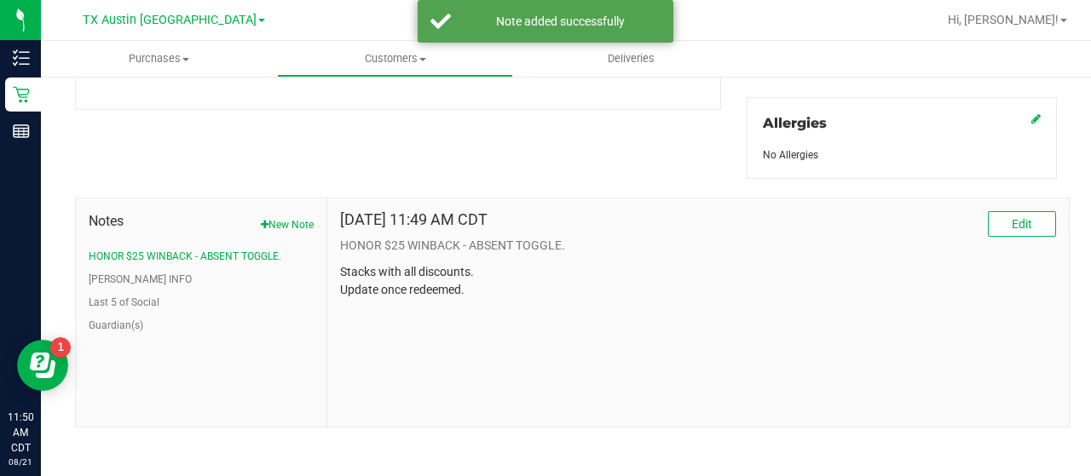
scroll to position [0, 0]
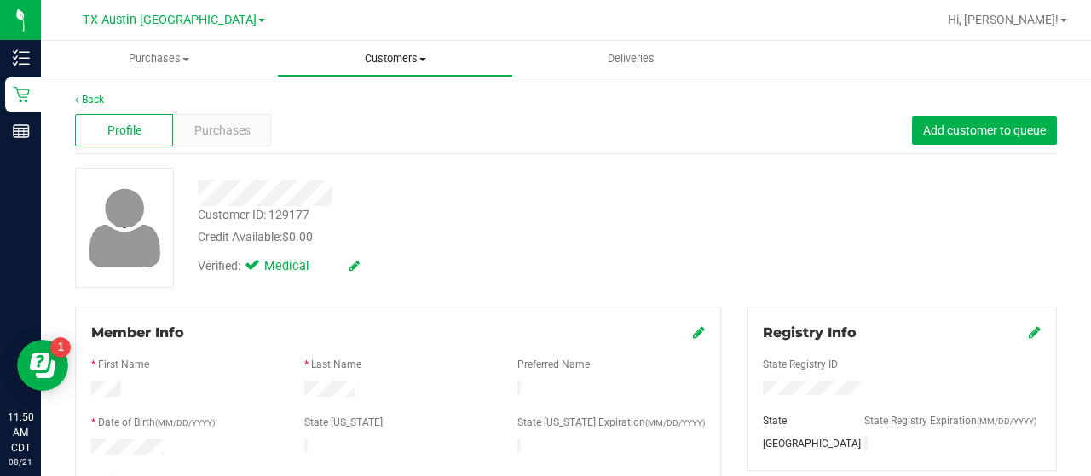
click at [387, 54] on span "Customers" at bounding box center [395, 58] width 234 height 15
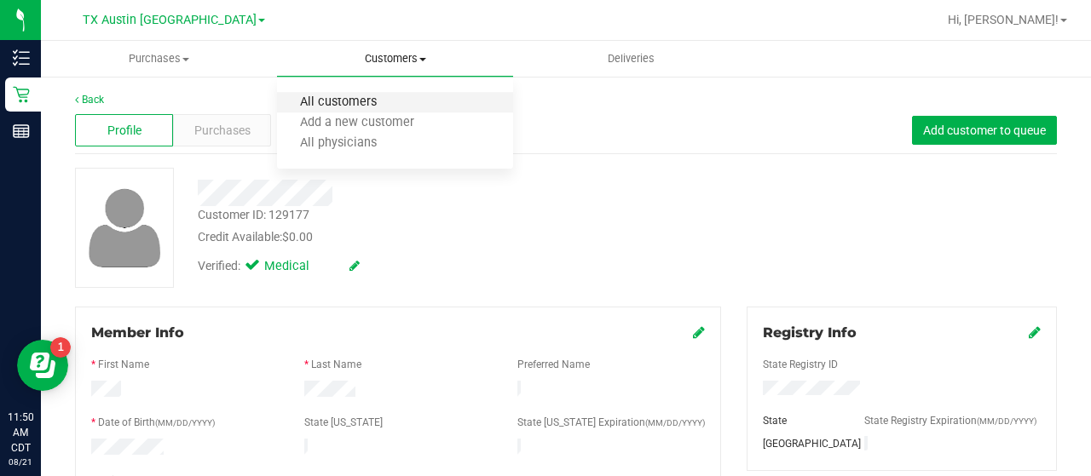
click at [352, 105] on span "All customers" at bounding box center [338, 102] width 123 height 14
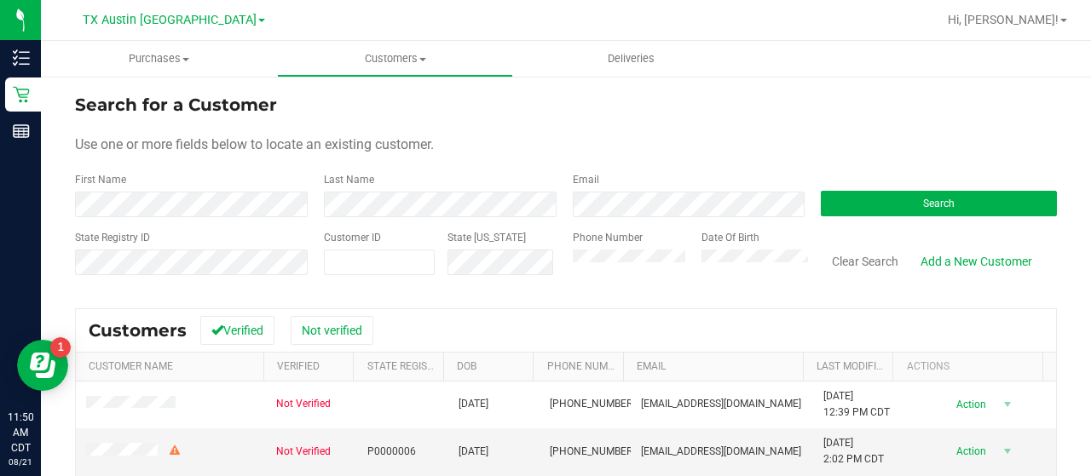
click at [613, 178] on div "Email" at bounding box center [684, 194] width 249 height 45
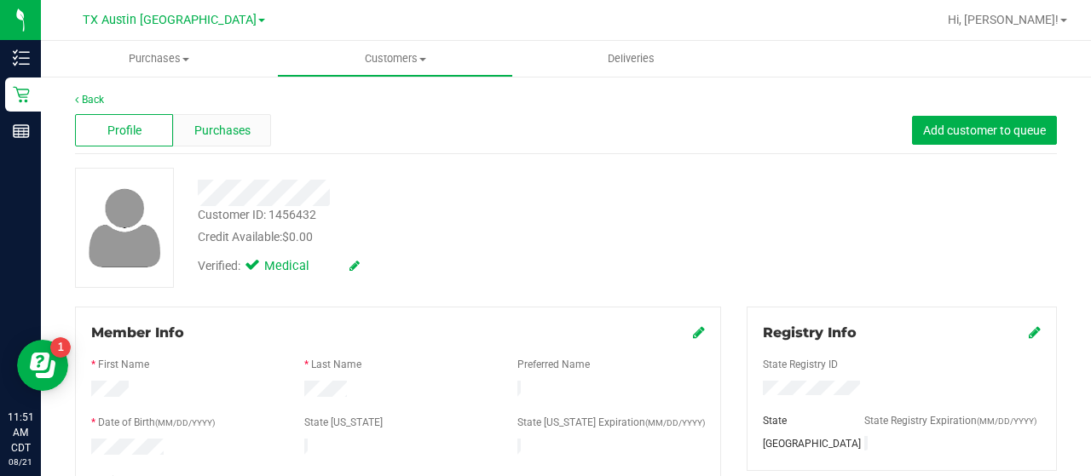
click at [214, 118] on div "Purchases" at bounding box center [222, 130] width 98 height 32
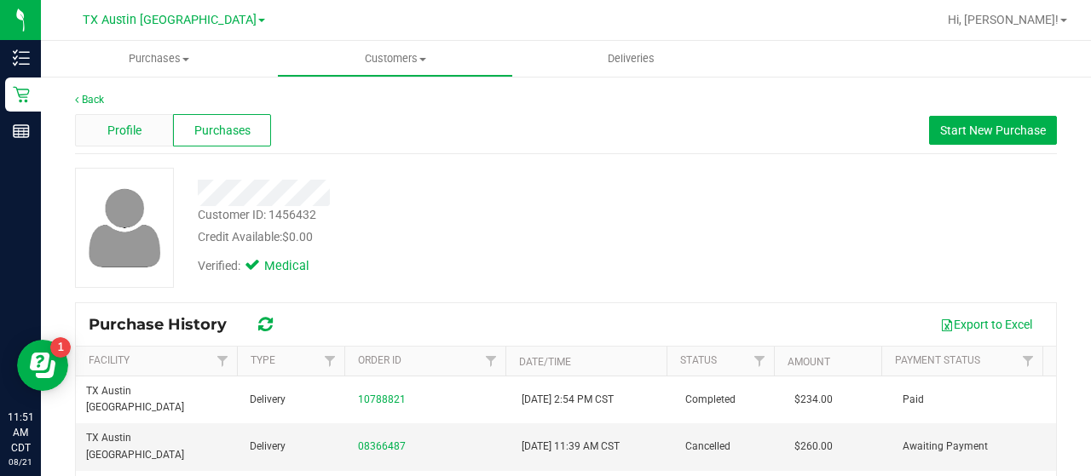
click at [134, 136] on span "Profile" at bounding box center [124, 131] width 34 height 18
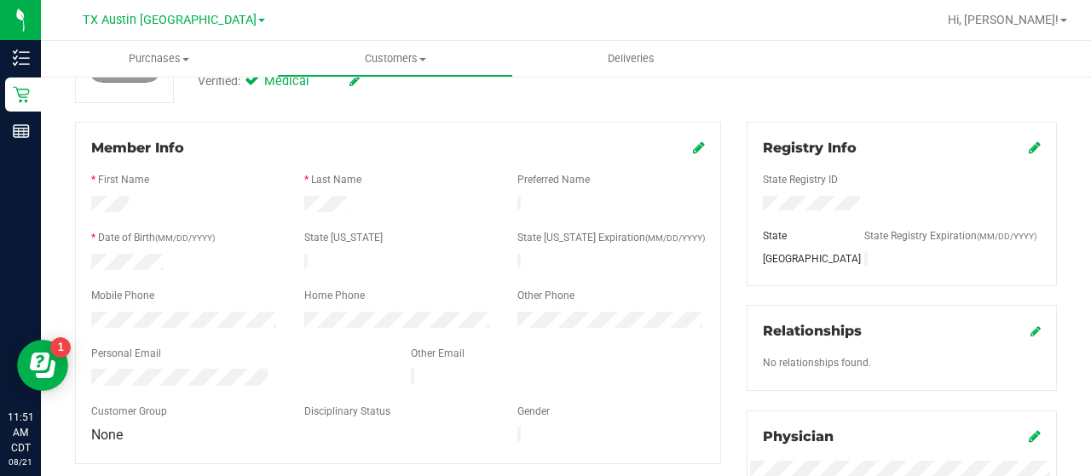
scroll to position [195, 0]
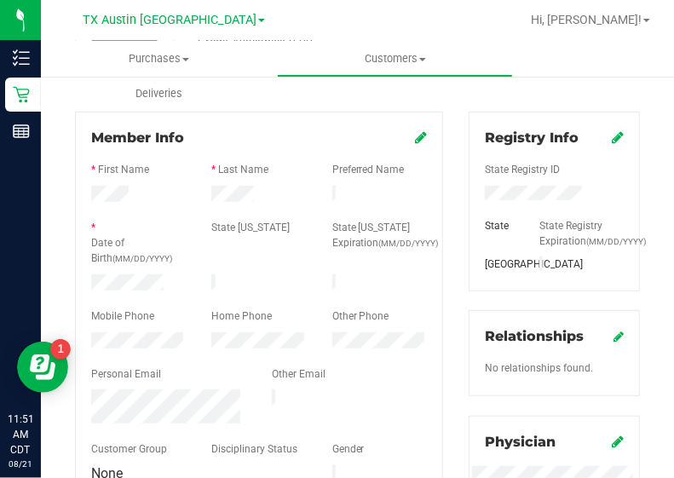
click at [634, 193] on div "Registry Info State Registry ID State State Registry Expiration (MM/DD/YYYY) TX…" at bounding box center [554, 430] width 197 height 636
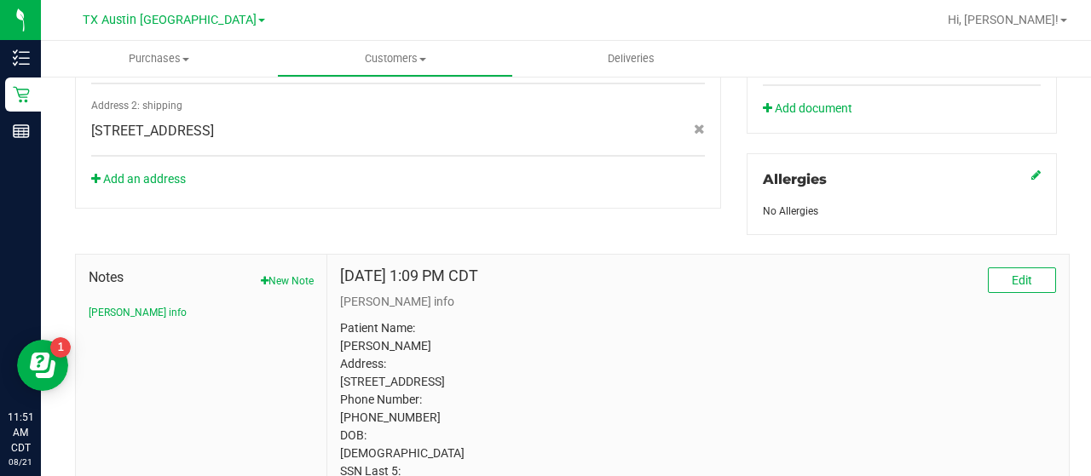
scroll to position [704, 0]
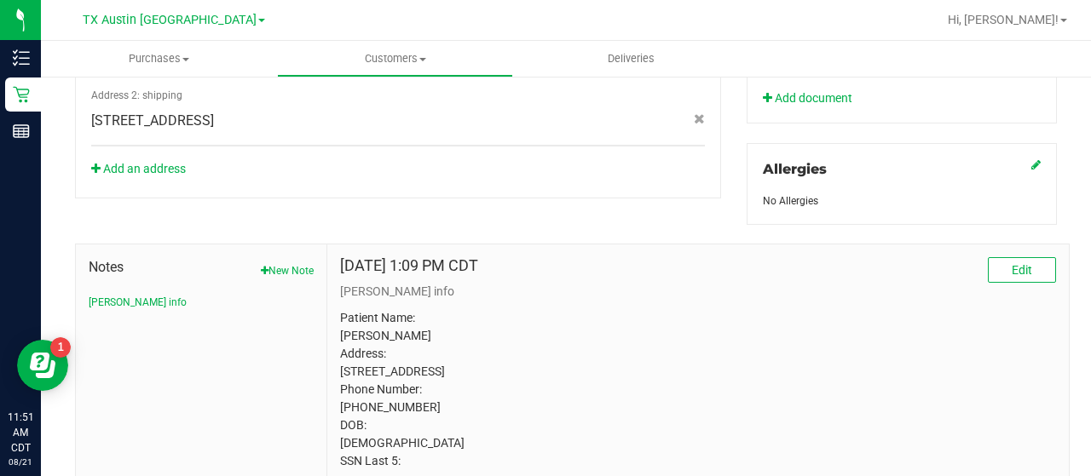
click at [279, 263] on button "New Note" at bounding box center [287, 270] width 53 height 15
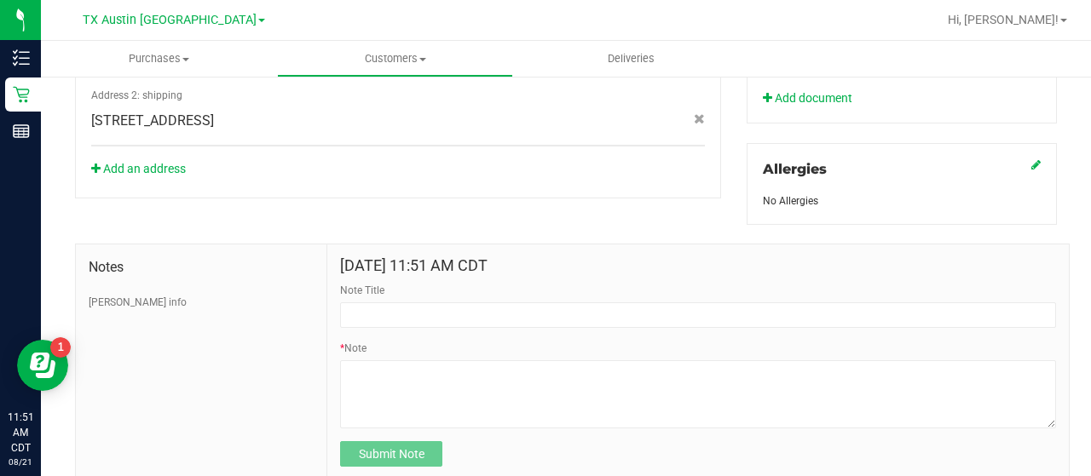
click at [450, 291] on div "Note Title" at bounding box center [698, 305] width 716 height 45
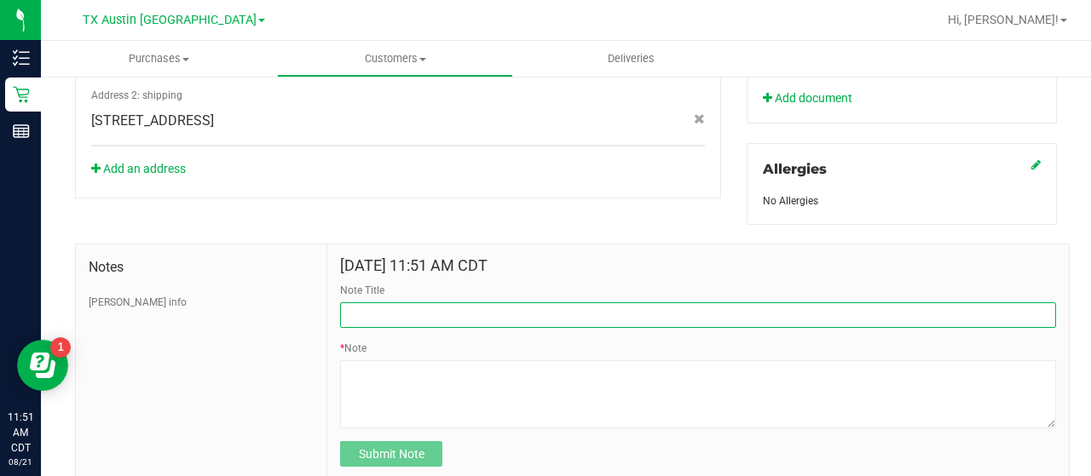
click at [452, 316] on input "Note Title" at bounding box center [698, 315] width 716 height 26
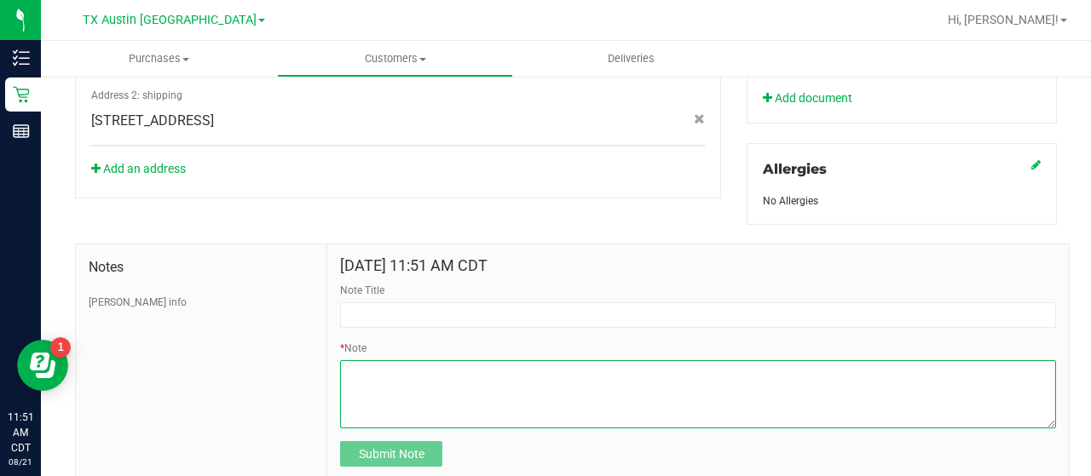
click at [435, 360] on textarea "* Note" at bounding box center [698, 394] width 716 height 68
click at [443, 370] on textarea "* Note" at bounding box center [698, 394] width 716 height 68
click at [484, 400] on textarea "* Note" at bounding box center [698, 394] width 716 height 68
paste textarea "Stacks with all discounts. Update once redeemed."
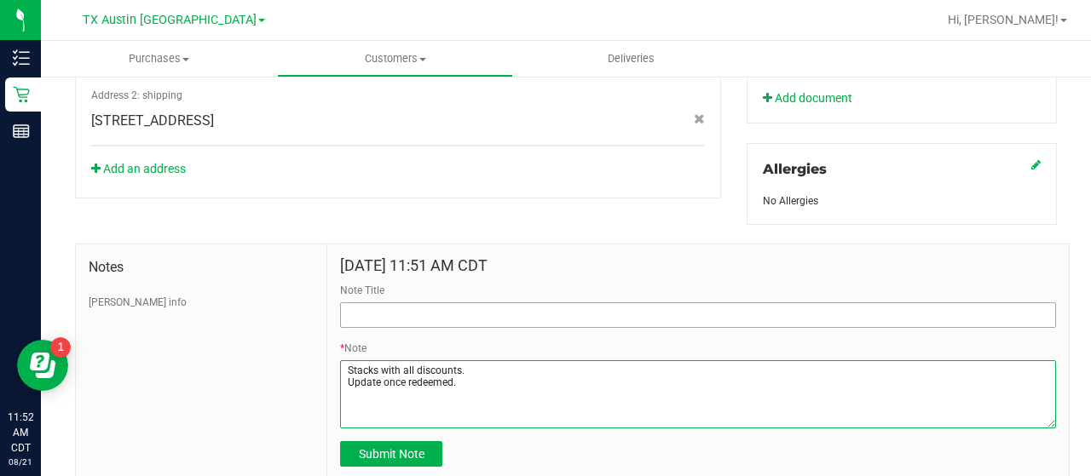
type textarea "Stacks with all discounts. Update once redeemed."
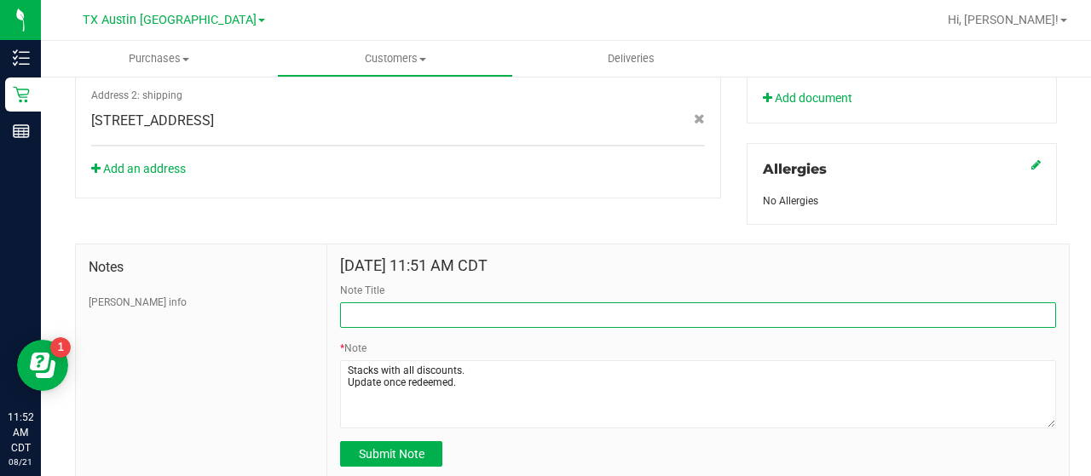
click at [479, 302] on input "Note Title" at bounding box center [698, 315] width 716 height 26
type input "HONOR $25 WINBACK - ABSENT TOGGLE."
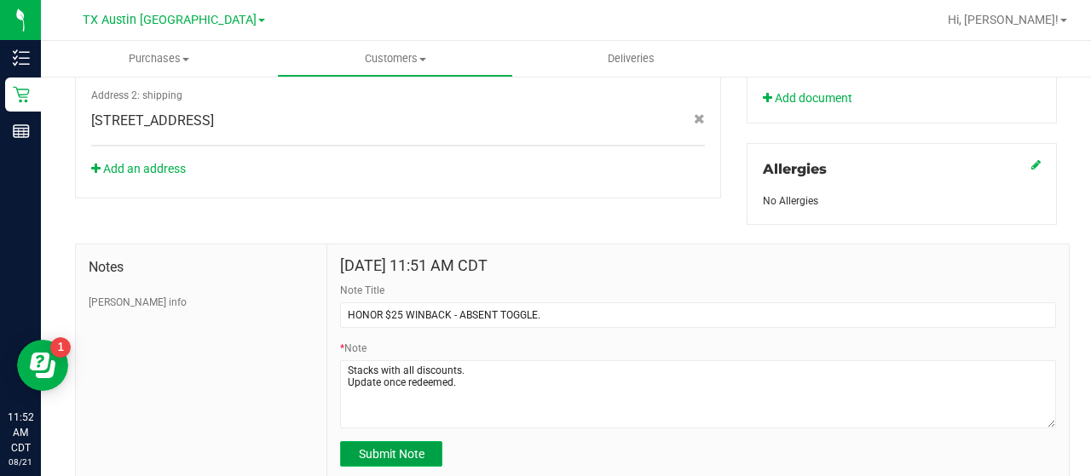
click at [387, 449] on span "Submit Note" at bounding box center [392, 454] width 66 height 14
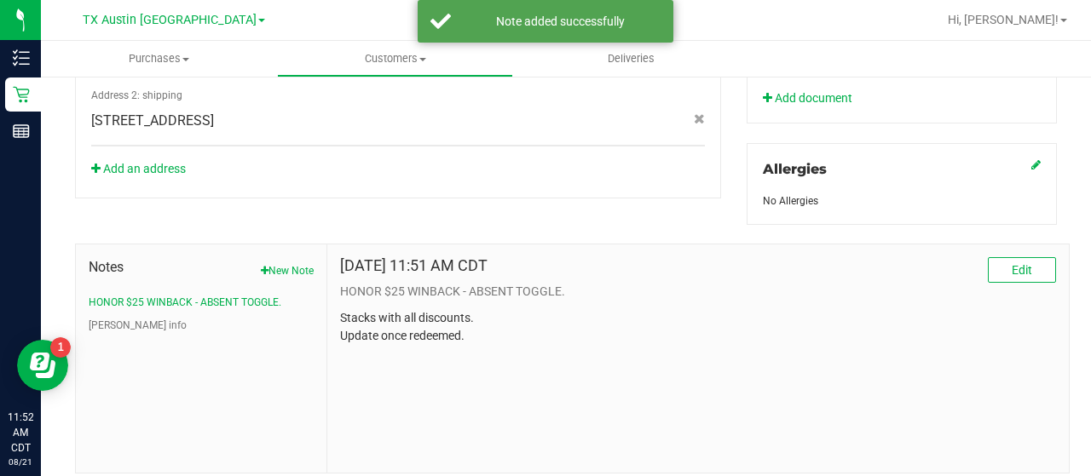
scroll to position [0, 0]
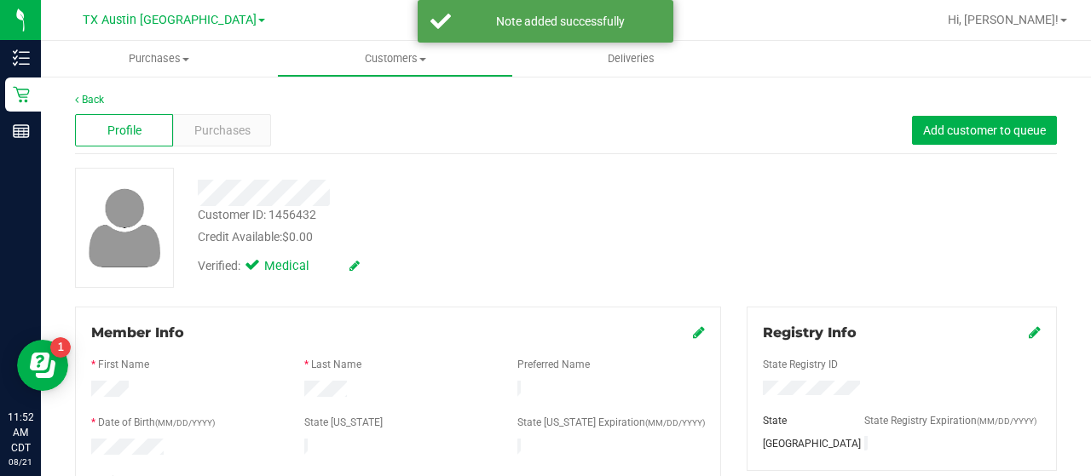
drag, startPoint x: 310, startPoint y: 177, endPoint x: 341, endPoint y: 199, distance: 37.3
click at [341, 199] on div at bounding box center [437, 193] width 504 height 26
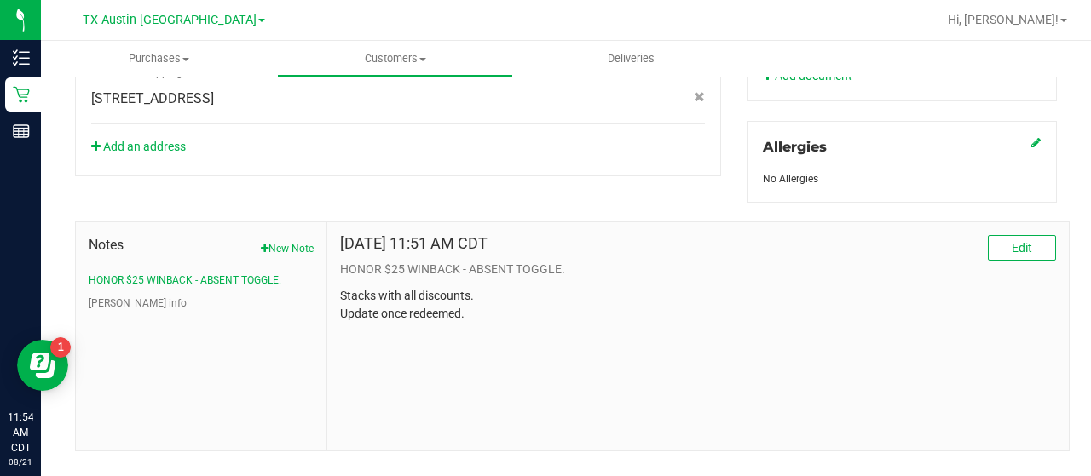
scroll to position [727, 0]
click at [365, 60] on span "Customers" at bounding box center [395, 58] width 234 height 15
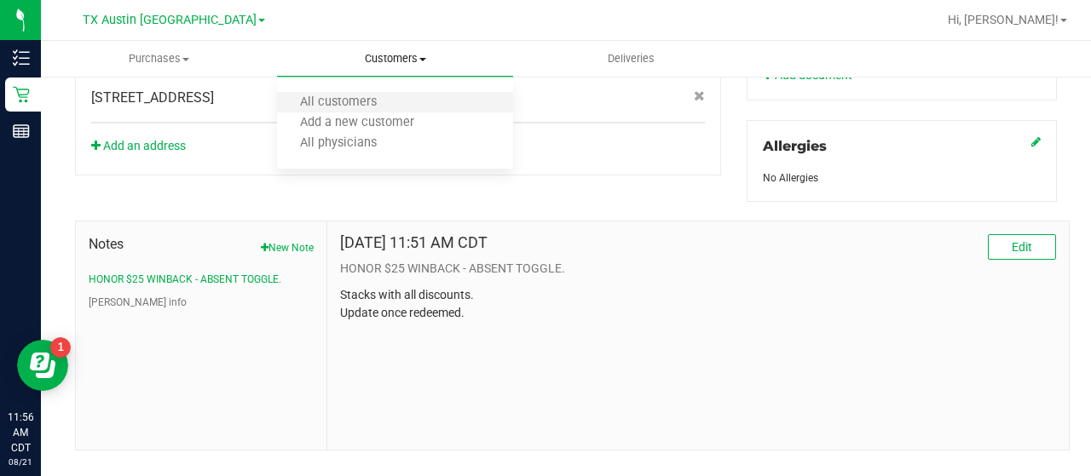
click at [356, 95] on span "All customers" at bounding box center [338, 102] width 123 height 14
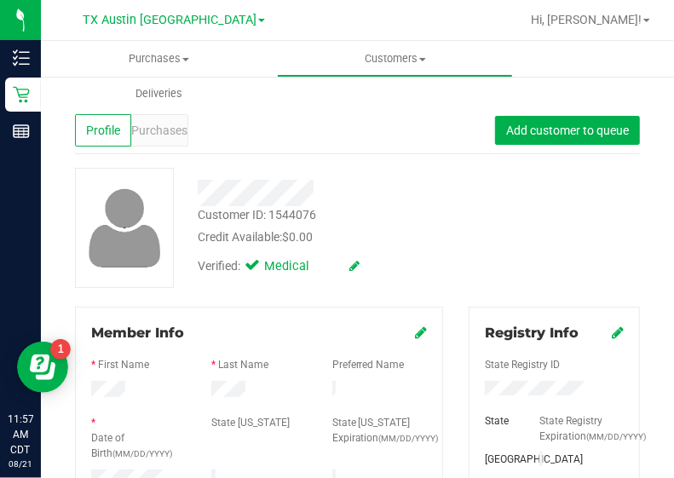
click at [509, 210] on div "Customer ID: 1544076 Credit Available: $0.00 Verified: Medical" at bounding box center [357, 228] width 590 height 120
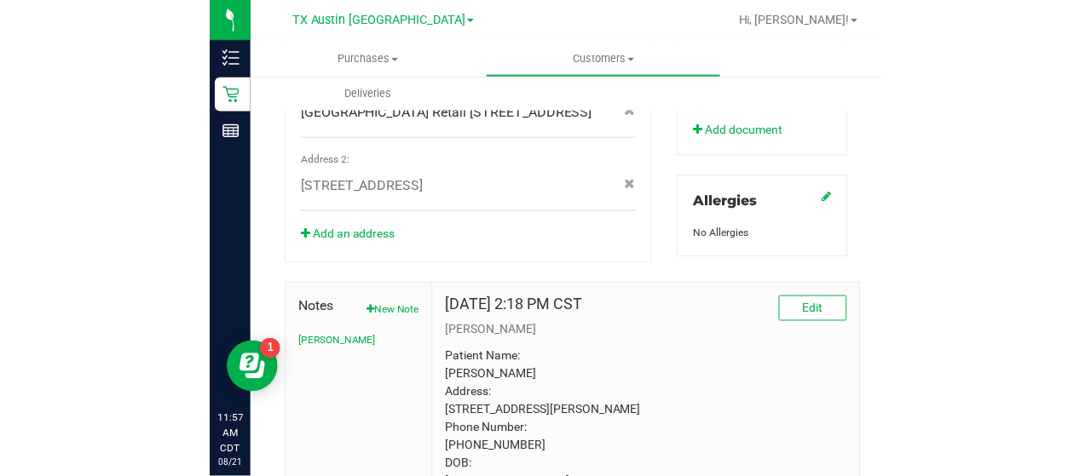
scroll to position [861, 0]
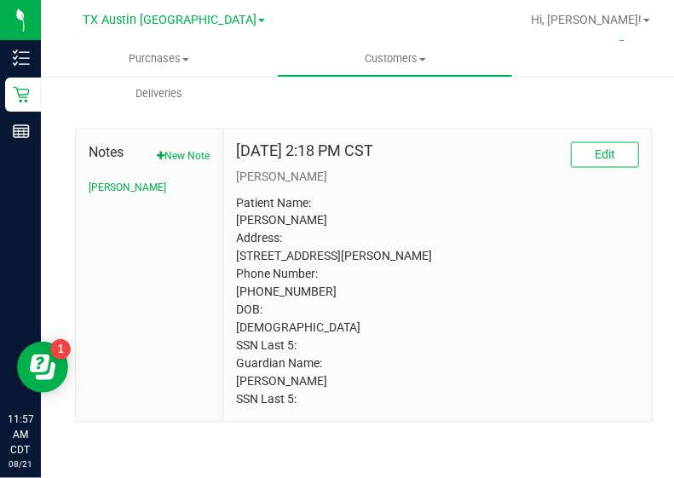
click at [281, 203] on p "Patient Name: David Rhine Address: 2512 TRAVERSE DR Killeen, TX, 76543 Phone Nu…" at bounding box center [437, 301] width 403 height 215
click at [250, 329] on p "Patient Name: David Rhine Address: 2512 TRAVERSE DR Killeen, TX, 76543 Phone Nu…" at bounding box center [437, 301] width 403 height 215
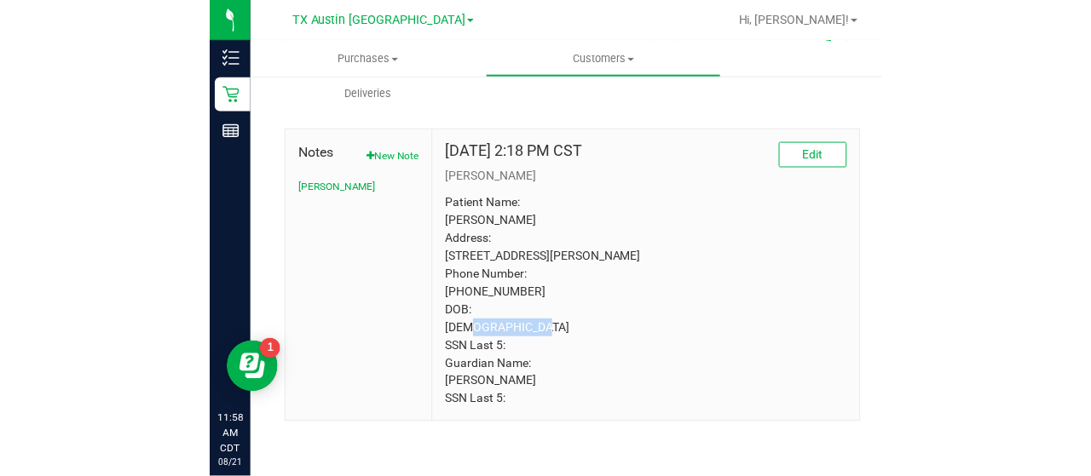
scroll to position [832, 0]
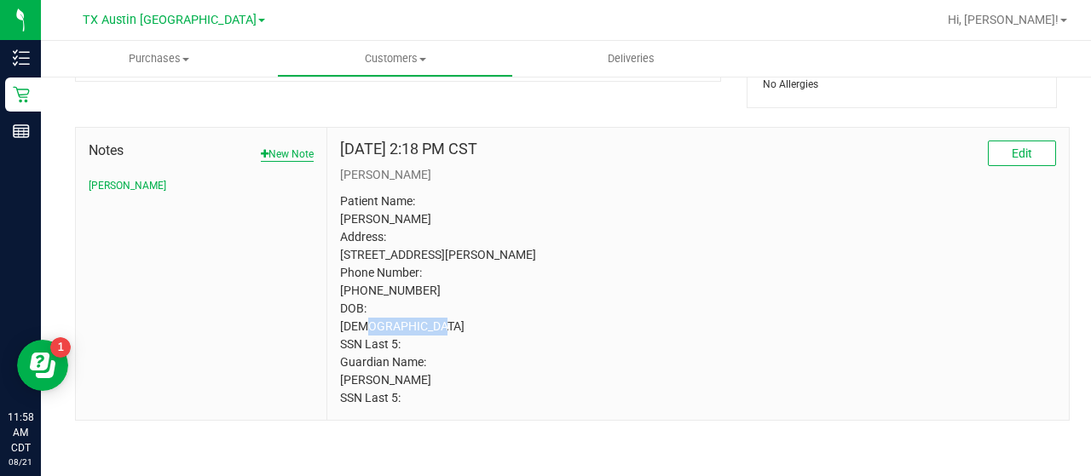
click at [288, 147] on button "New Note" at bounding box center [287, 154] width 53 height 15
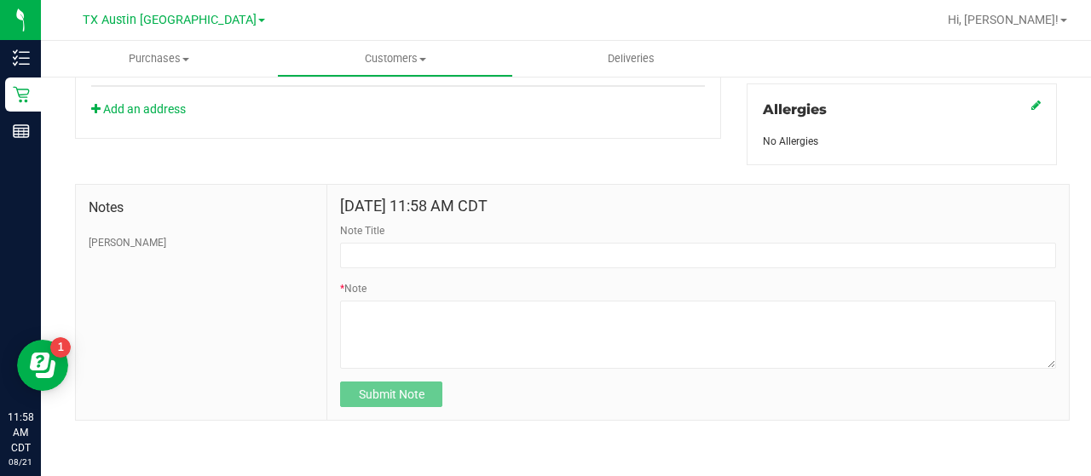
scroll to position [760, 0]
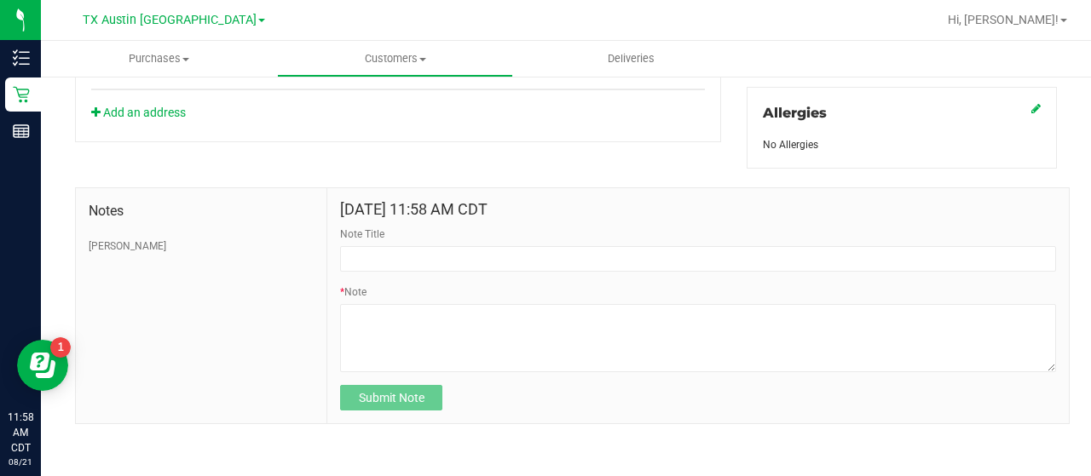
click at [444, 230] on div "Note Title" at bounding box center [698, 249] width 716 height 45
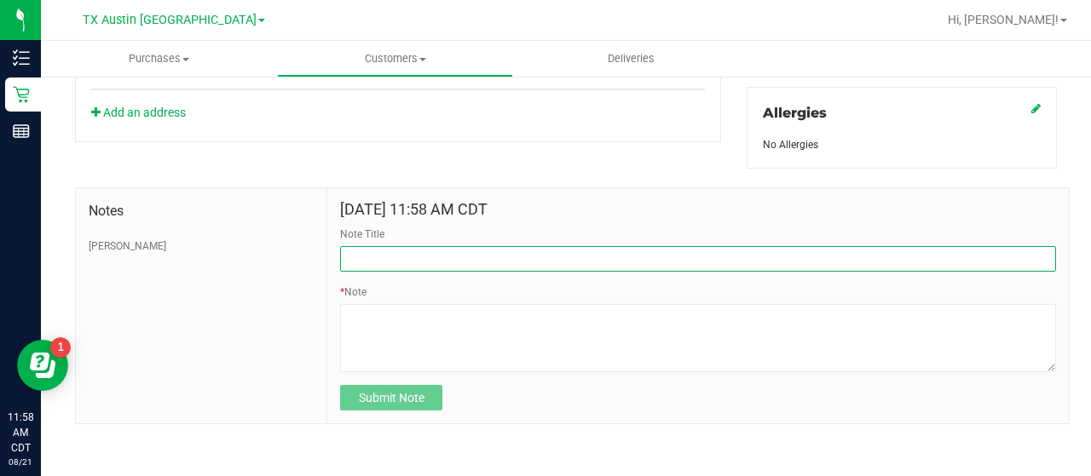
click at [444, 246] on input "Note Title" at bounding box center [698, 259] width 716 height 26
type input "HONOR $25 WINBACK - ABSENT TOGGLE."
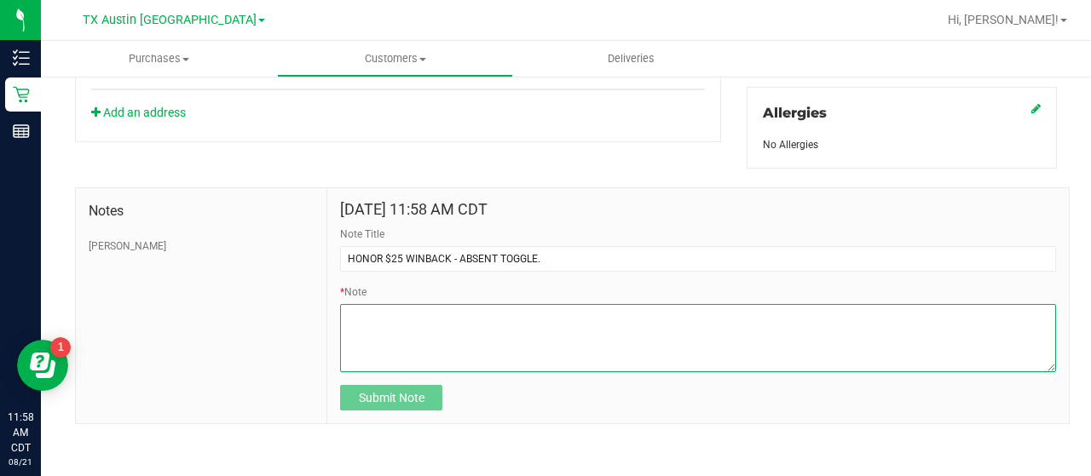
click at [390, 368] on textarea "* Note" at bounding box center [698, 338] width 716 height 68
click at [533, 331] on textarea "* Note" at bounding box center [698, 338] width 716 height 68
paste textarea "Stacks with all discounts. Update once redeemed."
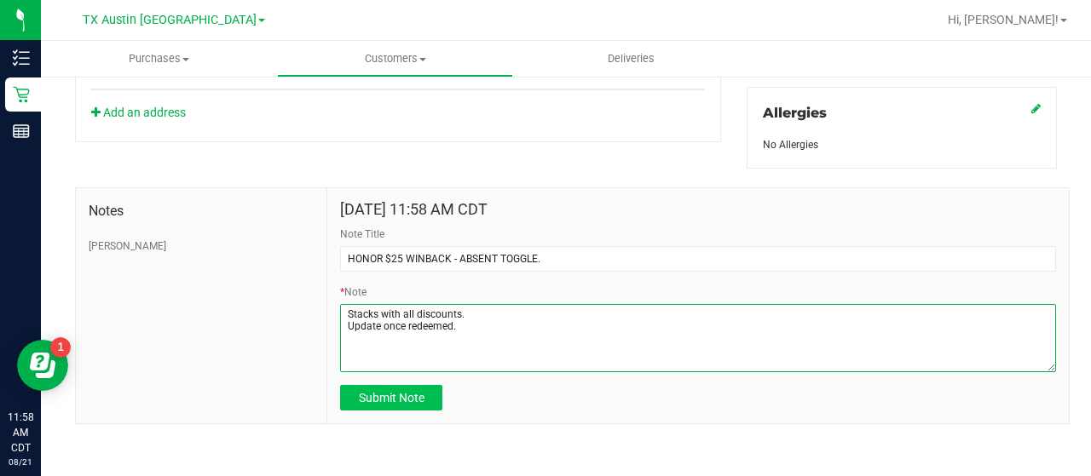
type textarea "Stacks with all discounts. Update once redeemed."
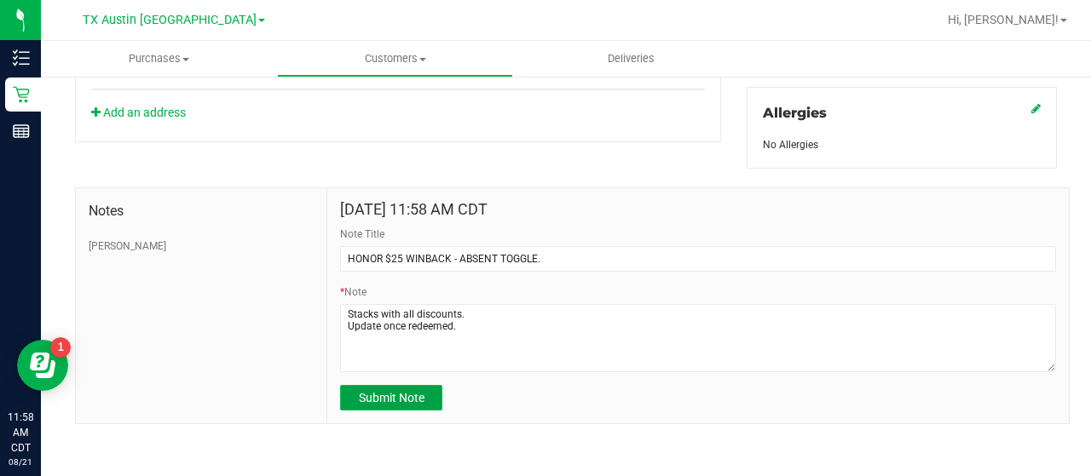
click at [359, 394] on span "Submit Note" at bounding box center [392, 398] width 66 height 14
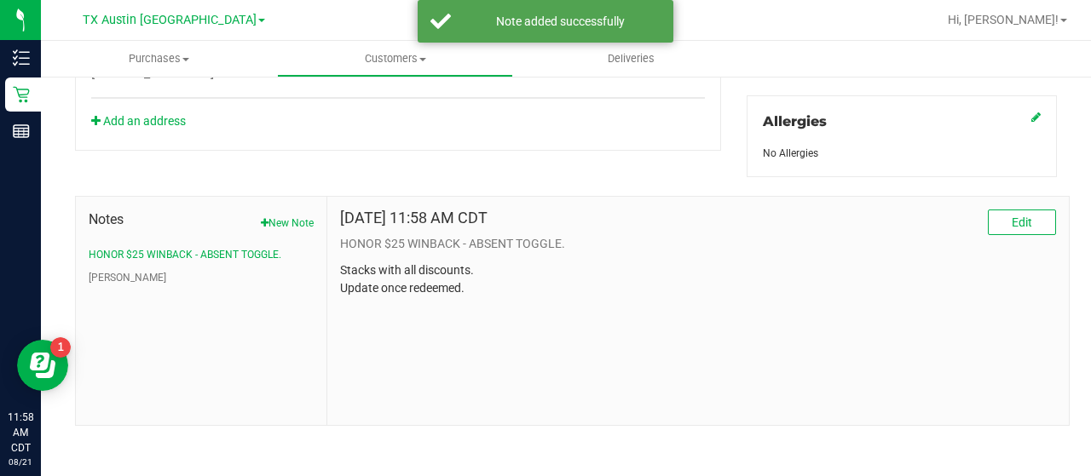
scroll to position [0, 0]
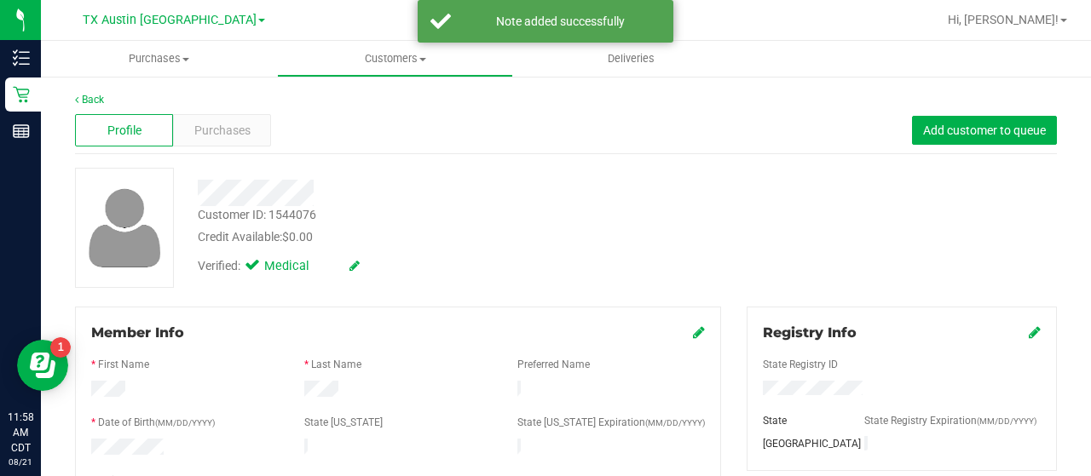
click at [206, 110] on div "Profile Purchases Add customer to queue" at bounding box center [566, 130] width 982 height 47
click at [210, 124] on span "Purchases" at bounding box center [222, 131] width 56 height 18
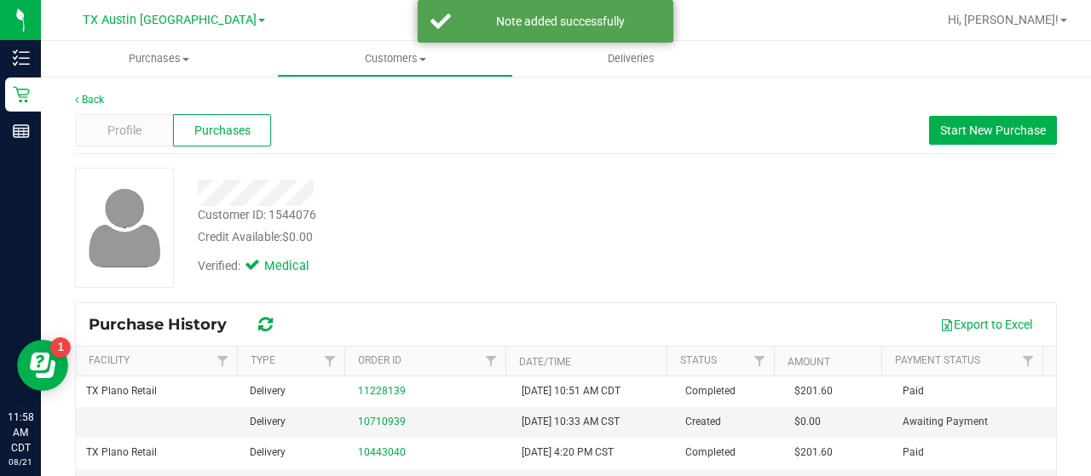
click at [561, 157] on div "Back Profile Purchases Start New Purchase Customer ID: 1544076 Credit Available…" at bounding box center [566, 405] width 982 height 626
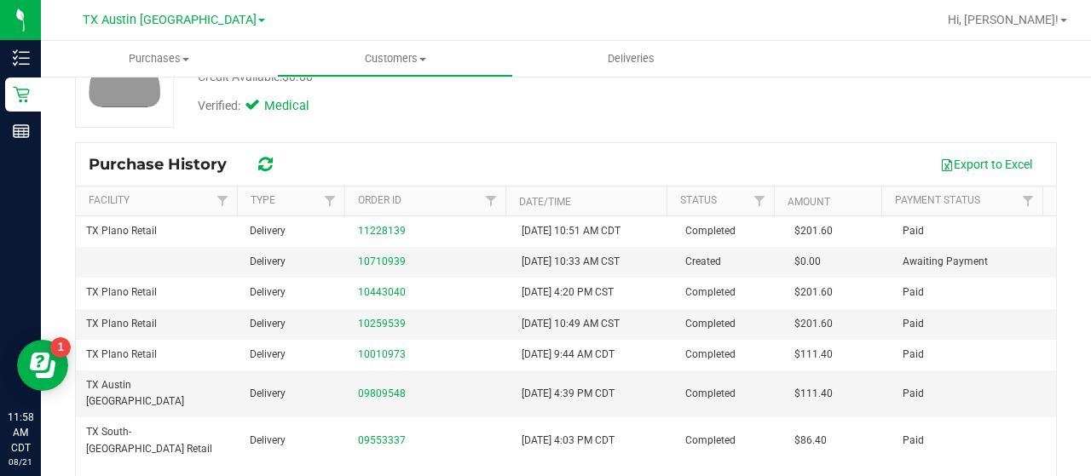
scroll to position [160, 0]
click at [360, 254] on div "10710939" at bounding box center [429, 262] width 143 height 16
click at [367, 260] on link "10710939" at bounding box center [382, 262] width 48 height 12
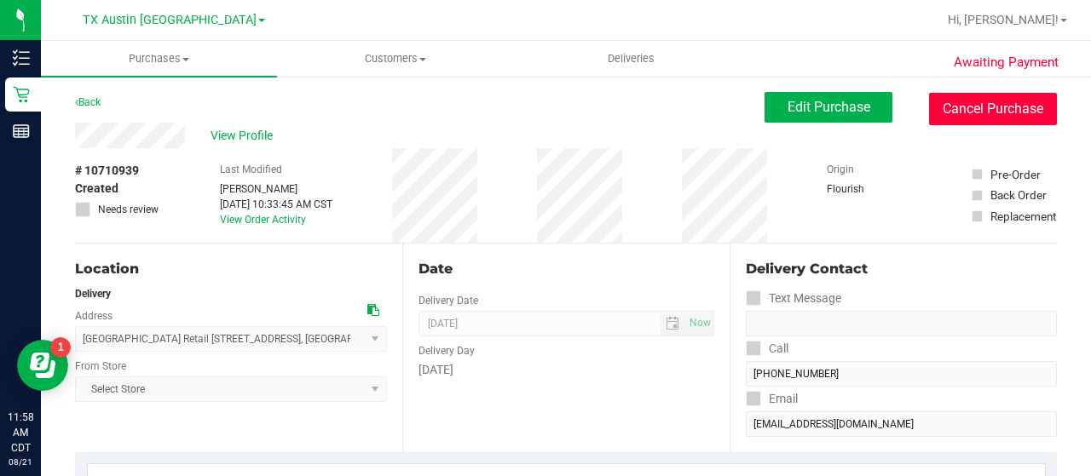
click at [941, 119] on button "Cancel Purchase" at bounding box center [993, 109] width 128 height 32
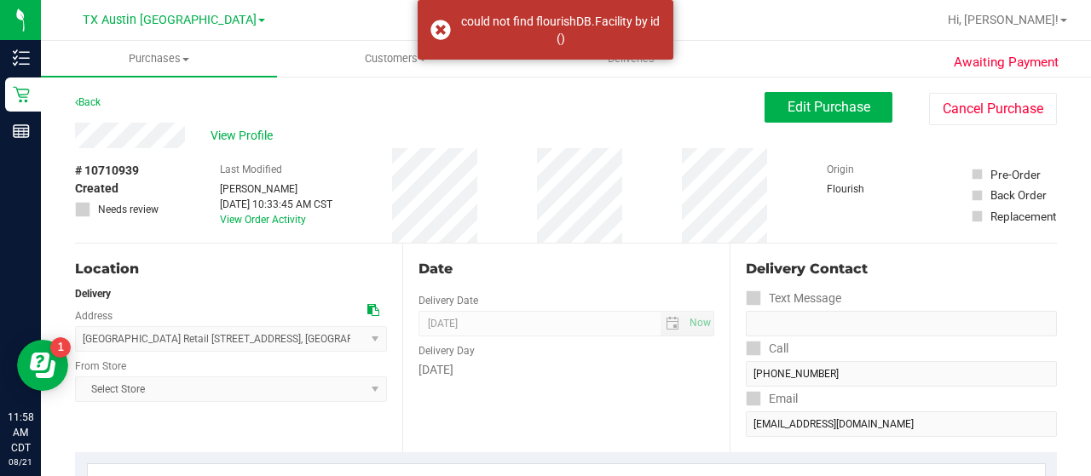
click at [237, 118] on div "Back Edit Purchase Cancel Purchase" at bounding box center [566, 107] width 982 height 31
click at [236, 130] on span "View Profile" at bounding box center [244, 136] width 68 height 18
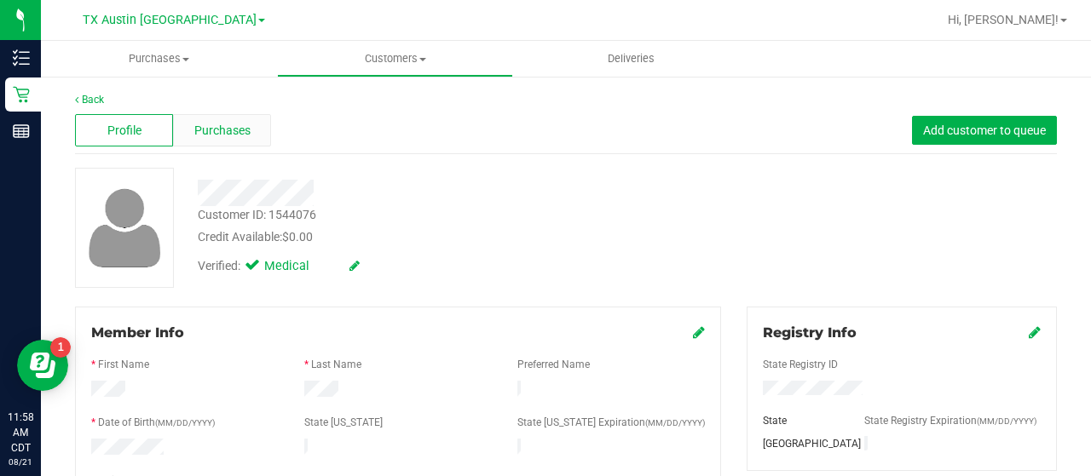
click at [220, 133] on span "Purchases" at bounding box center [222, 131] width 56 height 18
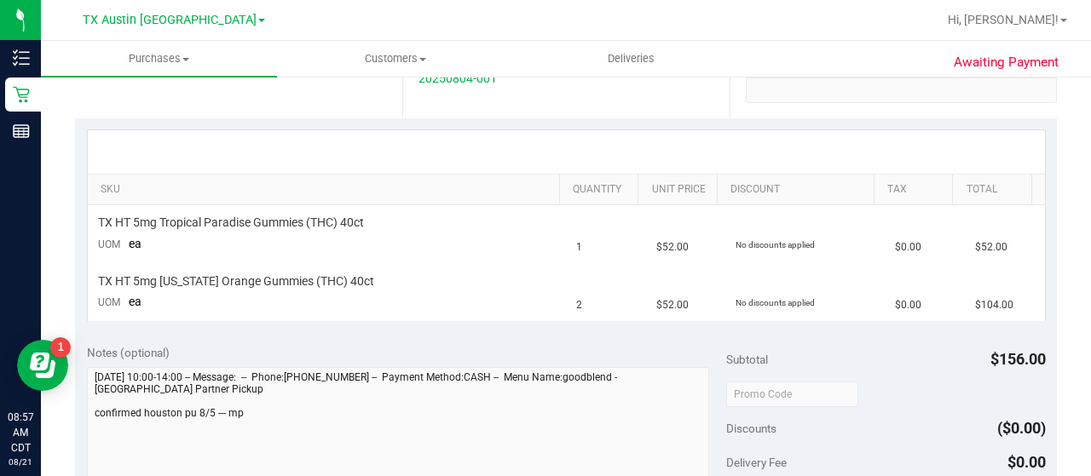
scroll to position [369, 0]
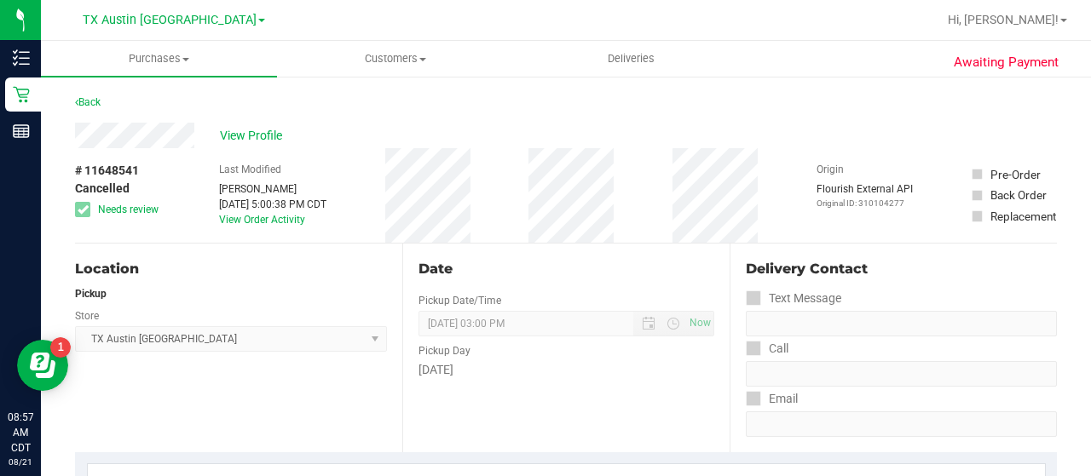
drag, startPoint x: 1090, startPoint y: 145, endPoint x: 1080, endPoint y: 149, distance: 10.3
click at [1090, 176] on div "Purchases Summary of purchases Fulfillment All purchases Customers All customer…" at bounding box center [566, 258] width 1050 height 435
click at [233, 133] on span "View Profile" at bounding box center [254, 136] width 68 height 18
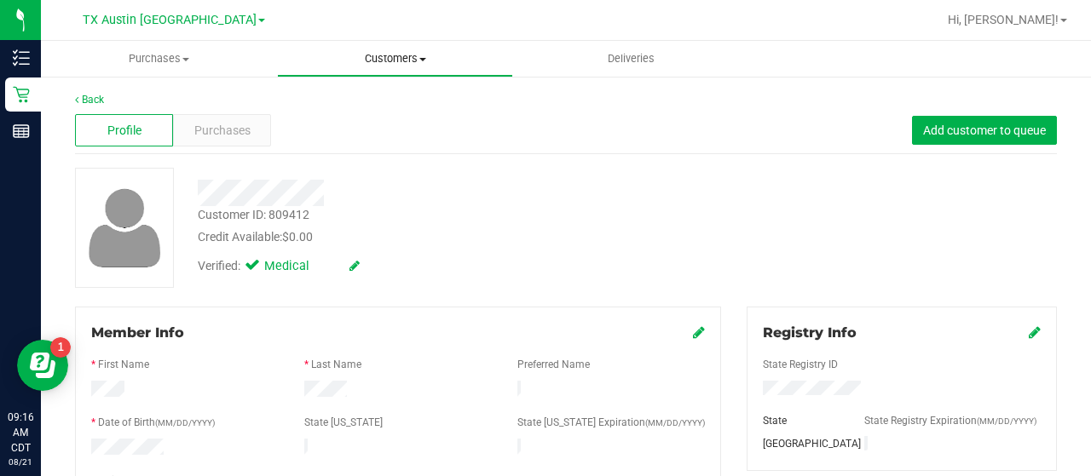
click at [394, 43] on uib-tab-heading "Customers All customers Add a new customer All physicians" at bounding box center [395, 59] width 234 height 34
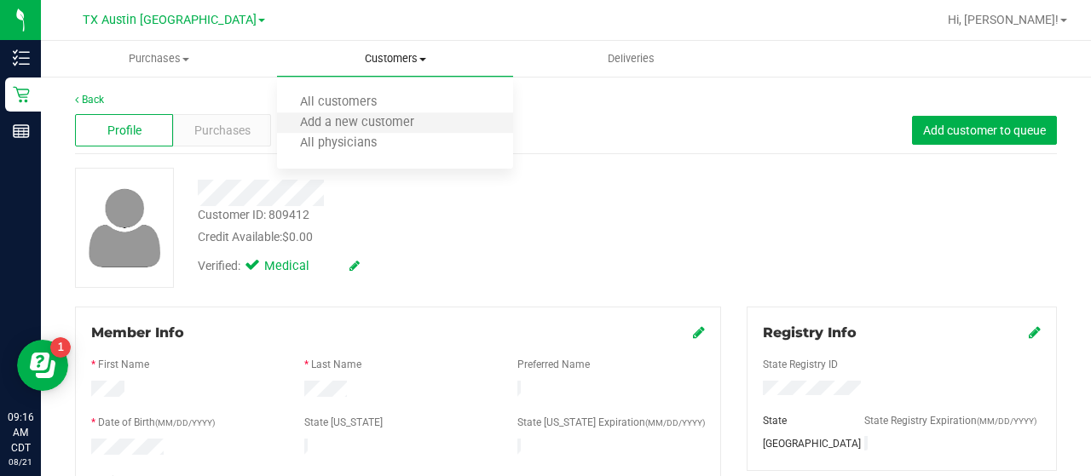
click at [360, 113] on li "Add a new customer" at bounding box center [395, 123] width 236 height 20
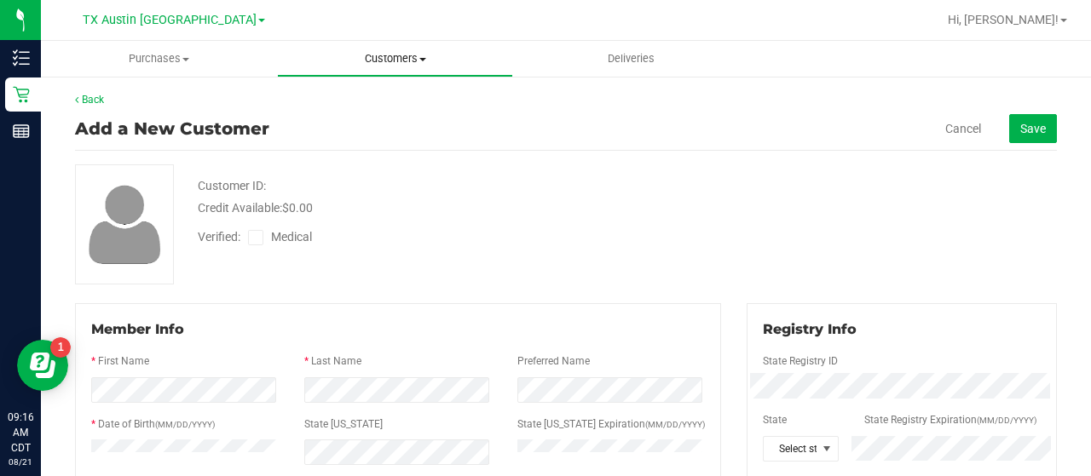
click at [400, 69] on uib-tab-heading "Customers All customers Add a new customer All physicians" at bounding box center [395, 59] width 234 height 34
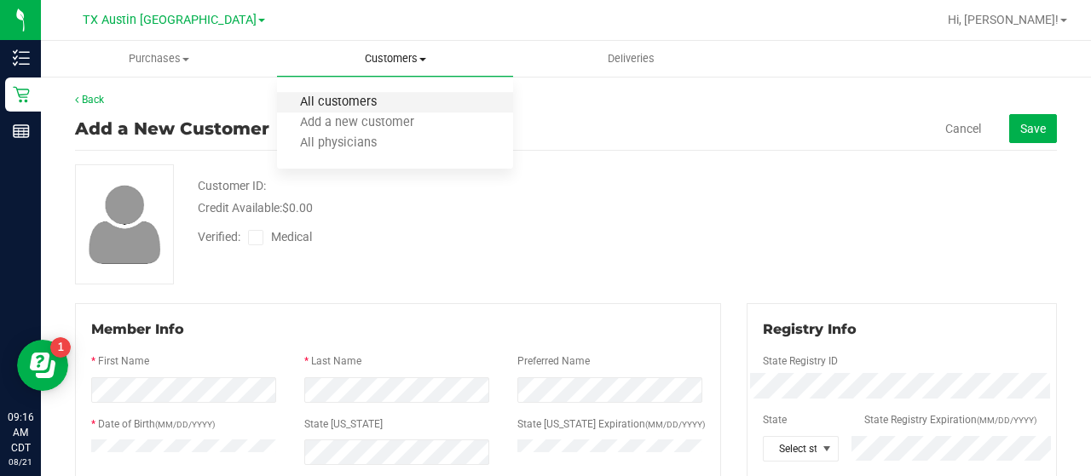
click at [368, 95] on span "All customers" at bounding box center [338, 102] width 123 height 14
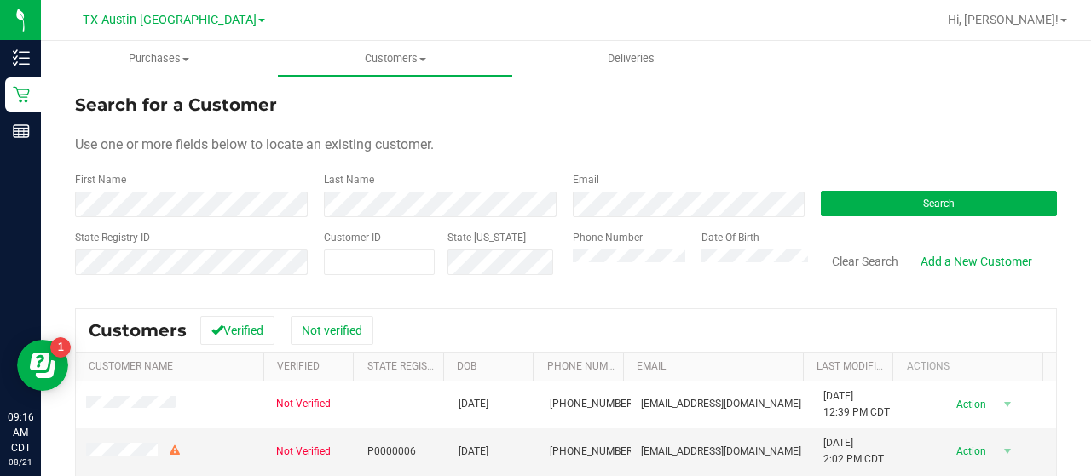
click at [598, 187] on div "Email" at bounding box center [684, 194] width 249 height 45
